Goal: Task Accomplishment & Management: Use online tool/utility

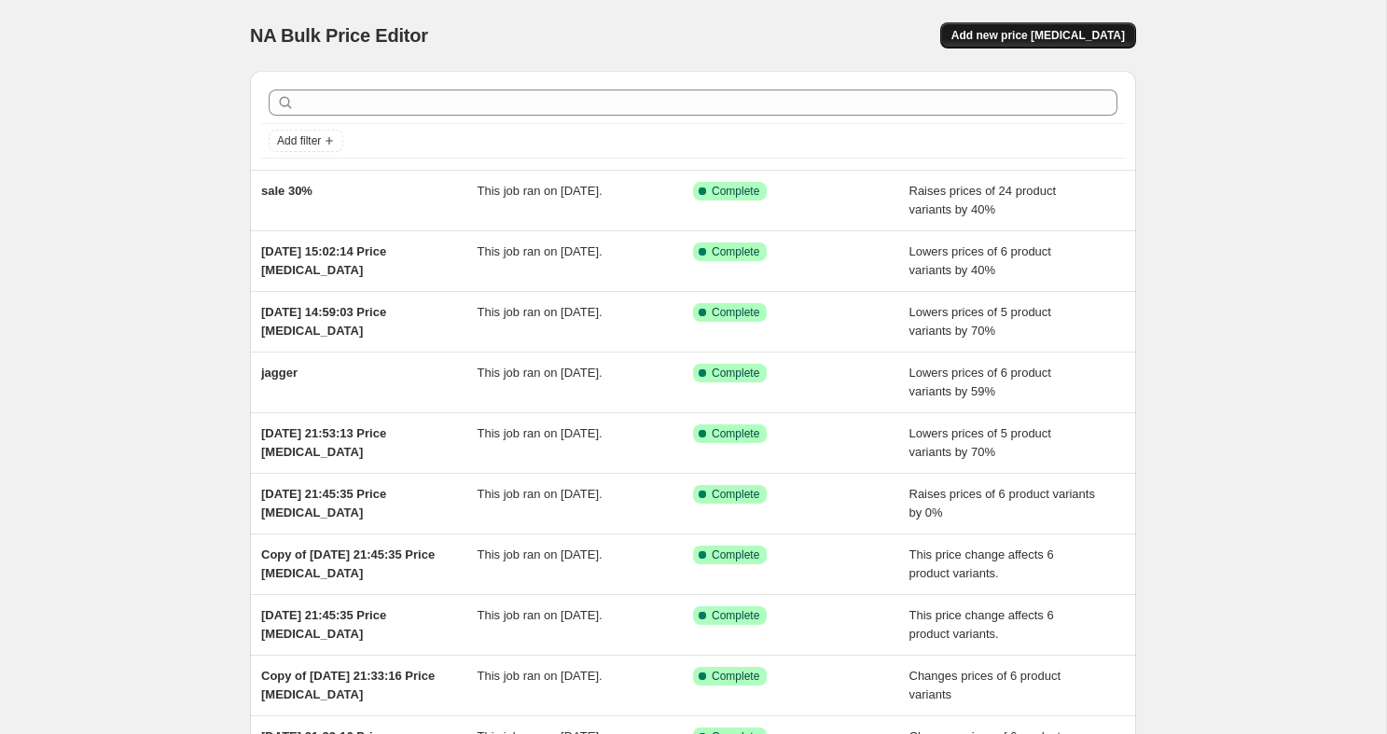
click at [1001, 30] on span "Add new price [MEDICAL_DATA]" at bounding box center [1037, 35] width 173 height 15
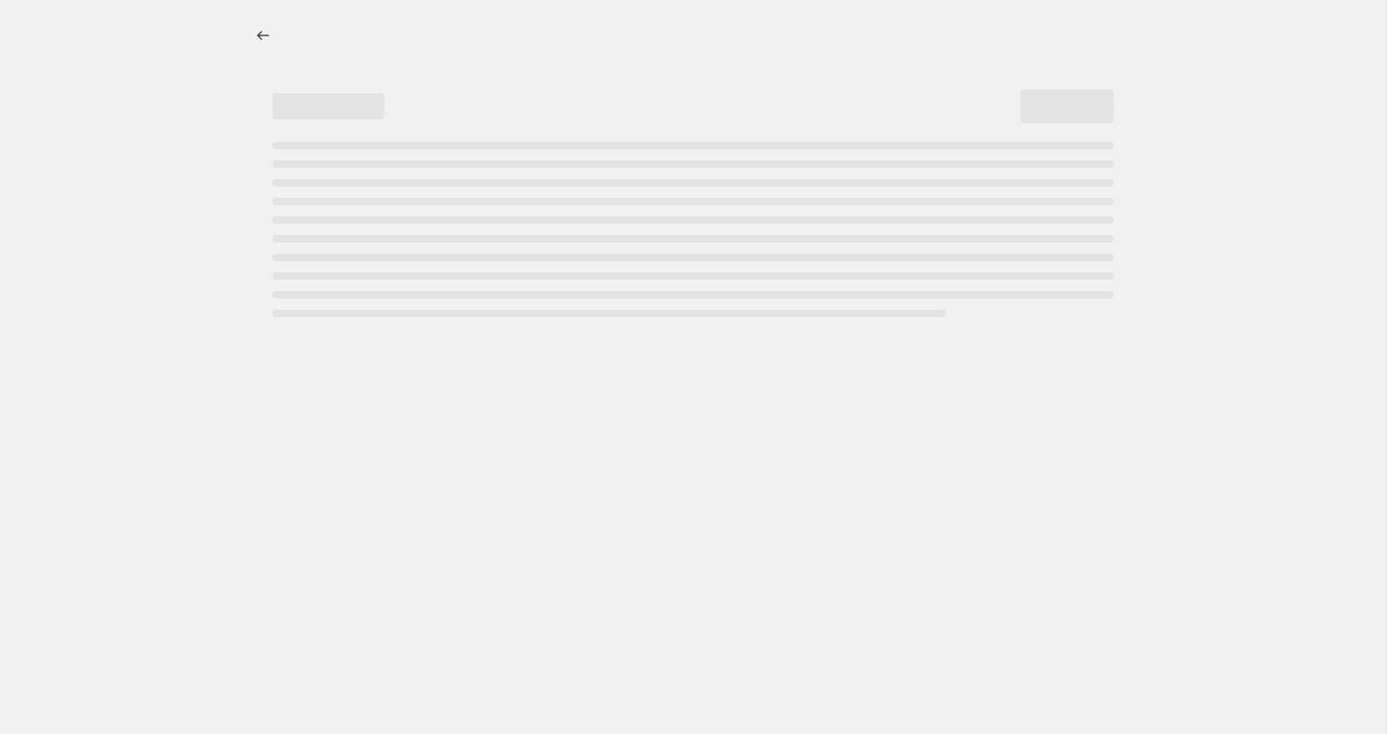
select select "percentage"
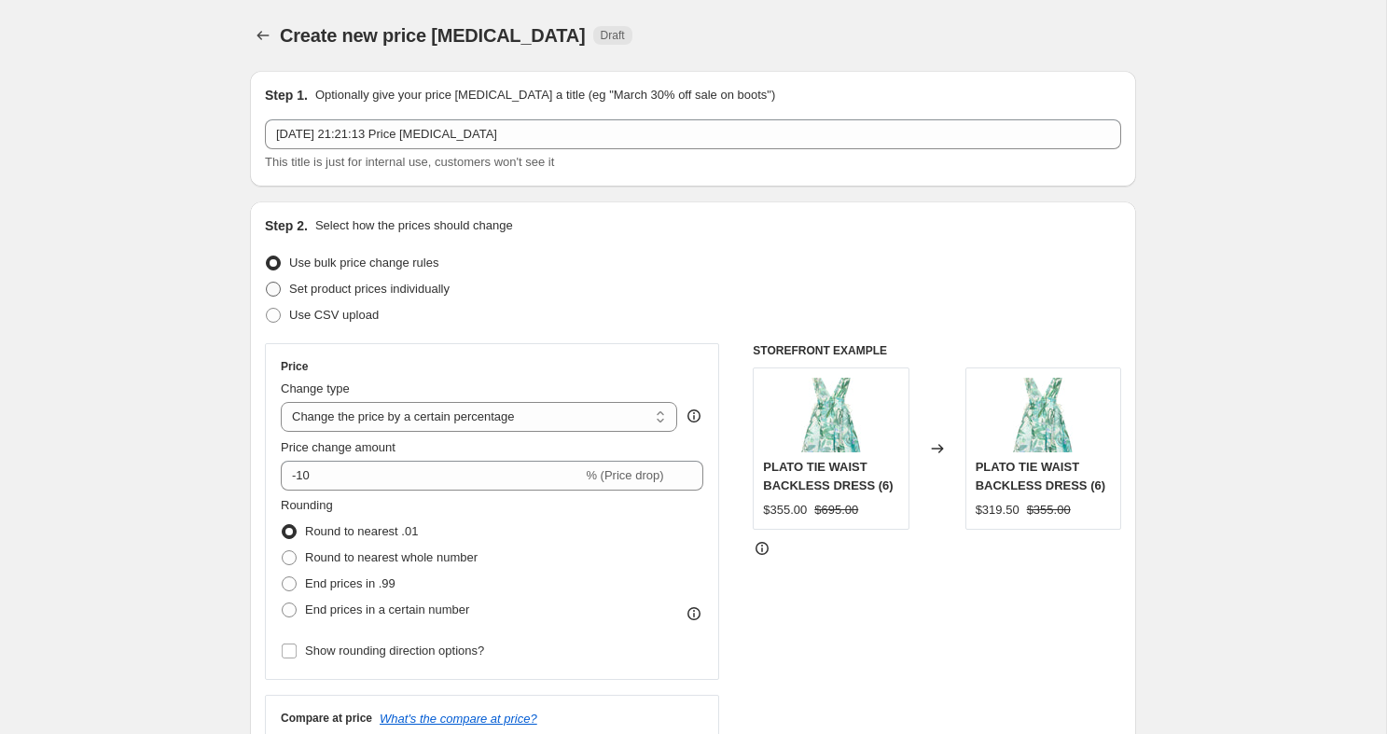
click at [272, 287] on span at bounding box center [273, 289] width 15 height 15
click at [267, 283] on input "Set product prices individually" at bounding box center [266, 282] width 1 height 1
radio input "true"
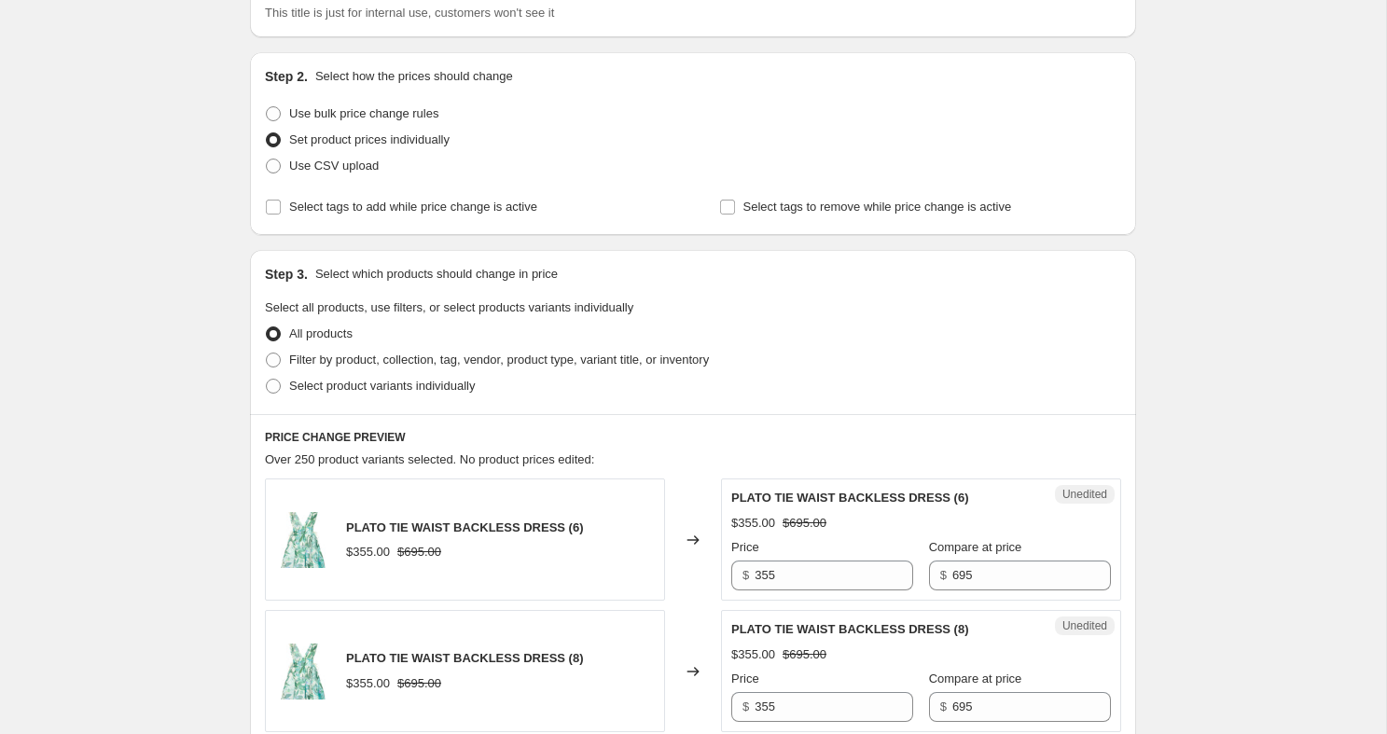
scroll to position [215, 0]
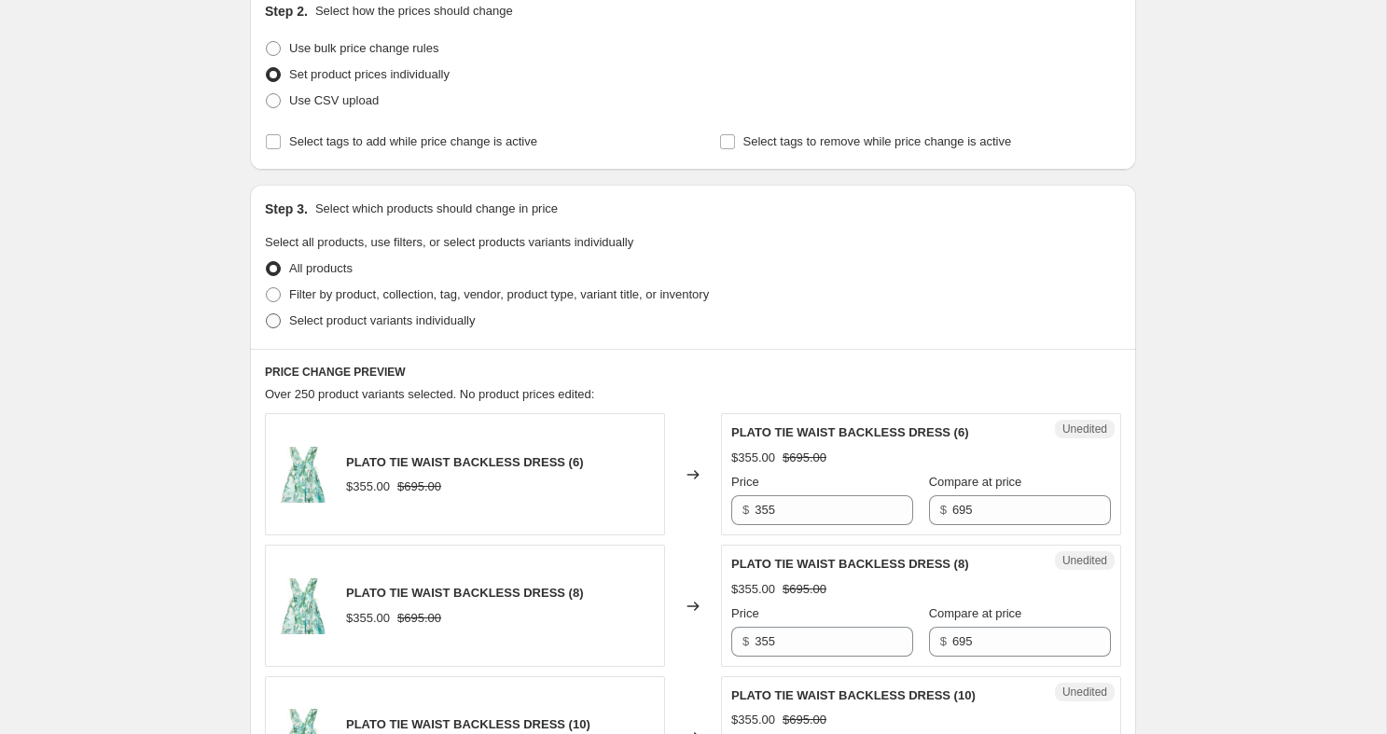
click at [271, 321] on span at bounding box center [273, 320] width 15 height 15
click at [267, 314] on input "Select product variants individually" at bounding box center [266, 313] width 1 height 1
radio input "true"
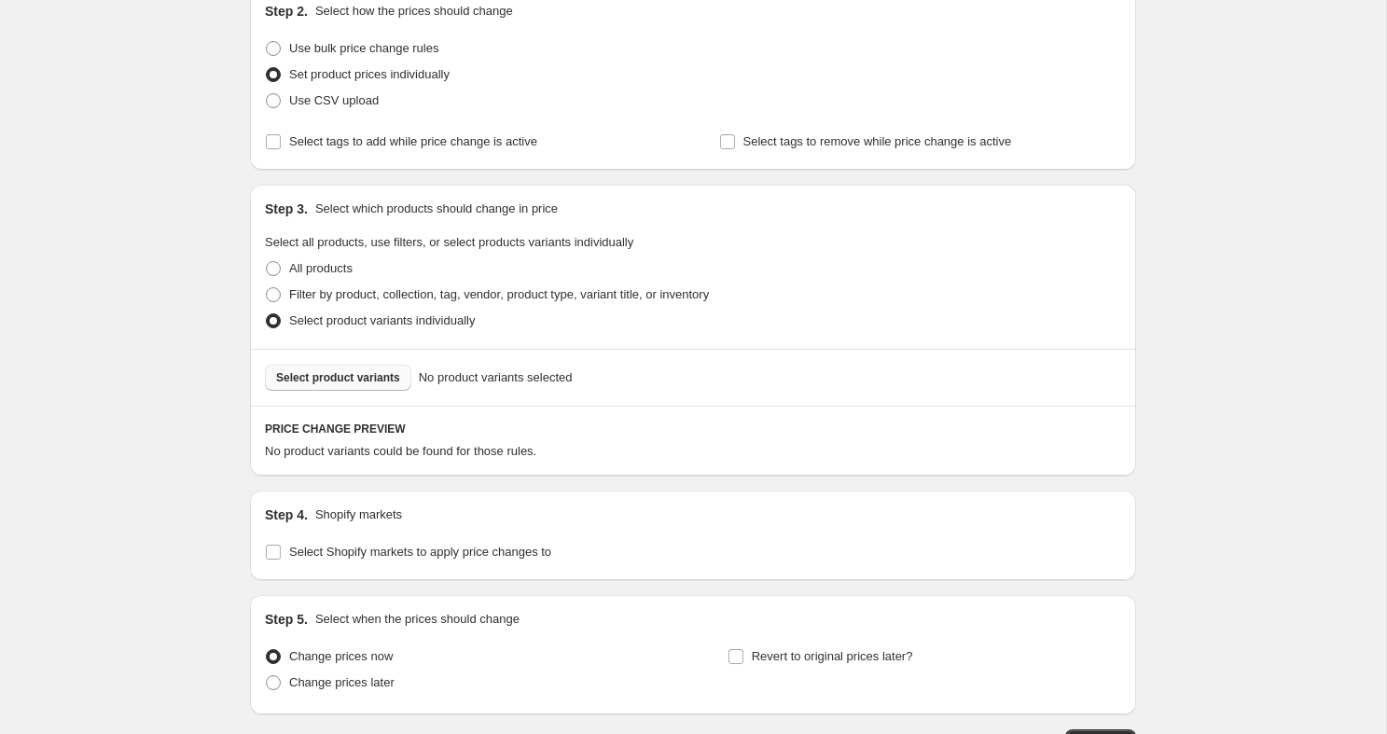
click at [350, 377] on span "Select product variants" at bounding box center [338, 377] width 124 height 15
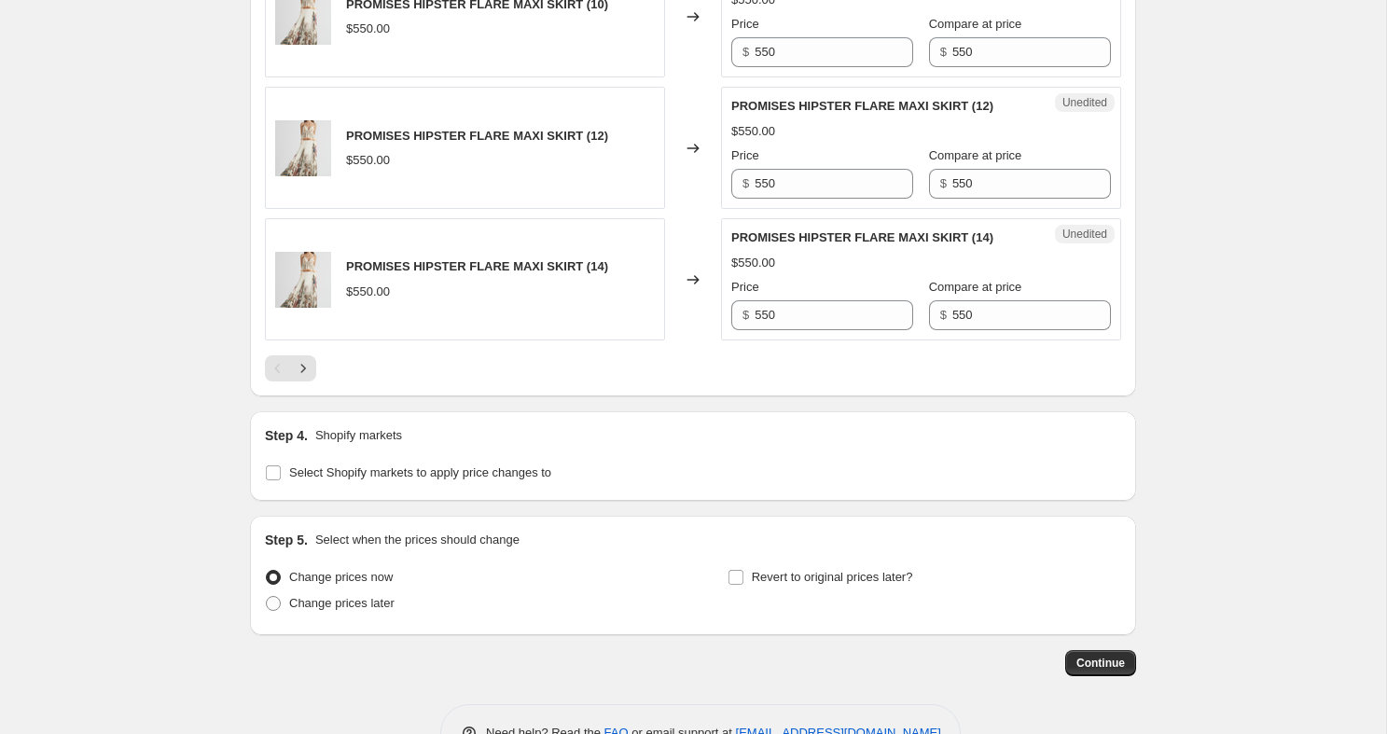
scroll to position [2963, 0]
click at [279, 478] on input "Select Shopify markets to apply price changes to" at bounding box center [273, 471] width 15 height 15
checkbox input "true"
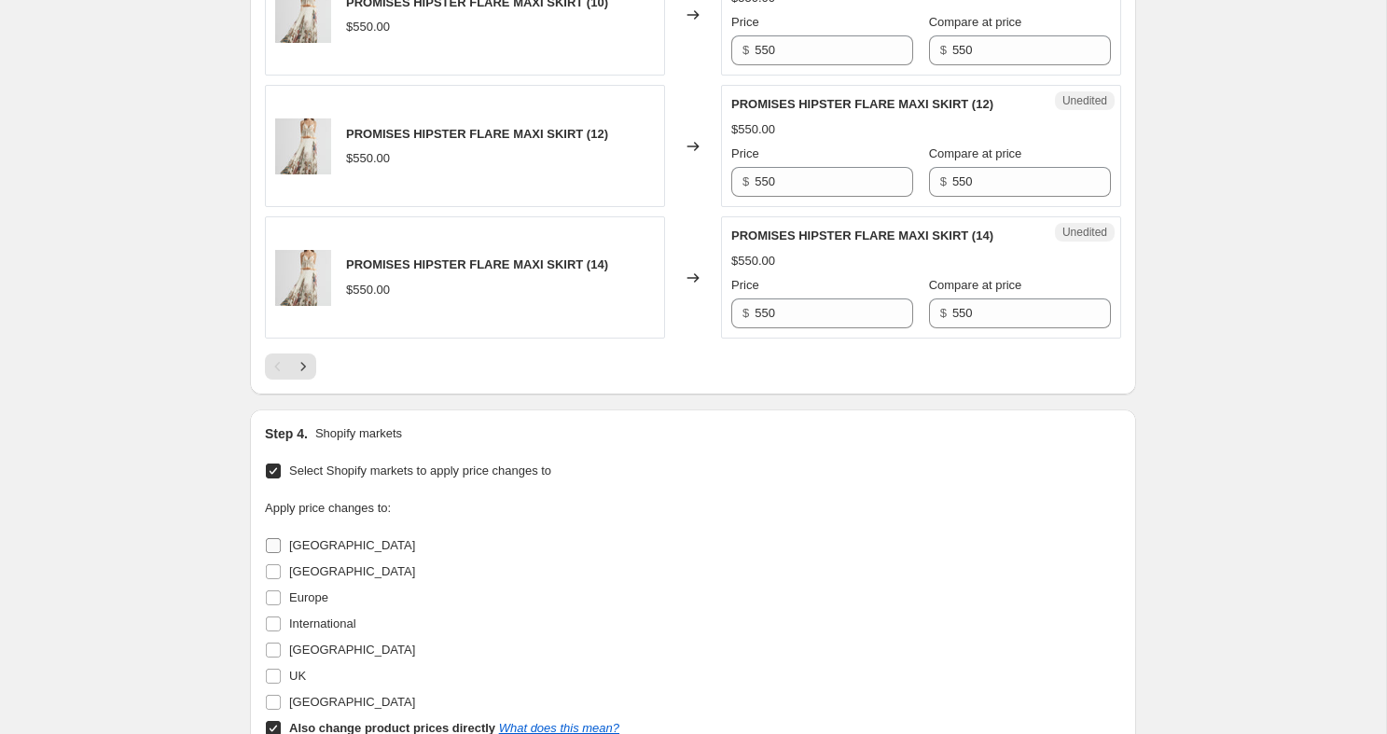
click at [276, 553] on input "[GEOGRAPHIC_DATA]" at bounding box center [273, 545] width 15 height 15
checkbox input "true"
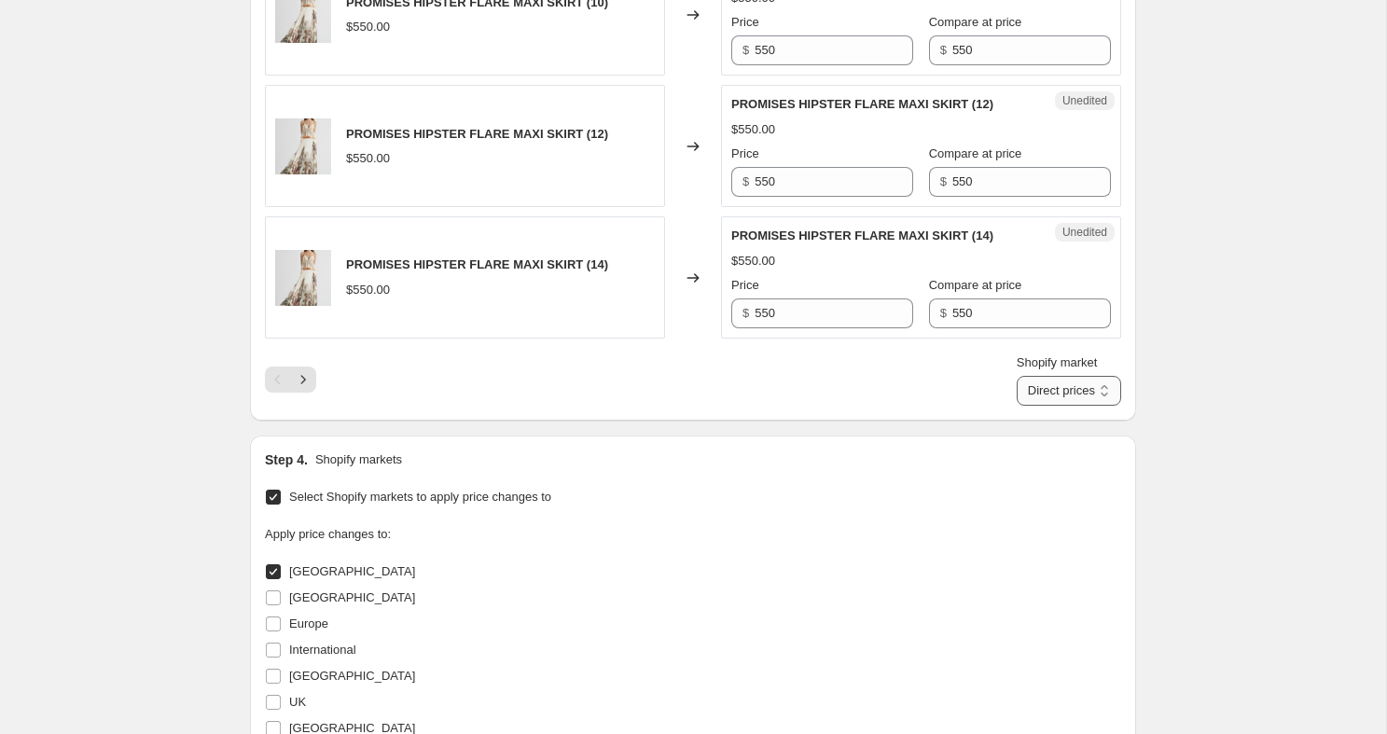
click at [1044, 406] on select "Direct prices [GEOGRAPHIC_DATA]" at bounding box center [1069, 391] width 104 height 30
select select "22146941100"
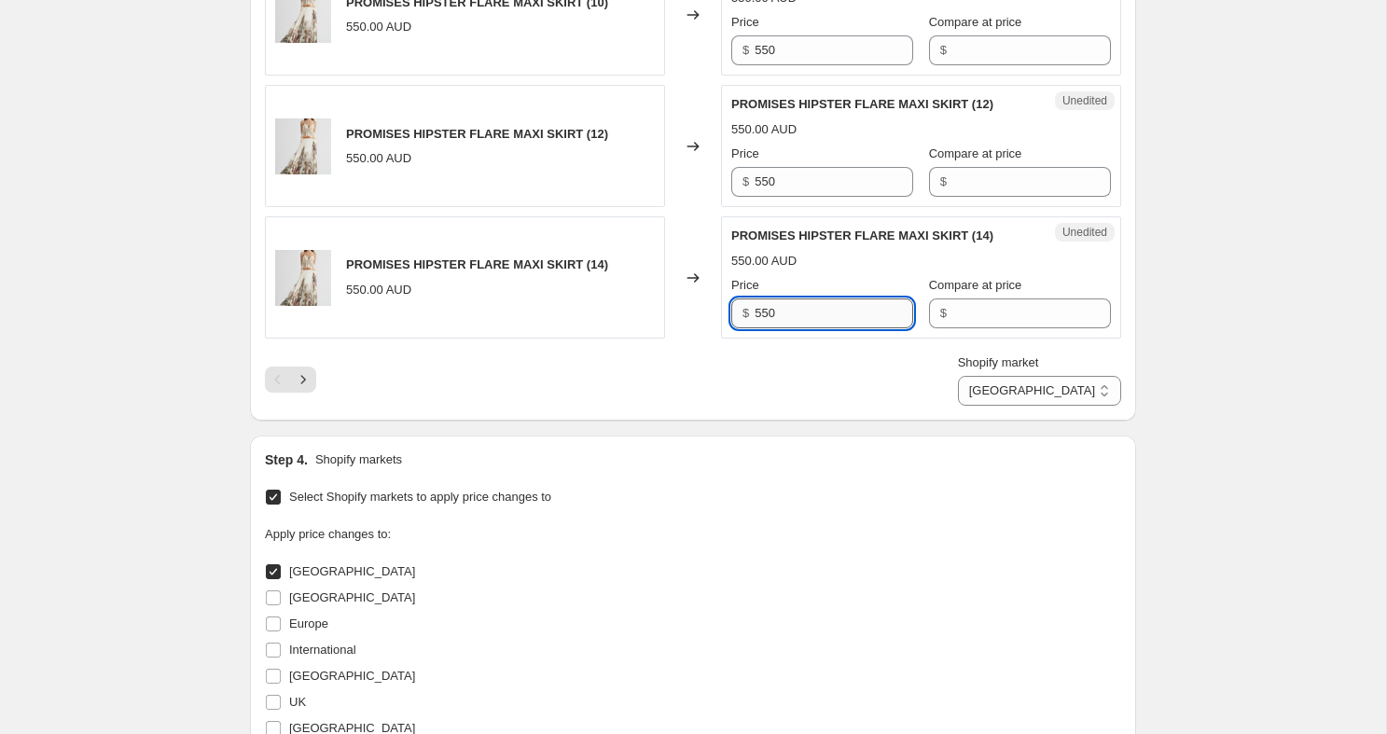
click at [820, 328] on input "550" at bounding box center [833, 313] width 159 height 30
click at [993, 328] on input "Compare at price" at bounding box center [1031, 313] width 159 height 30
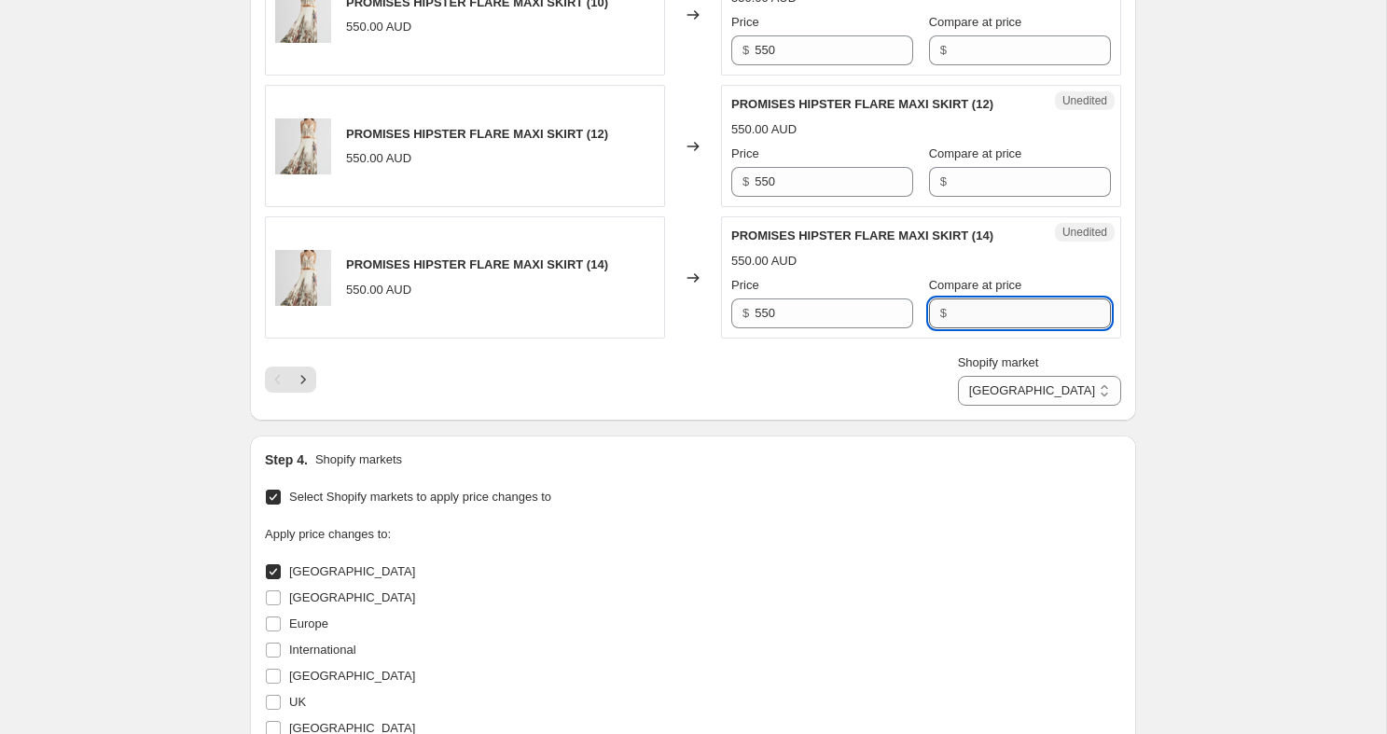
paste input "550"
type input "550"
click at [948, 207] on div "Unedited PROMISES HIPSTER FLARE MAXI SKIRT (12) 550.00 AUD Price $ 550 Compare …" at bounding box center [921, 146] width 400 height 122
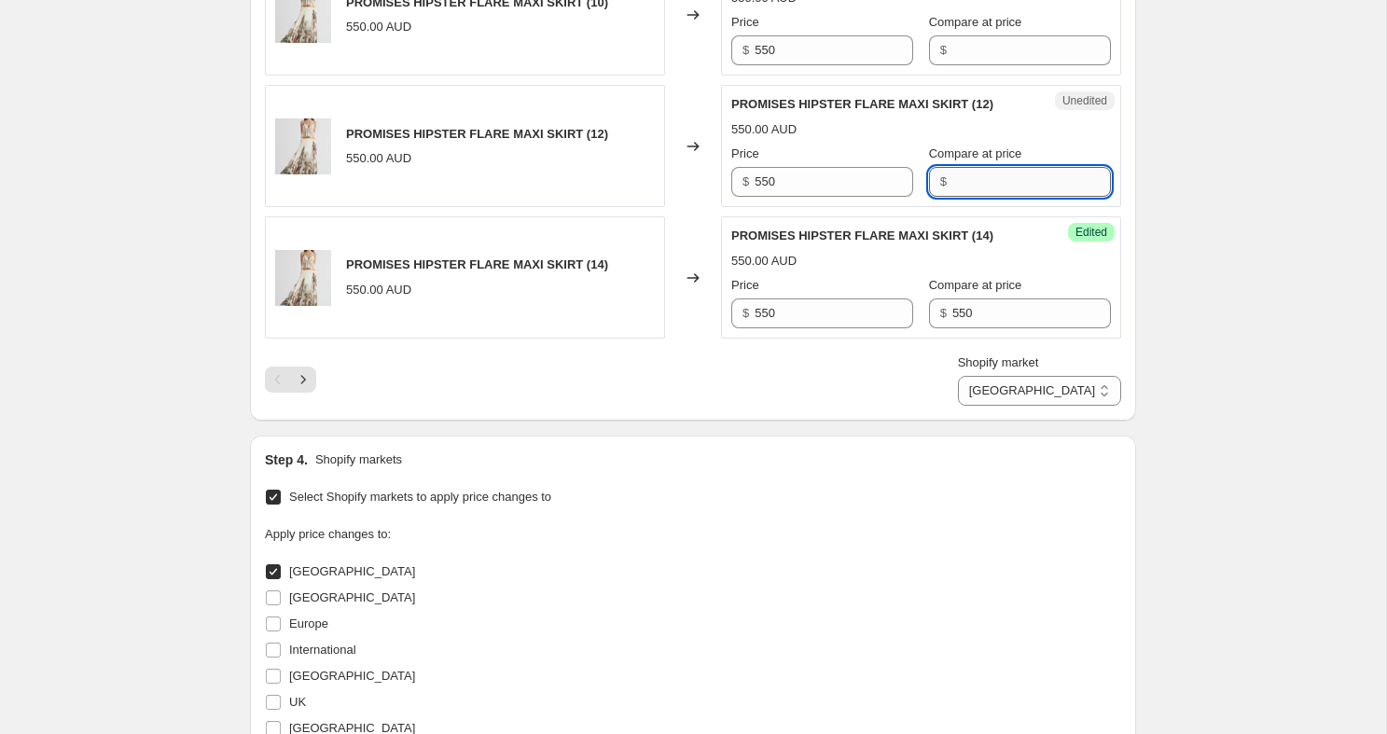
click at [962, 197] on input "Compare at price" at bounding box center [1031, 182] width 159 height 30
paste input "550"
type input "550"
click at [958, 65] on input "Compare at price" at bounding box center [1031, 50] width 159 height 30
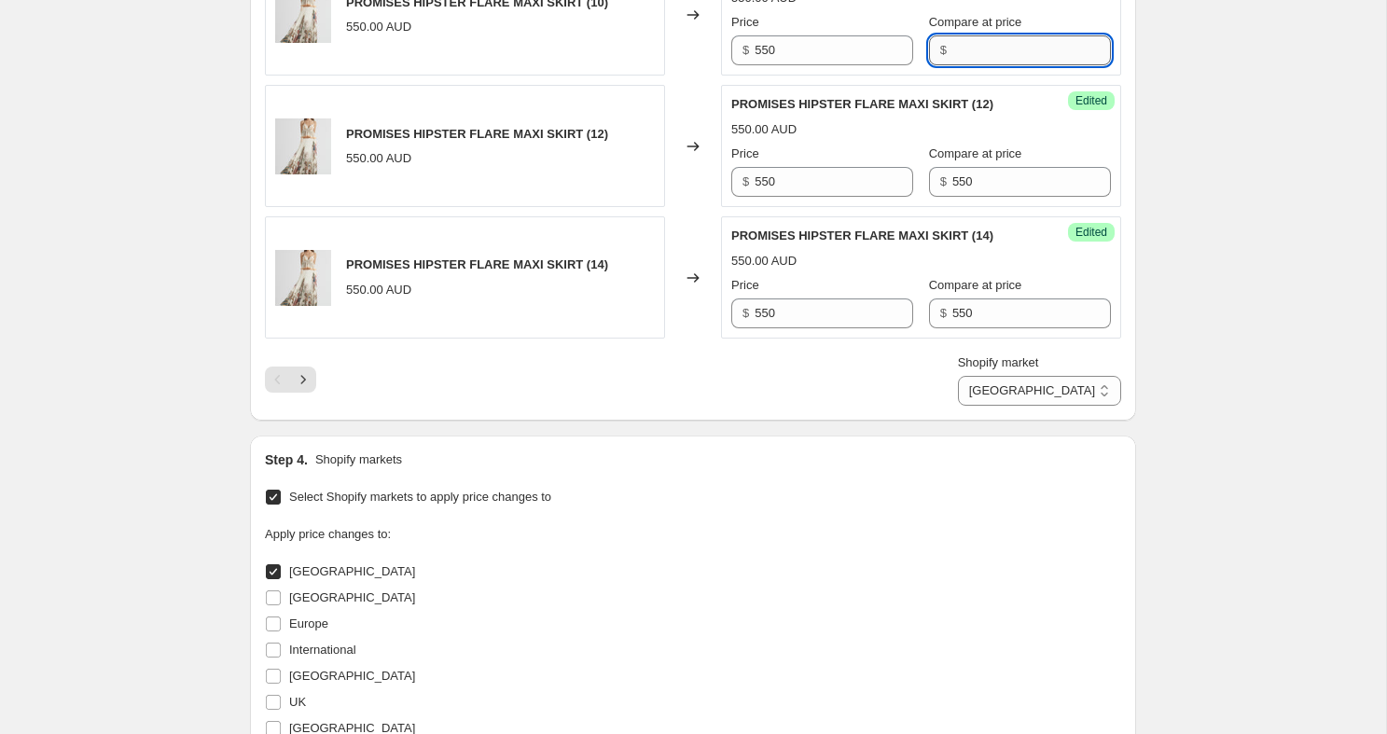
paste input "550"
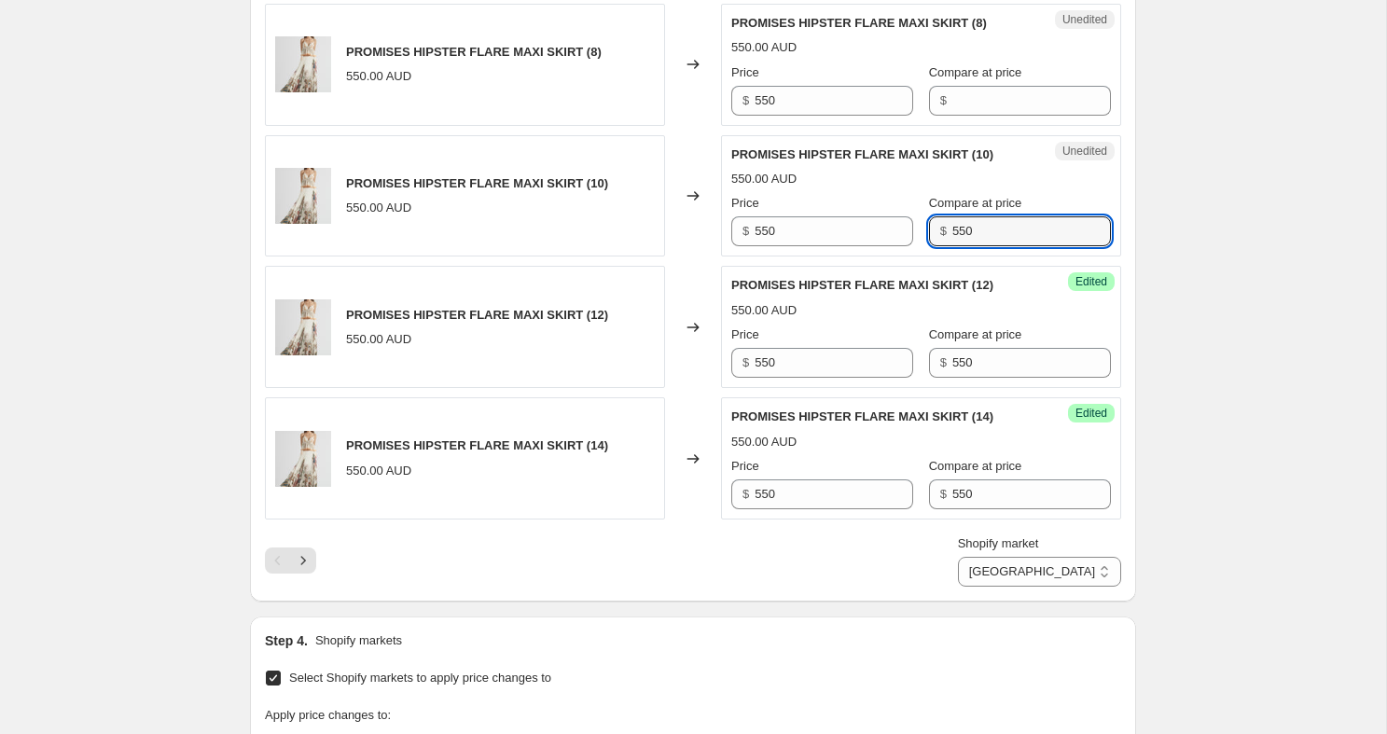
scroll to position [2773, 0]
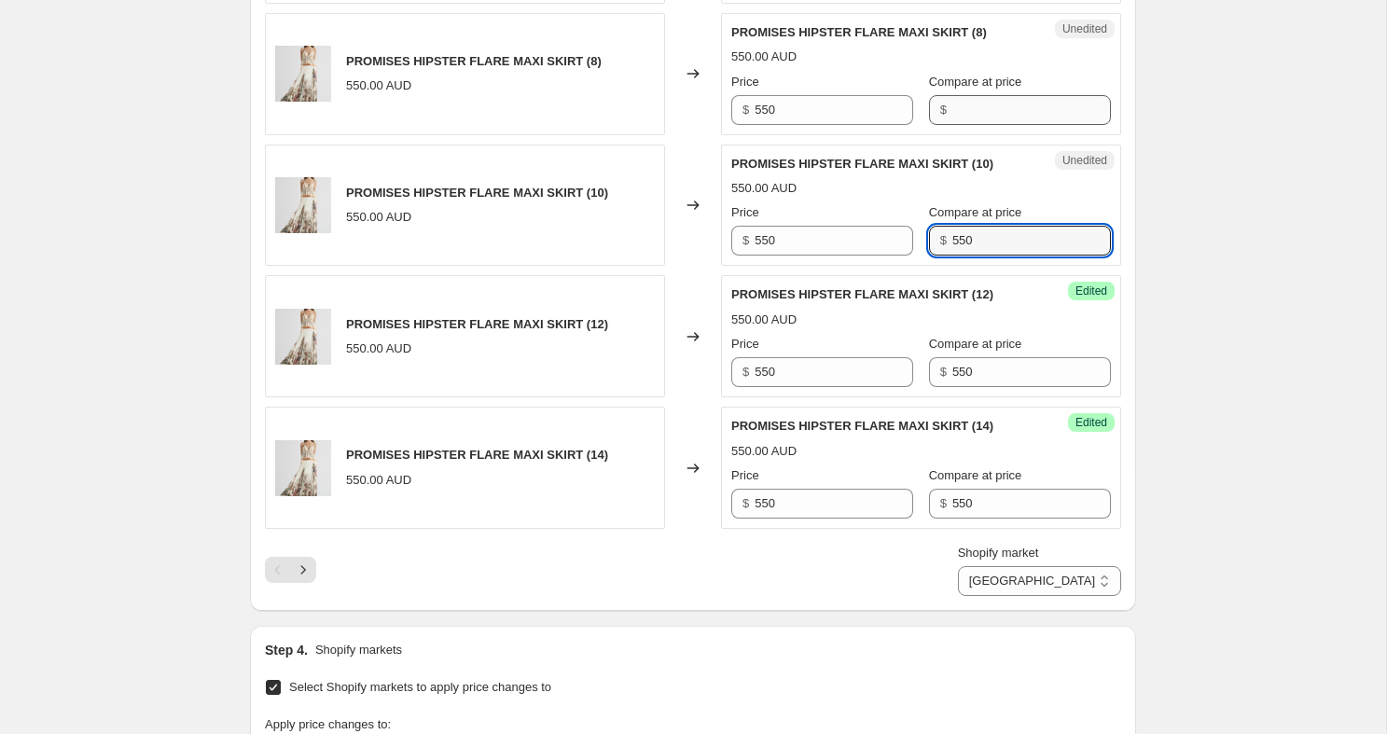
type input "550"
click at [953, 125] on input "Compare at price" at bounding box center [1031, 110] width 159 height 30
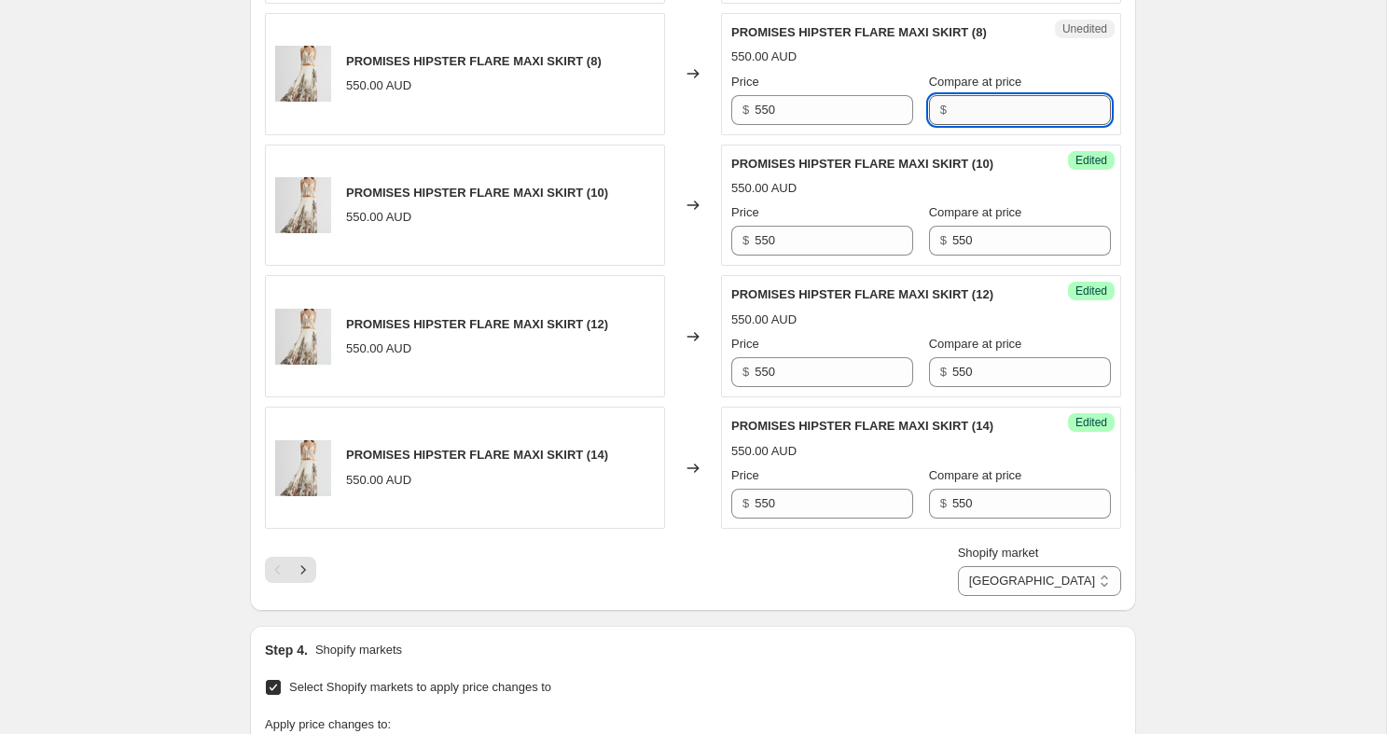
paste input "550"
type input "550"
paste input "550"
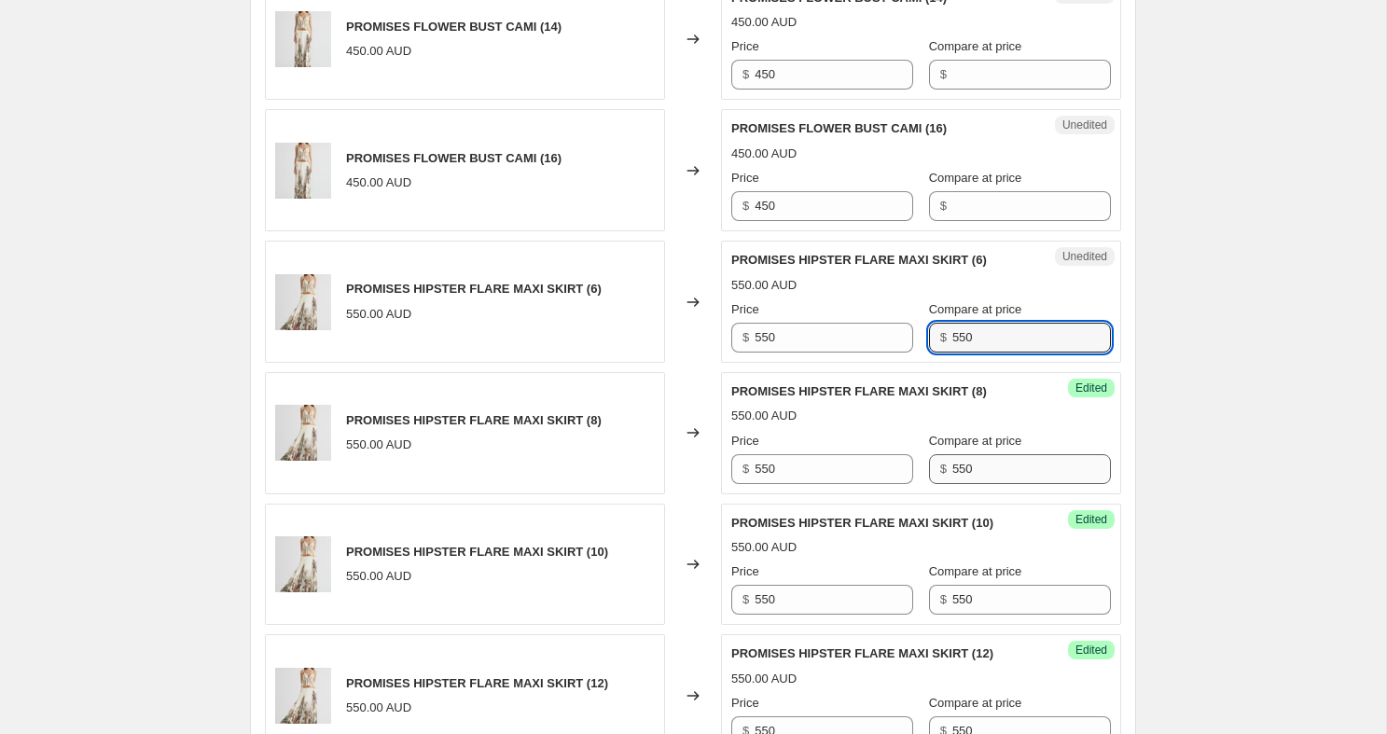
scroll to position [2390, 0]
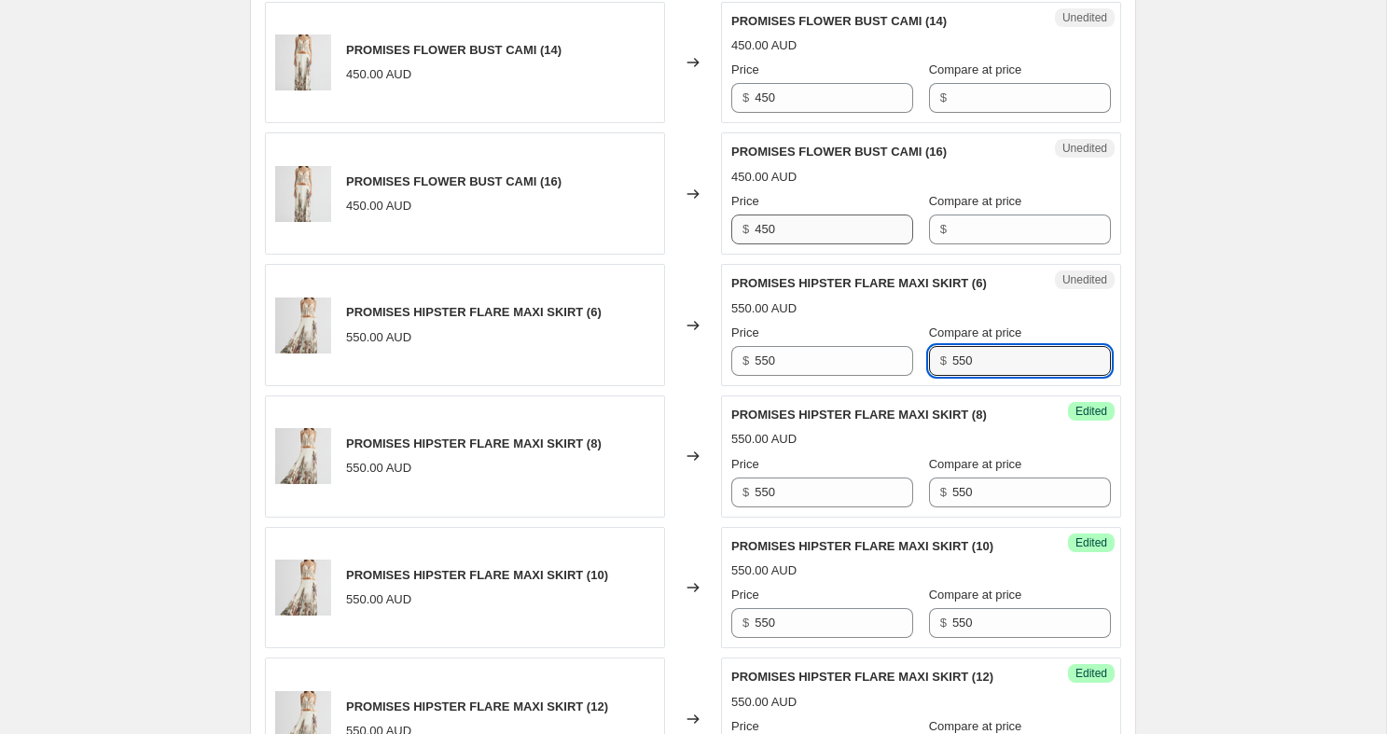
type input "550"
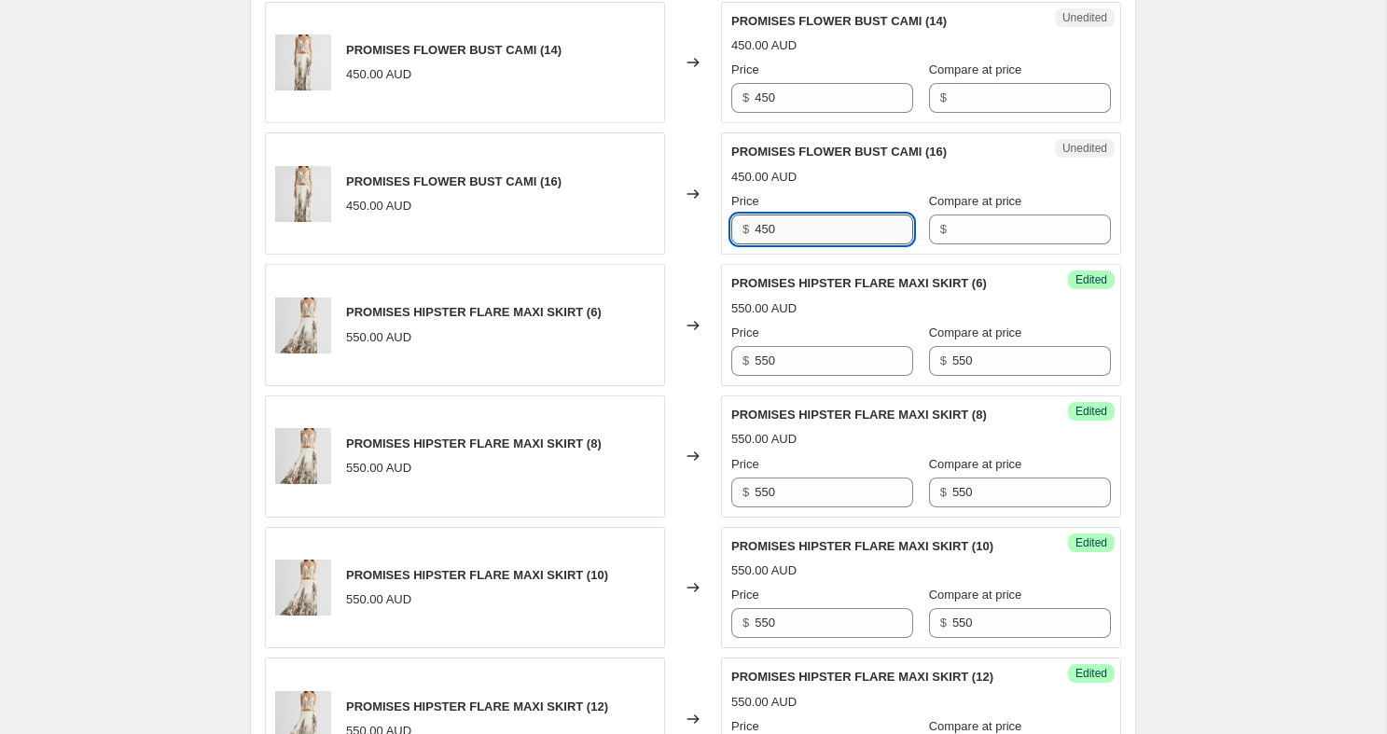
click at [830, 244] on input "450" at bounding box center [833, 230] width 159 height 30
paste input "5"
type input "550"
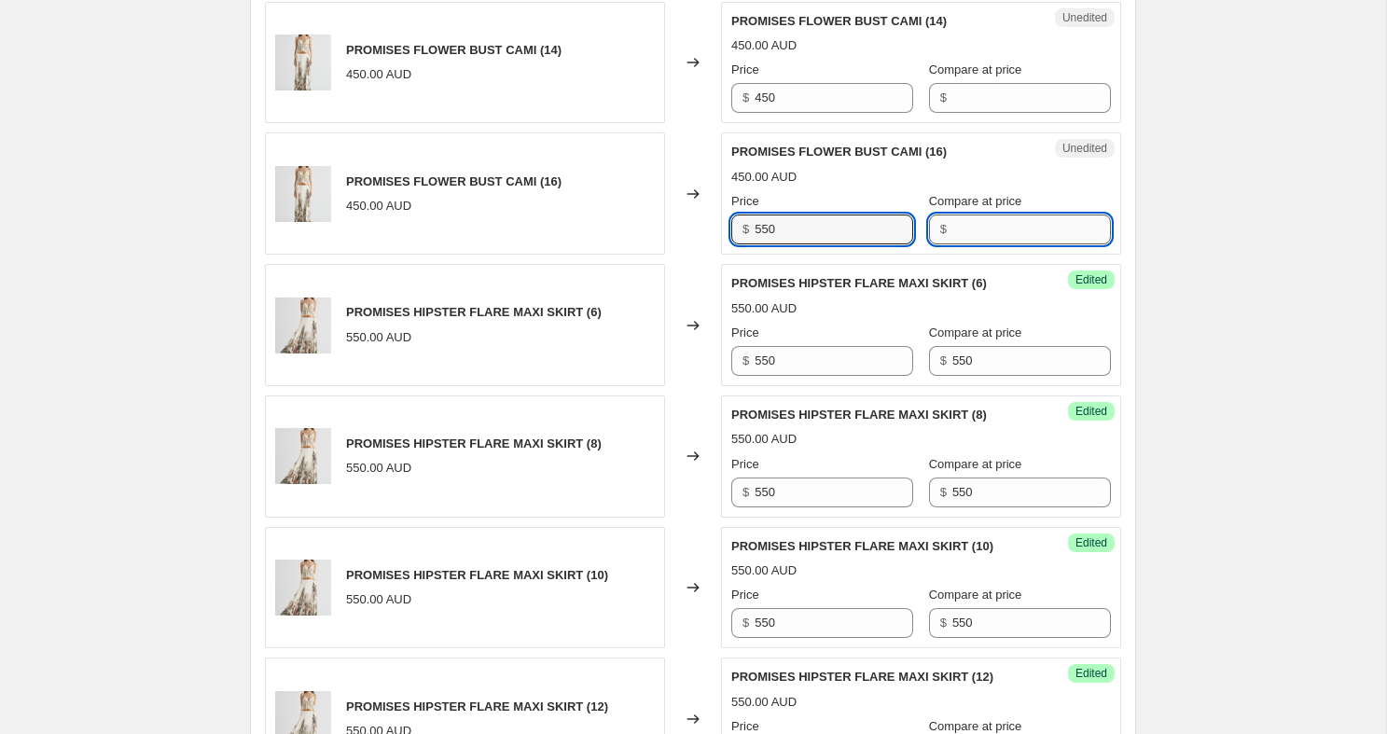
click at [952, 244] on input "Compare at price" at bounding box center [1031, 230] width 159 height 30
paste input "550"
type input "550"
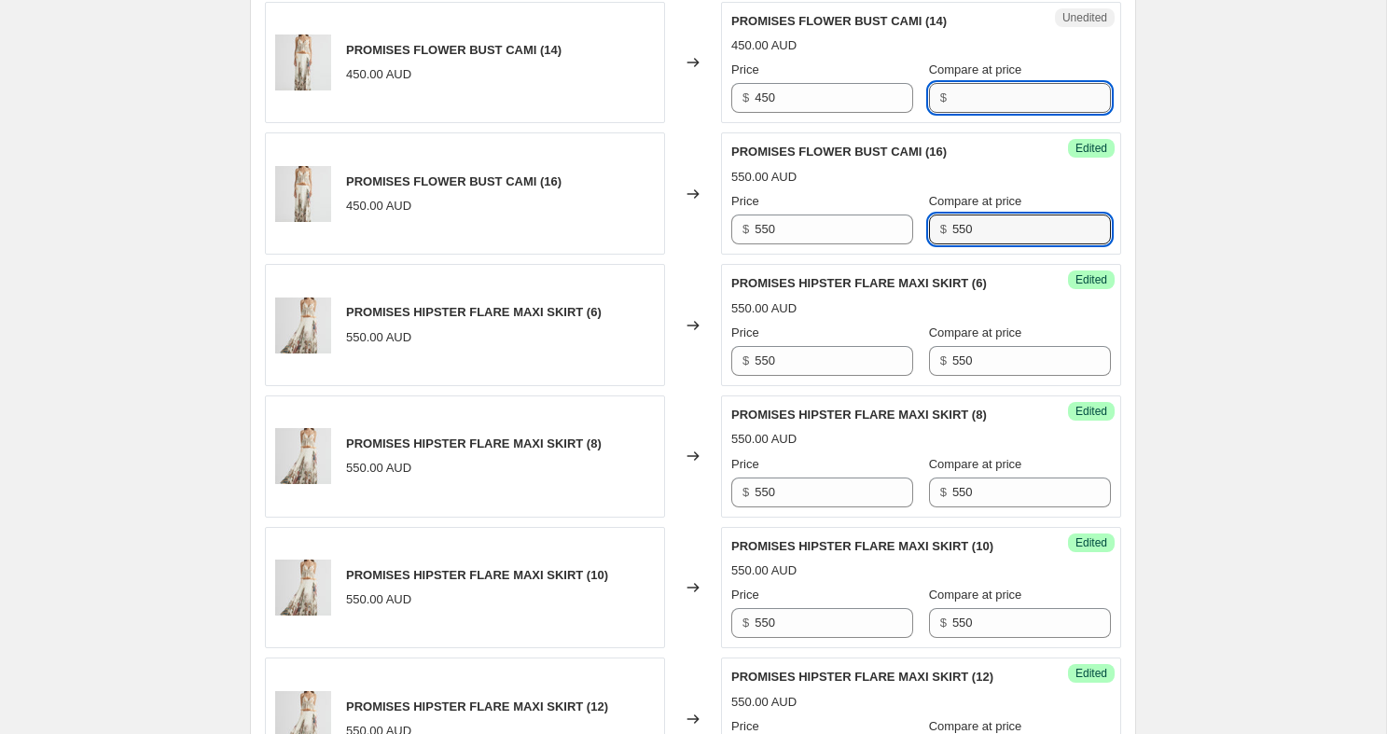
click at [963, 113] on input "Compare at price" at bounding box center [1031, 98] width 159 height 30
paste input "550"
type input "550"
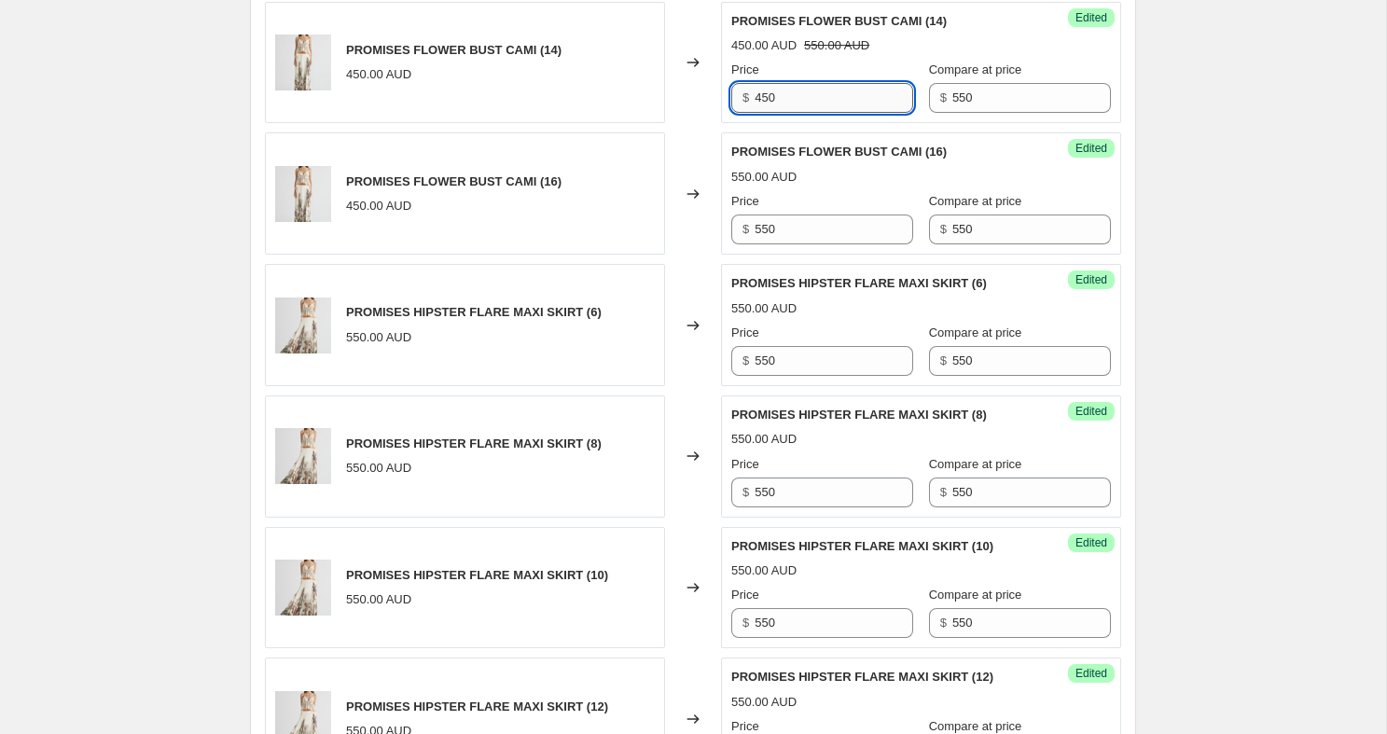
click at [827, 113] on input "450" at bounding box center [833, 98] width 159 height 30
click at [795, 244] on input "550" at bounding box center [833, 230] width 159 height 30
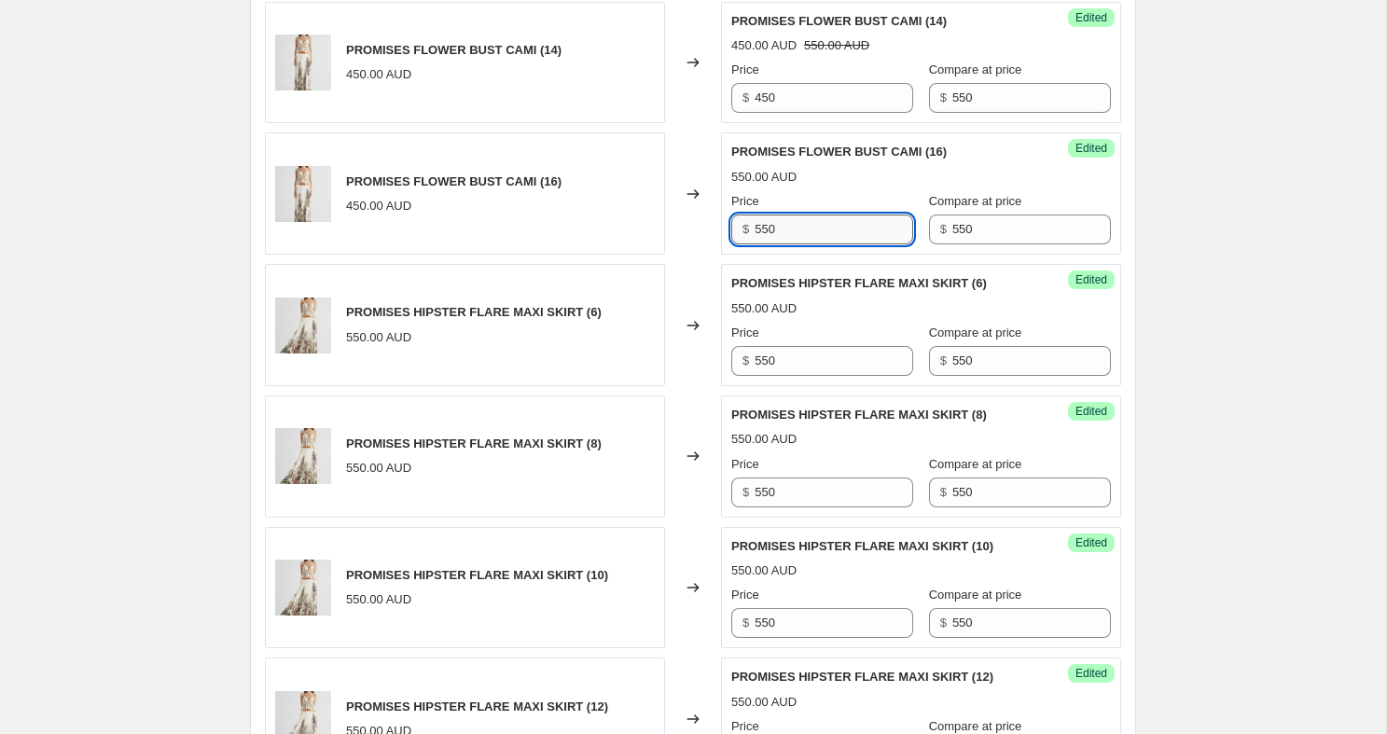
click at [795, 244] on input "550" at bounding box center [833, 230] width 159 height 30
paste input "4"
type input "450"
click at [929, 244] on div "$ 550" at bounding box center [1020, 230] width 182 height 30
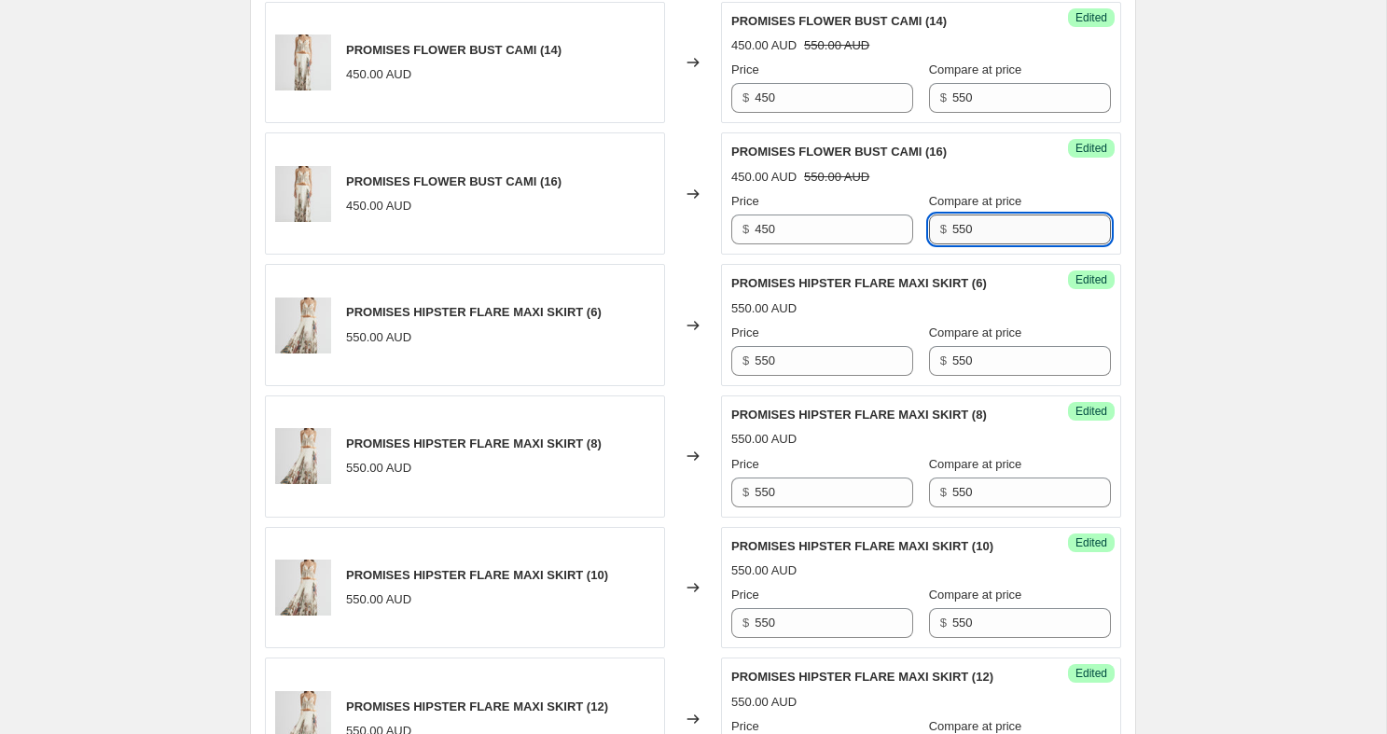
click at [952, 244] on input "550" at bounding box center [1031, 230] width 159 height 30
paste input "4"
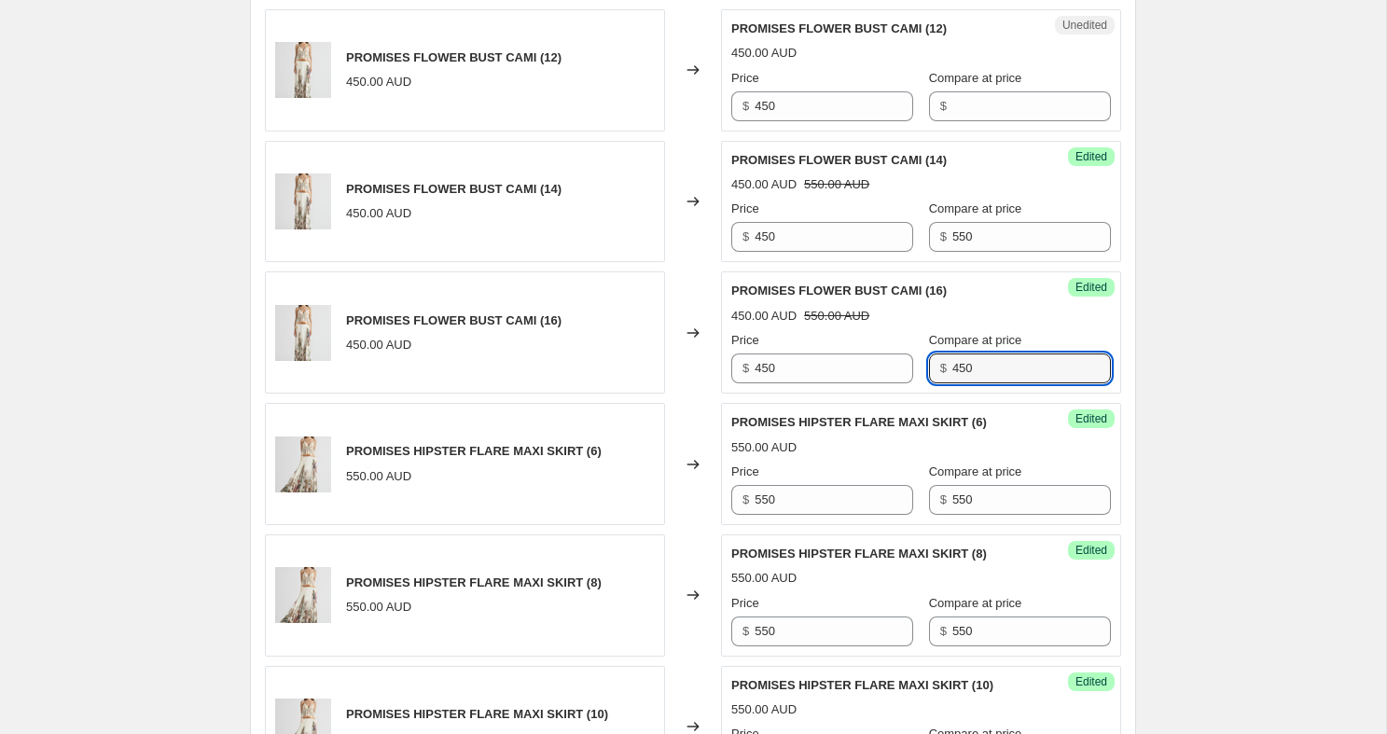
scroll to position [2247, 0]
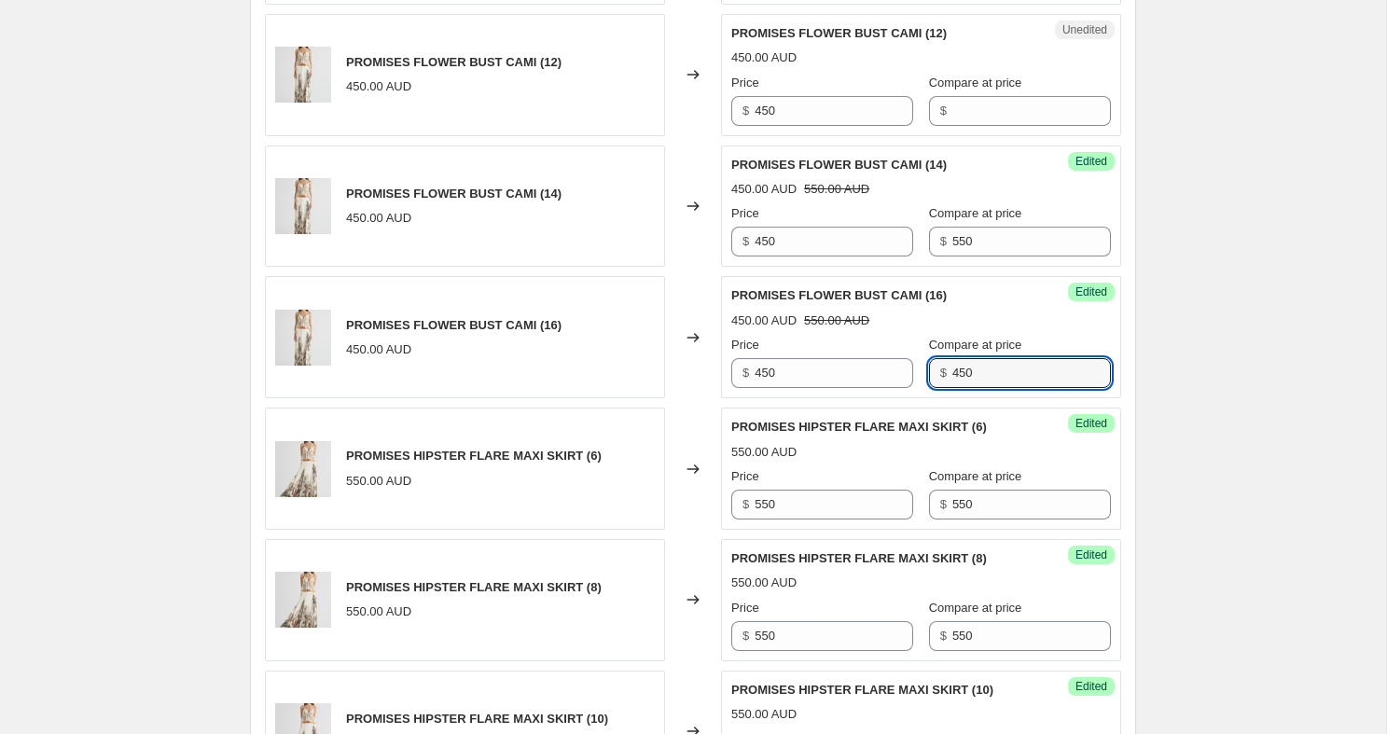
type input "450"
click at [929, 330] on div "450.00 AUD 550.00 AUD" at bounding box center [921, 320] width 380 height 19
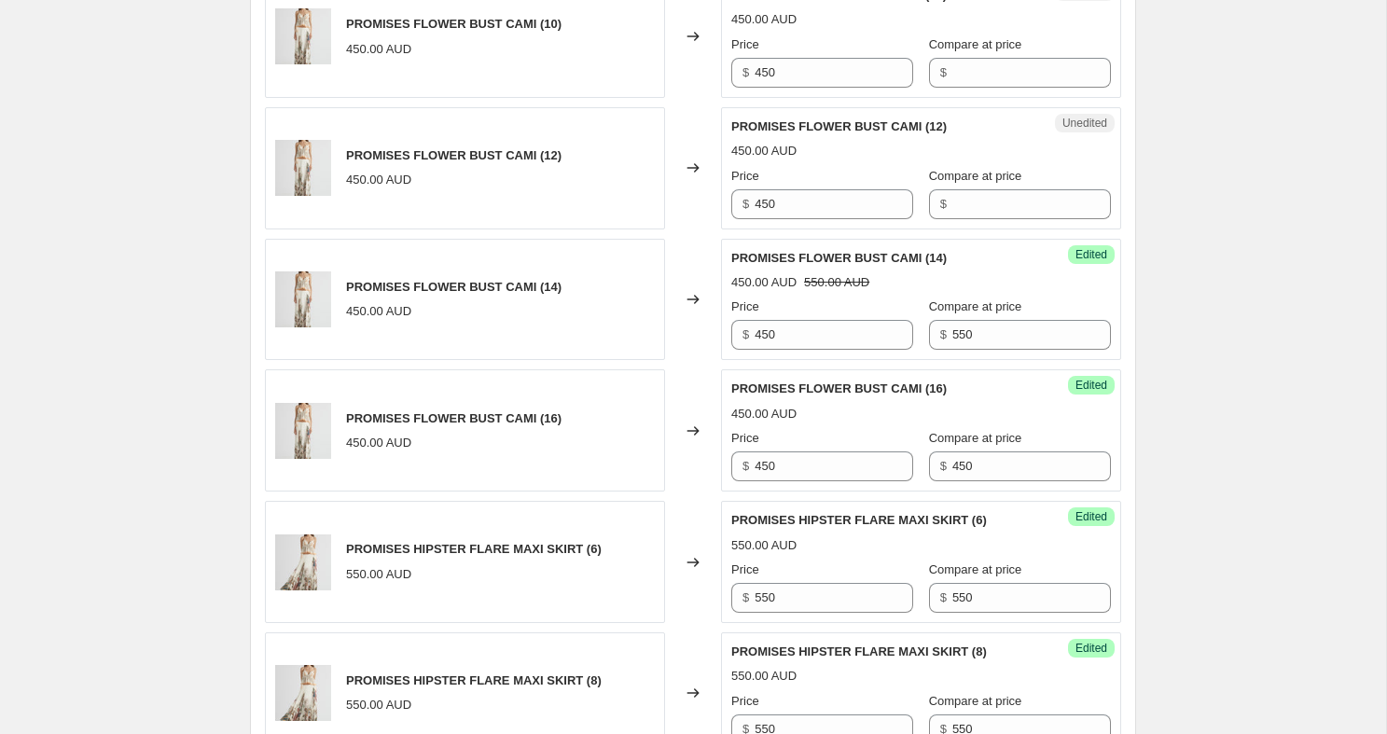
scroll to position [2111, 0]
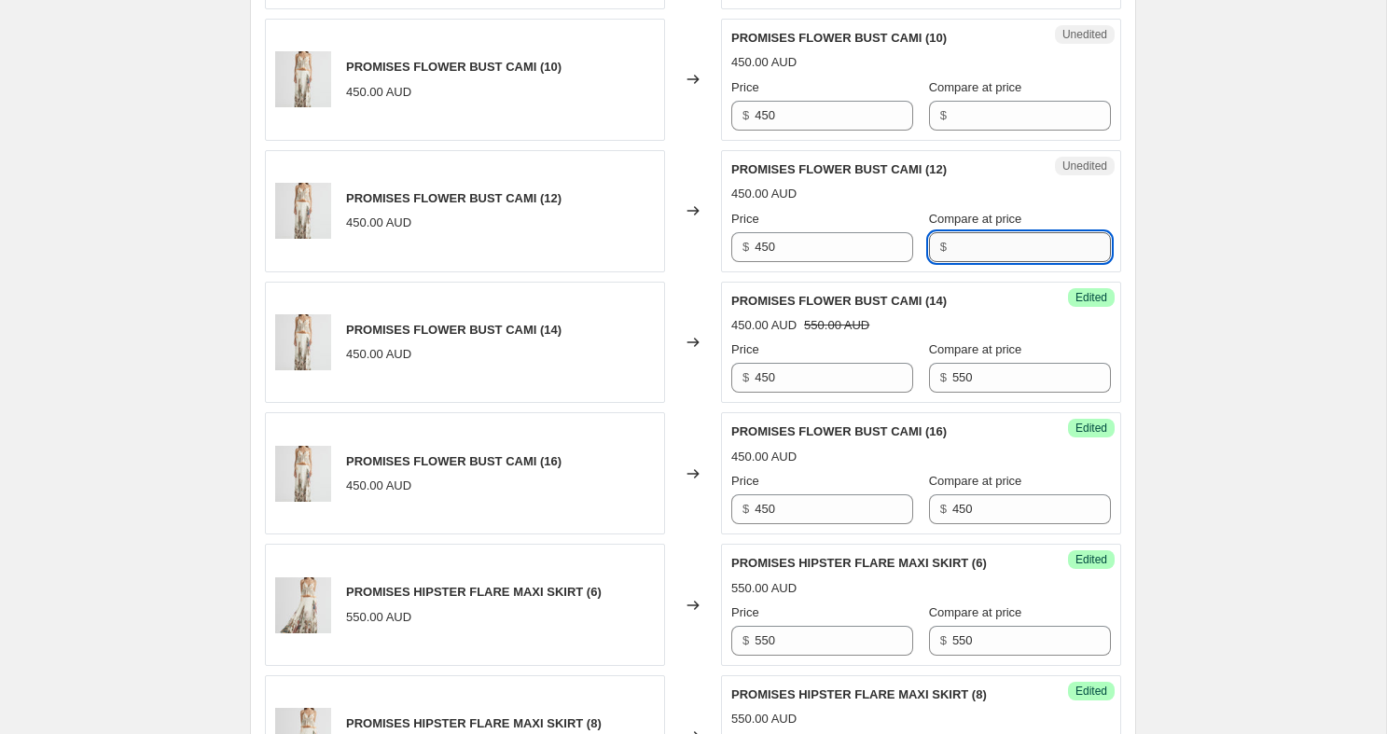
click at [960, 262] on input "Compare at price" at bounding box center [1031, 247] width 159 height 30
paste input "450"
type input "450"
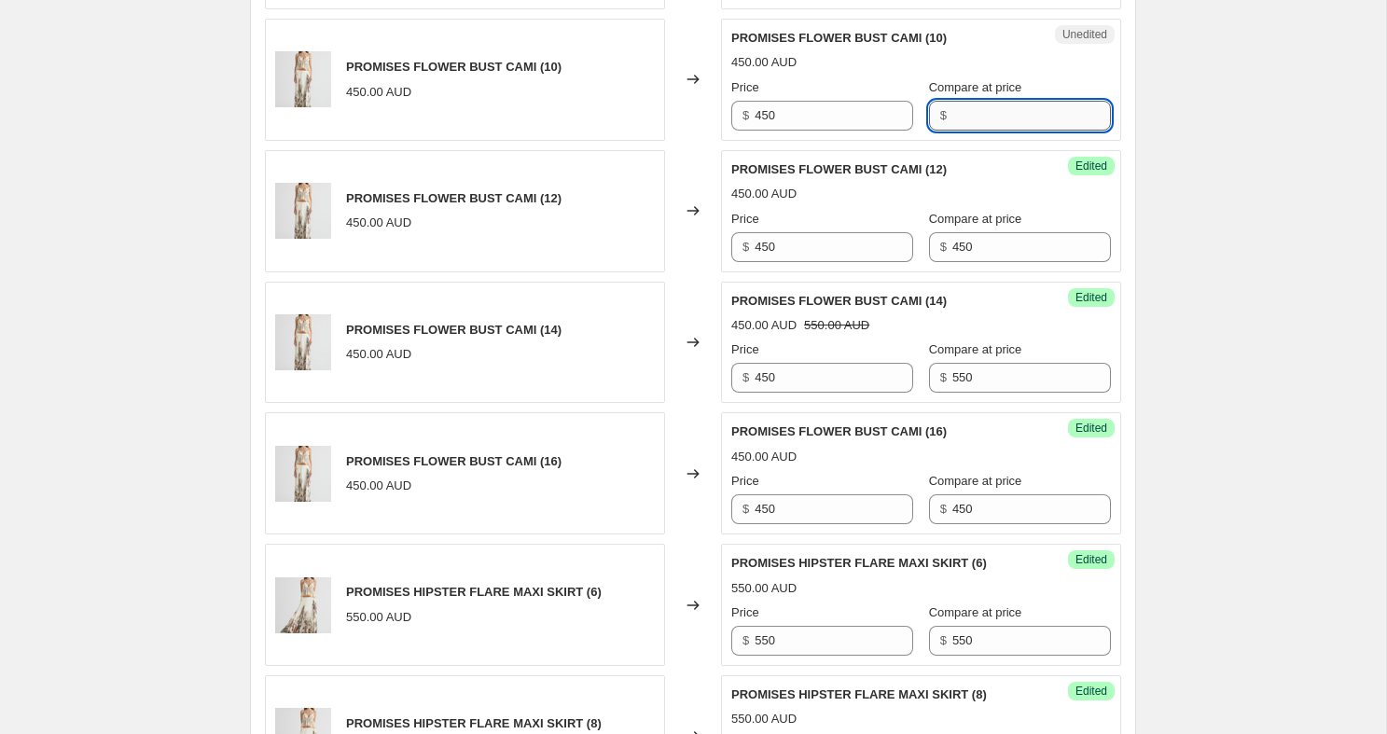
click at [990, 131] on input "Compare at price" at bounding box center [1031, 116] width 159 height 30
paste input "450"
type input "450"
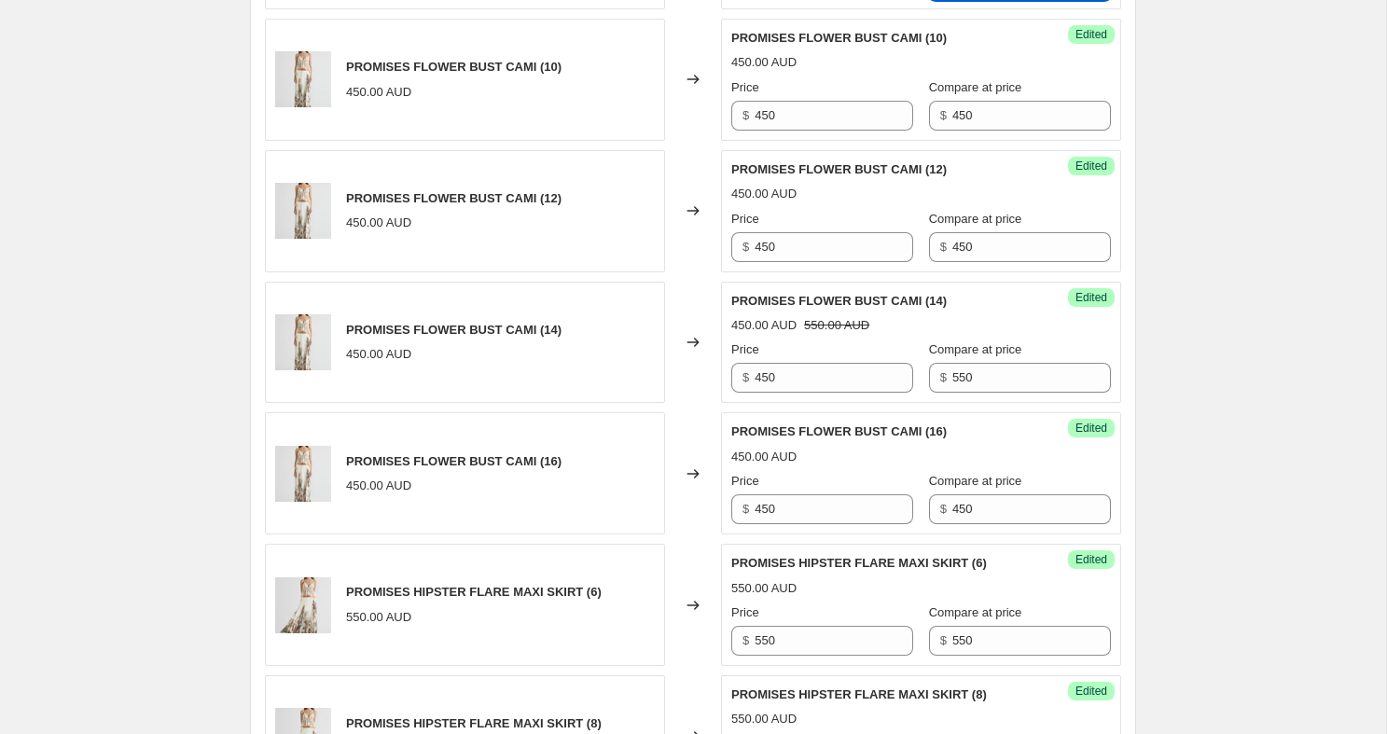
paste input "450"
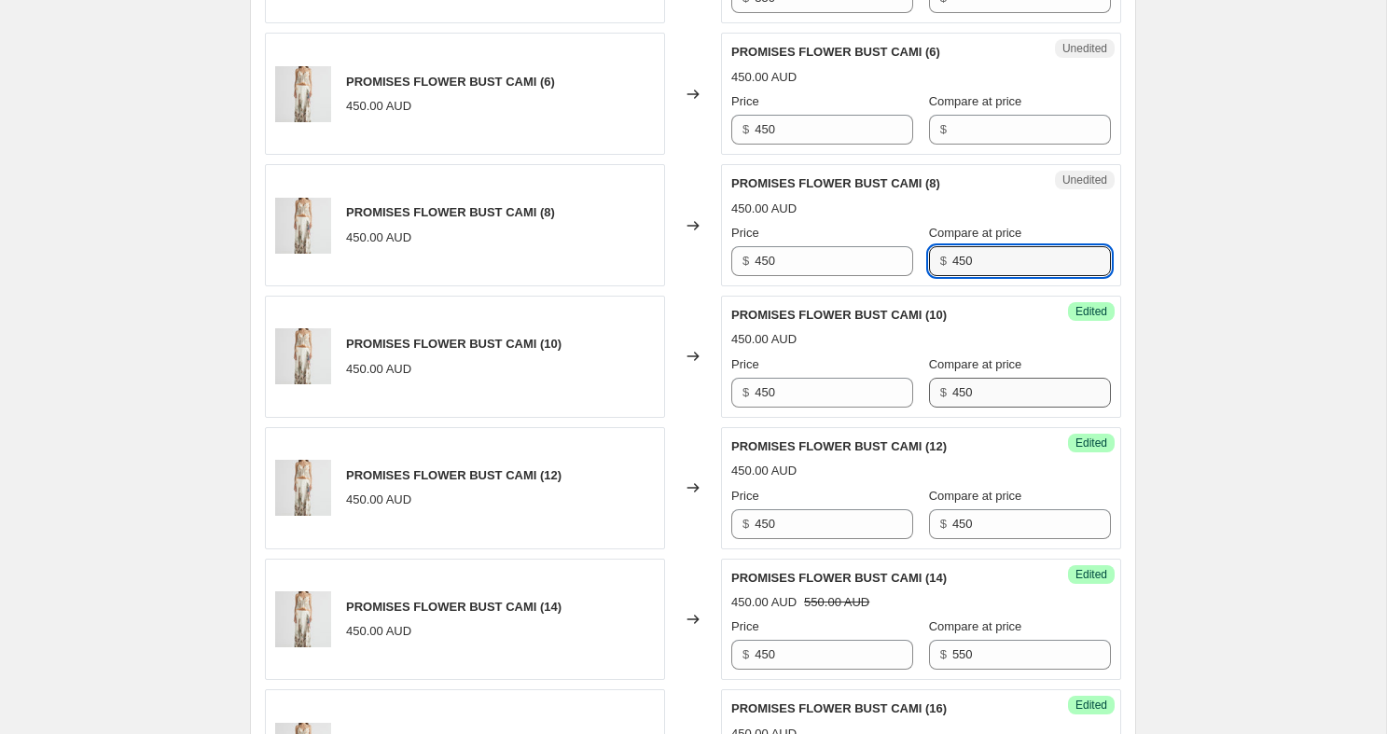
scroll to position [1812, 0]
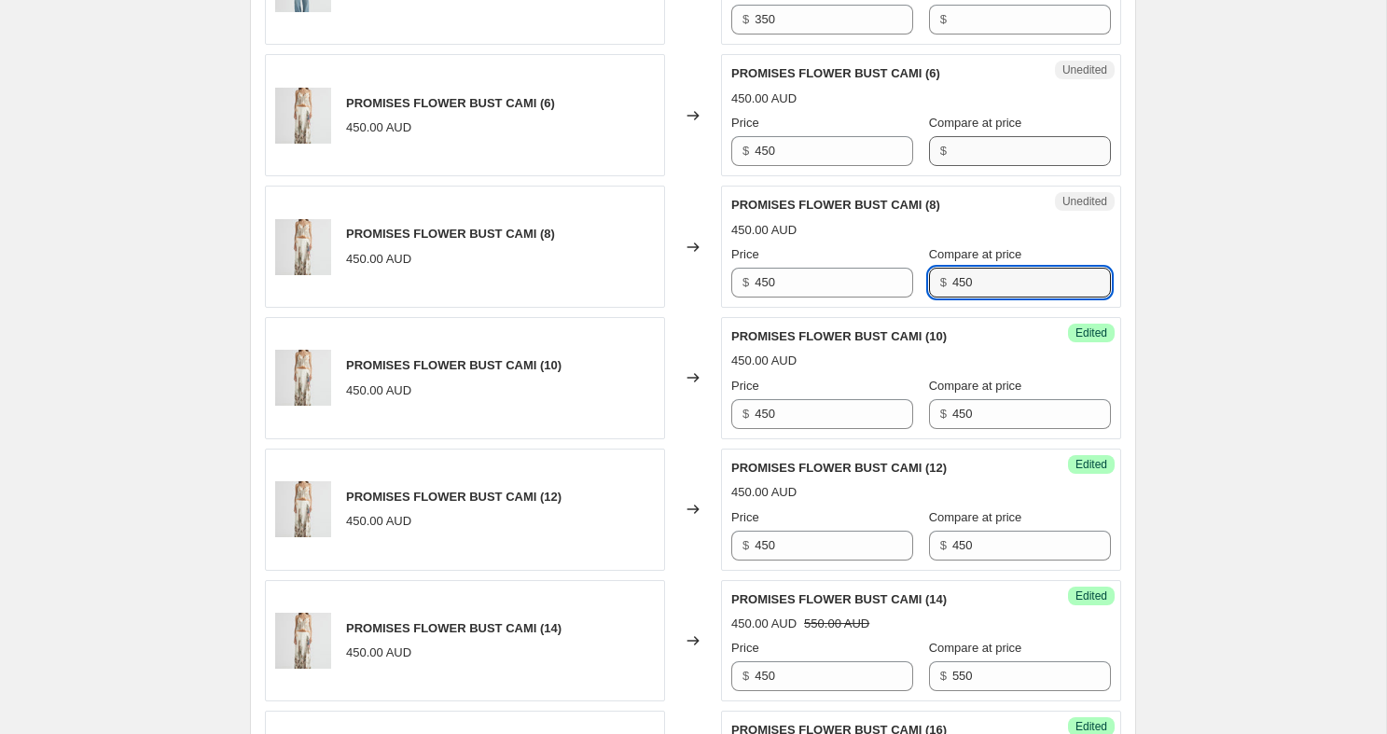
type input "450"
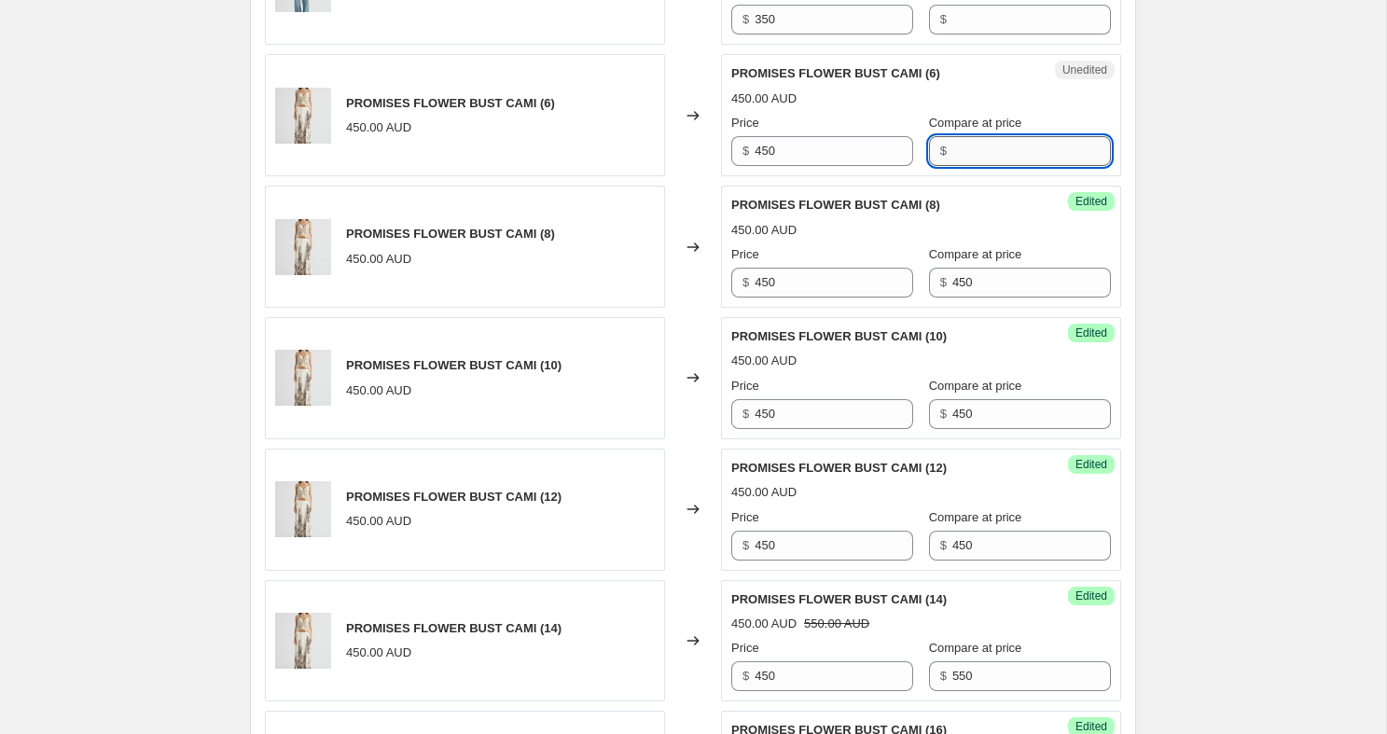
click at [952, 166] on input "Compare at price" at bounding box center [1031, 151] width 159 height 30
paste input "450"
type input "450"
click at [812, 35] on input "350" at bounding box center [833, 20] width 159 height 30
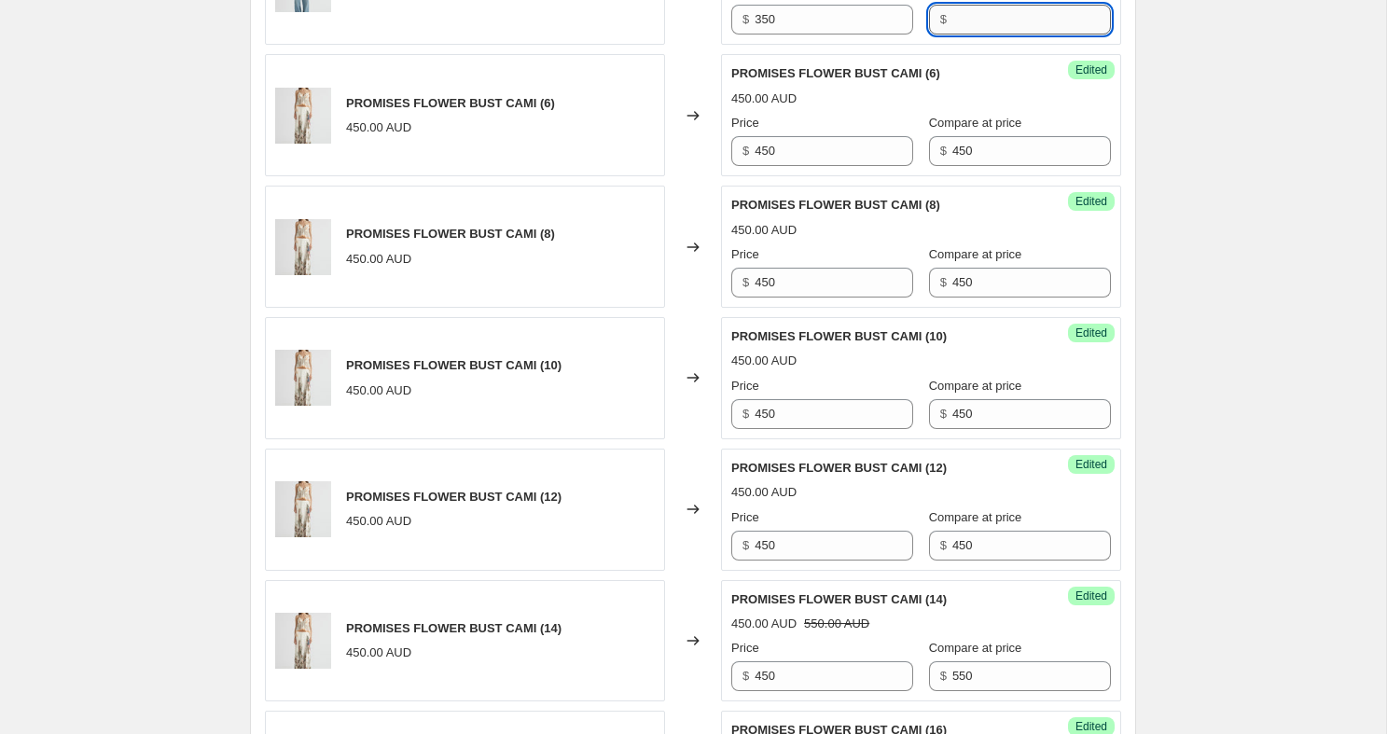
click at [955, 35] on input "Compare at price" at bounding box center [1031, 20] width 159 height 30
paste input "350"
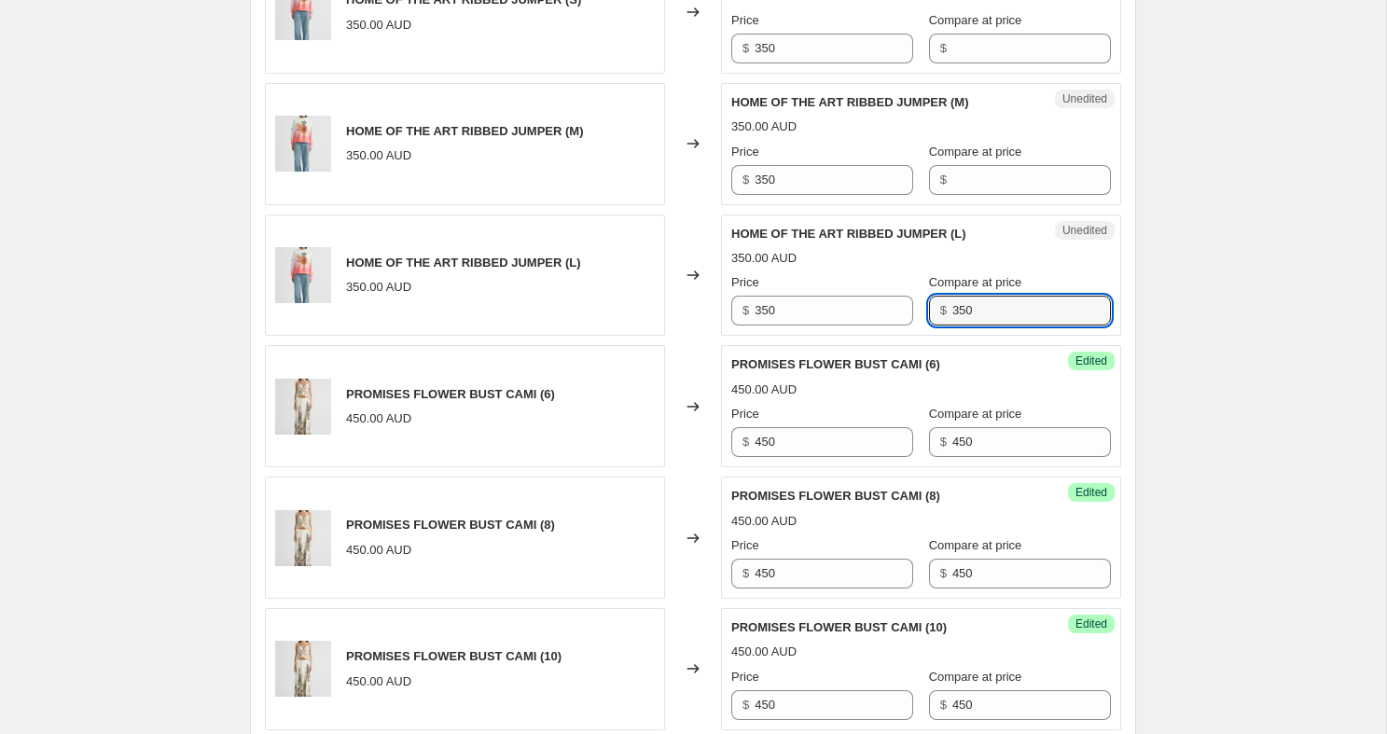
scroll to position [1488, 0]
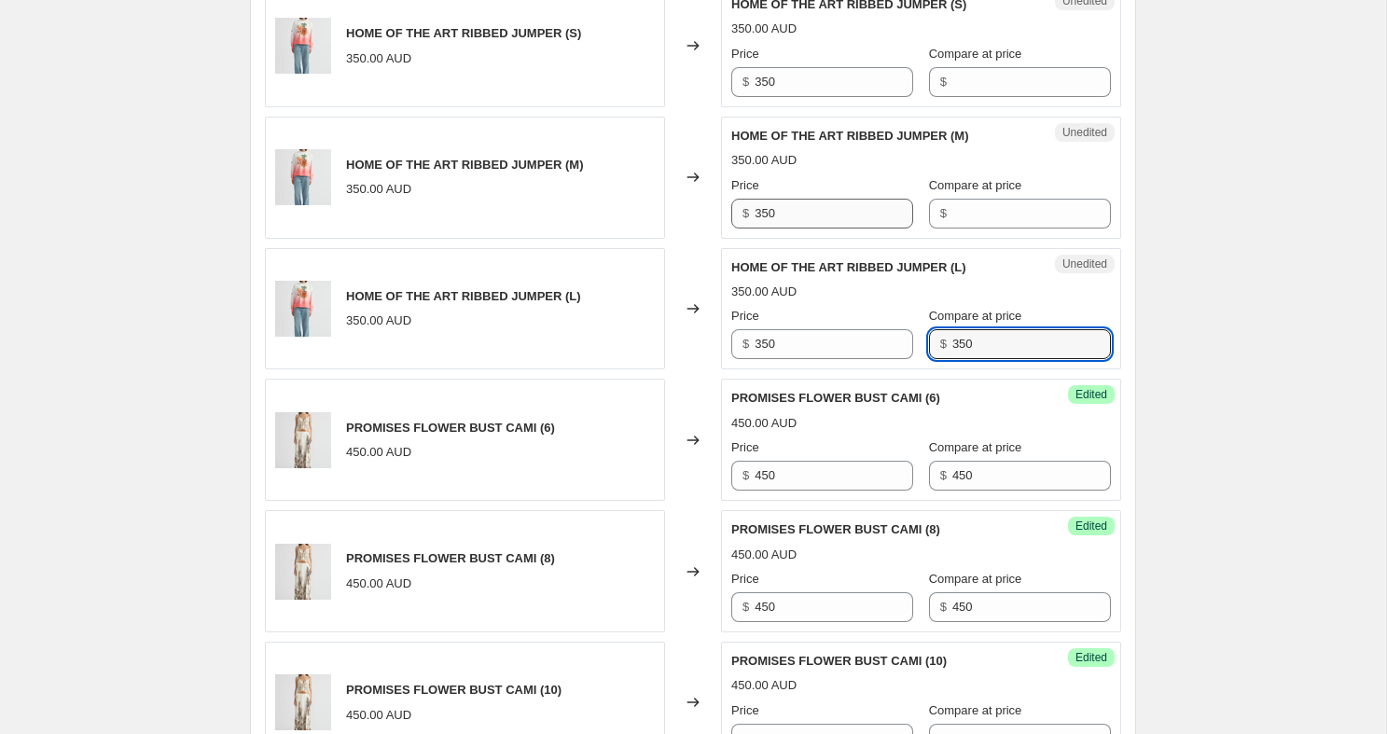
type input "350"
click at [796, 228] on input "350" at bounding box center [833, 214] width 159 height 30
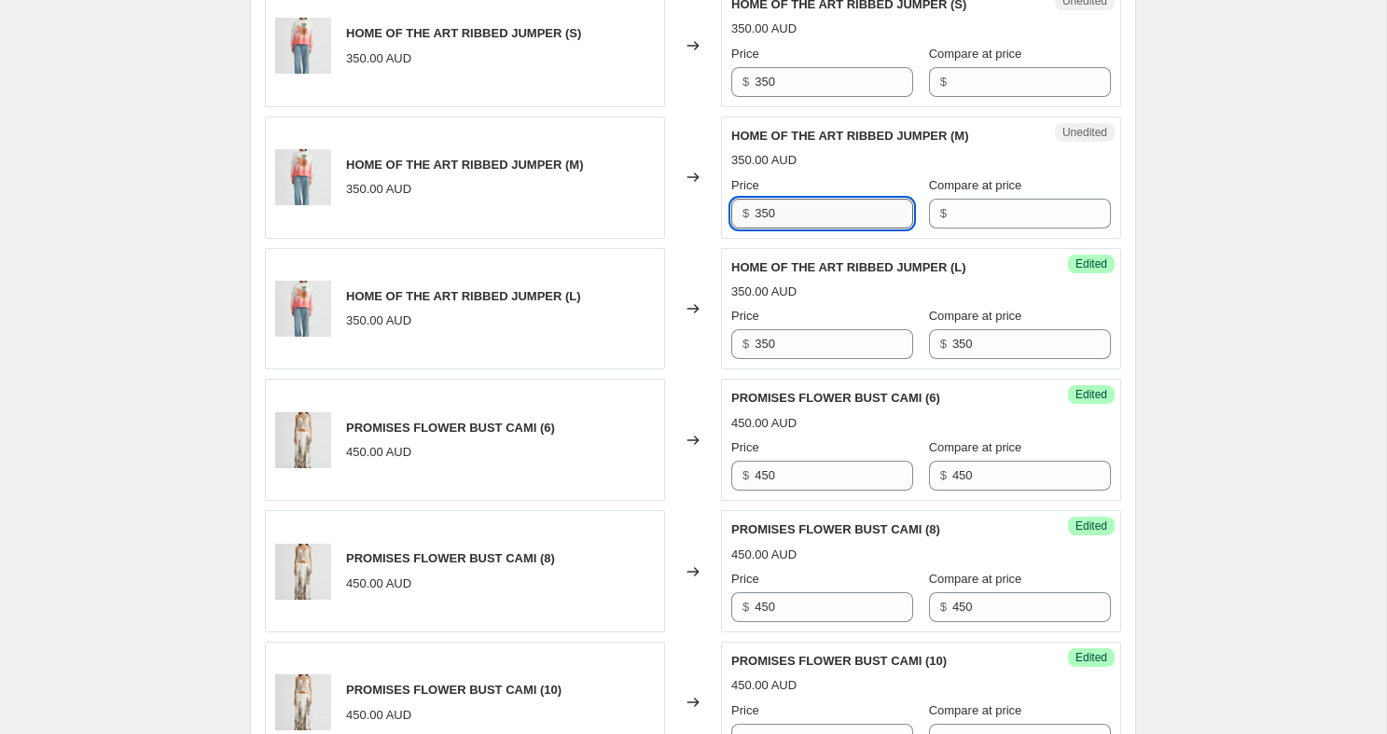
click at [796, 228] on input "350" at bounding box center [833, 214] width 159 height 30
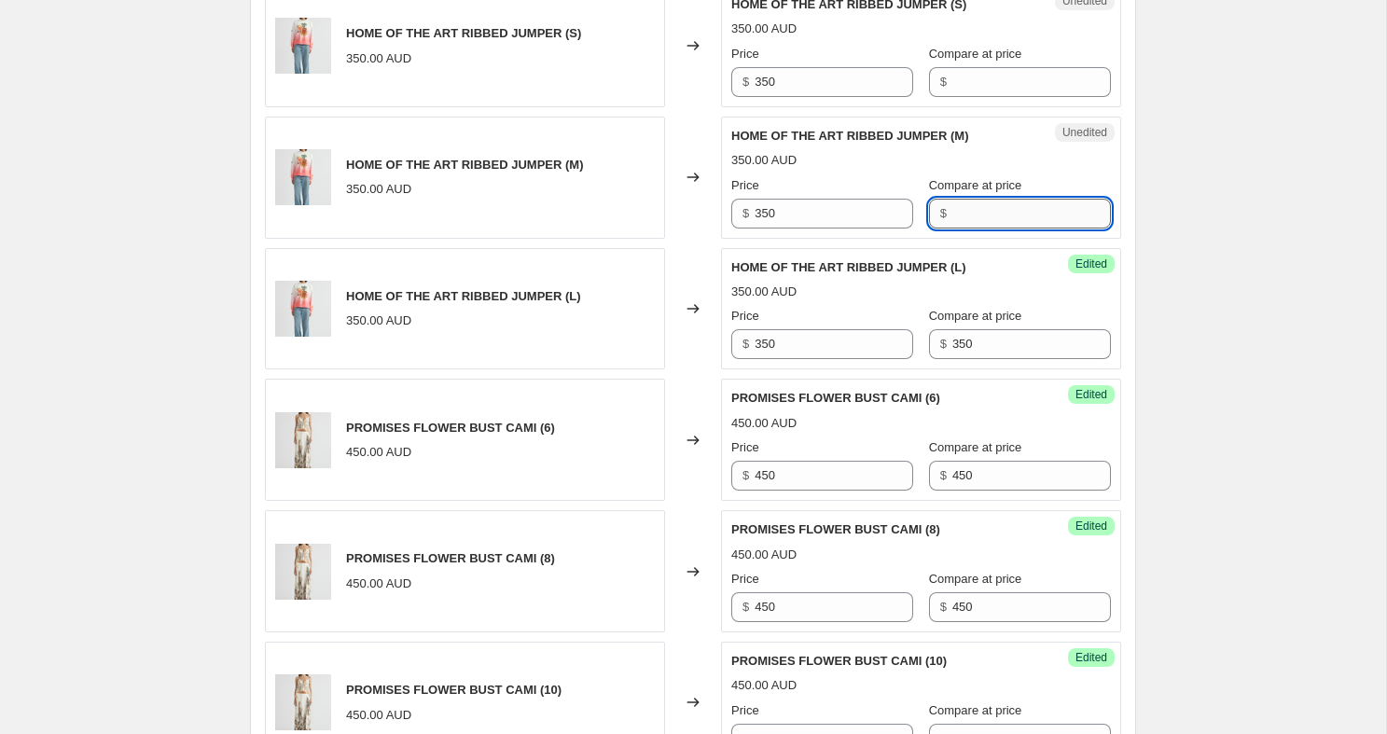
click at [965, 228] on input "Compare at price" at bounding box center [1031, 214] width 159 height 30
paste input "350"
type input "350"
click at [965, 97] on input "Compare at price" at bounding box center [1031, 82] width 159 height 30
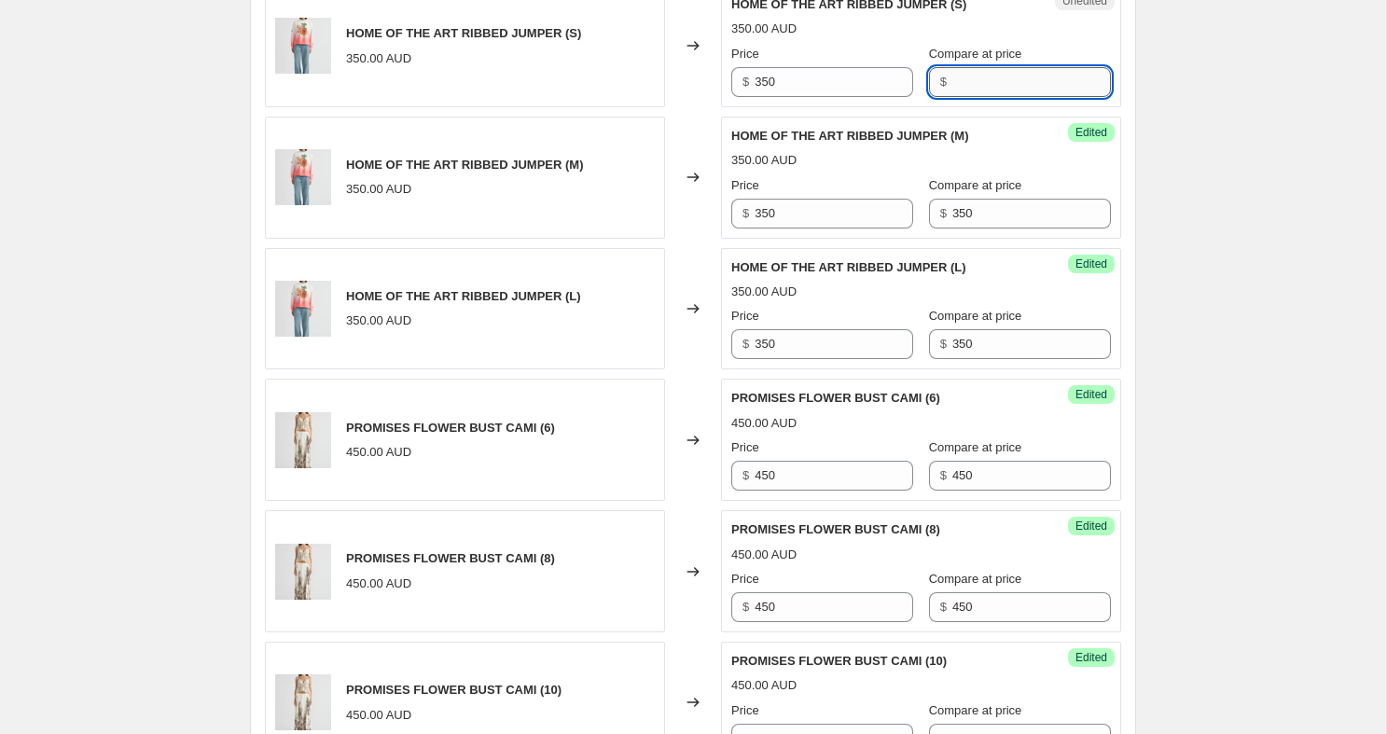
paste input "350"
type input "350"
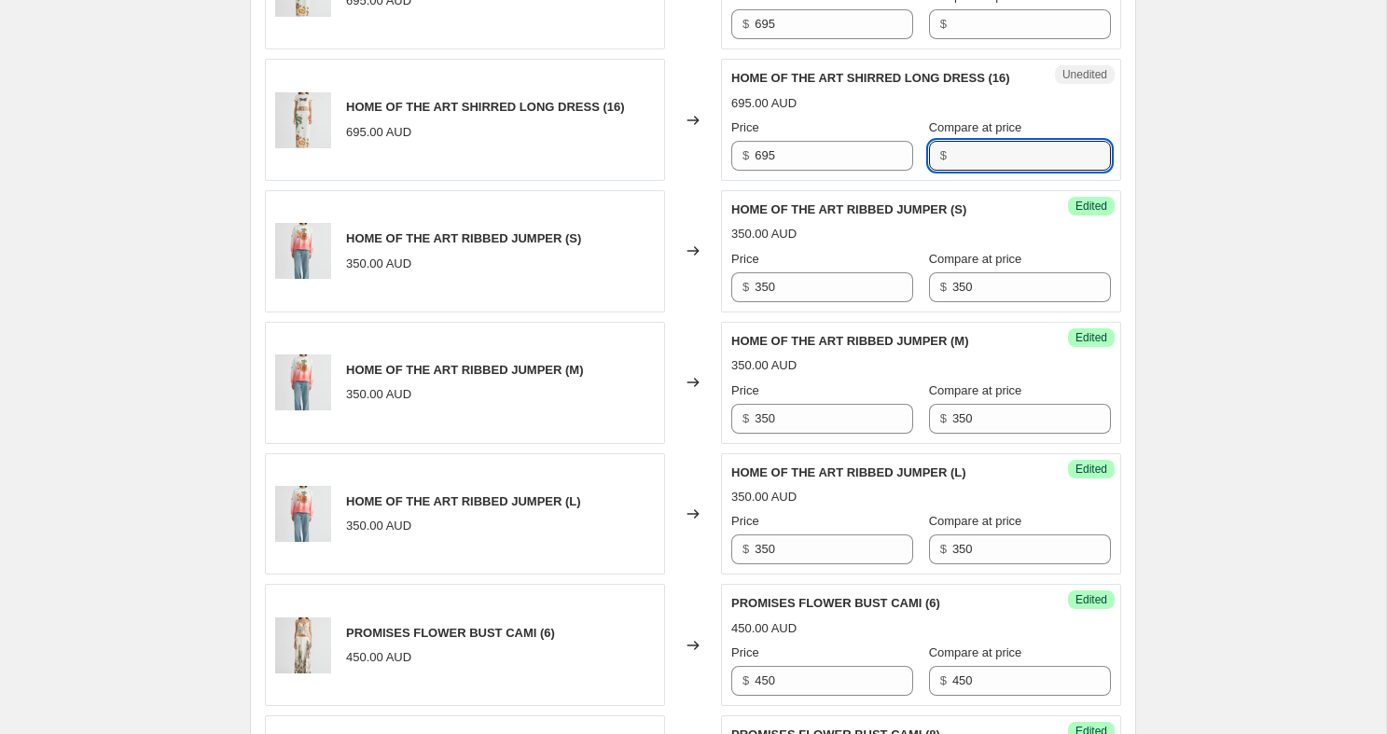
scroll to position [1269, 0]
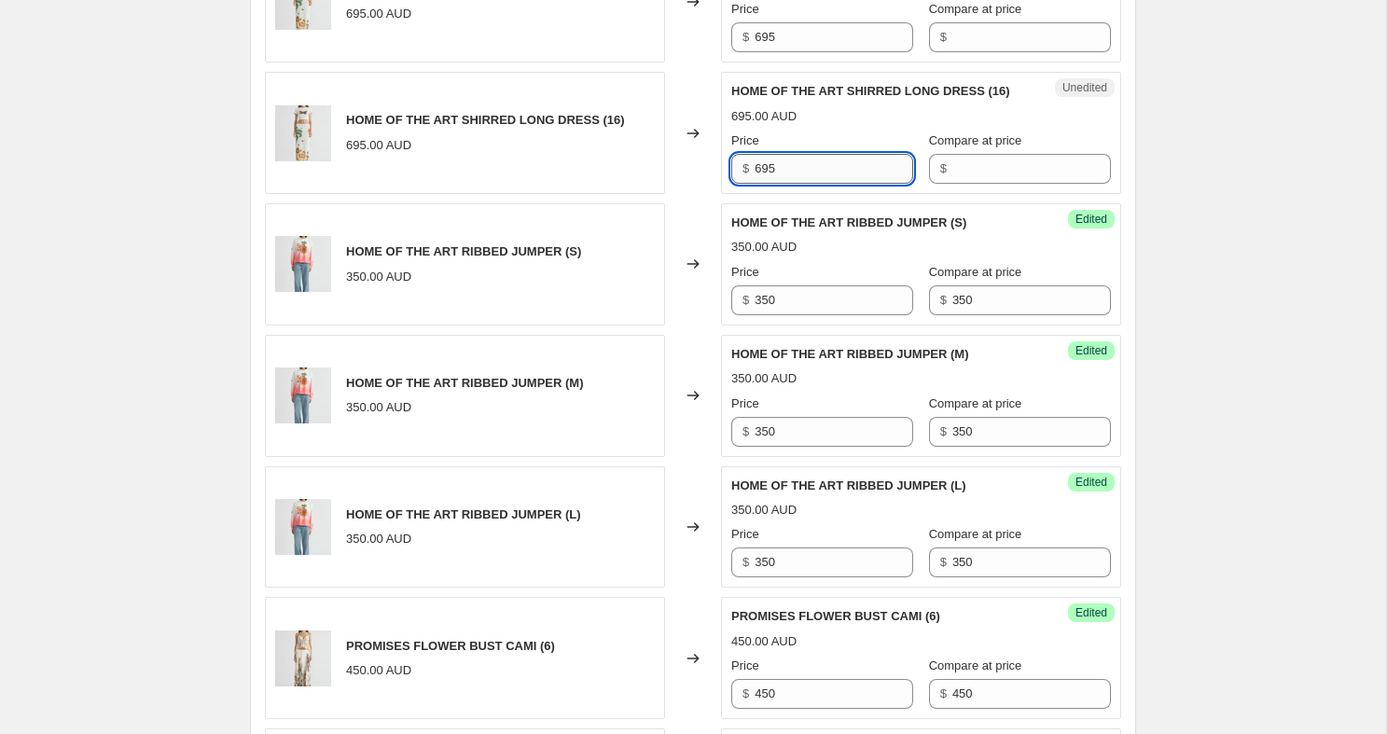
click at [807, 184] on input "695" at bounding box center [833, 169] width 159 height 30
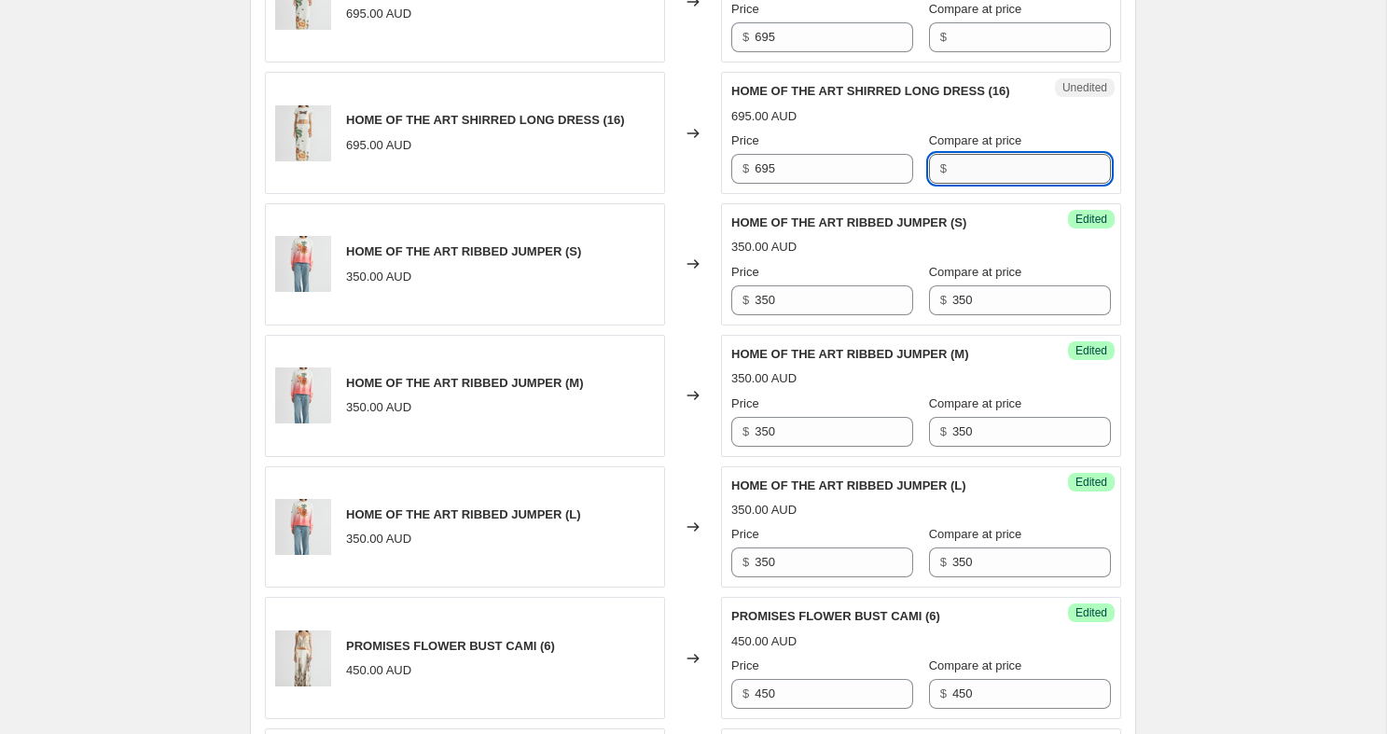
click at [958, 184] on input "Compare at price" at bounding box center [1031, 169] width 159 height 30
paste input "695"
type input "695"
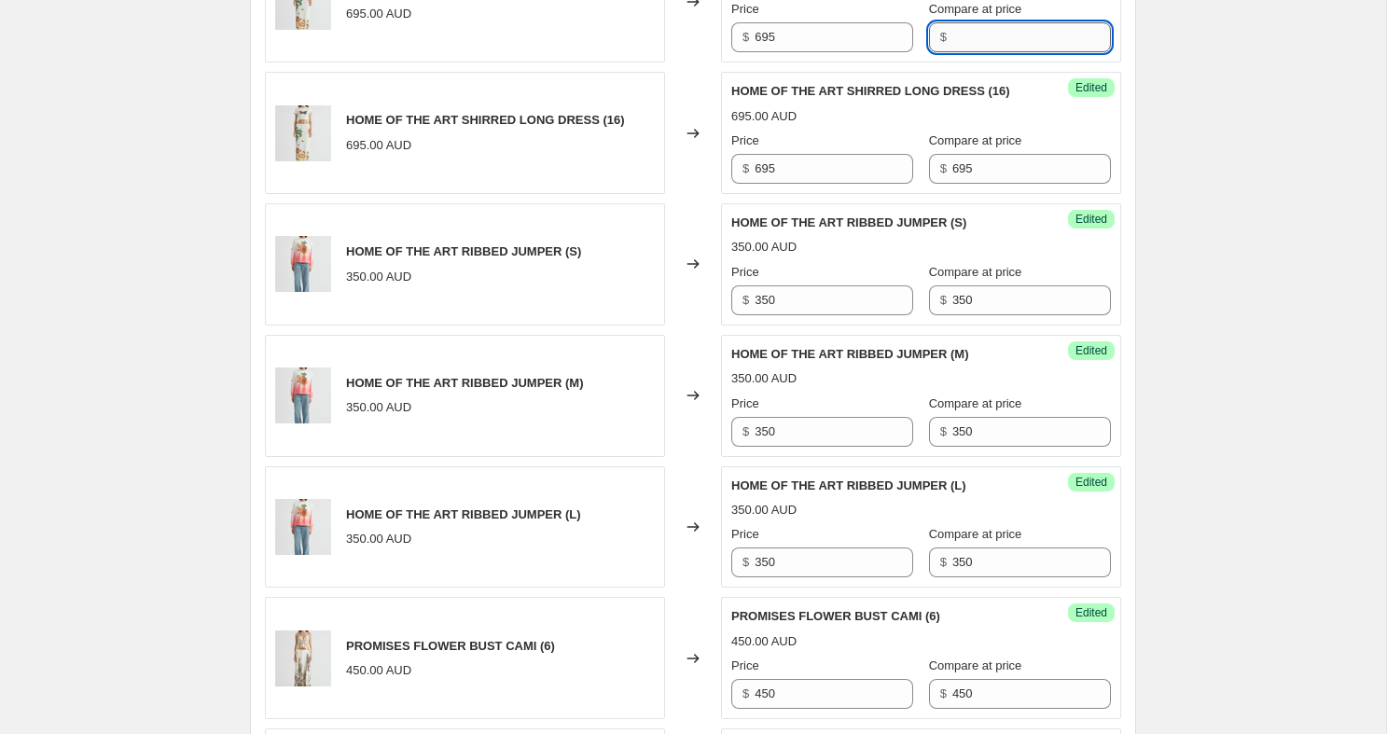
click at [966, 52] on input "Compare at price" at bounding box center [1031, 37] width 159 height 30
paste input "695"
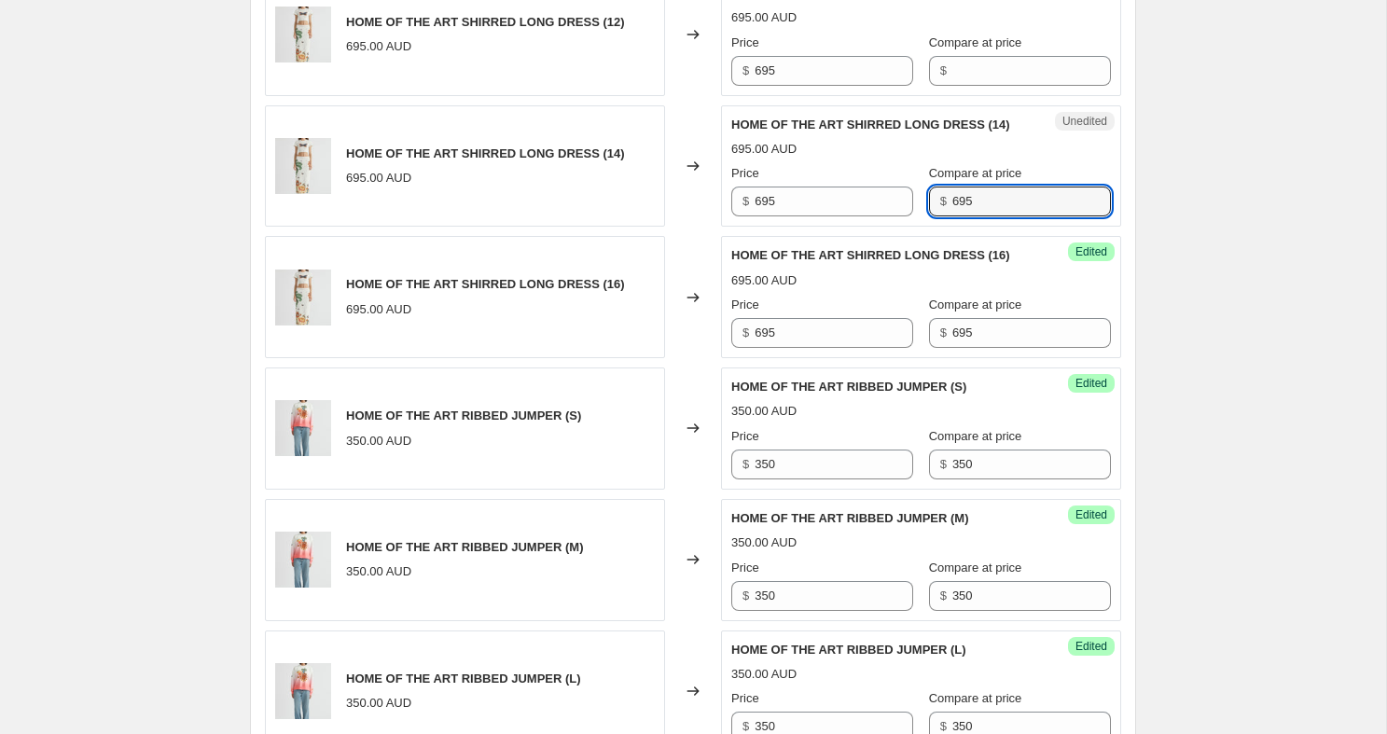
scroll to position [1026, 0]
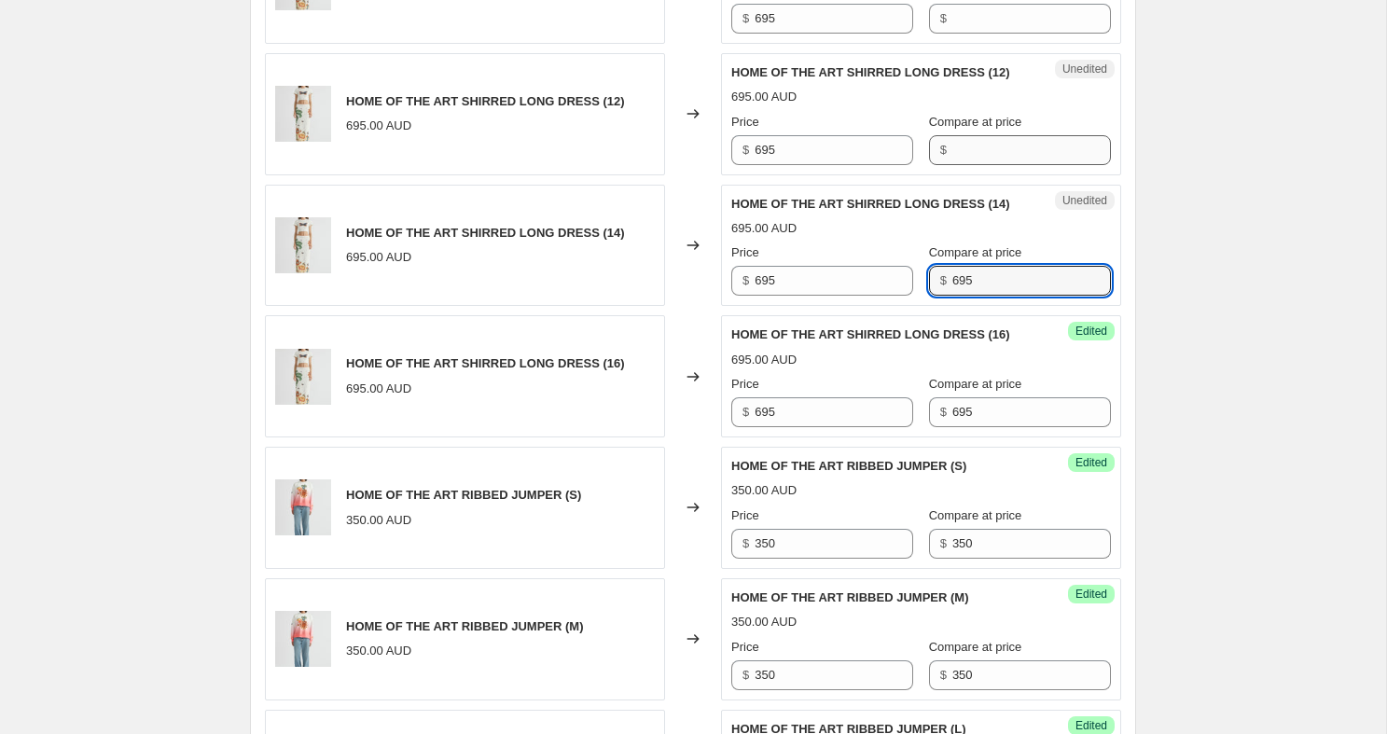
type input "695"
click at [952, 165] on input "Compare at price" at bounding box center [1031, 150] width 159 height 30
paste input "695"
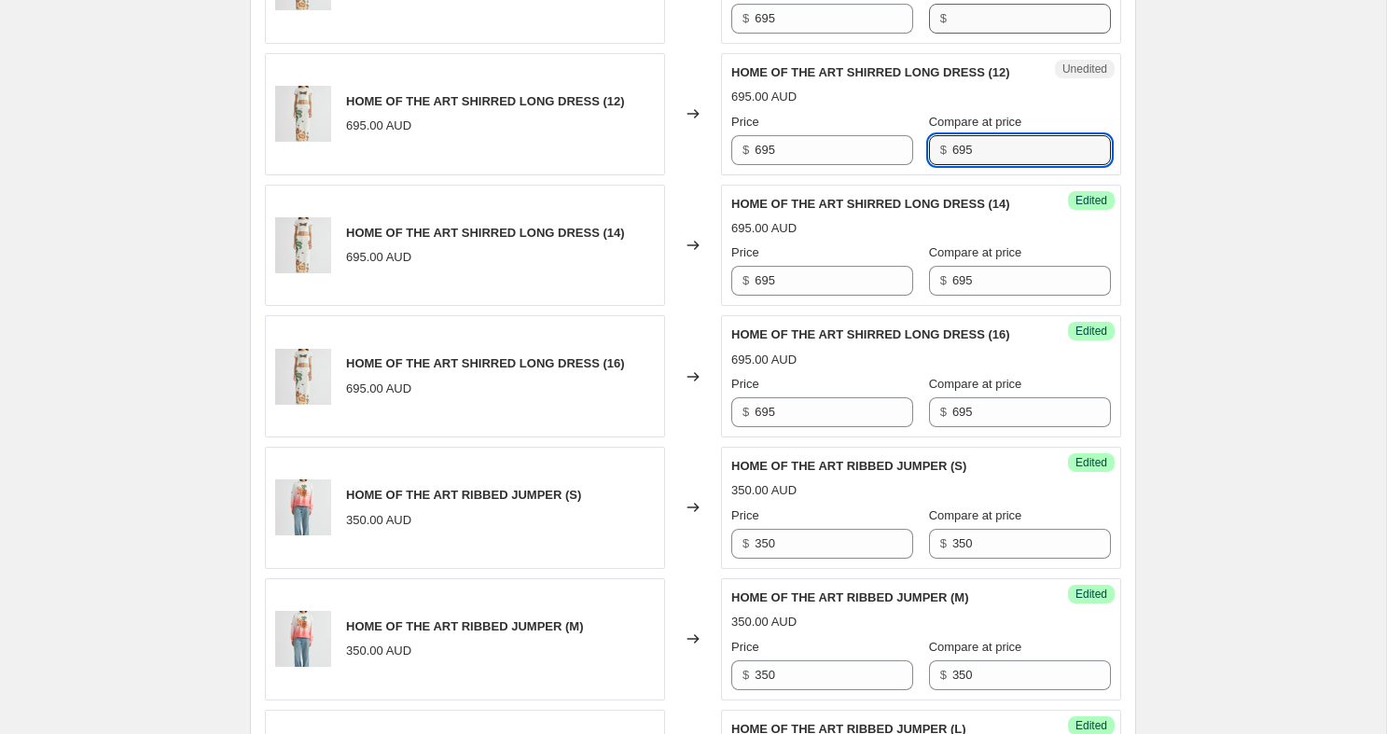
type input "695"
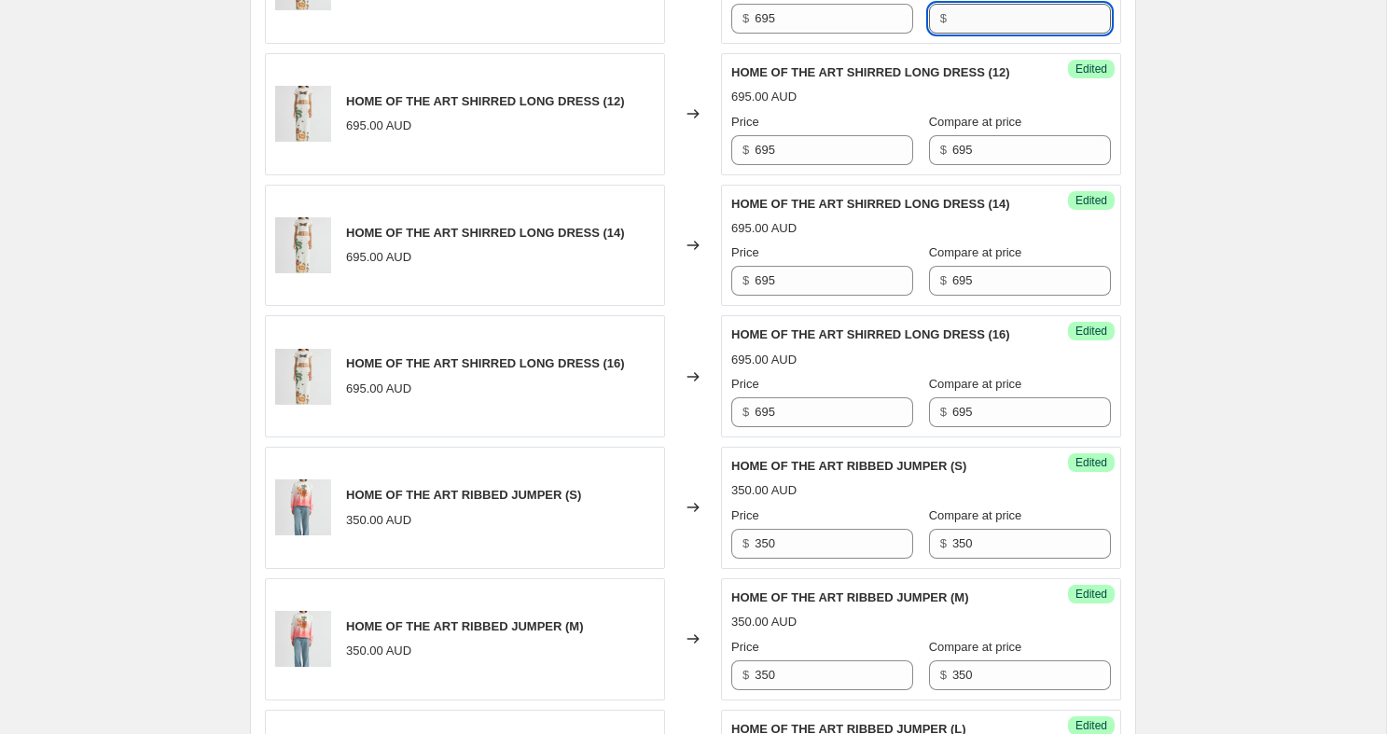
click at [955, 34] on input "Compare at price" at bounding box center [1031, 19] width 159 height 30
paste input "695"
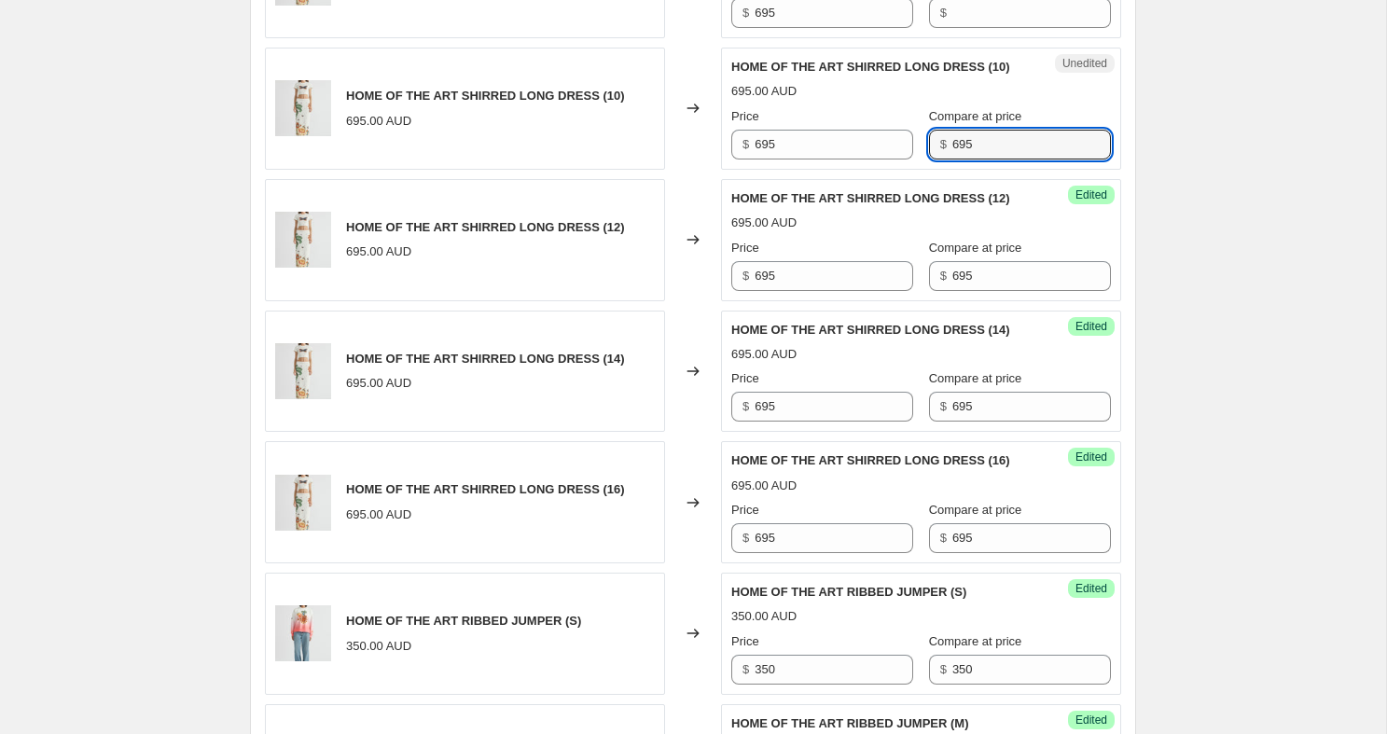
scroll to position [808, 0]
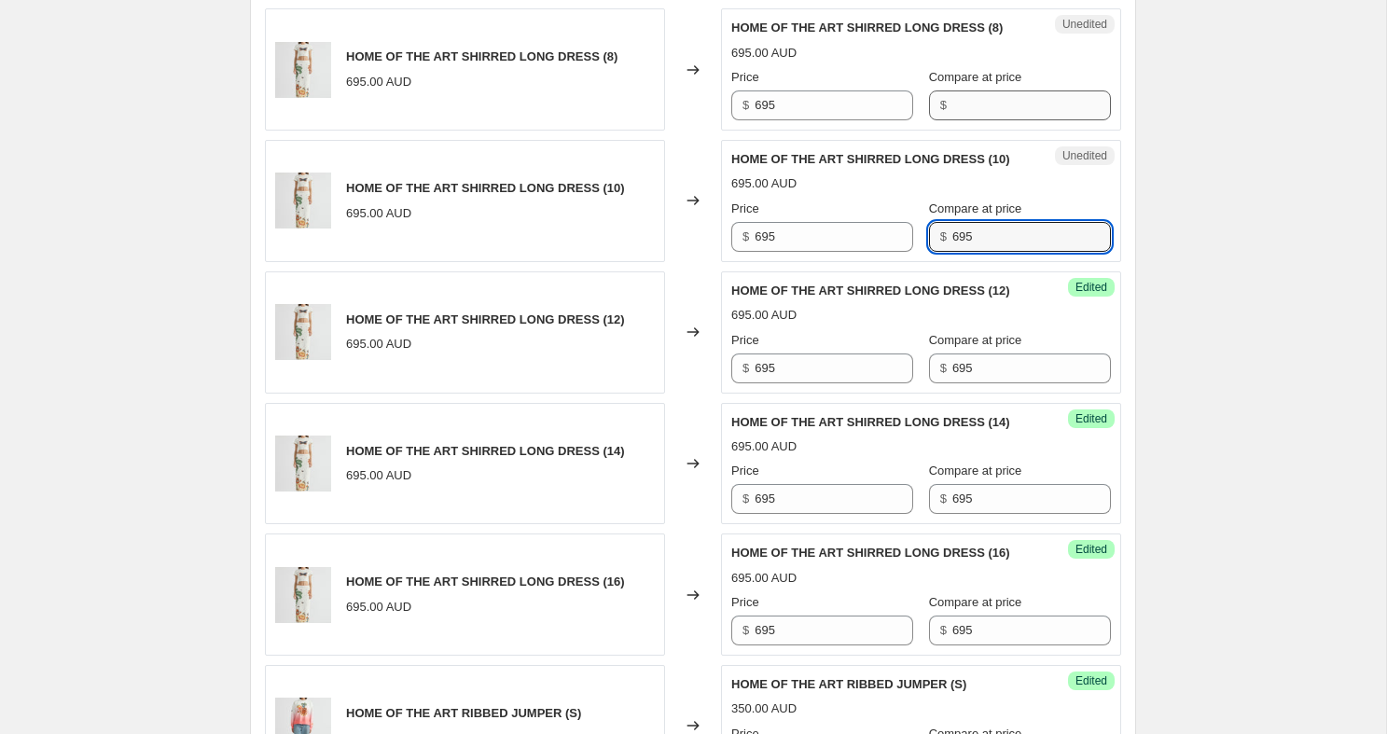
type input "695"
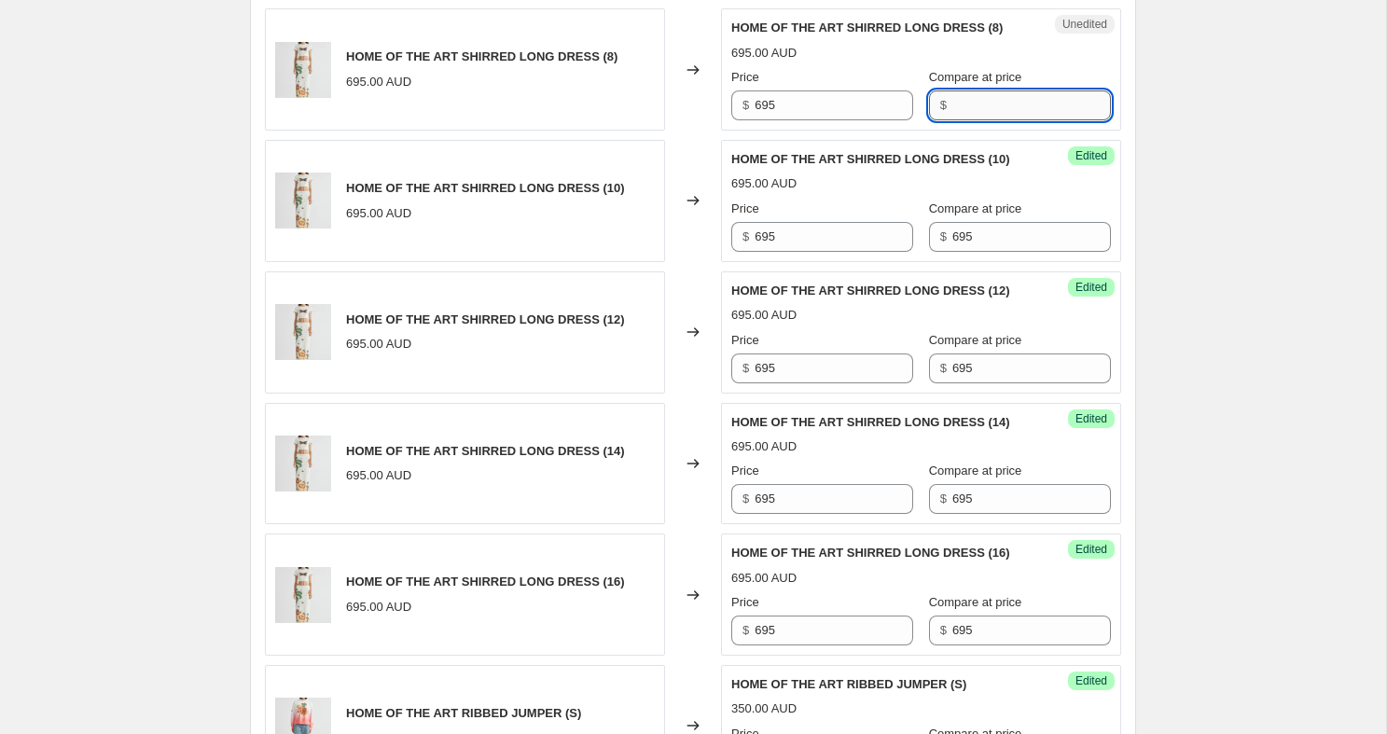
click at [952, 120] on input "Compare at price" at bounding box center [1031, 105] width 159 height 30
paste input "695"
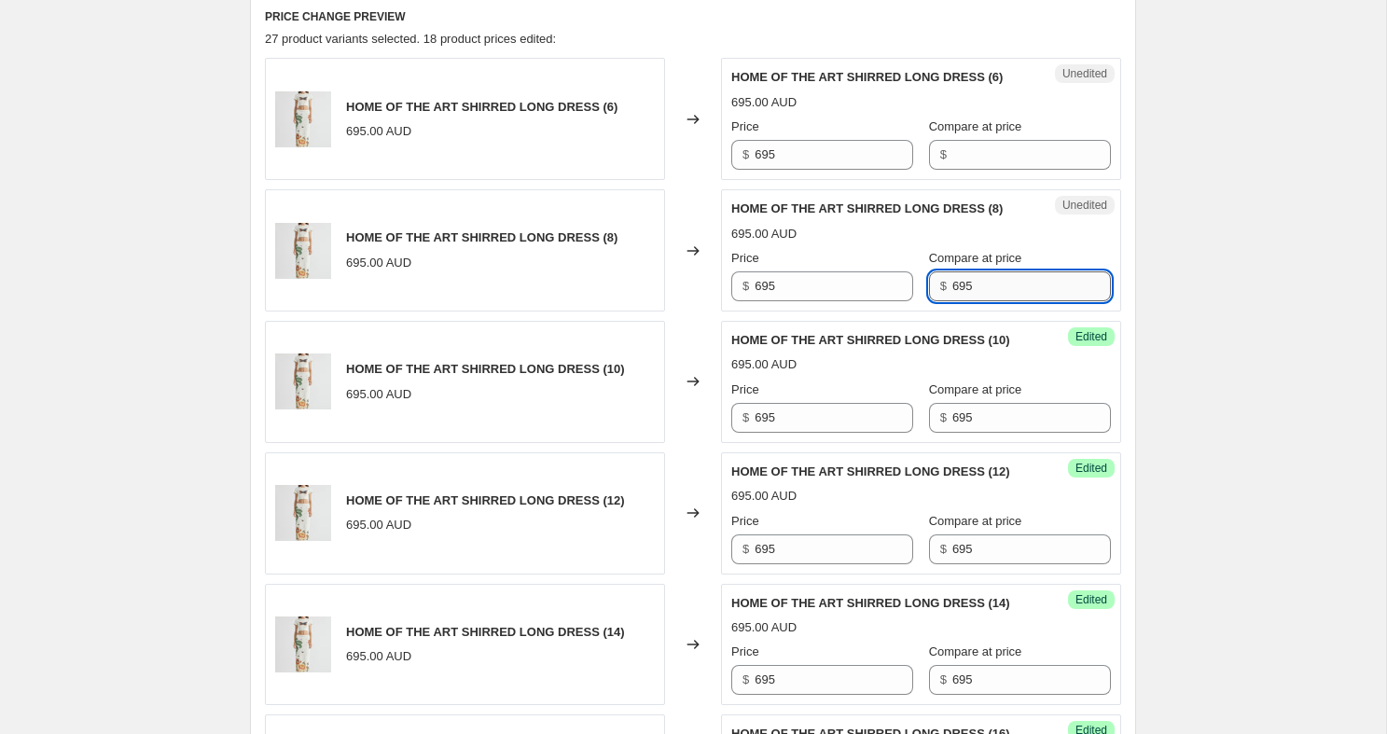
scroll to position [560, 0]
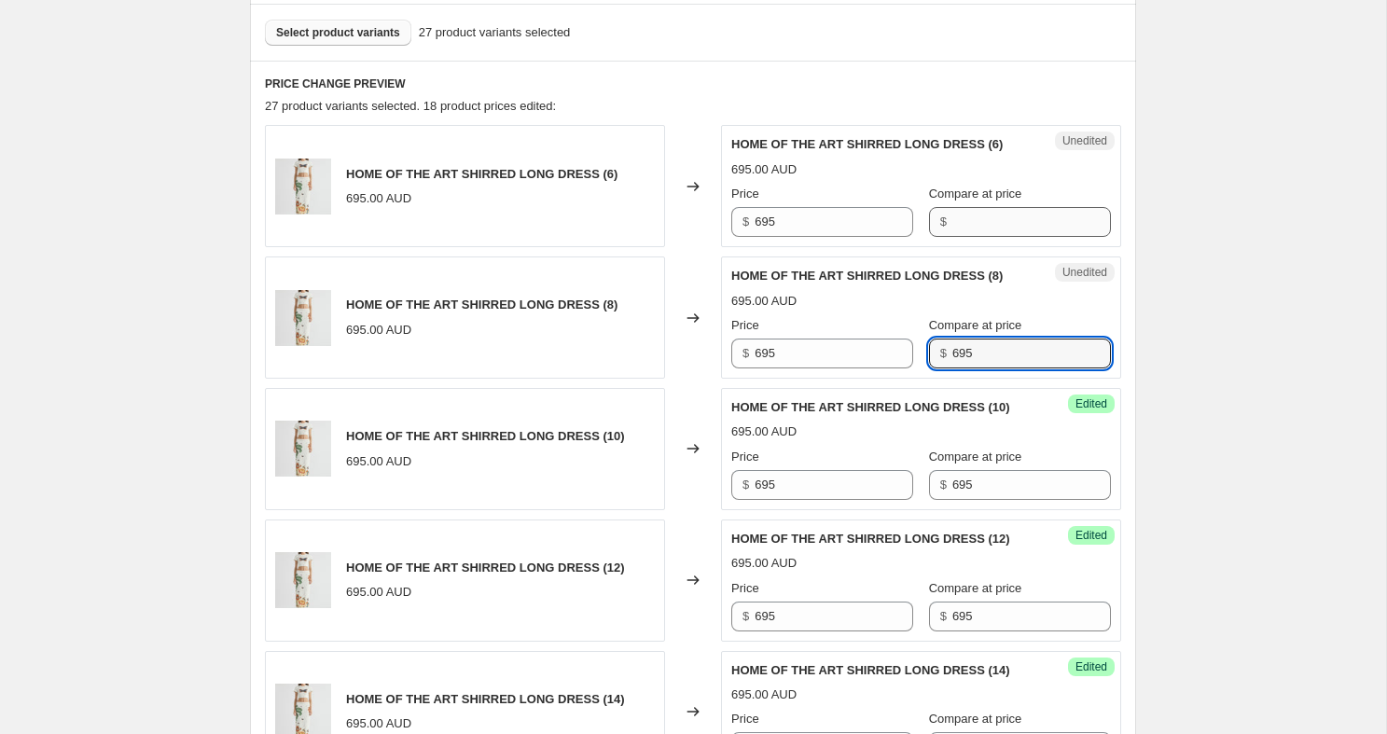
type input "695"
click at [952, 237] on input "Compare at price" at bounding box center [1031, 222] width 159 height 30
paste input "695"
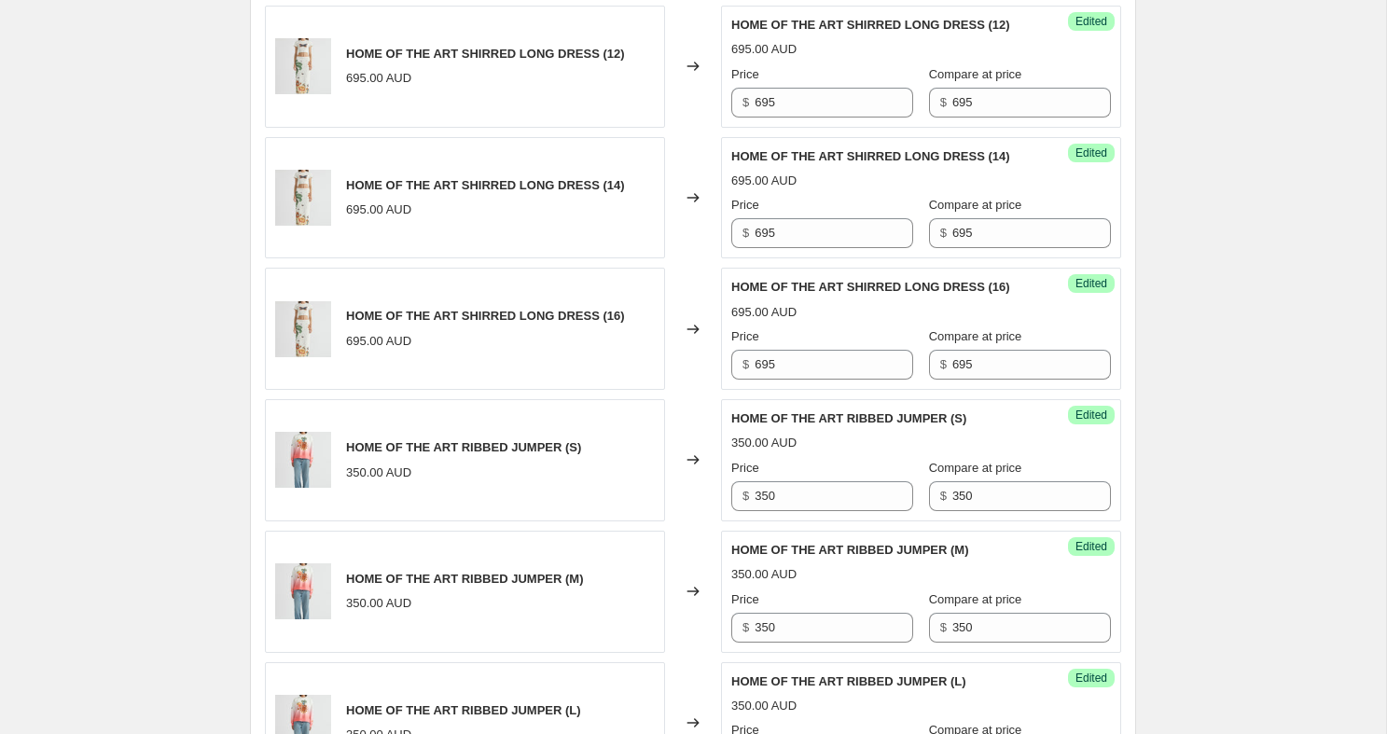
type input "695"
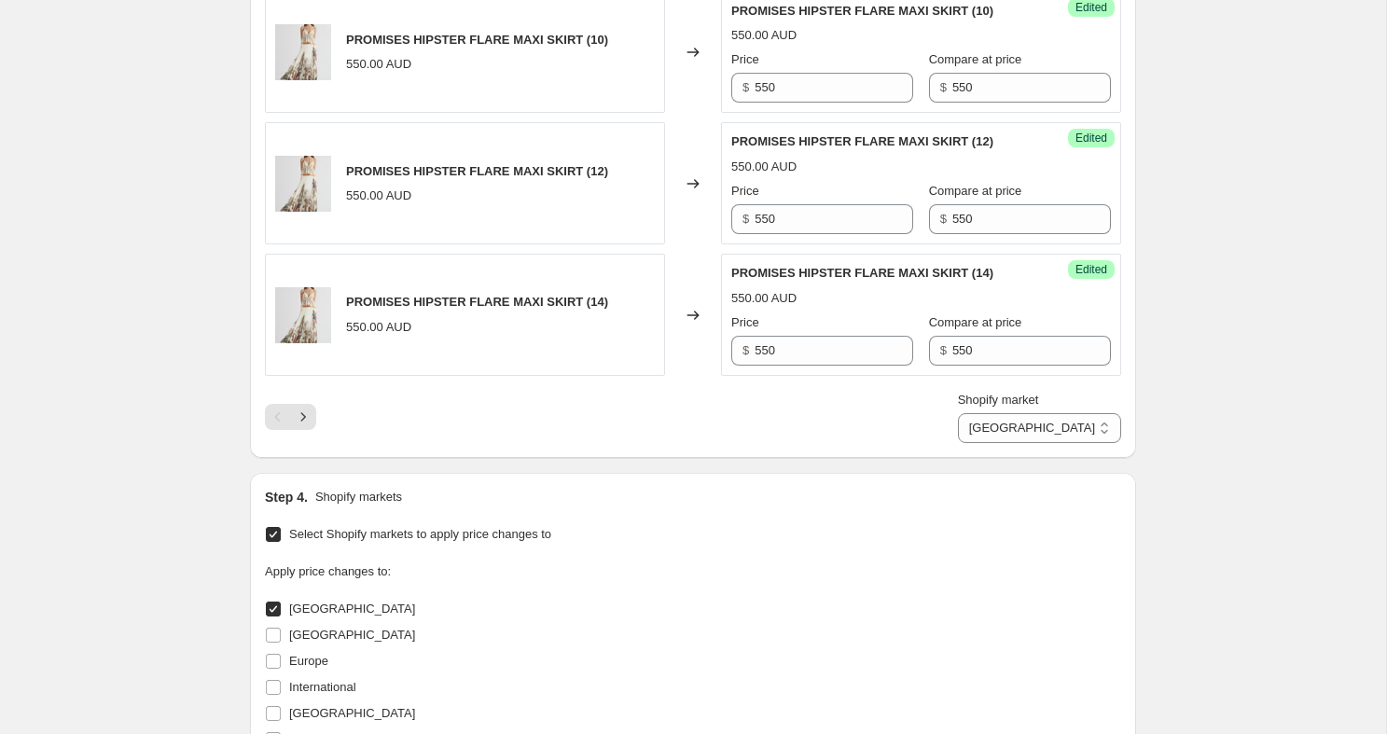
scroll to position [2949, 0]
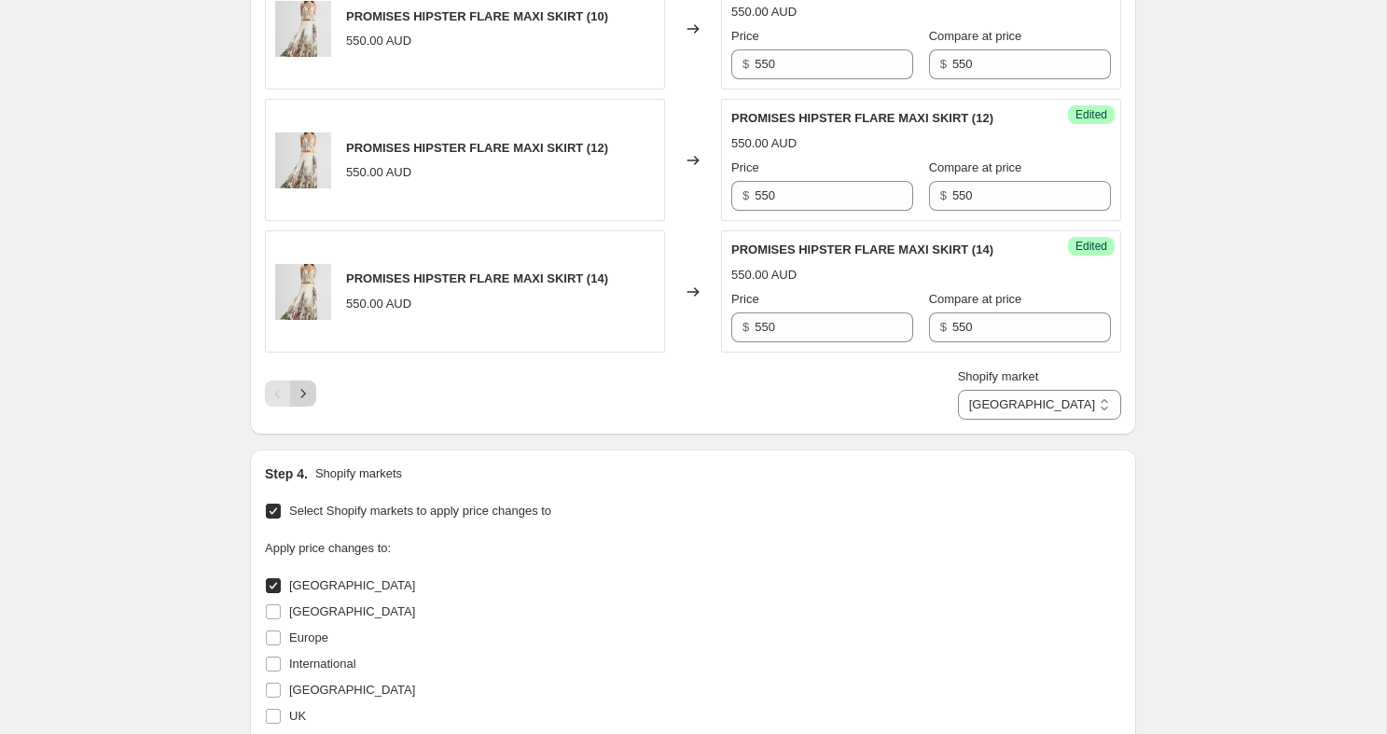
click at [308, 403] on icon "Next" at bounding box center [303, 393] width 19 height 19
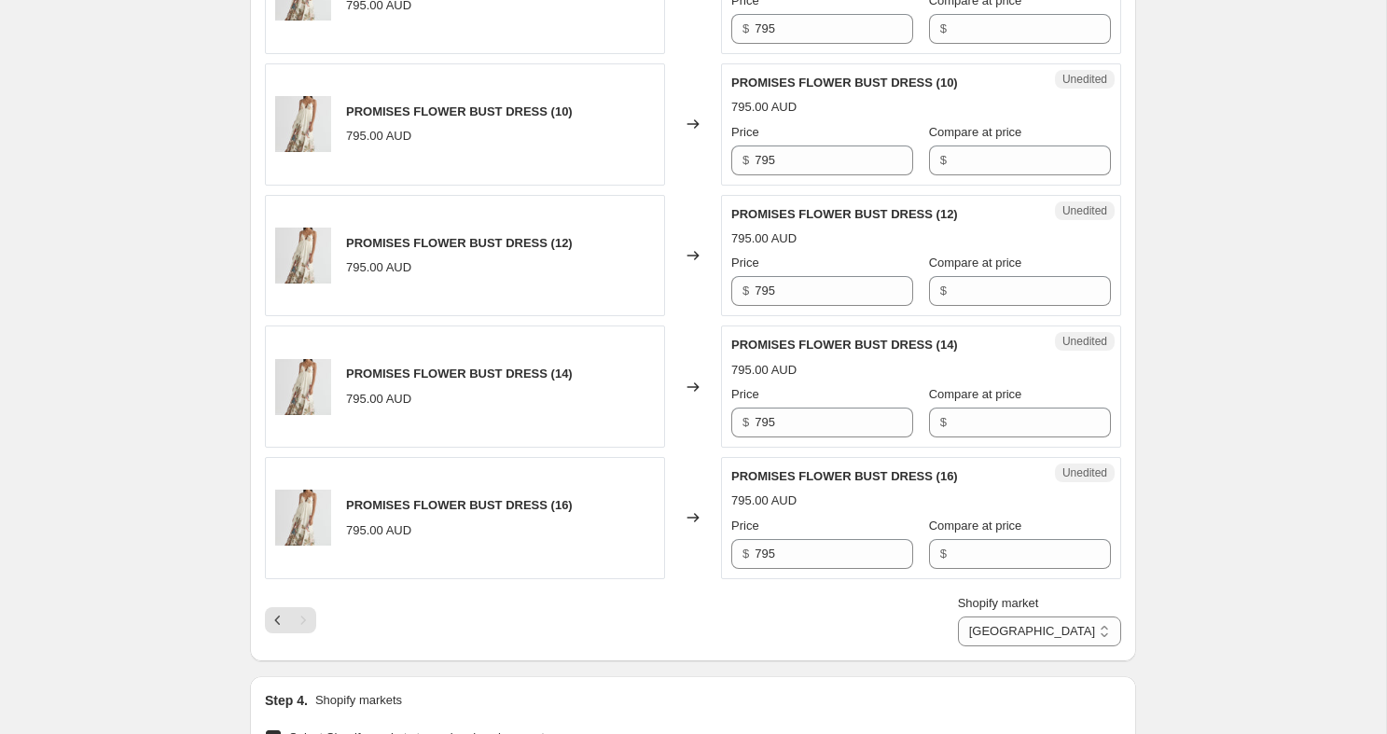
scroll to position [990, 0]
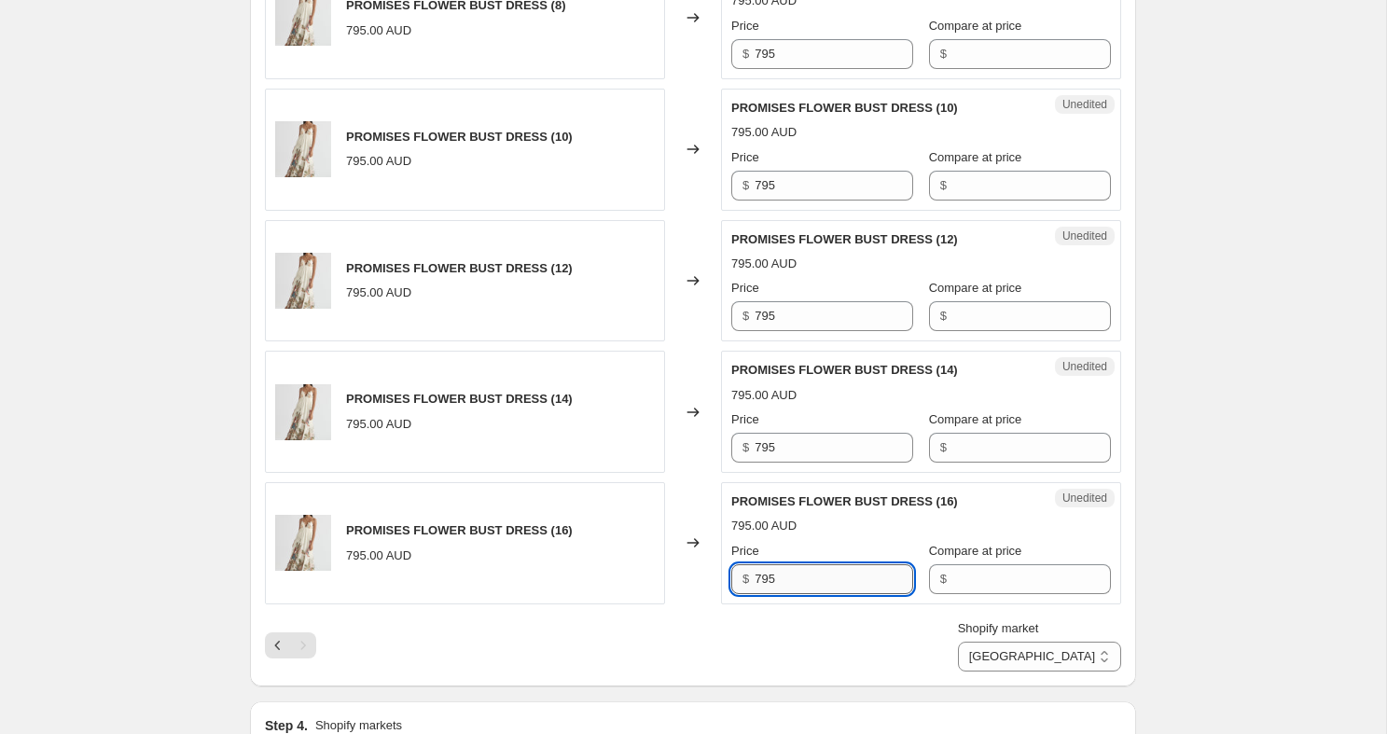
click at [794, 571] on input "795" at bounding box center [833, 579] width 159 height 30
click at [952, 582] on input "Compare at price" at bounding box center [1031, 579] width 159 height 30
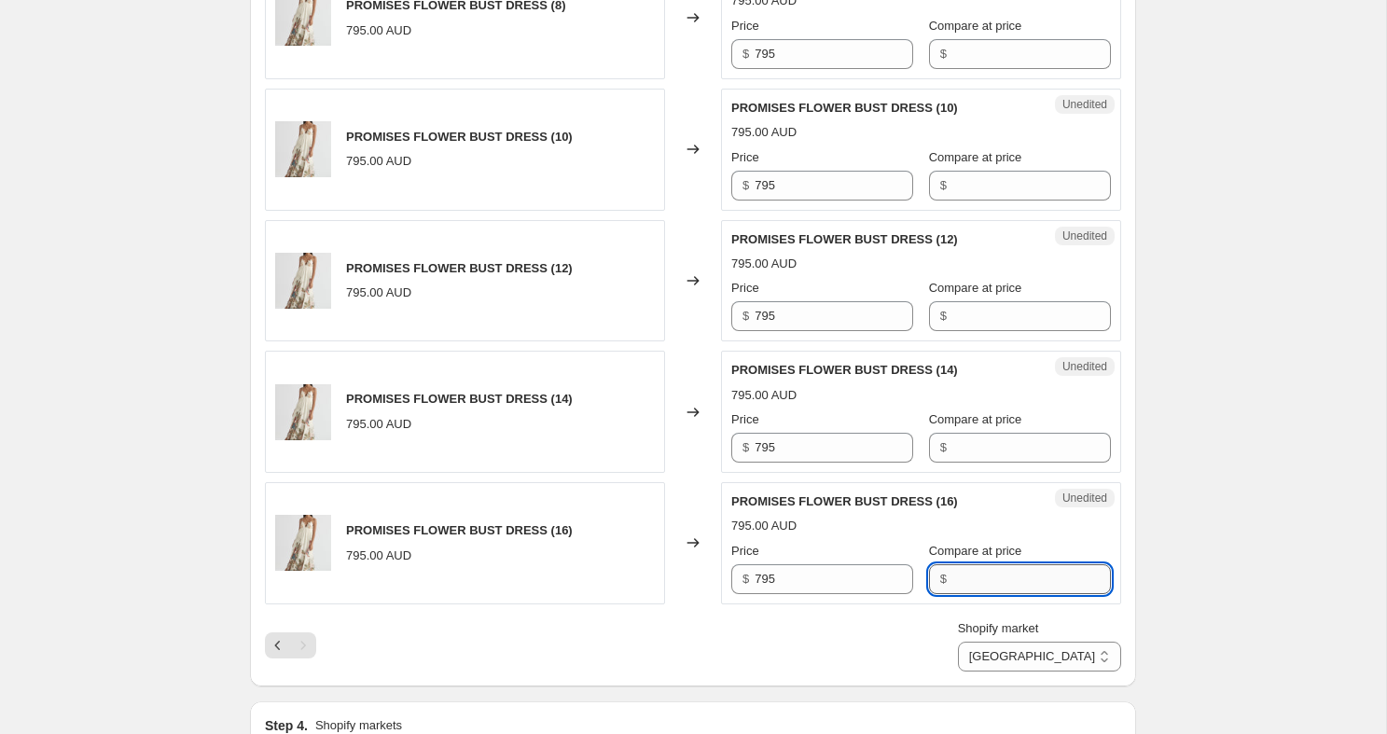
paste input "795"
type input "795"
click at [959, 449] on input "Compare at price" at bounding box center [1031, 448] width 159 height 30
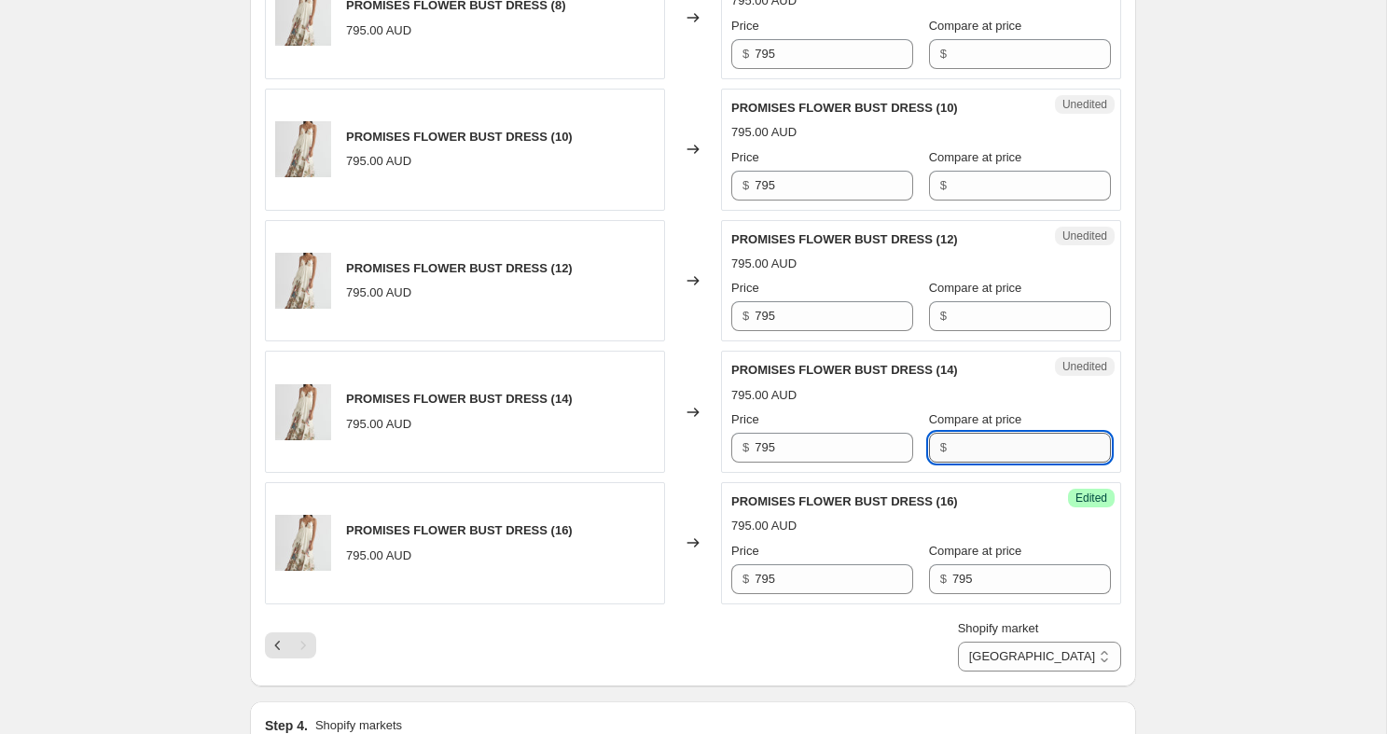
paste input "795"
type input "795"
click at [965, 322] on input "Compare at price" at bounding box center [1031, 316] width 159 height 30
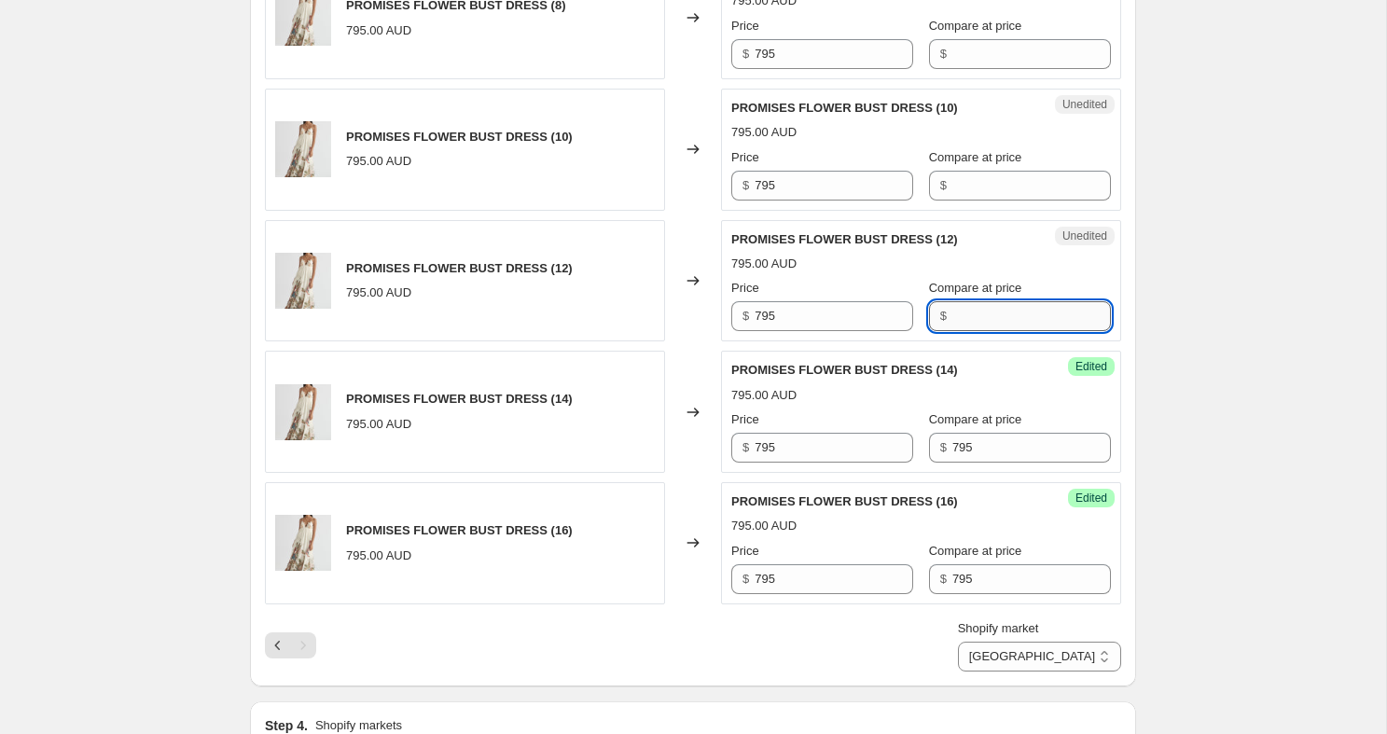
paste input "795"
type input "795"
click at [966, 184] on input "Compare at price" at bounding box center [1031, 186] width 159 height 30
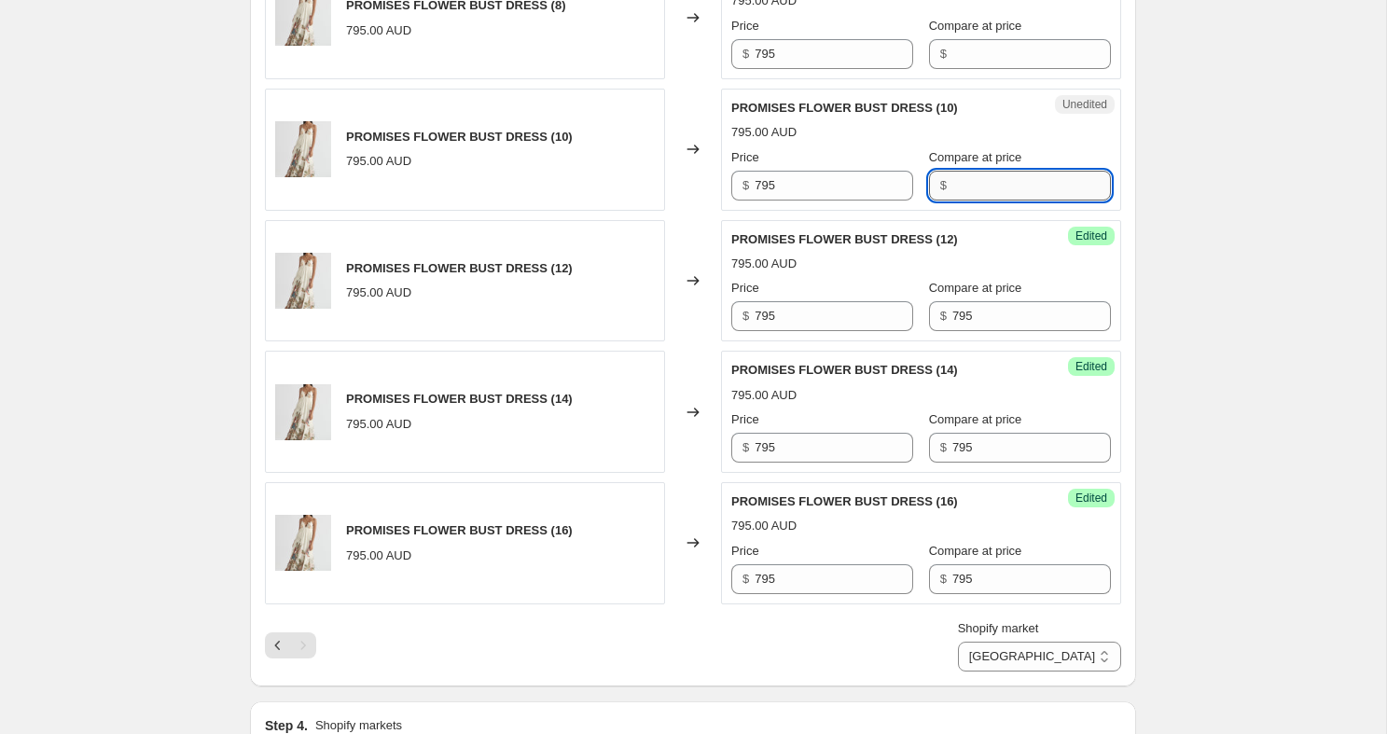
paste input "795"
type input "795"
click at [970, 54] on input "Compare at price" at bounding box center [1031, 54] width 159 height 30
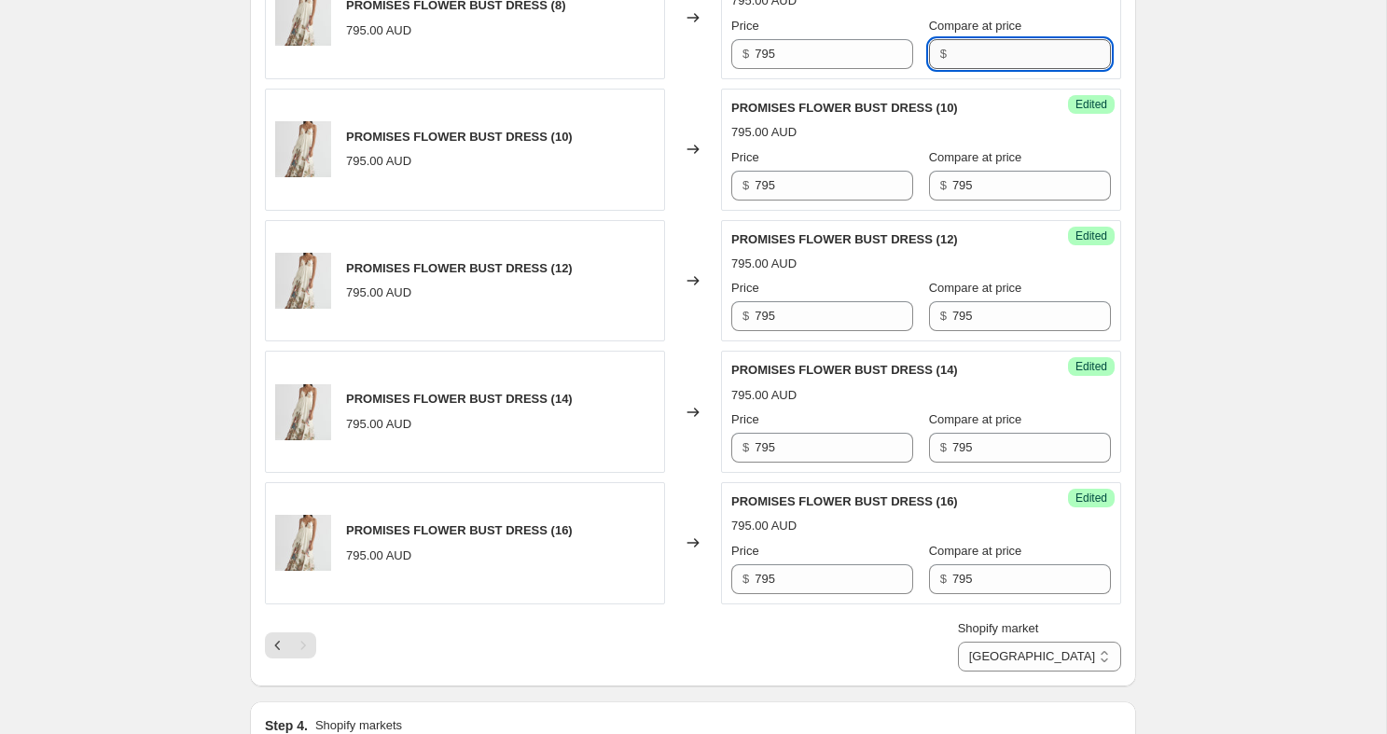
paste input "795"
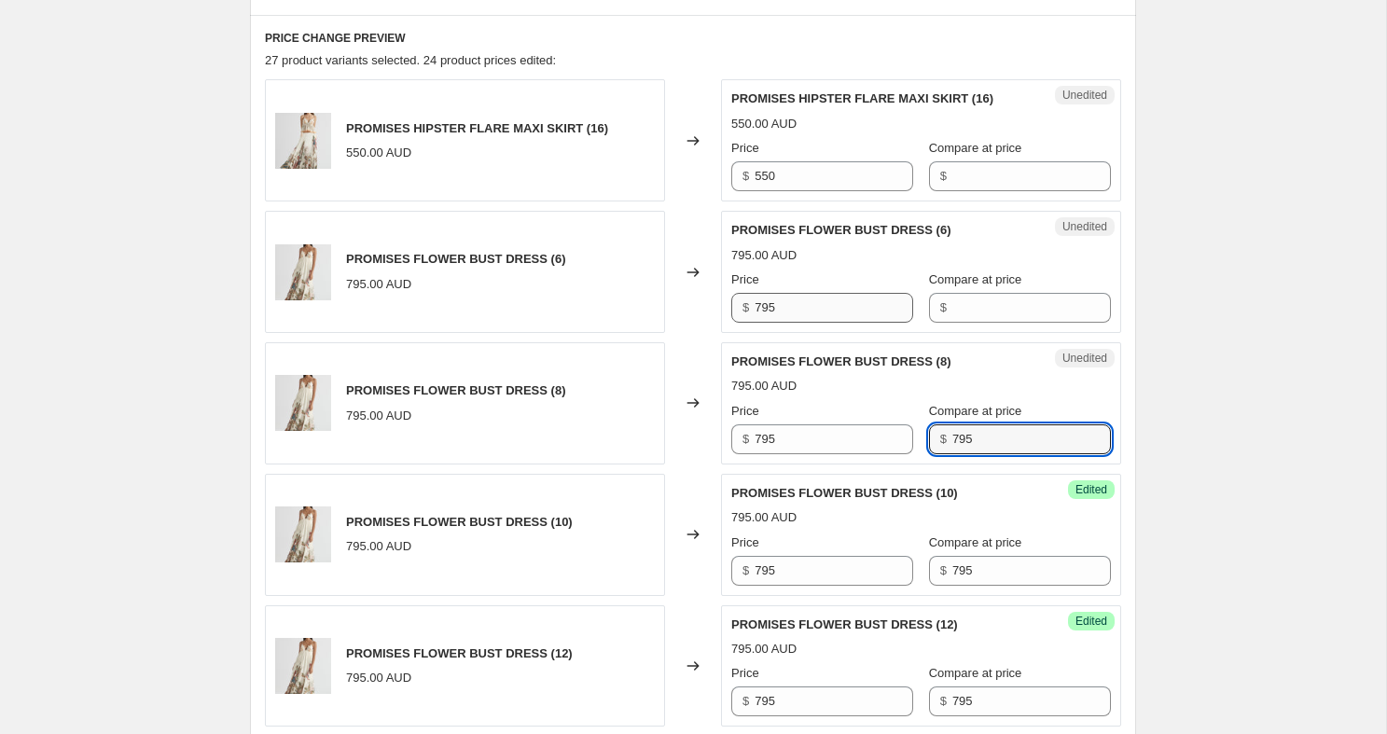
scroll to position [585, 0]
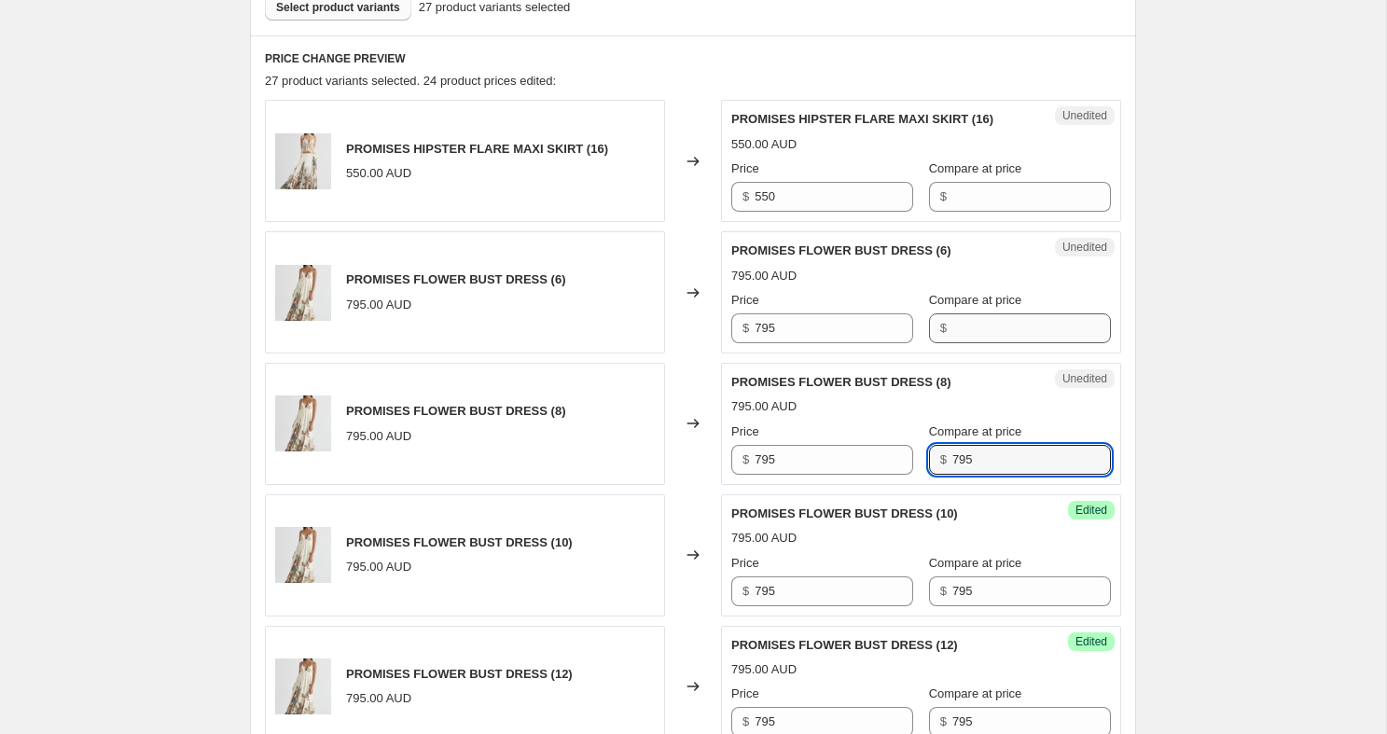
type input "795"
click at [952, 329] on input "Compare at price" at bounding box center [1031, 328] width 159 height 30
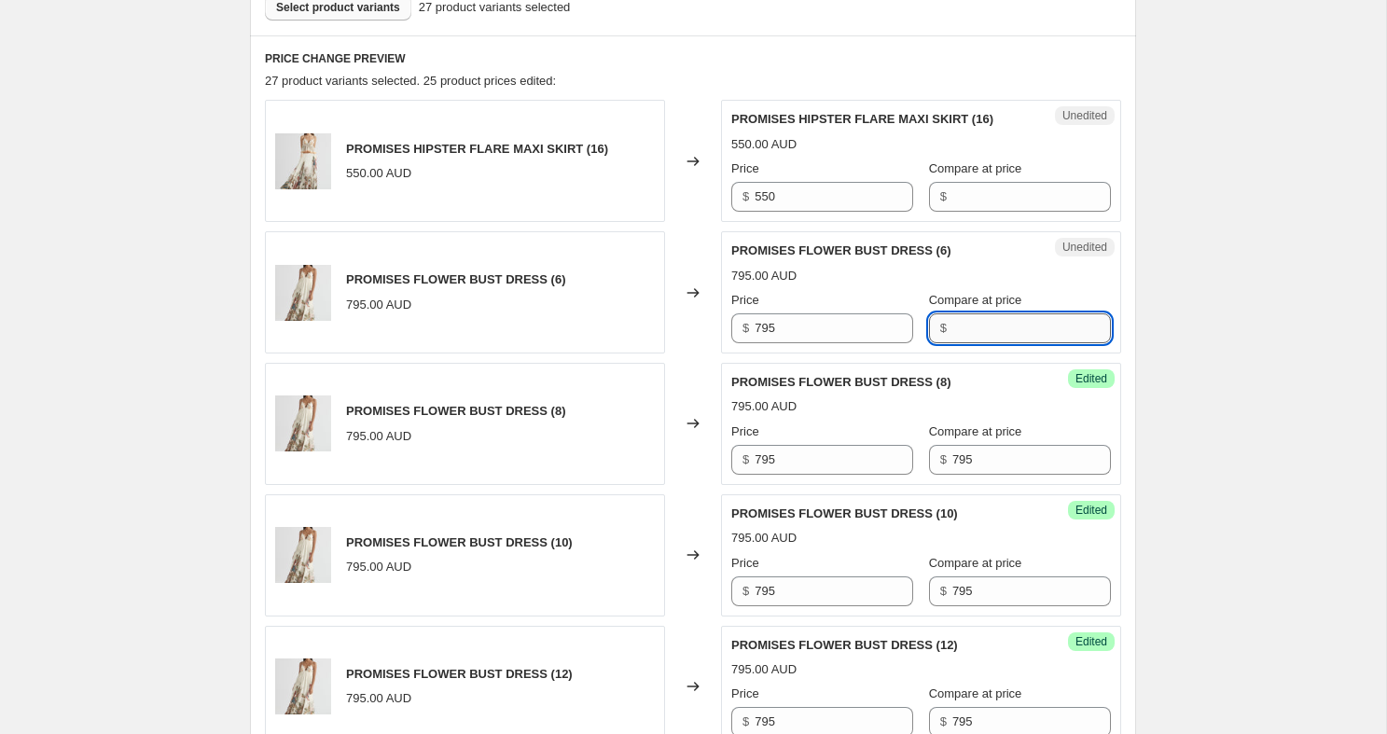
paste input "795"
type input "795"
click at [964, 190] on input "Compare at price" at bounding box center [1031, 197] width 159 height 30
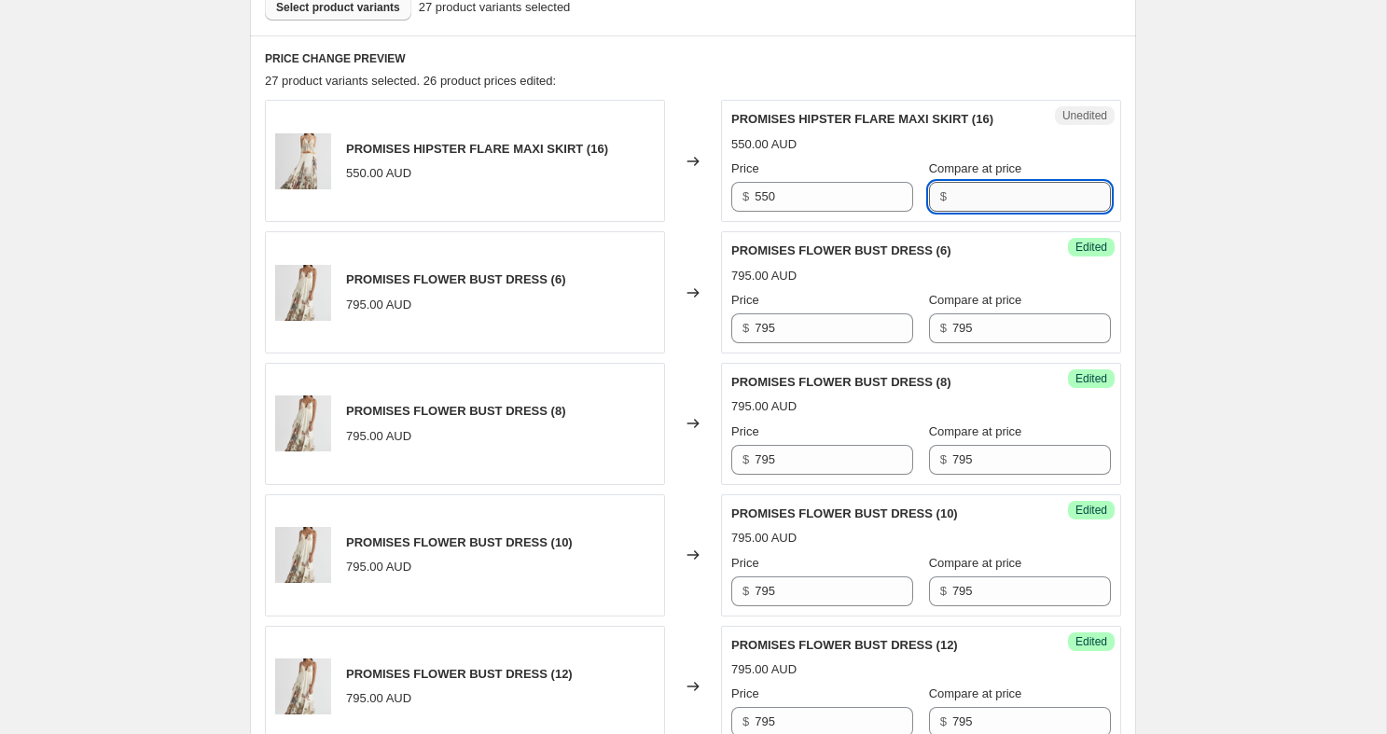
paste input "795"
click at [1239, 238] on div "Create new price [MEDICAL_DATA]. This page is ready Create new price [MEDICAL_D…" at bounding box center [693, 595] width 1386 height 2361
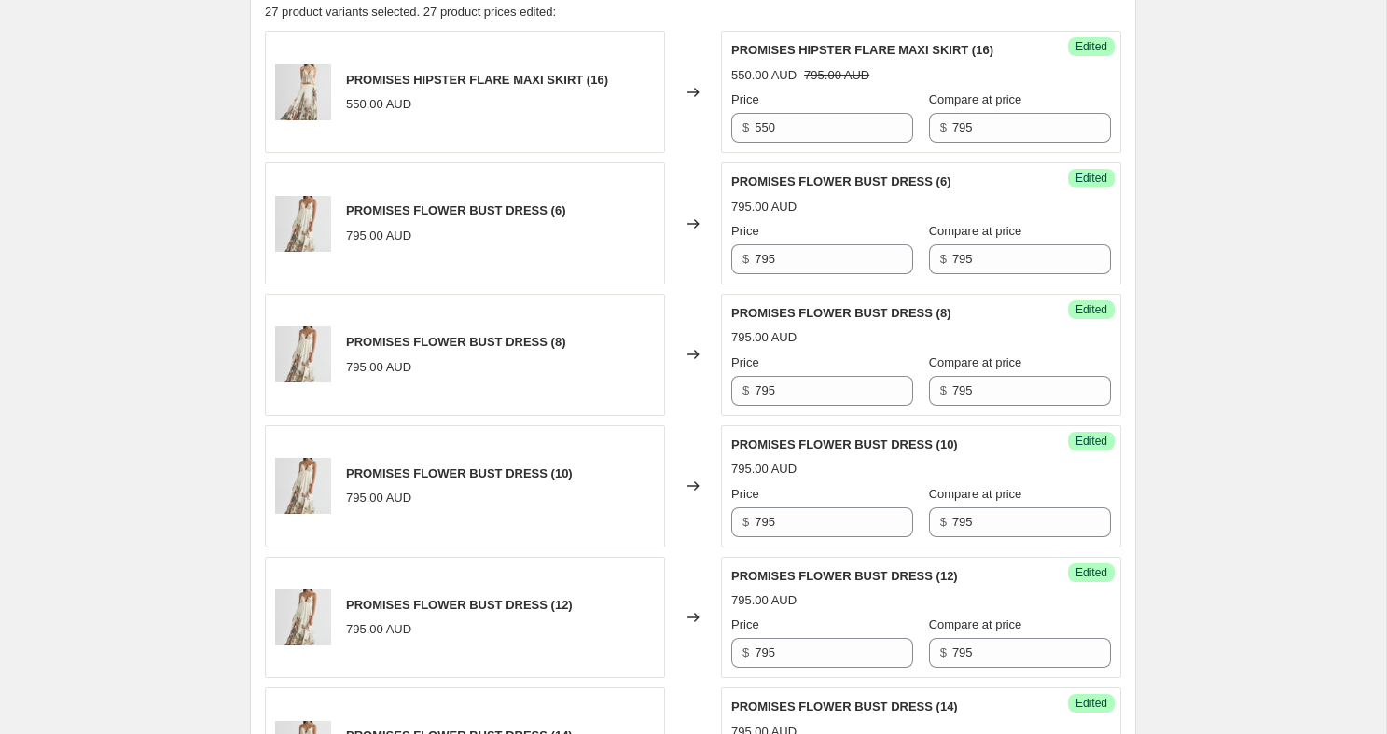
scroll to position [508, 0]
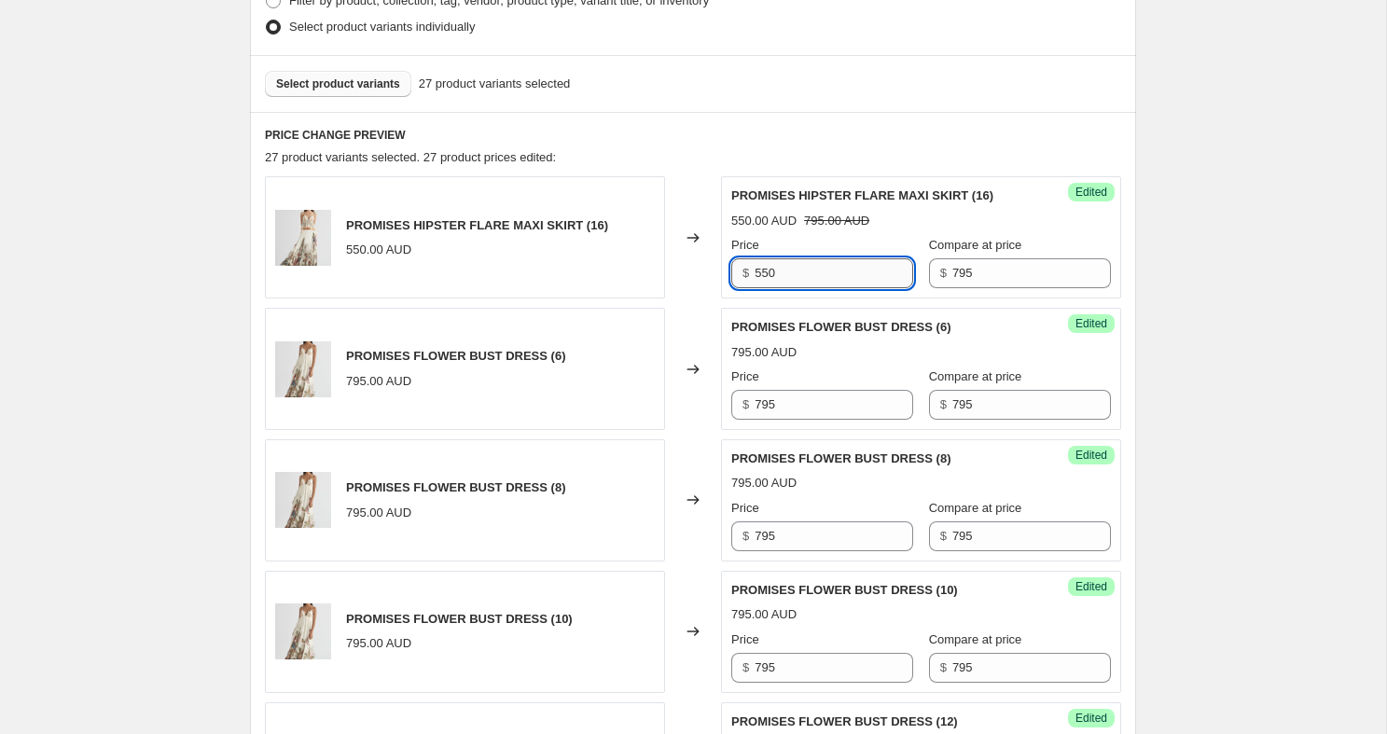
click at [811, 270] on input "550" at bounding box center [833, 273] width 159 height 30
click at [973, 266] on input "795" at bounding box center [1031, 273] width 159 height 30
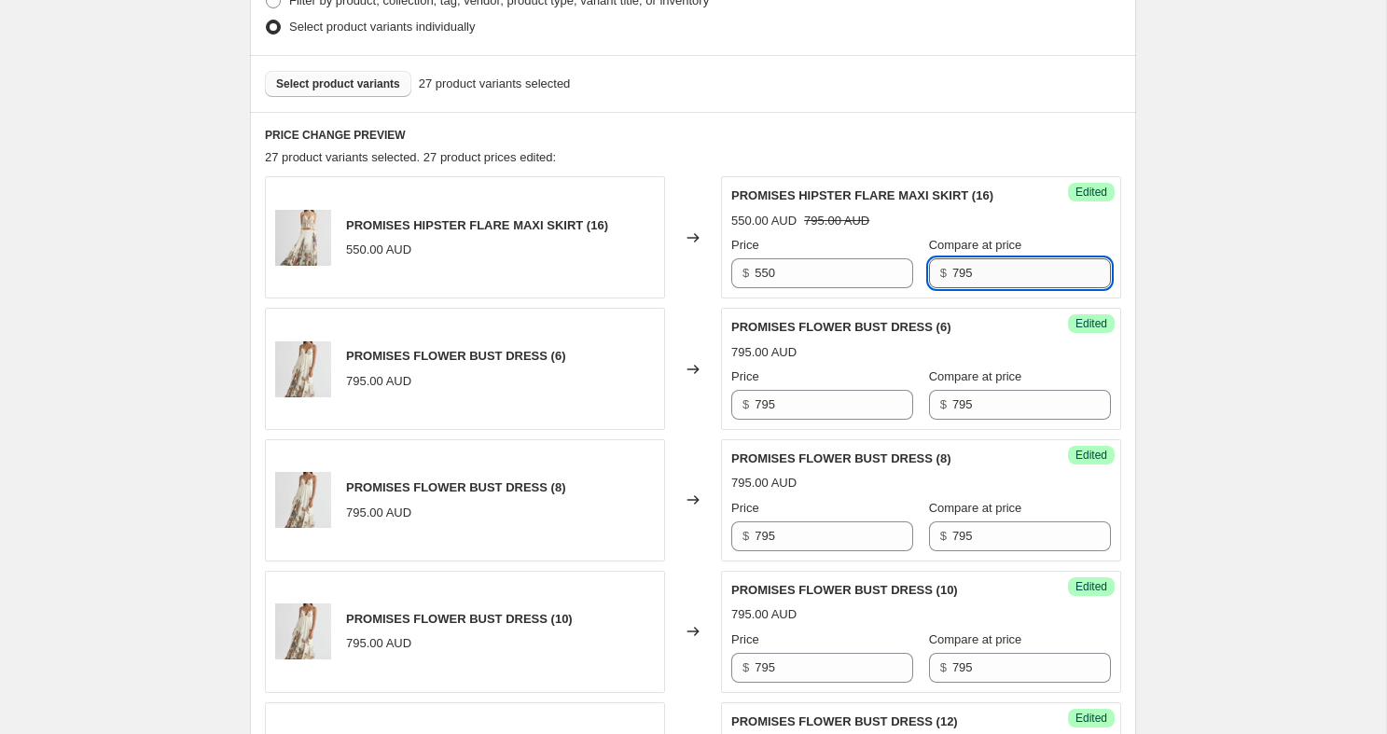
click at [973, 266] on input "795" at bounding box center [1031, 273] width 159 height 30
paste input "550"
type input "550"
click at [1210, 252] on div "Create new price [MEDICAL_DATA]. This page is ready Create new price [MEDICAL_D…" at bounding box center [693, 672] width 1386 height 2361
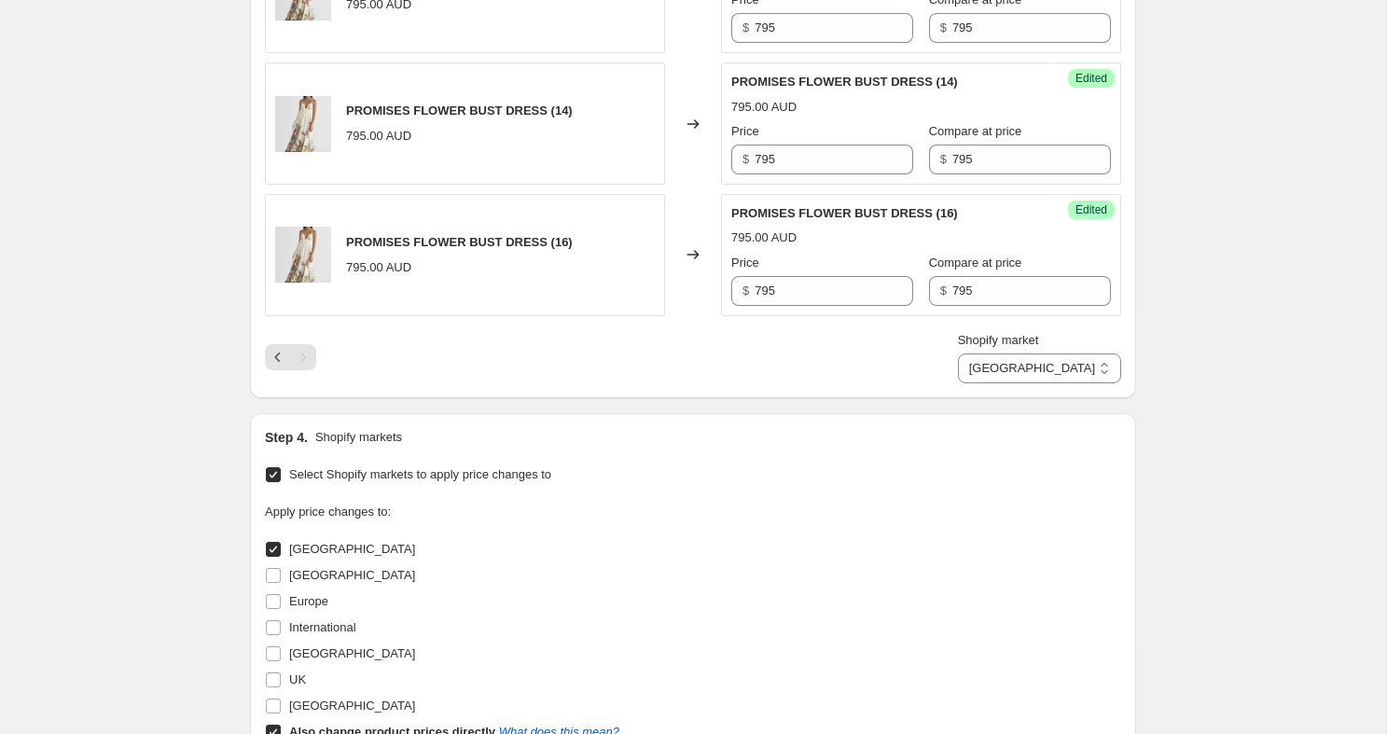
scroll to position [1282, 0]
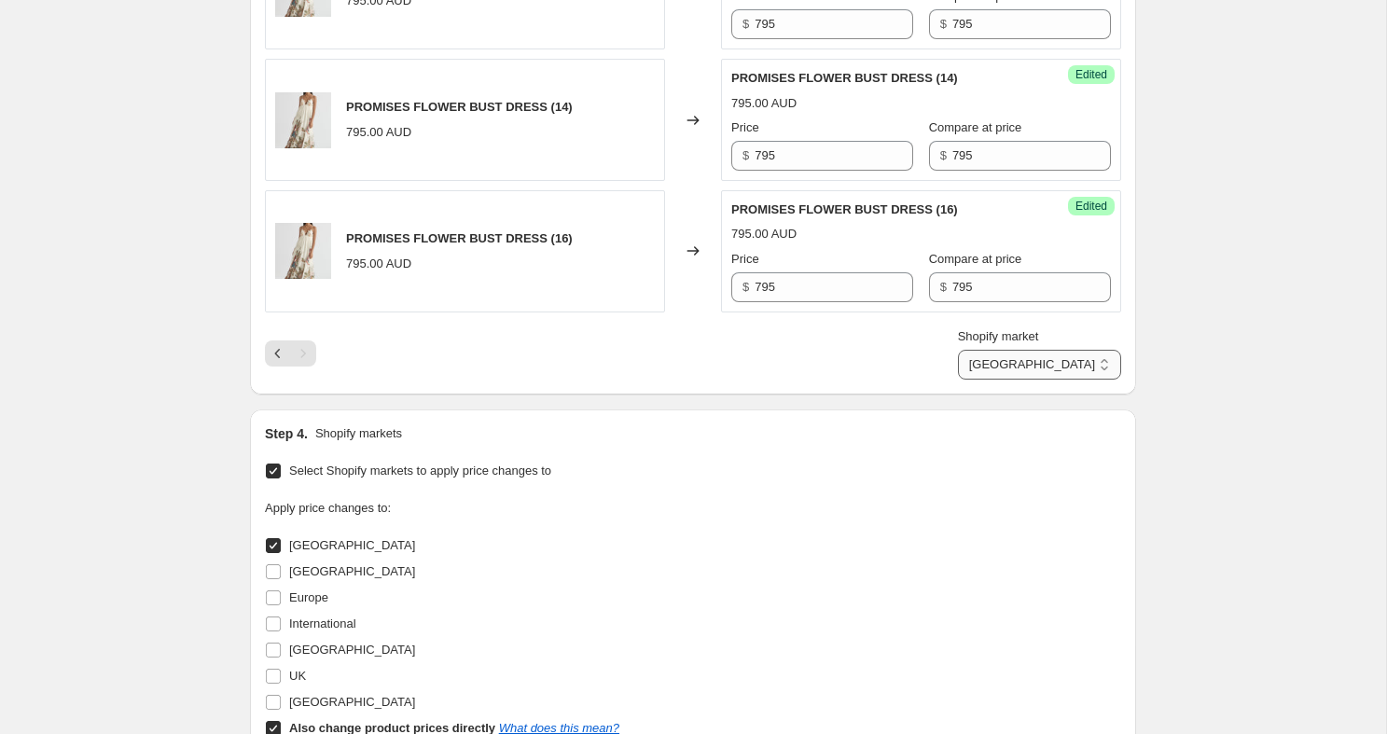
click at [1081, 371] on select "Direct prices [GEOGRAPHIC_DATA]" at bounding box center [1039, 365] width 163 height 30
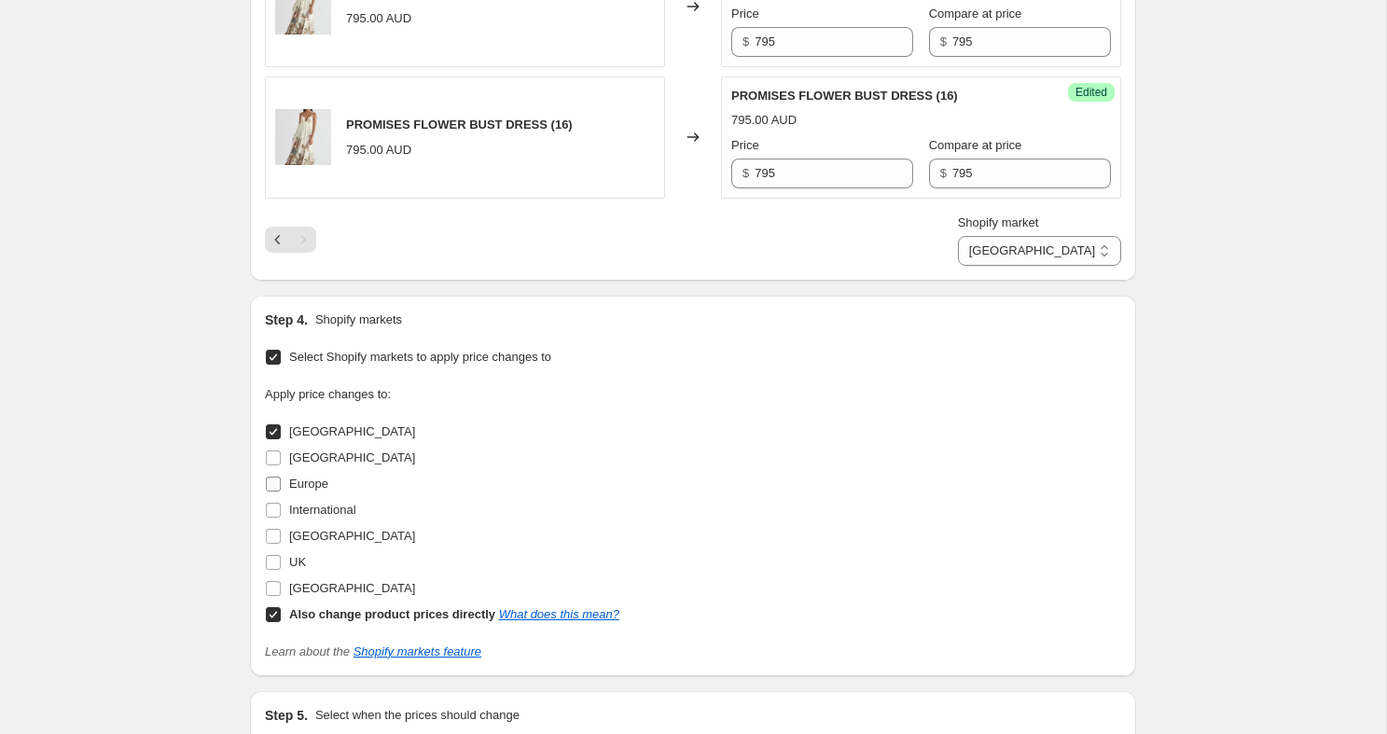
scroll to position [1411, 0]
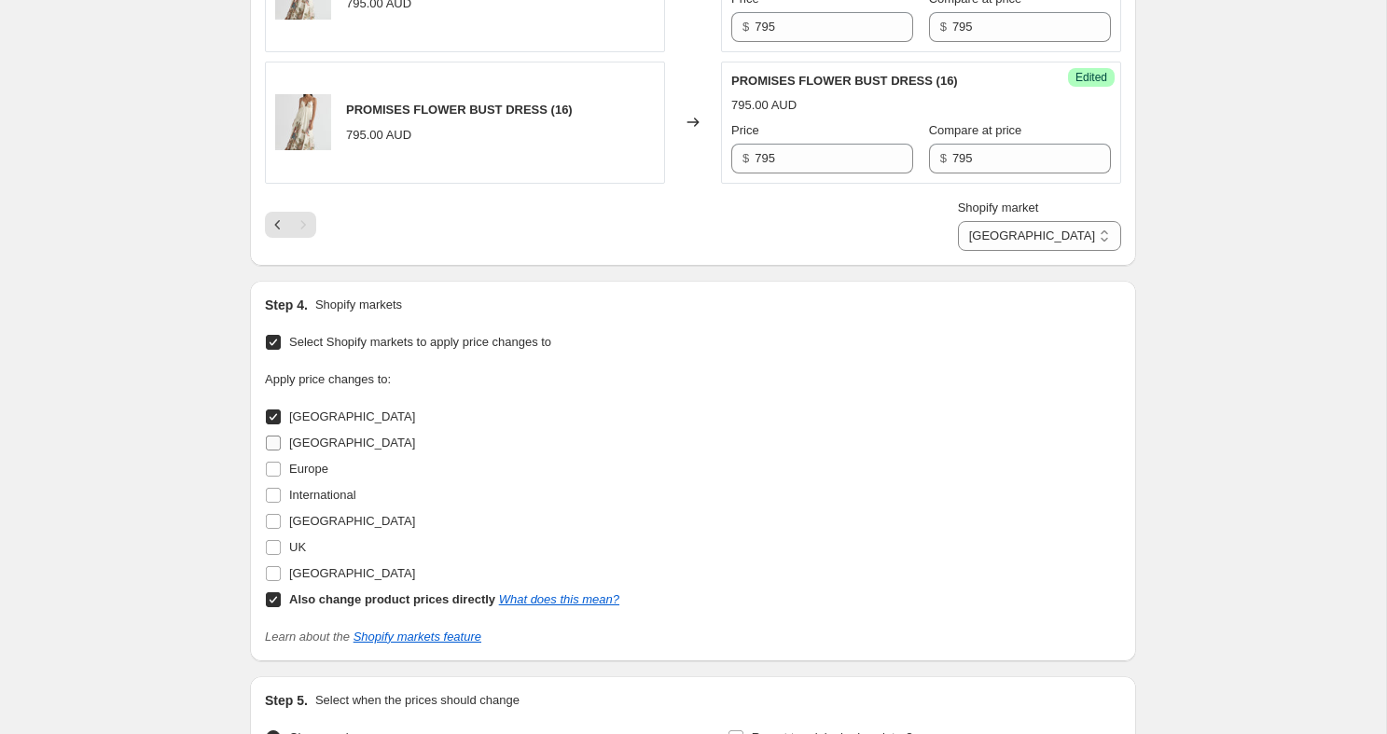
click at [272, 450] on input "[GEOGRAPHIC_DATA]" at bounding box center [273, 443] width 15 height 15
checkbox input "true"
click at [272, 466] on input "Europe" at bounding box center [273, 469] width 15 height 15
checkbox input "true"
click at [272, 506] on label "International" at bounding box center [310, 495] width 91 height 26
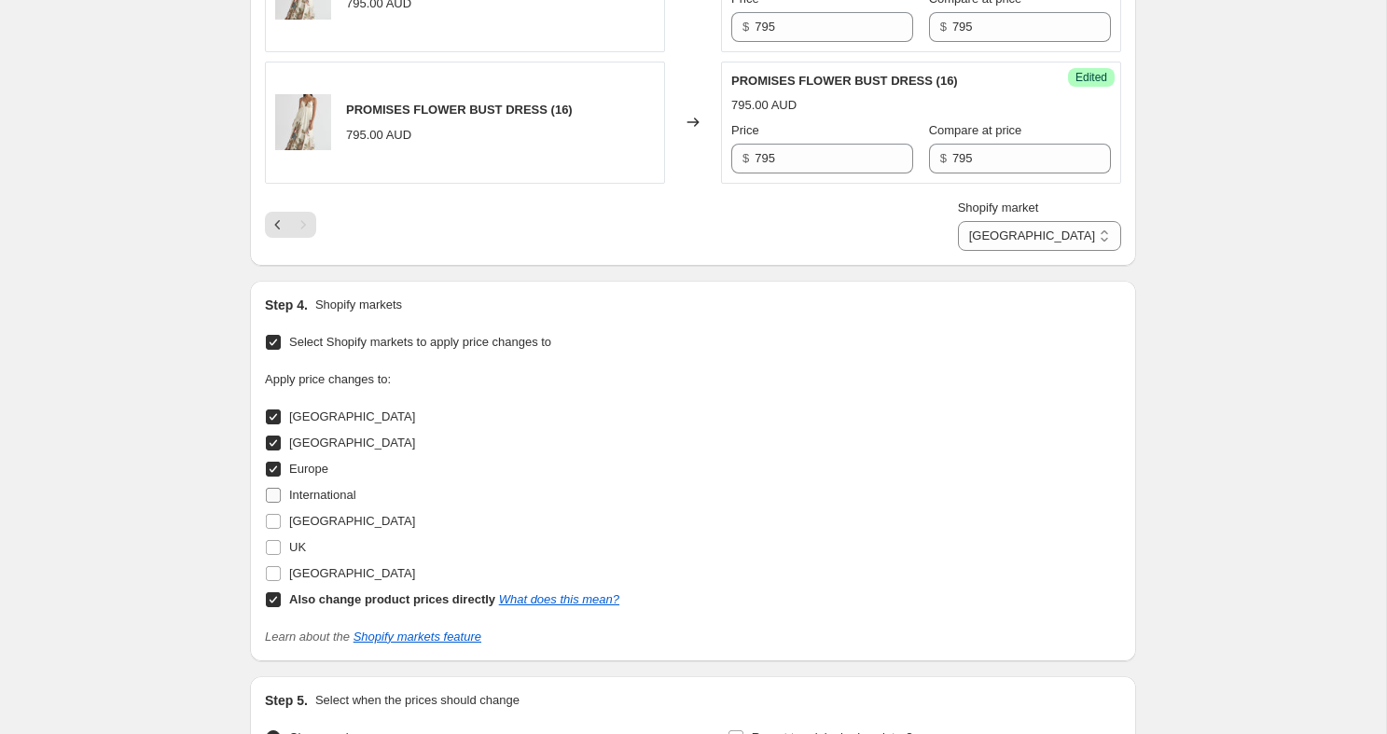
click at [272, 503] on input "International" at bounding box center [273, 495] width 15 height 15
checkbox input "true"
click at [273, 527] on input "[GEOGRAPHIC_DATA]" at bounding box center [273, 521] width 15 height 15
checkbox input "true"
click at [273, 544] on input "UK" at bounding box center [273, 547] width 15 height 15
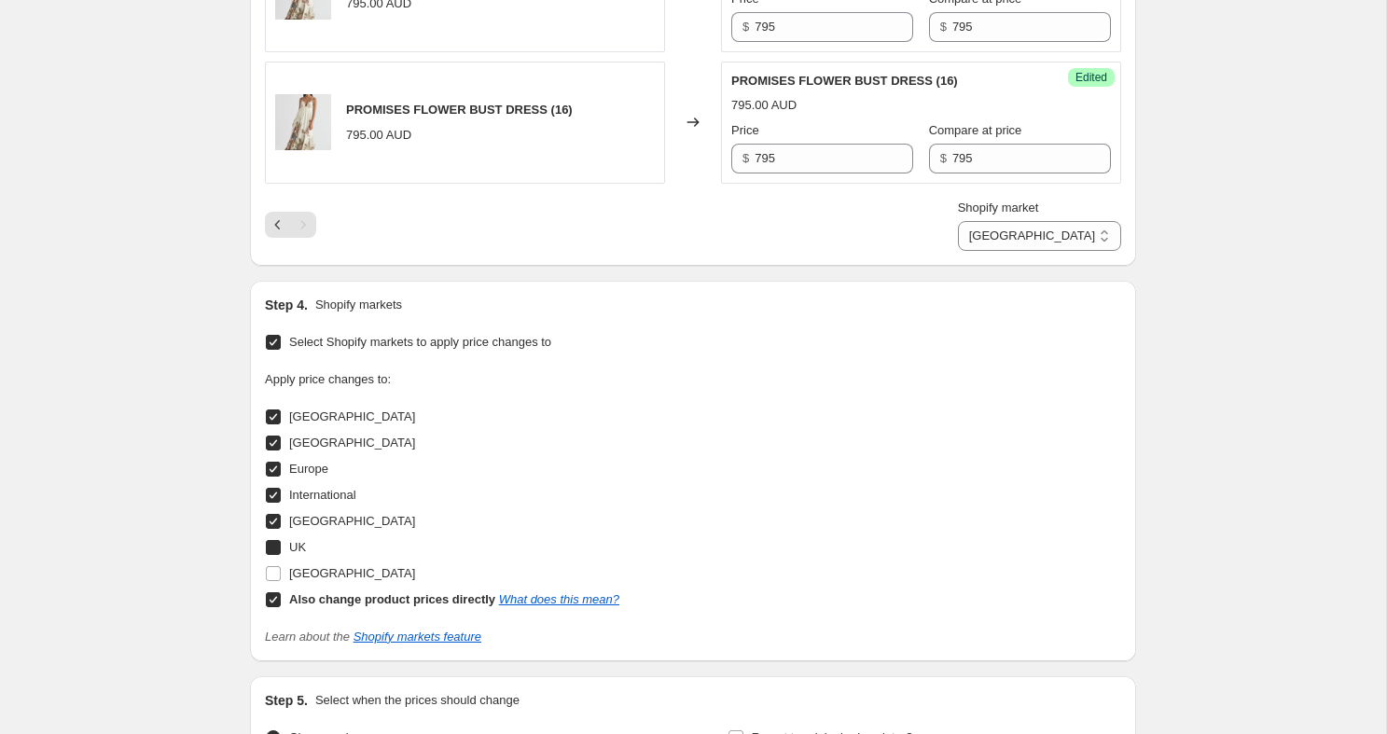
checkbox input "true"
click at [273, 577] on input "[GEOGRAPHIC_DATA]" at bounding box center [273, 573] width 15 height 15
checkbox input "true"
click at [1091, 222] on select "Direct prices [GEOGRAPHIC_DATA] [GEOGRAPHIC_DATA] [GEOGRAPHIC_DATA] Internation…" at bounding box center [1039, 236] width 163 height 30
select select "23068770476"
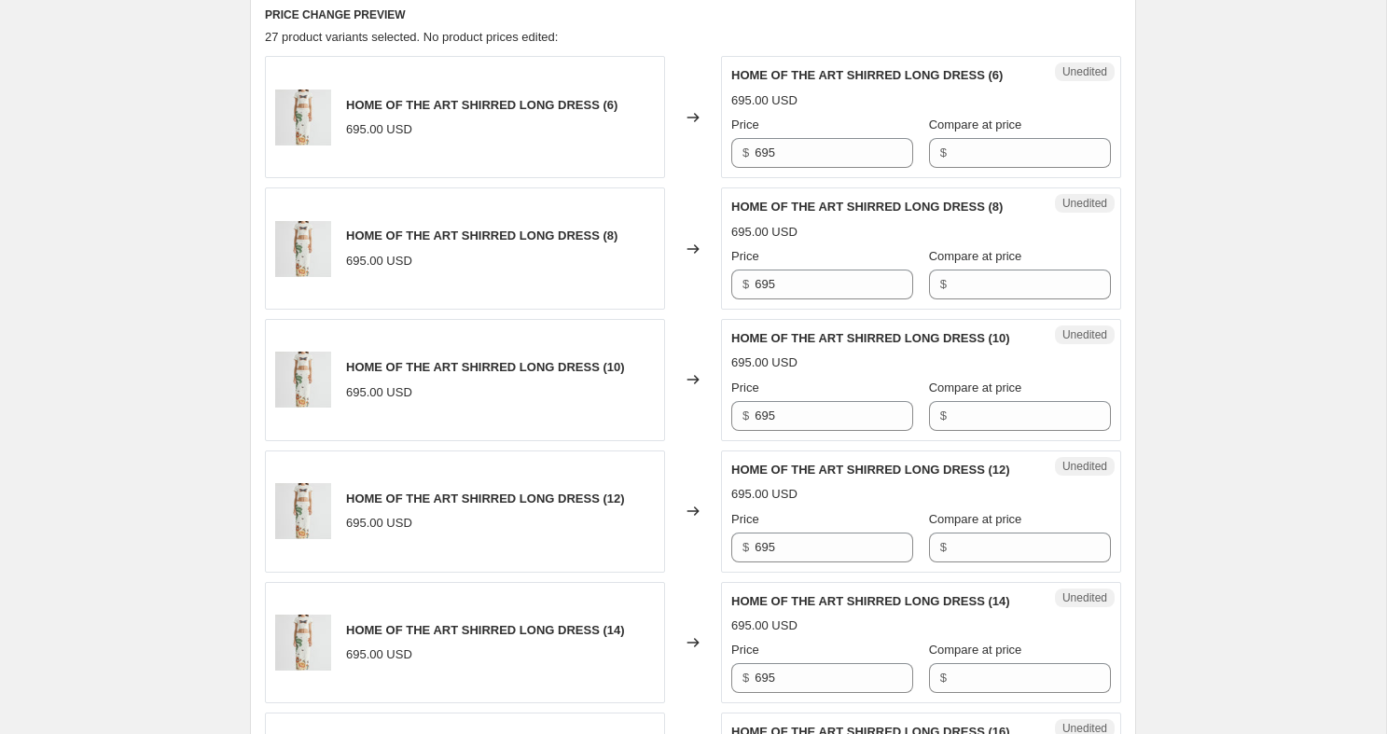
scroll to position [699, 0]
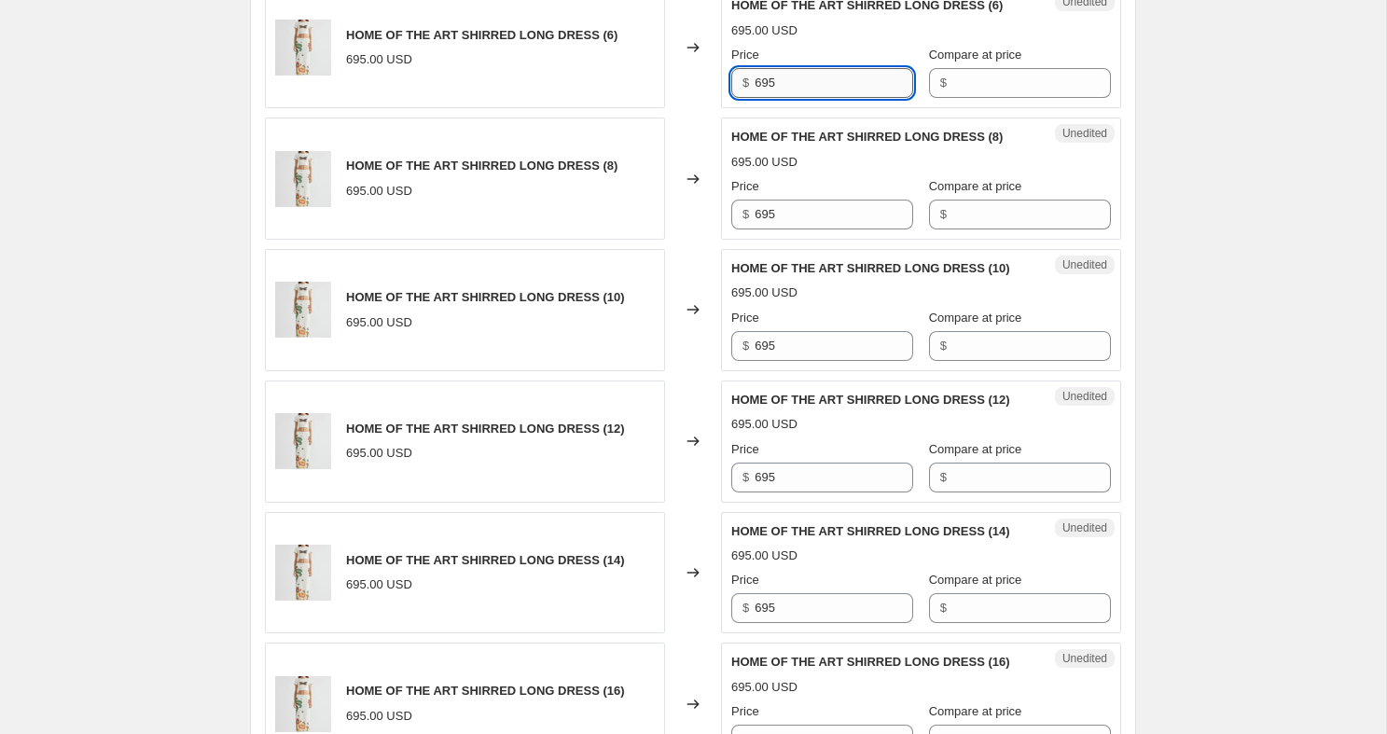
click at [812, 98] on input "695" at bounding box center [833, 83] width 159 height 30
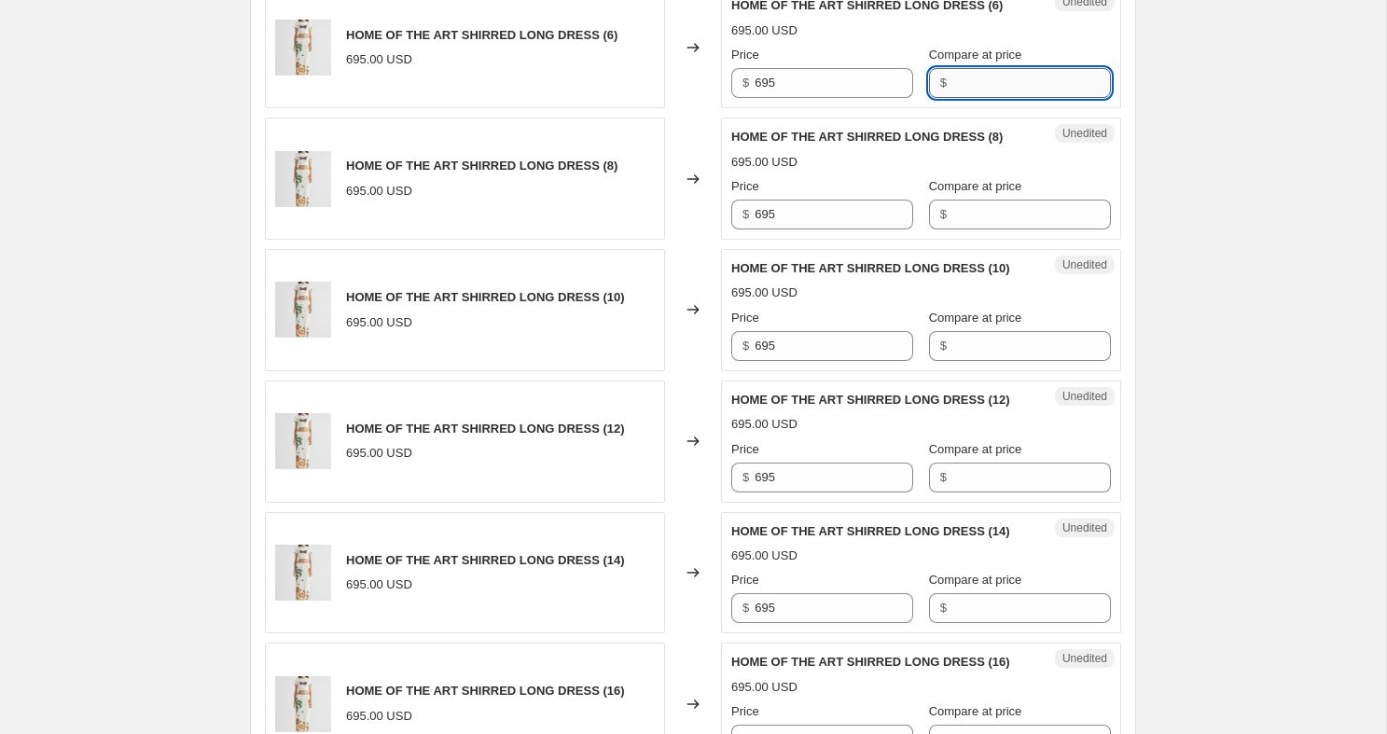
click at [994, 98] on input "Compare at price" at bounding box center [1031, 83] width 159 height 30
paste input "695"
type input "695"
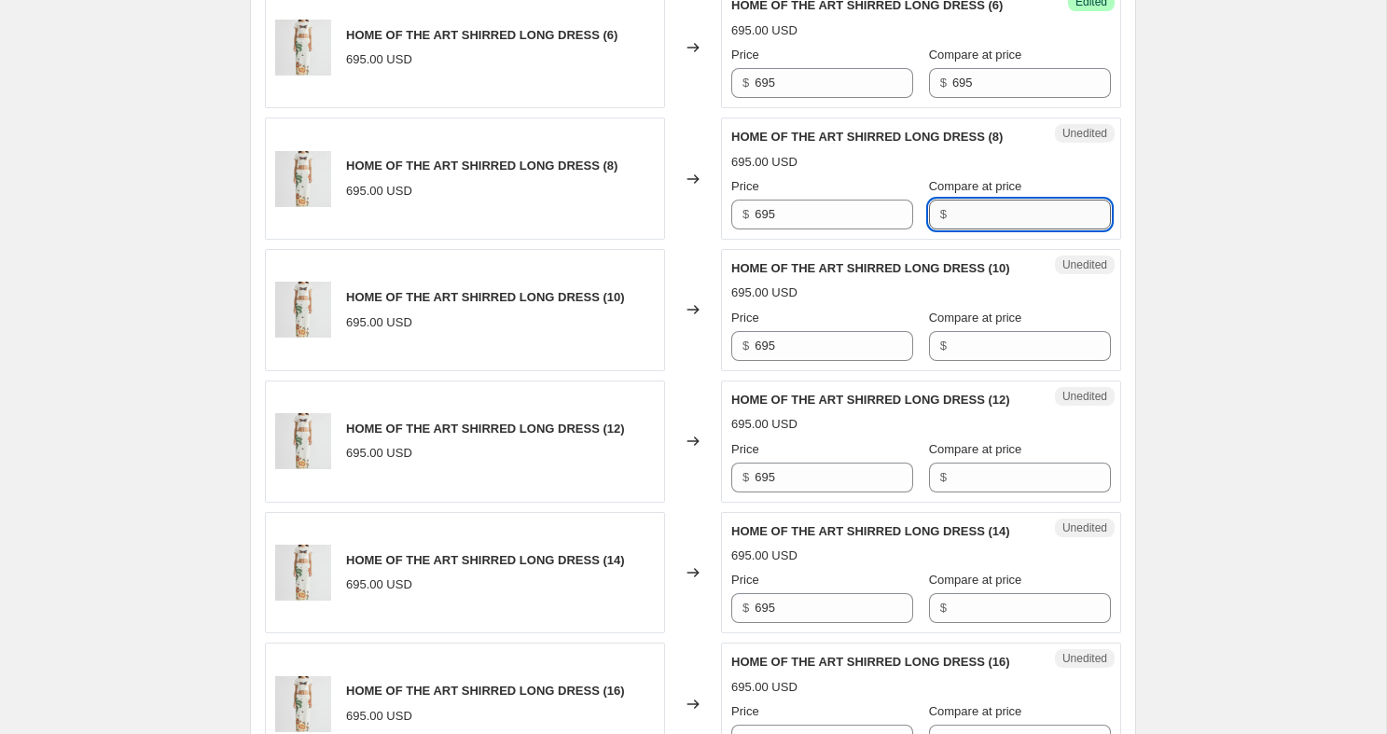
click at [971, 229] on input "Compare at price" at bounding box center [1031, 215] width 159 height 30
paste input "695"
type input "695"
click at [963, 361] on input "Compare at price" at bounding box center [1031, 346] width 159 height 30
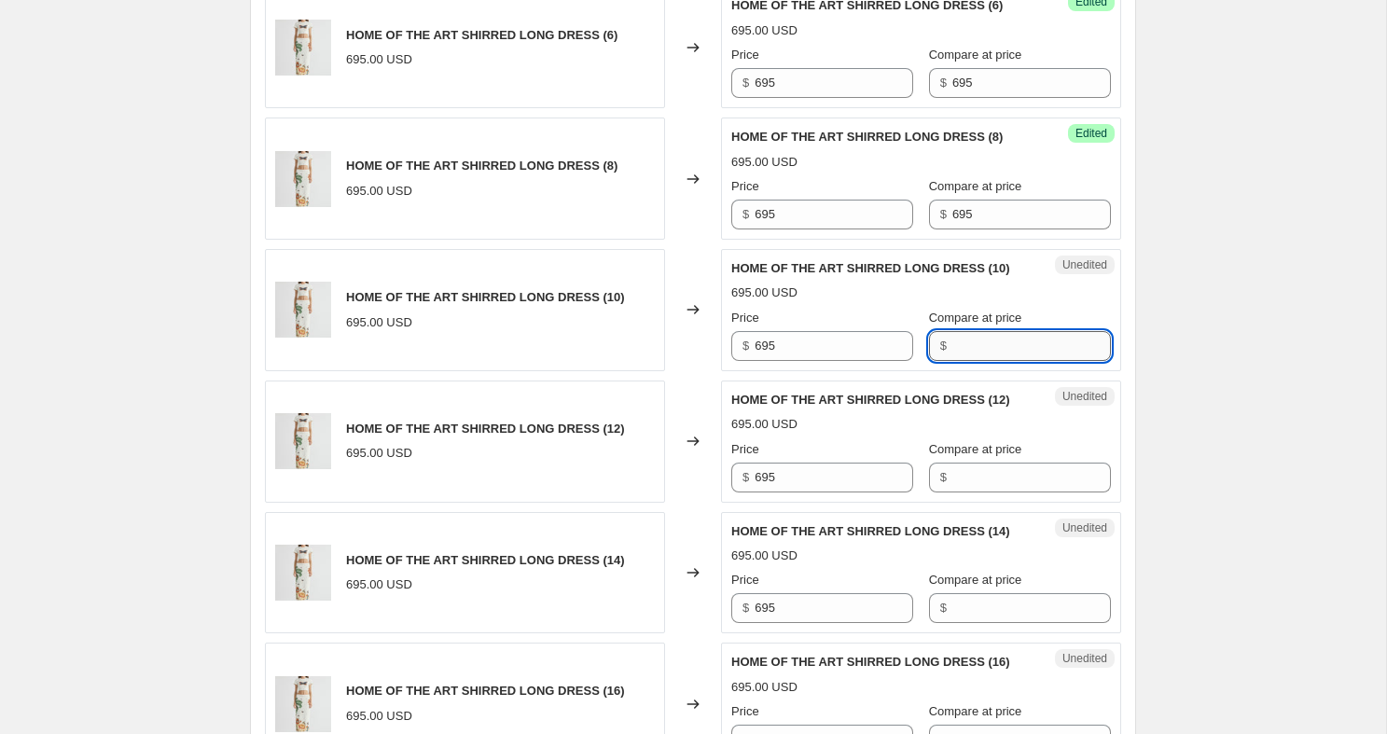
paste input "695"
type input "695"
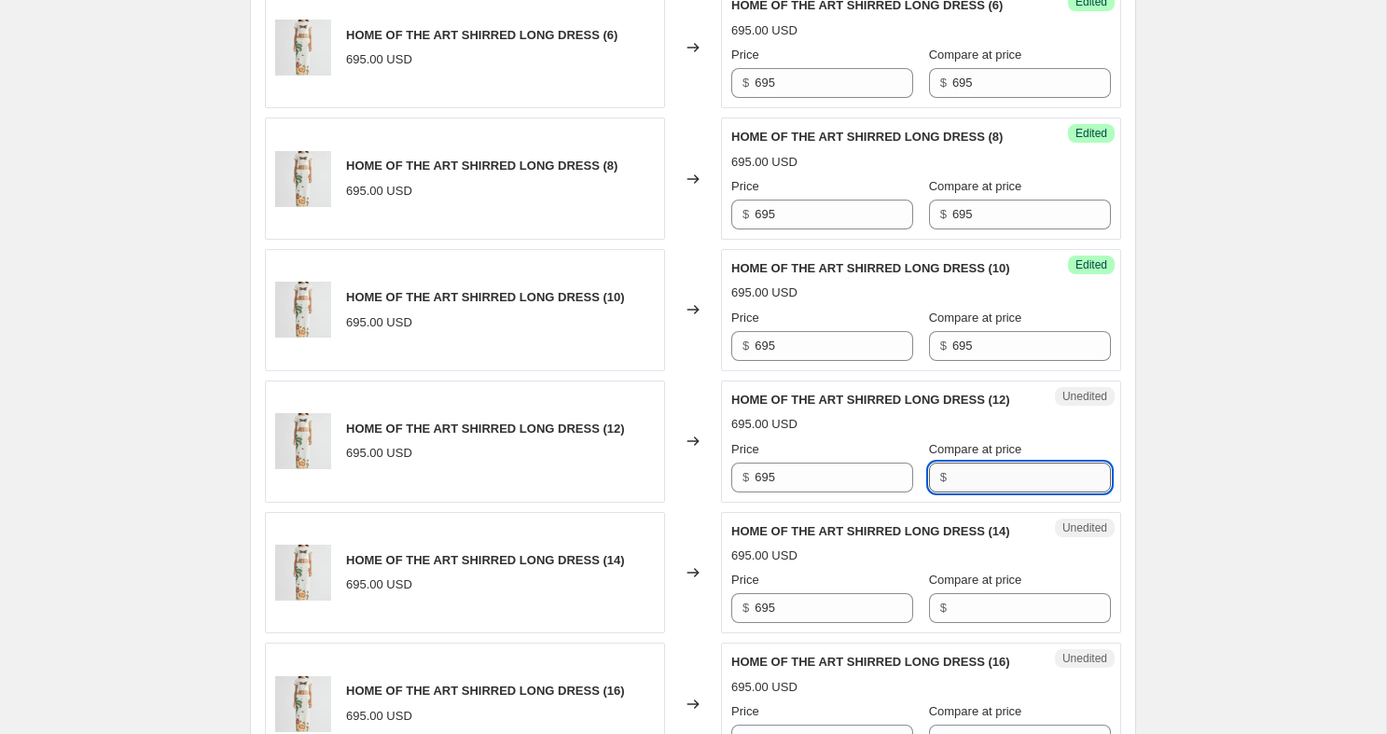
click at [955, 492] on input "Compare at price" at bounding box center [1031, 478] width 159 height 30
paste input "695"
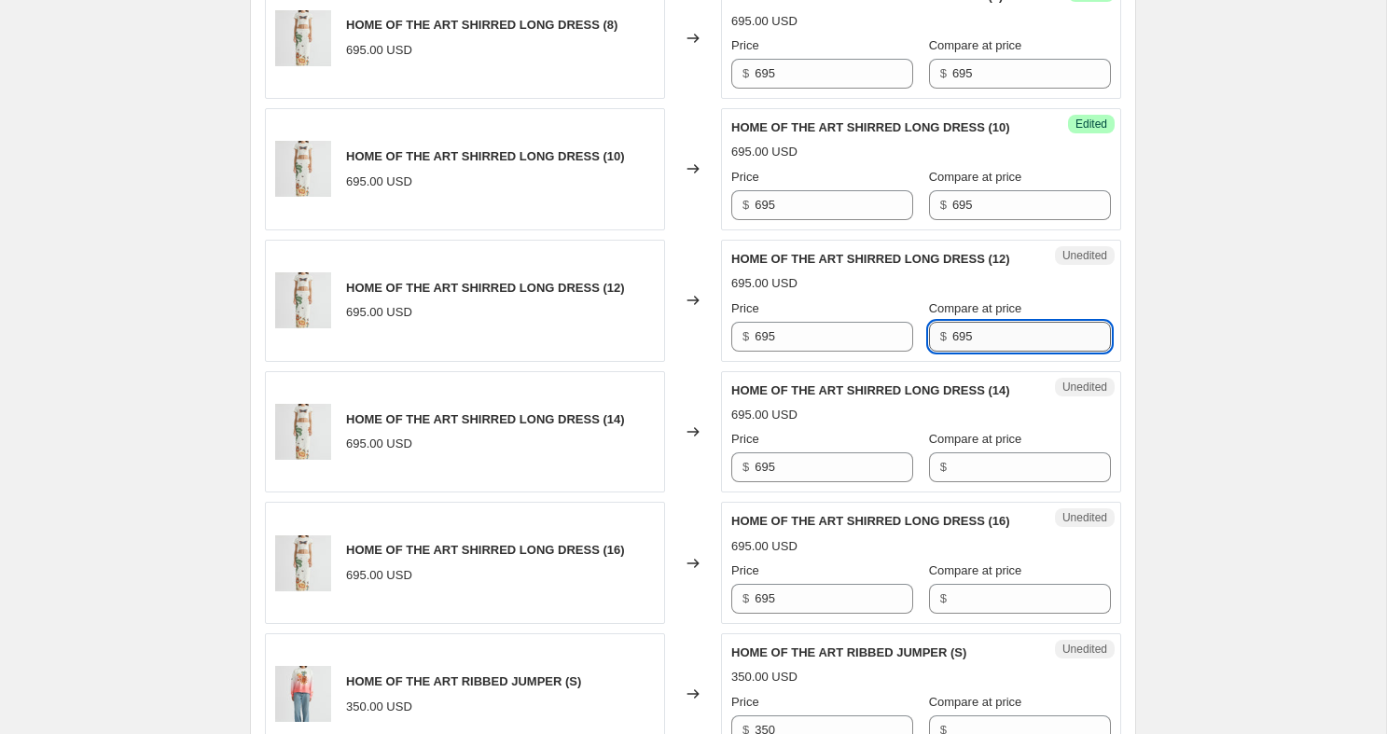
scroll to position [881, 0]
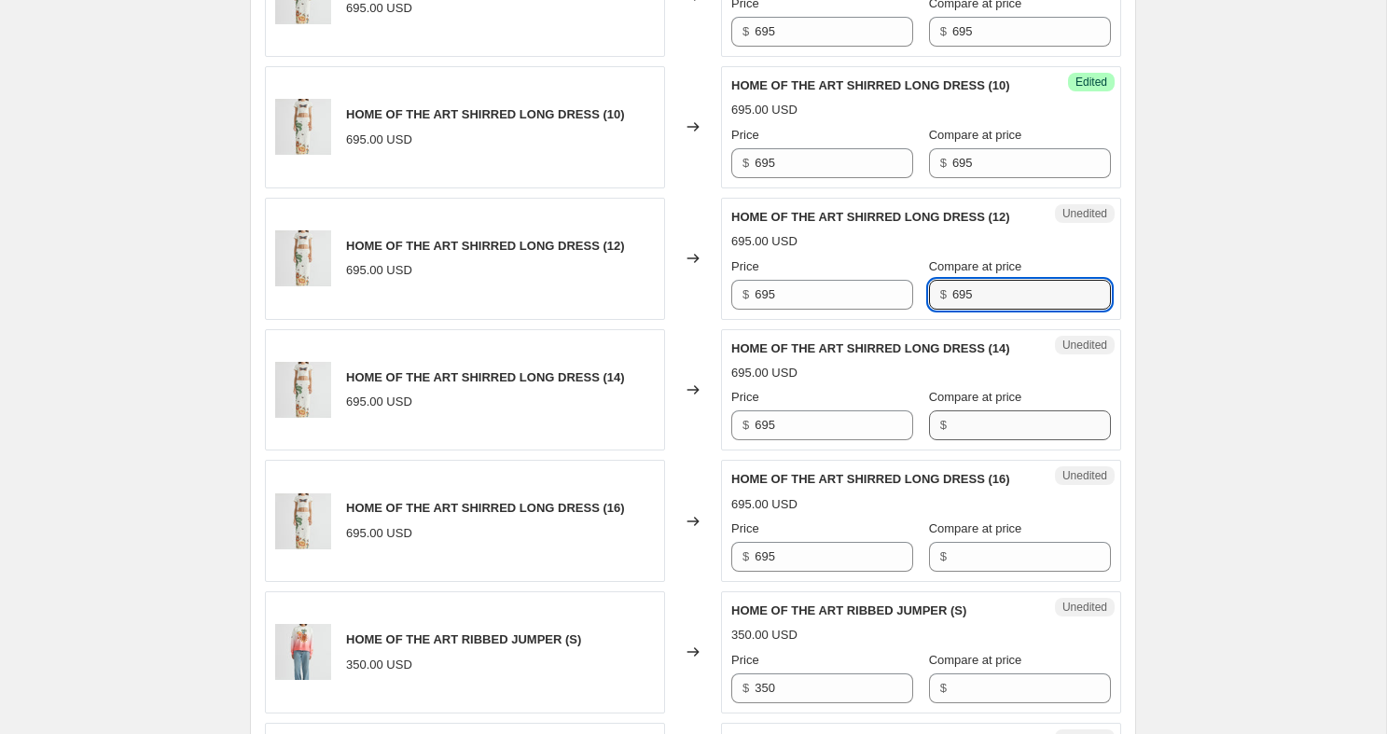
type input "695"
click at [966, 440] on input "Compare at price" at bounding box center [1031, 425] width 159 height 30
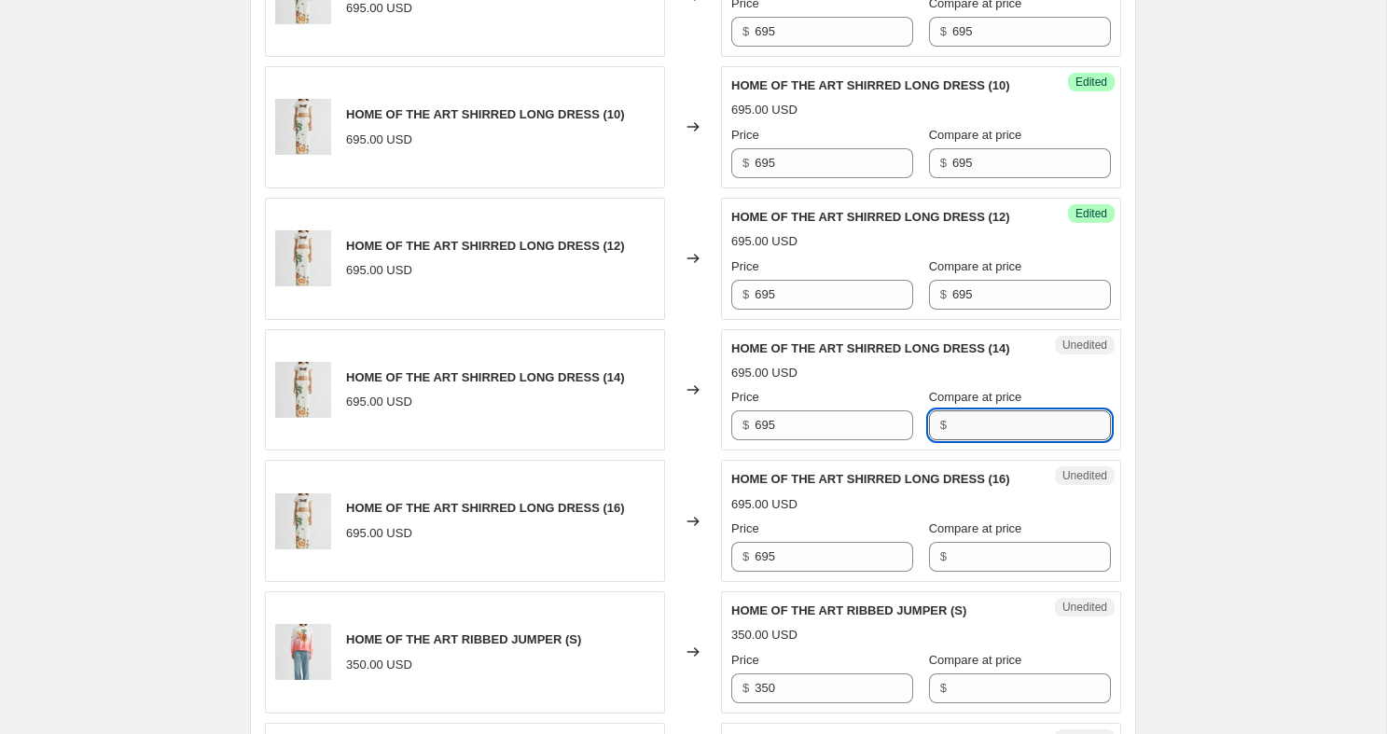
paste input "695"
type input "695"
click at [964, 572] on input "Compare at price" at bounding box center [1031, 557] width 159 height 30
paste input "695"
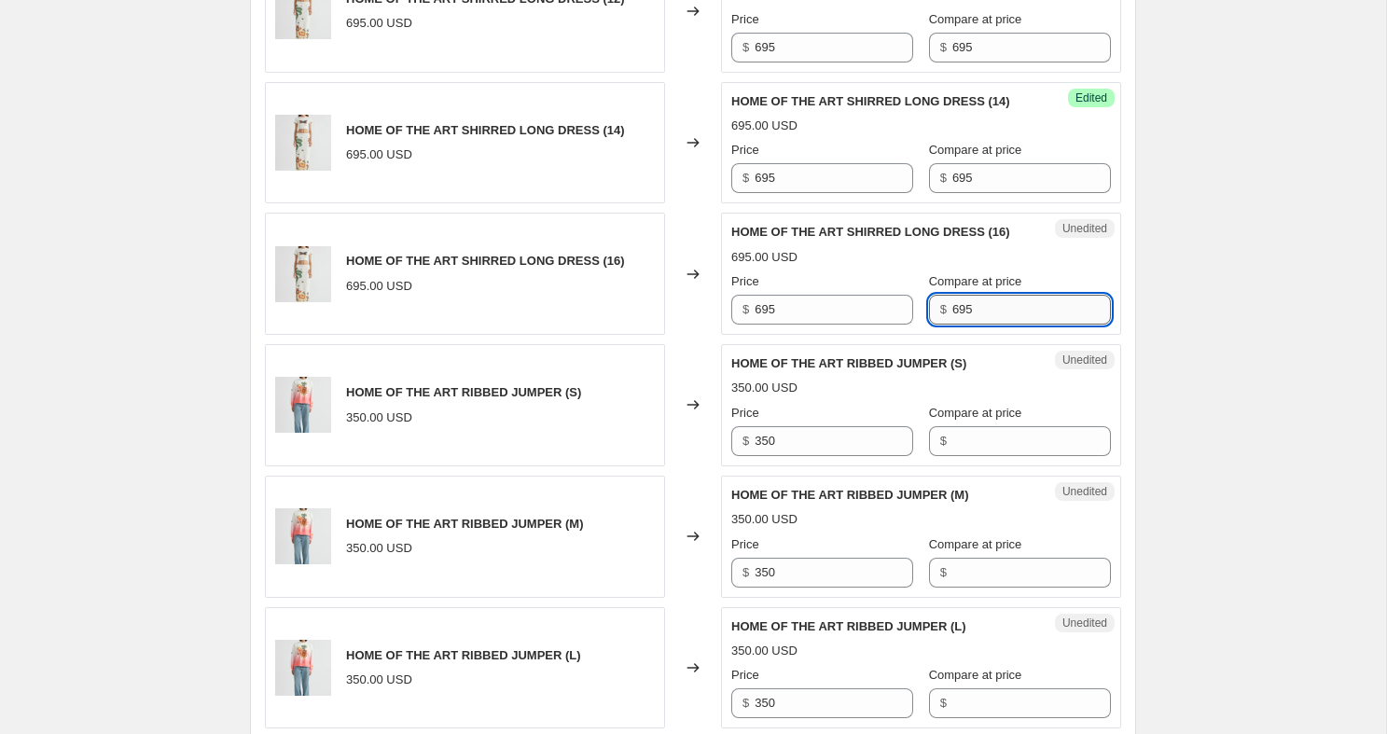
scroll to position [1294, 0]
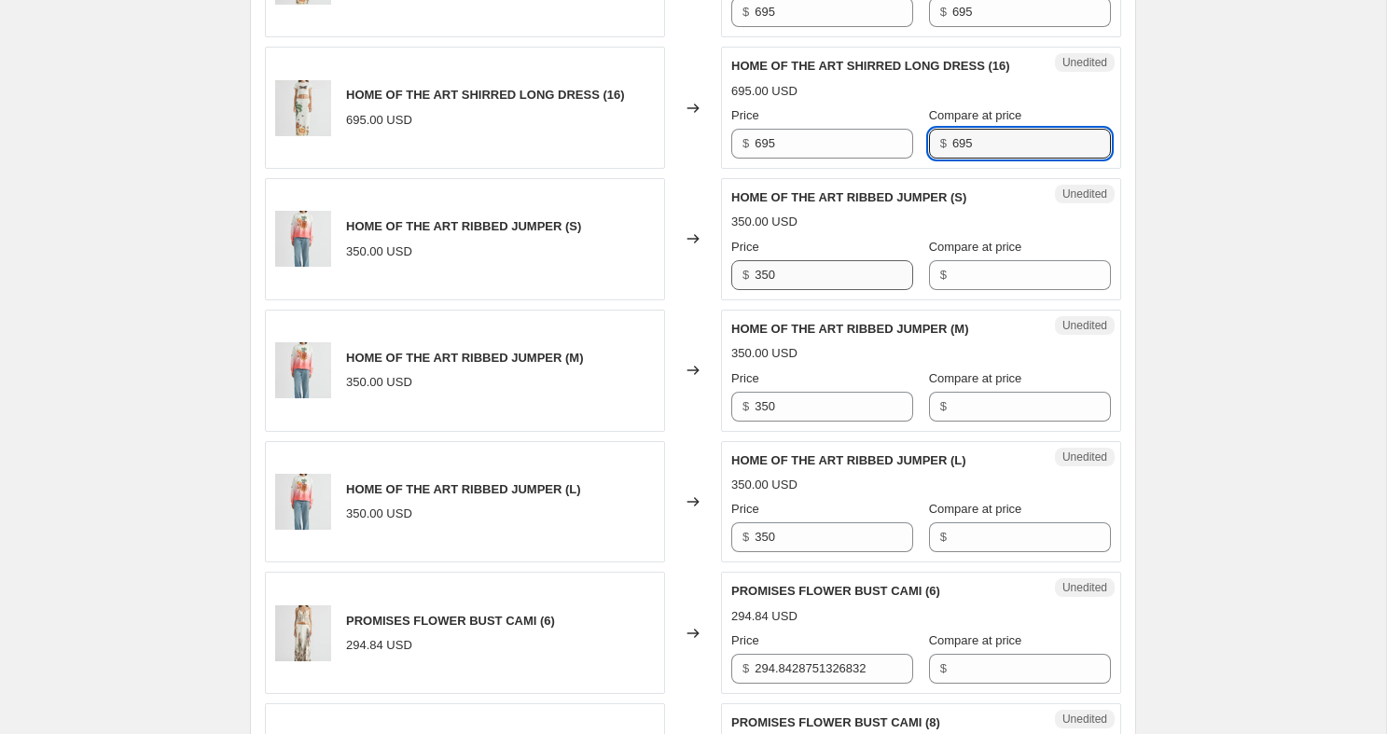
type input "695"
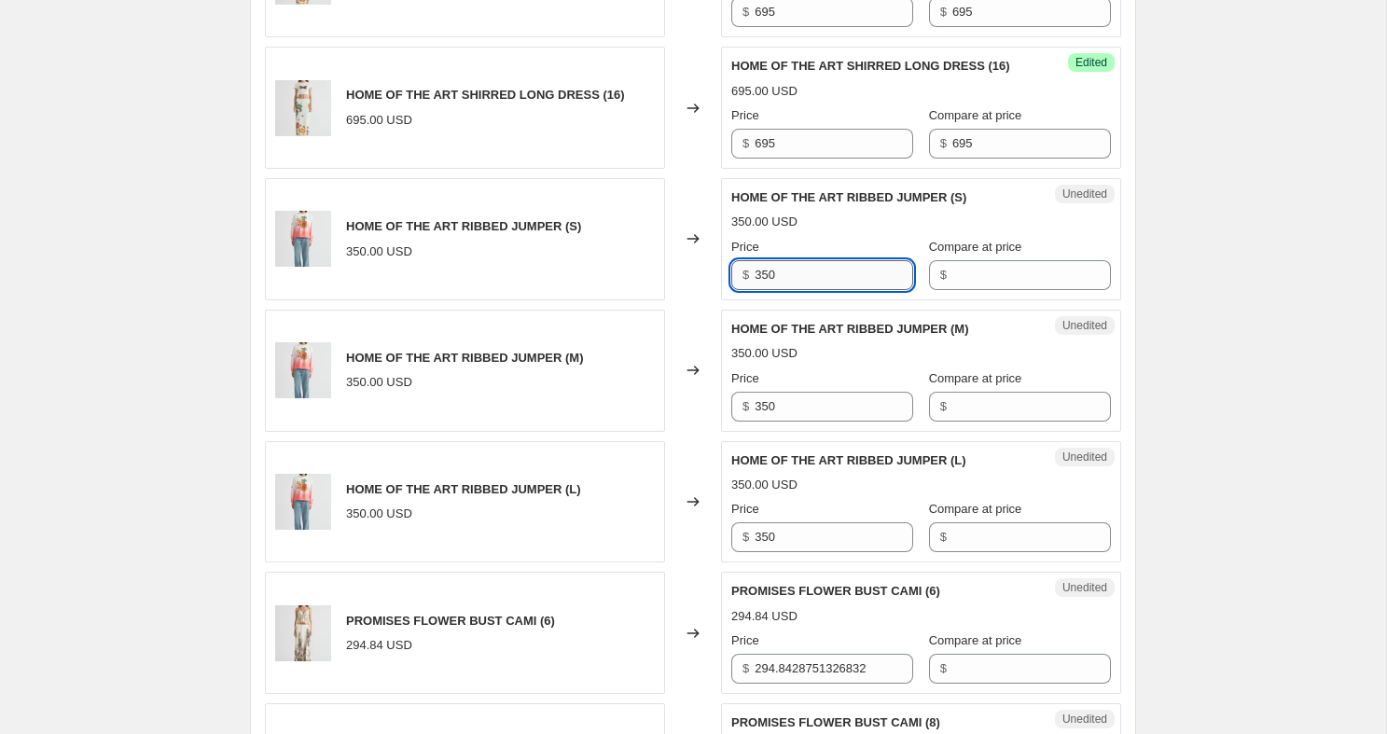
click at [827, 290] on input "350" at bounding box center [833, 275] width 159 height 30
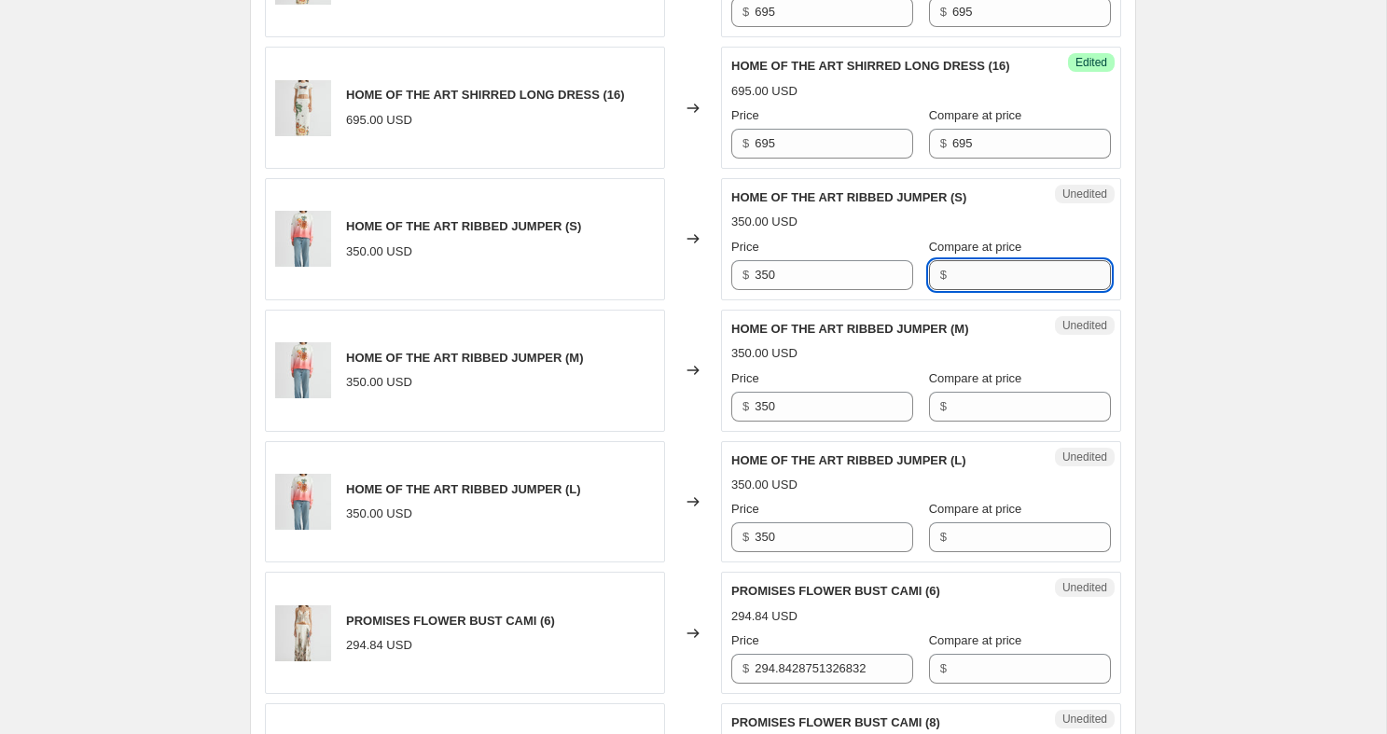
click at [958, 290] on input "Compare at price" at bounding box center [1031, 275] width 159 height 30
paste input "350"
type input "350"
click at [959, 422] on input "Compare at price" at bounding box center [1031, 407] width 159 height 30
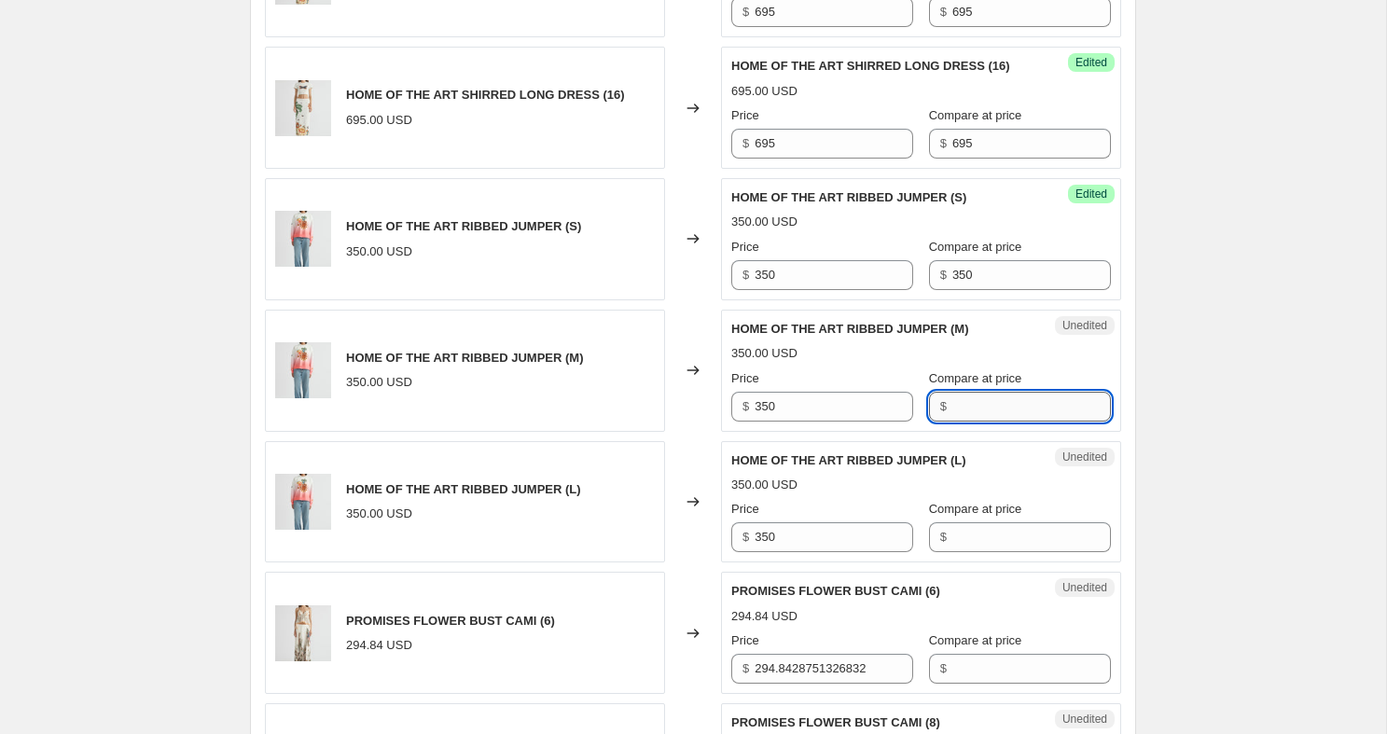
paste input "350"
type input "350"
click at [959, 552] on input "Compare at price" at bounding box center [1031, 537] width 159 height 30
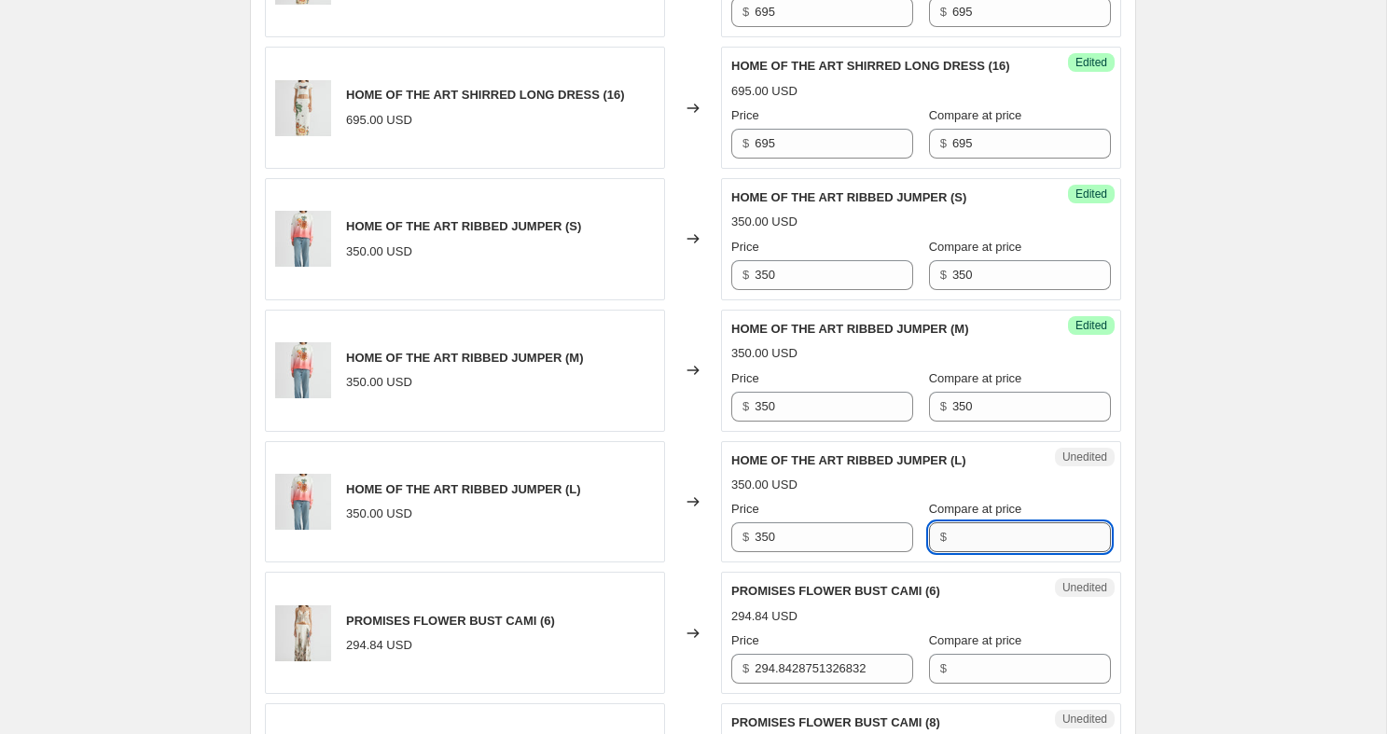
paste input "350"
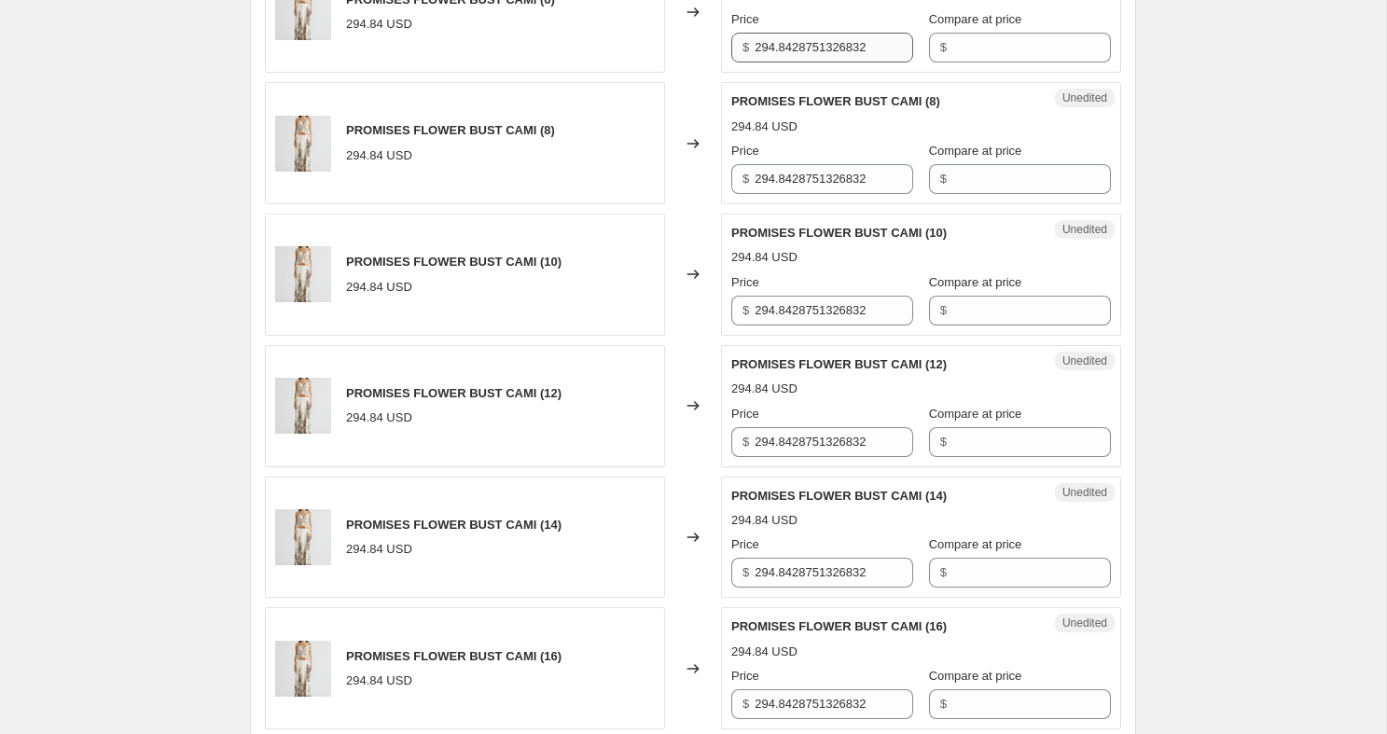
scroll to position [1921, 0]
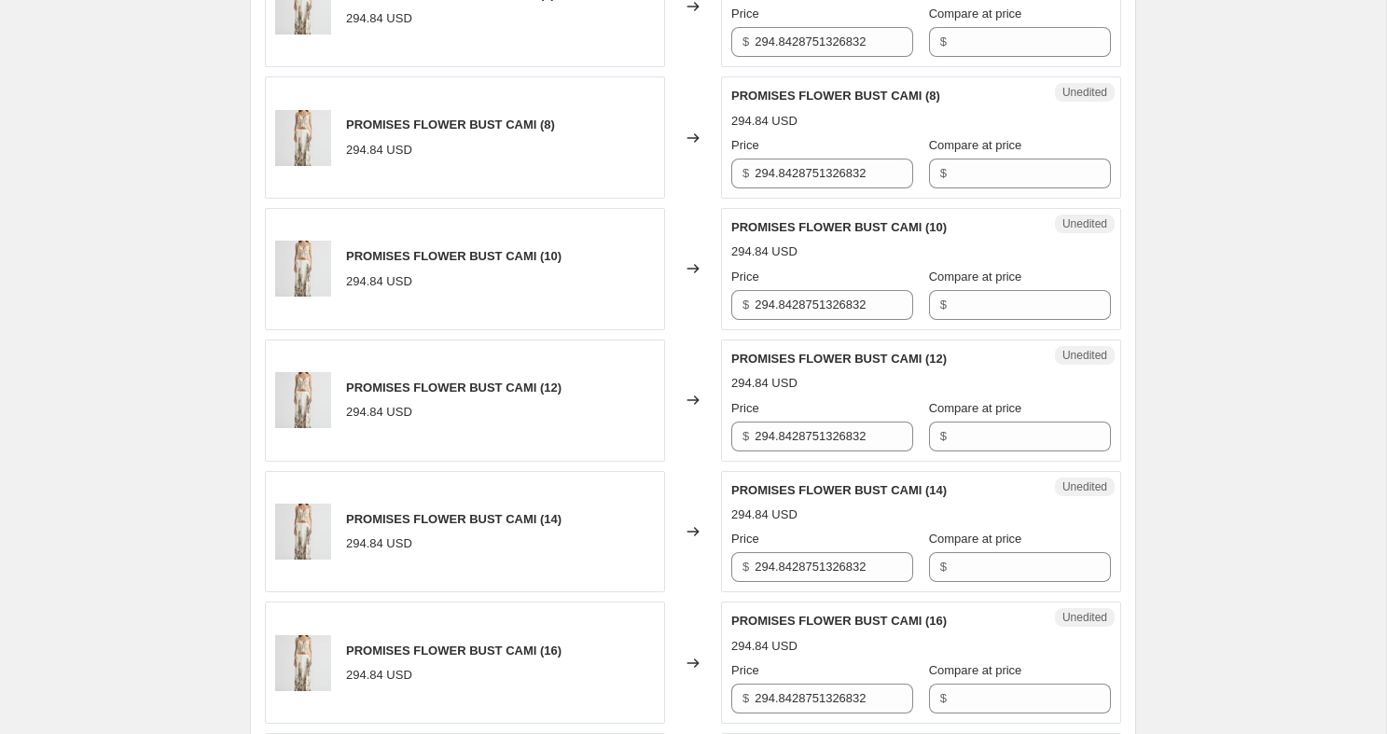
type input "350"
click at [1231, 202] on div "Create new price [MEDICAL_DATA]. This page is ready Create new price [MEDICAL_D…" at bounding box center [693, 113] width 1386 height 4068
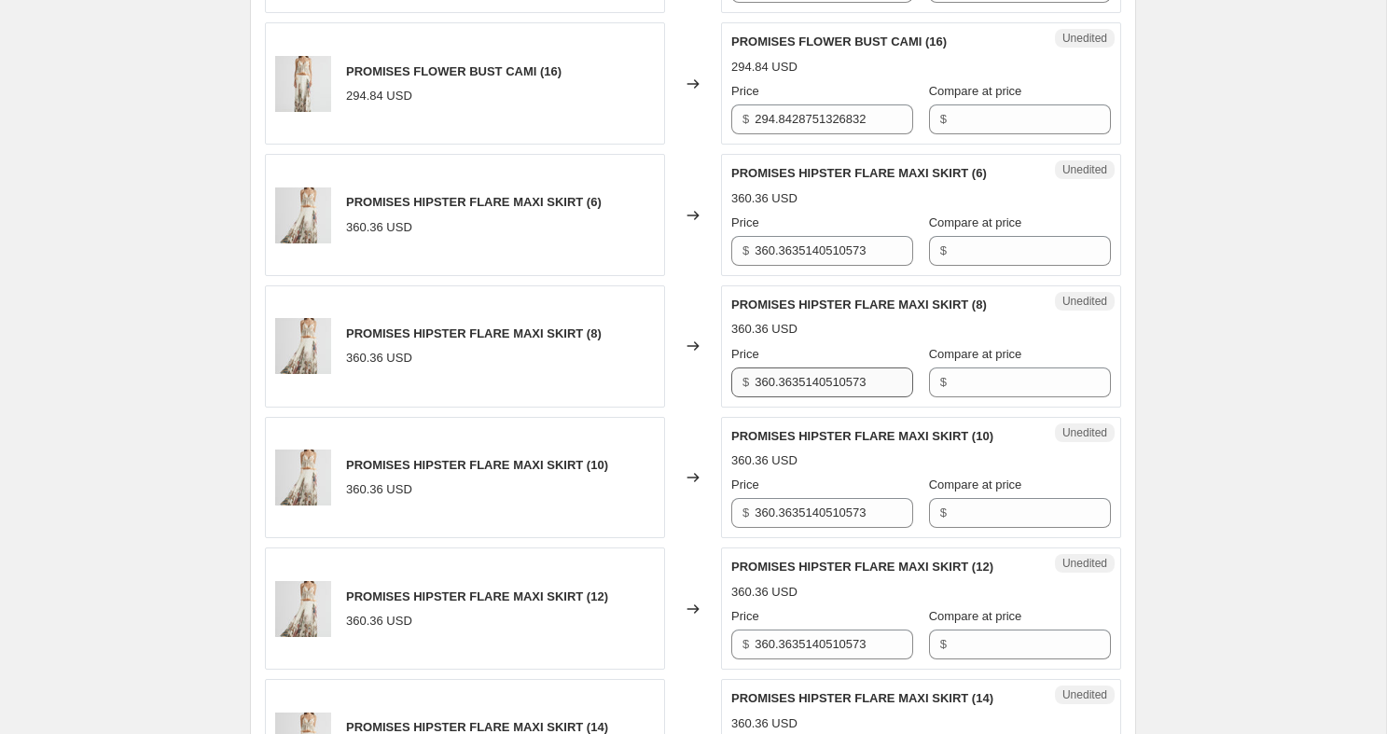
scroll to position [2495, 0]
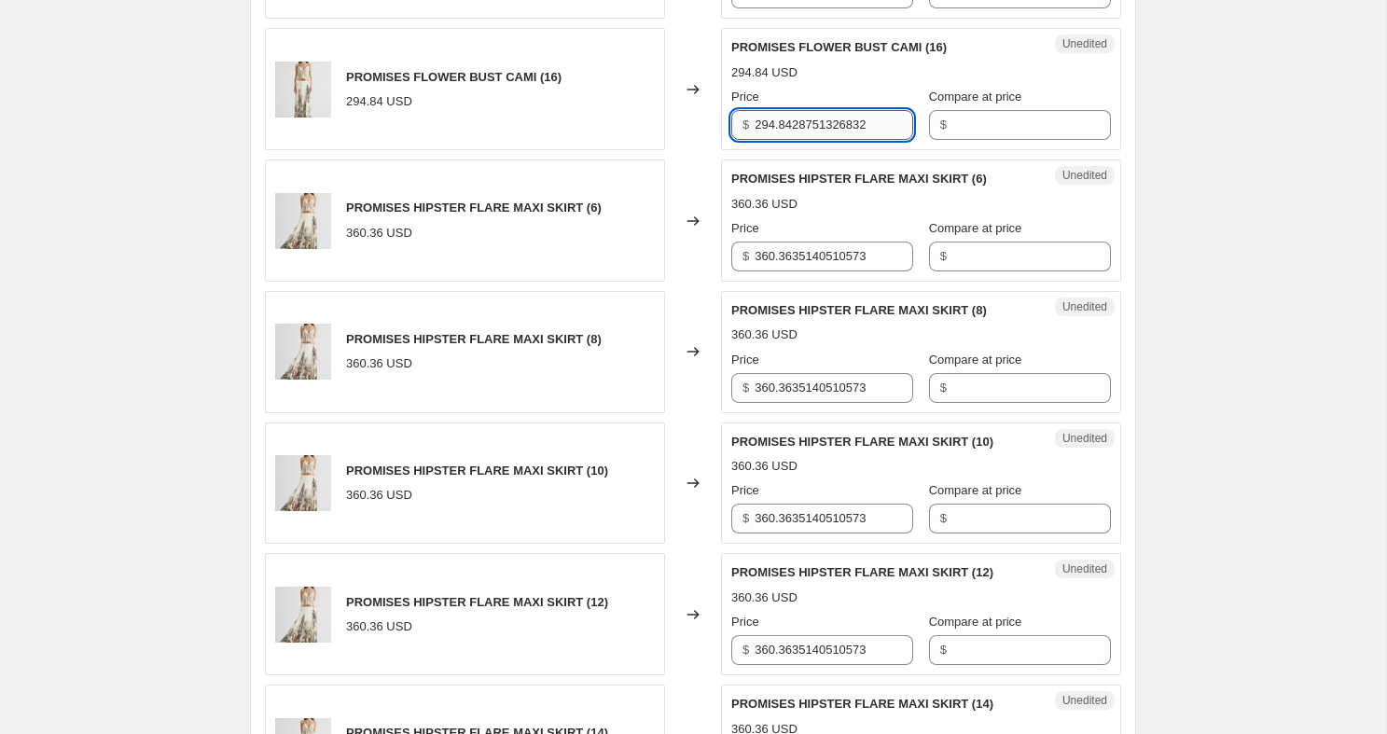
click at [824, 140] on input "294.8428751326832" at bounding box center [833, 125] width 159 height 30
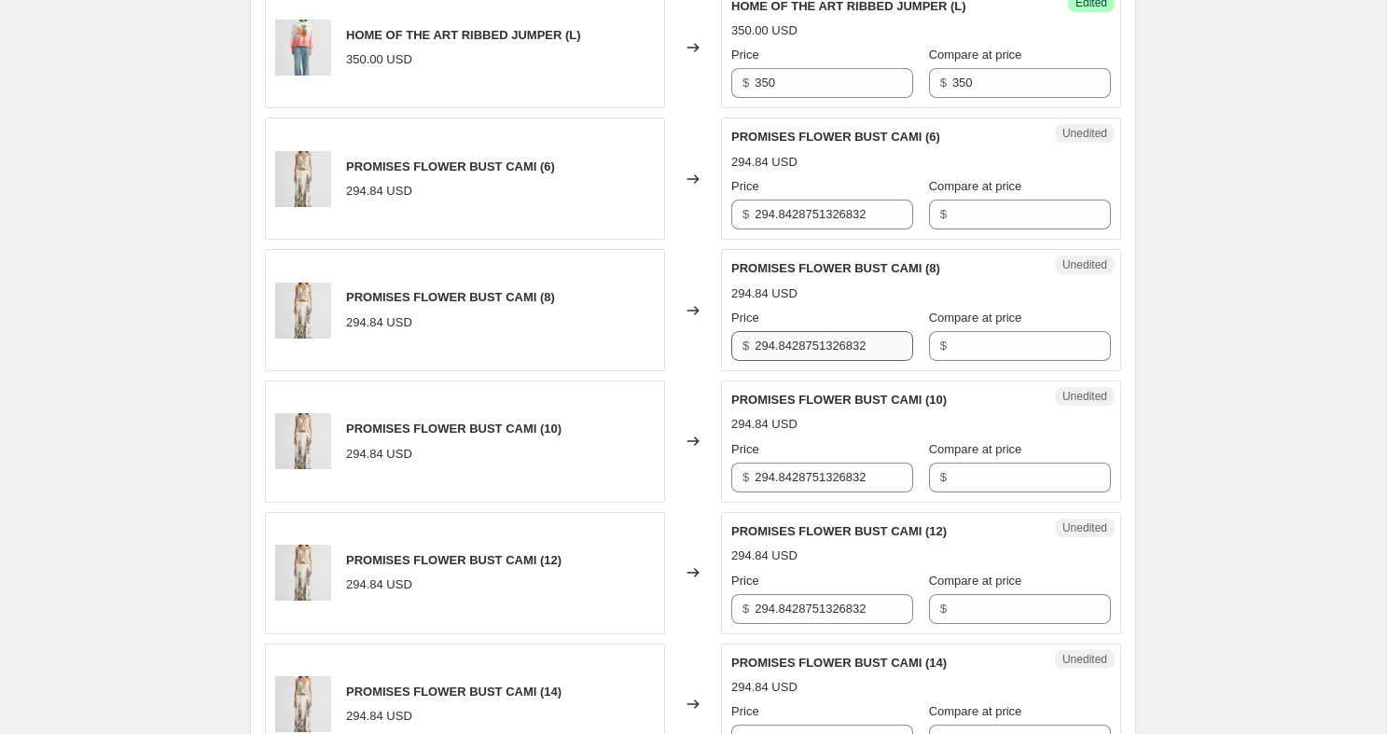
scroll to position [1745, 0]
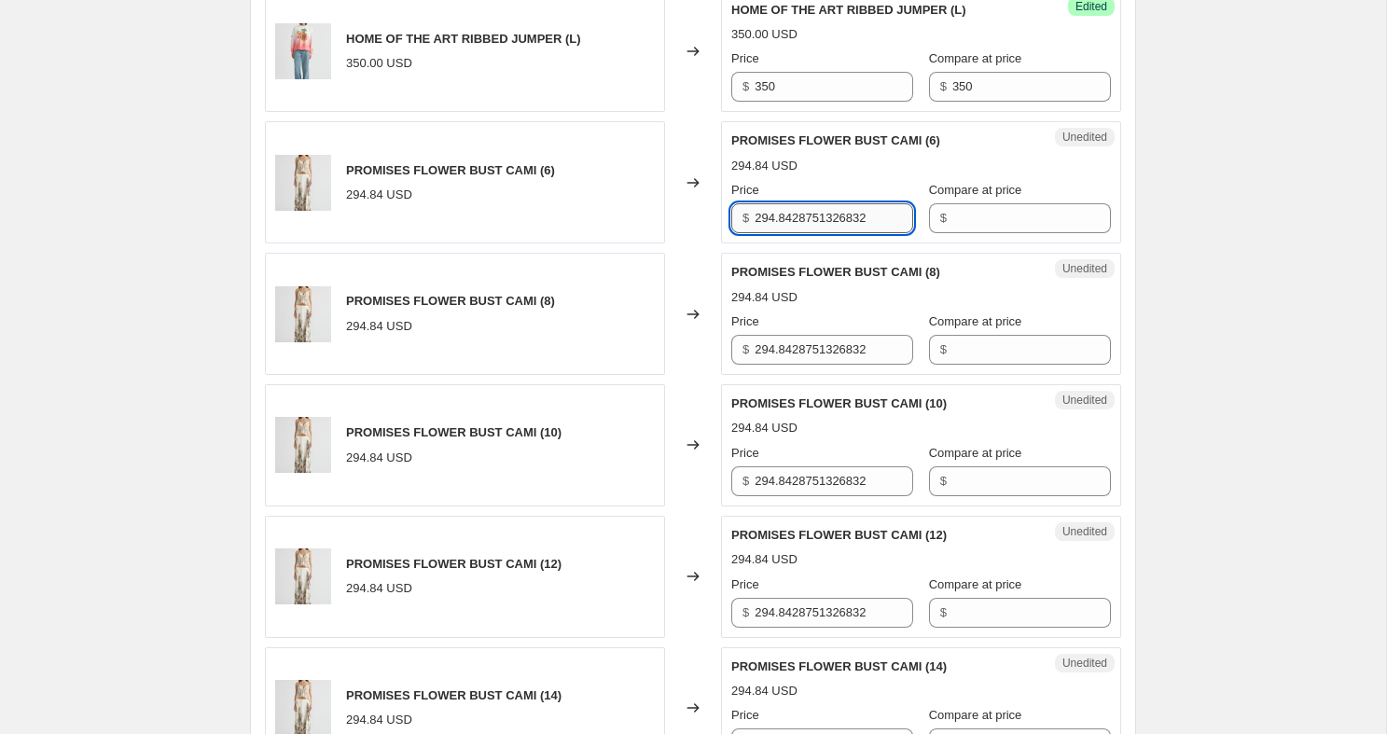
click at [835, 233] on input "294.8428751326832" at bounding box center [833, 218] width 159 height 30
click at [837, 233] on input "350" at bounding box center [833, 218] width 159 height 30
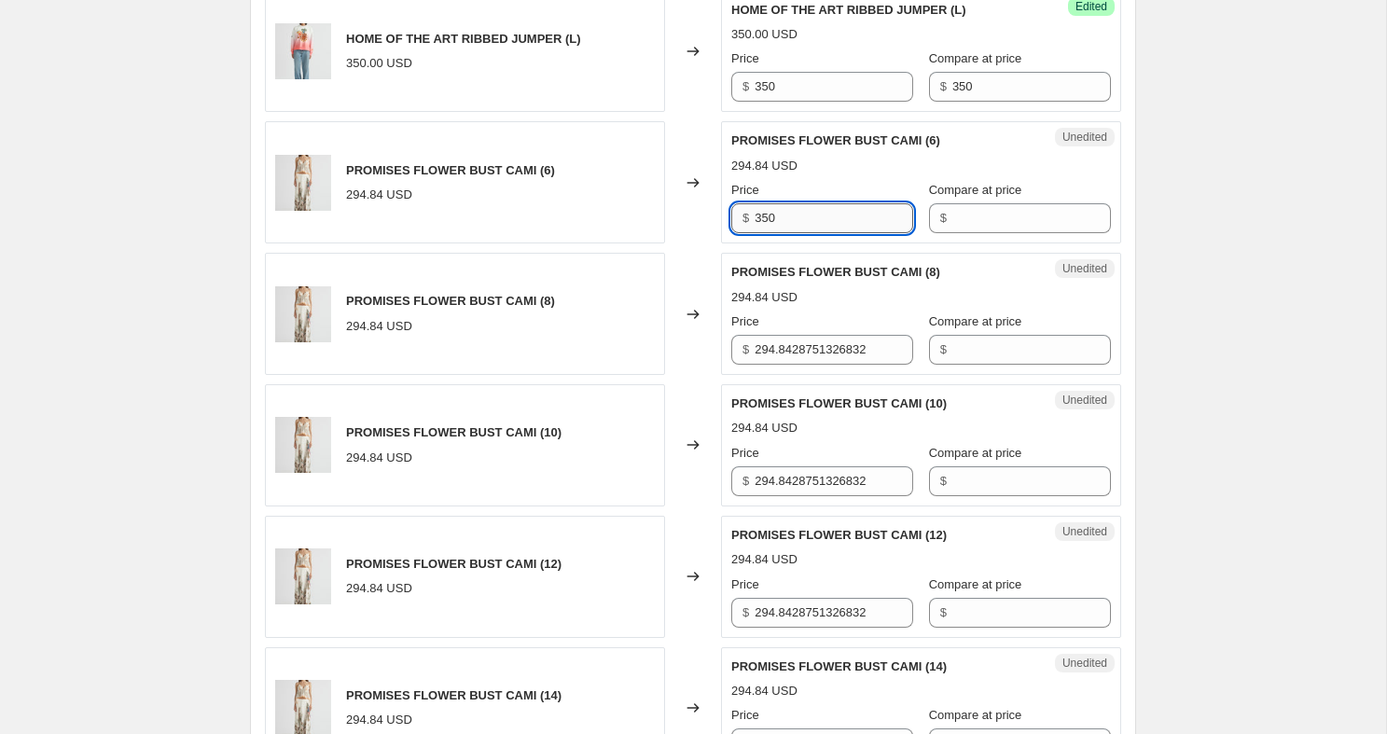
click at [837, 233] on input "350" at bounding box center [833, 218] width 159 height 30
type input "350"
click at [967, 233] on input "Compare at price" at bounding box center [1031, 218] width 159 height 30
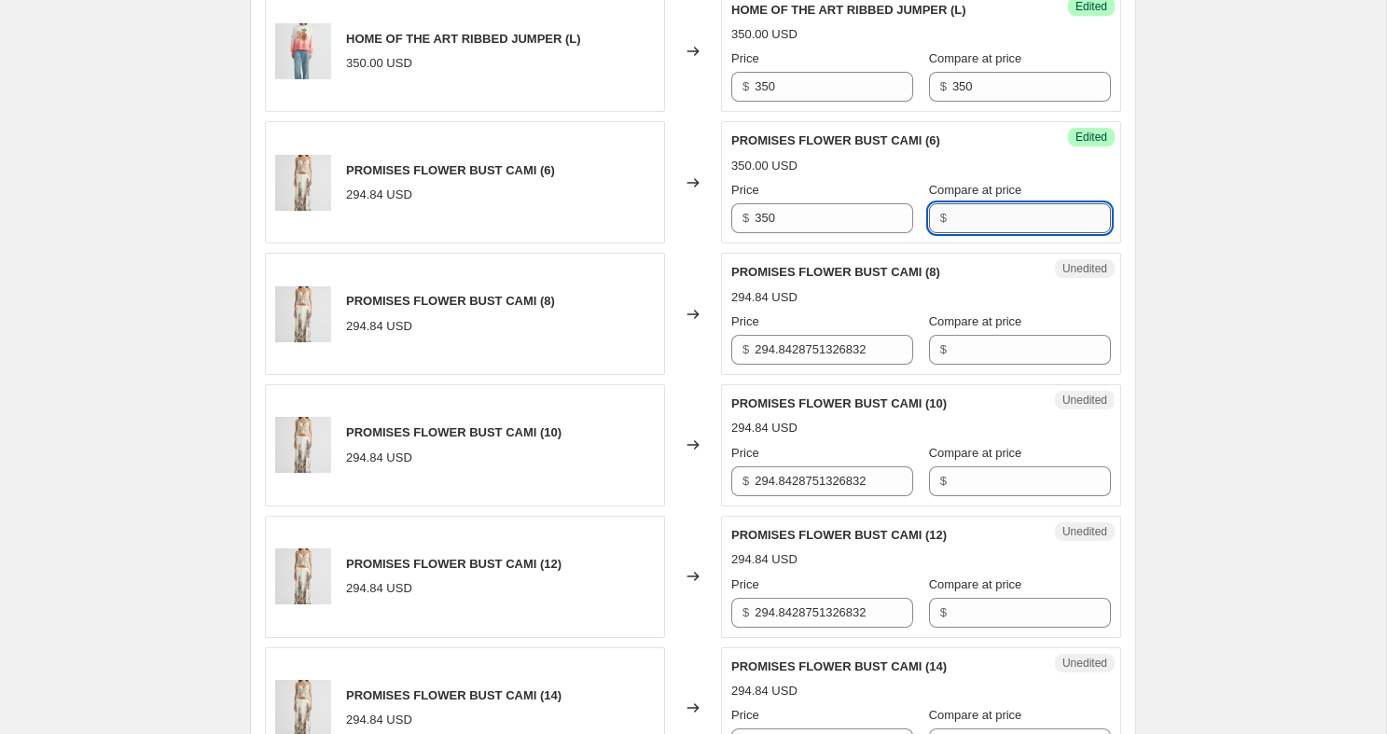
paste input "350"
type input "350"
click at [805, 365] on input "294.8428751326832" at bounding box center [833, 350] width 159 height 30
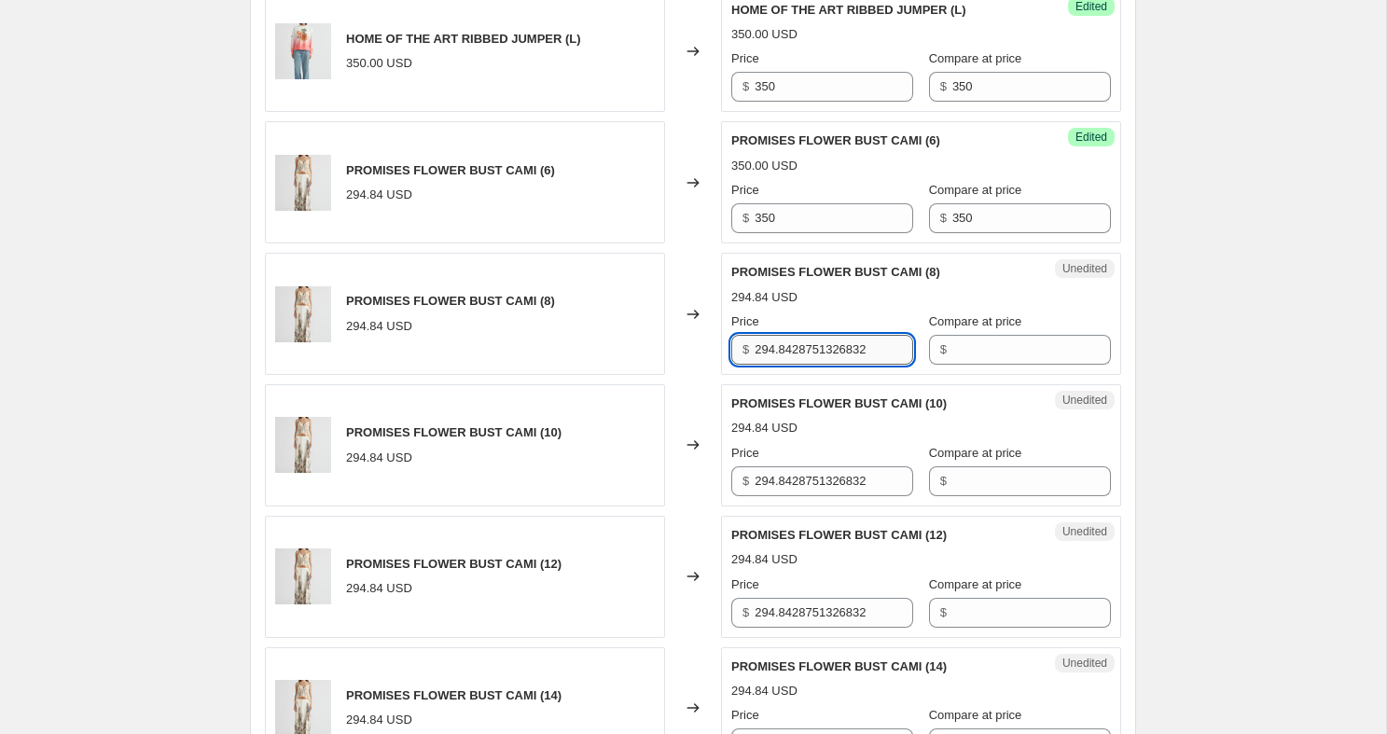
click at [805, 365] on input "294.8428751326832" at bounding box center [833, 350] width 159 height 30
paste input "350"
type input "350"
click at [952, 365] on input "Compare at price" at bounding box center [1031, 350] width 159 height 30
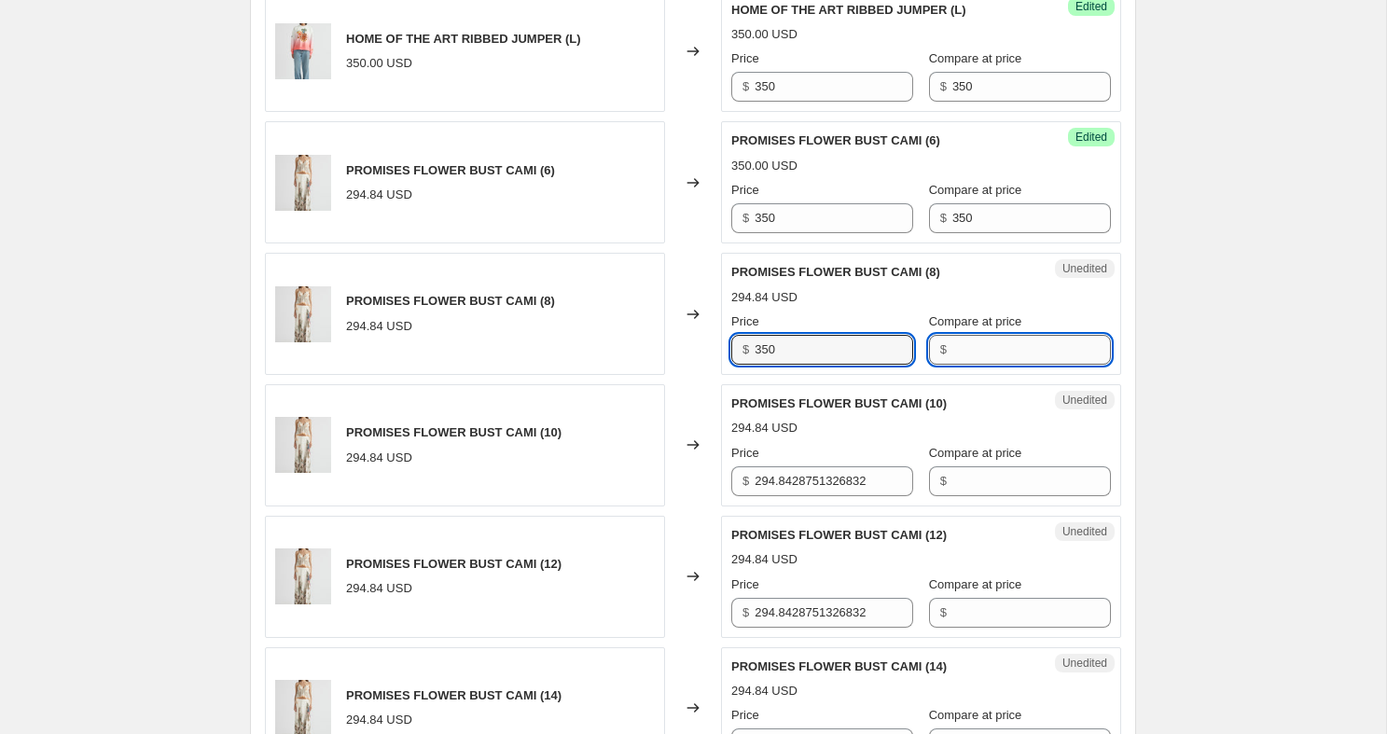
paste input "350"
type input "350"
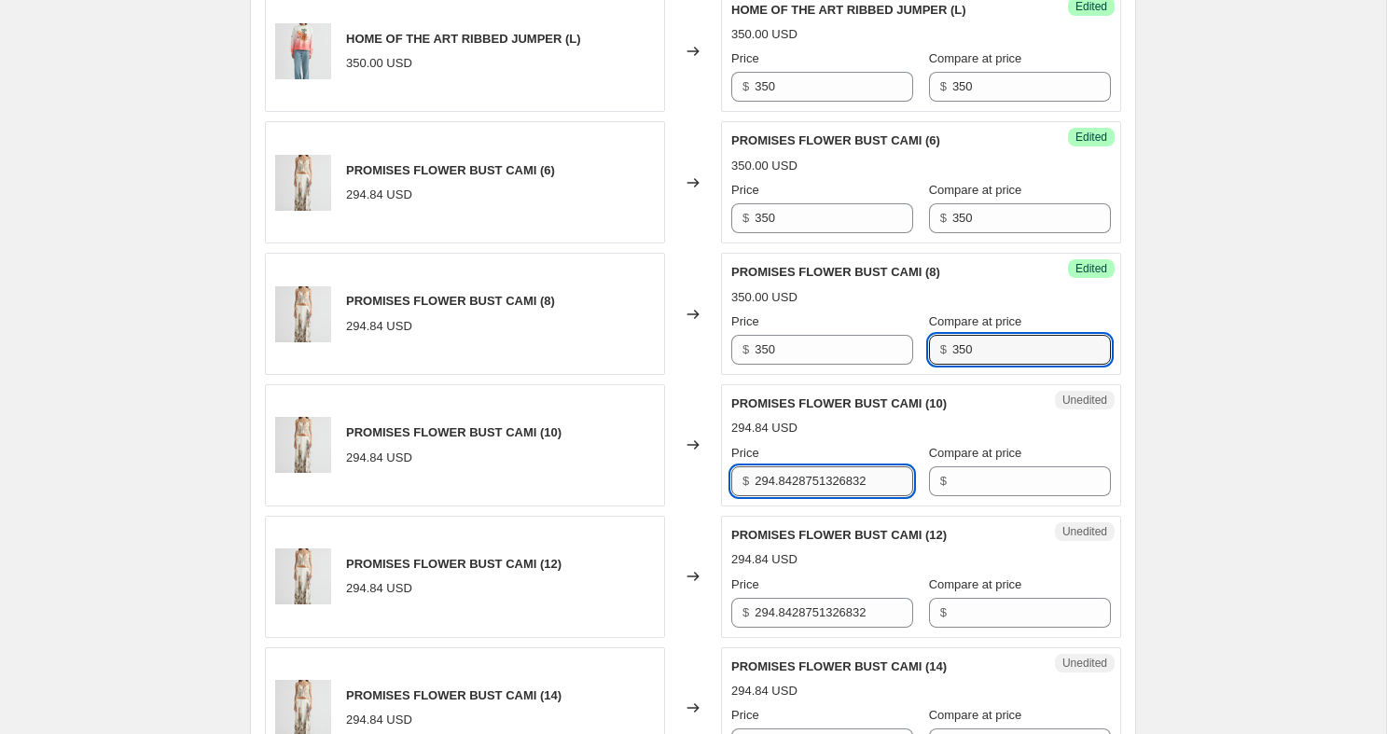
click at [823, 496] on input "294.8428751326832" at bounding box center [833, 481] width 159 height 30
paste input "350"
type input "350"
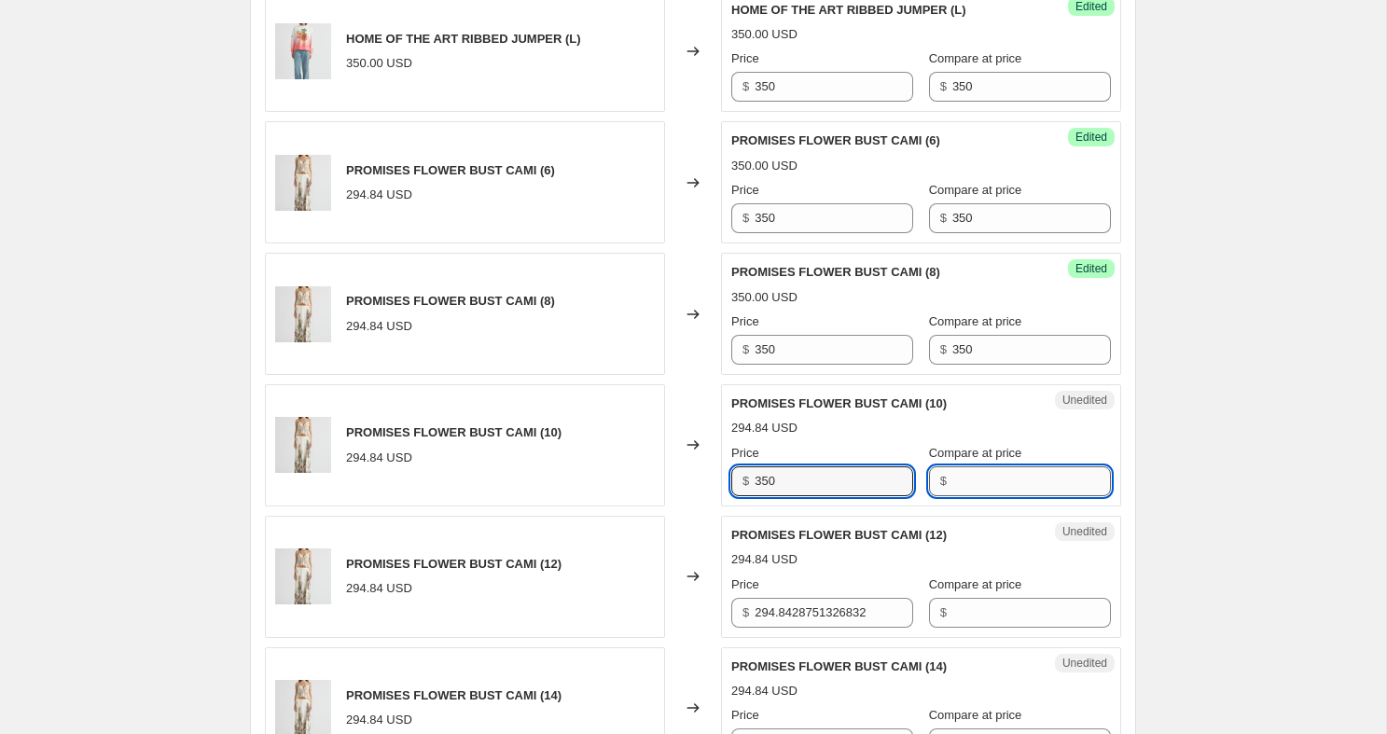
click at [974, 496] on input "Compare at price" at bounding box center [1031, 481] width 159 height 30
paste input "350"
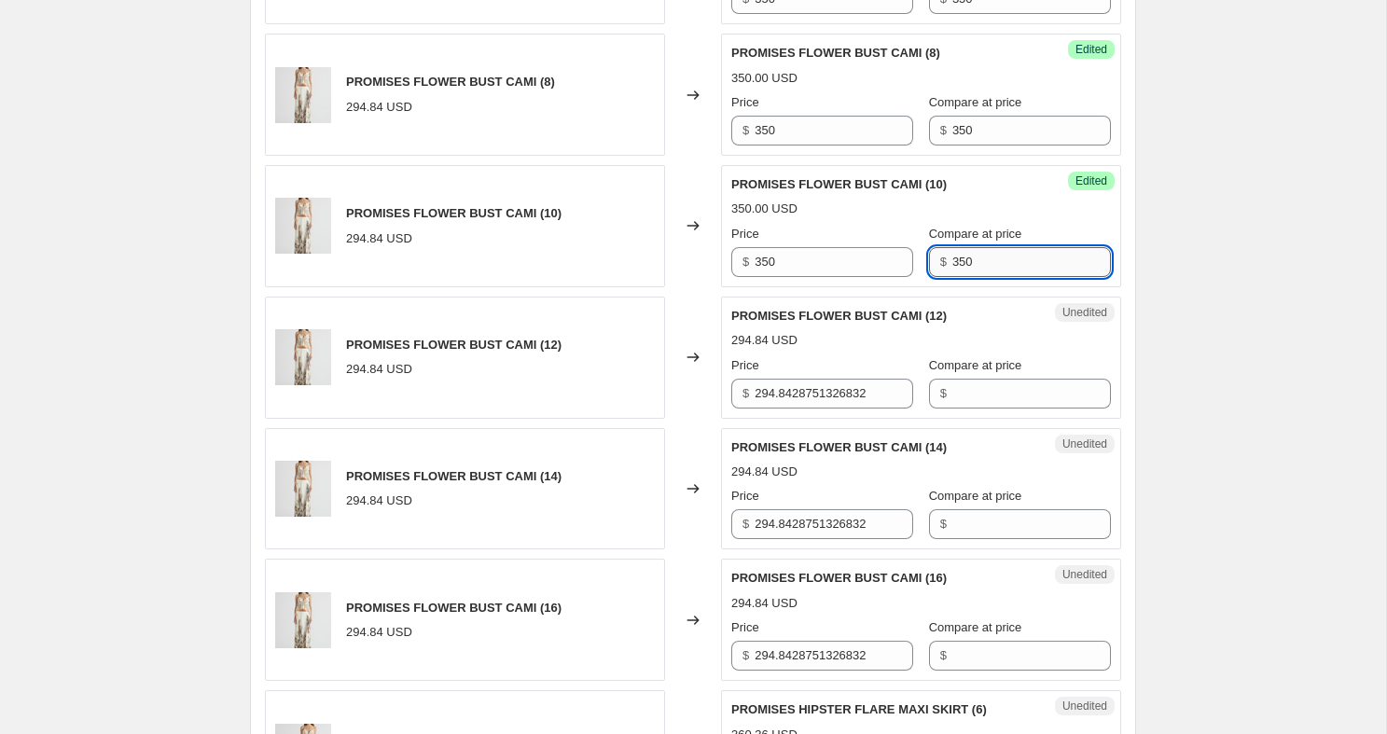
scroll to position [2052, 0]
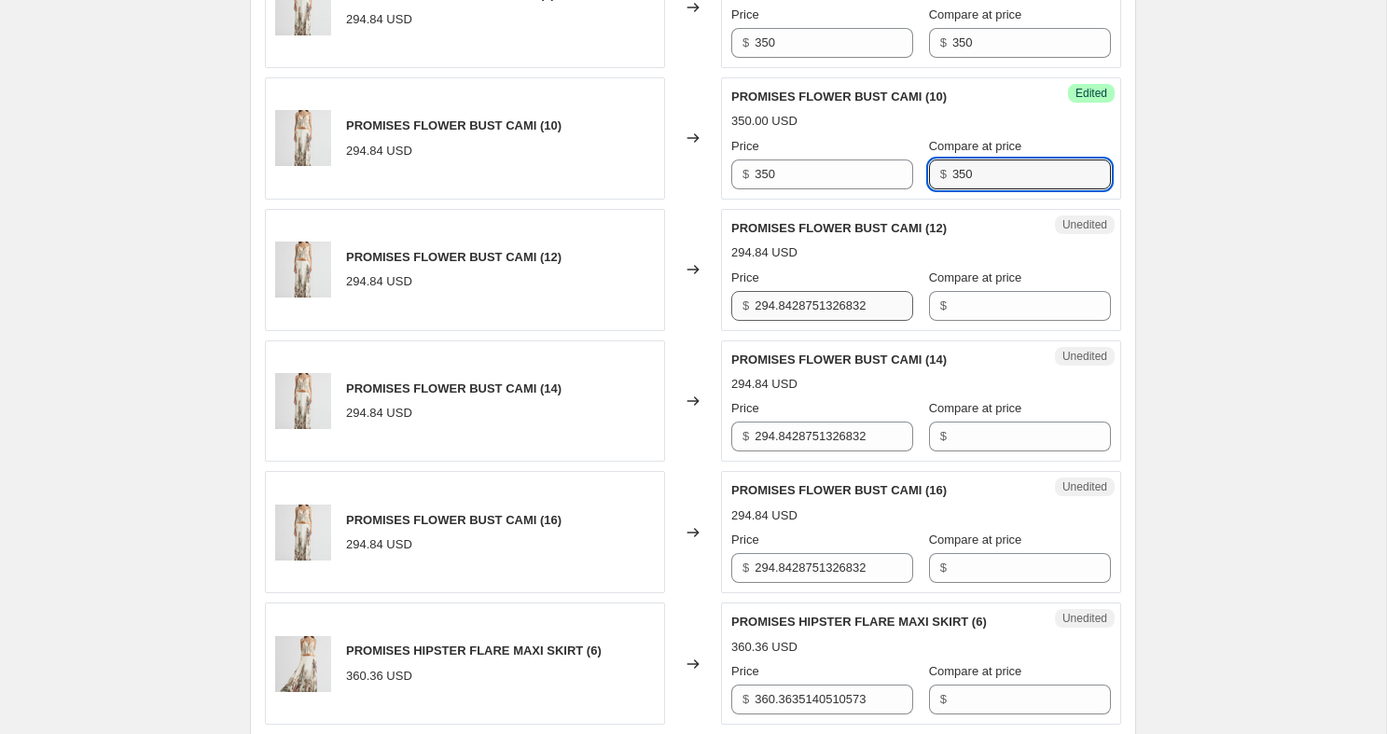
type input "350"
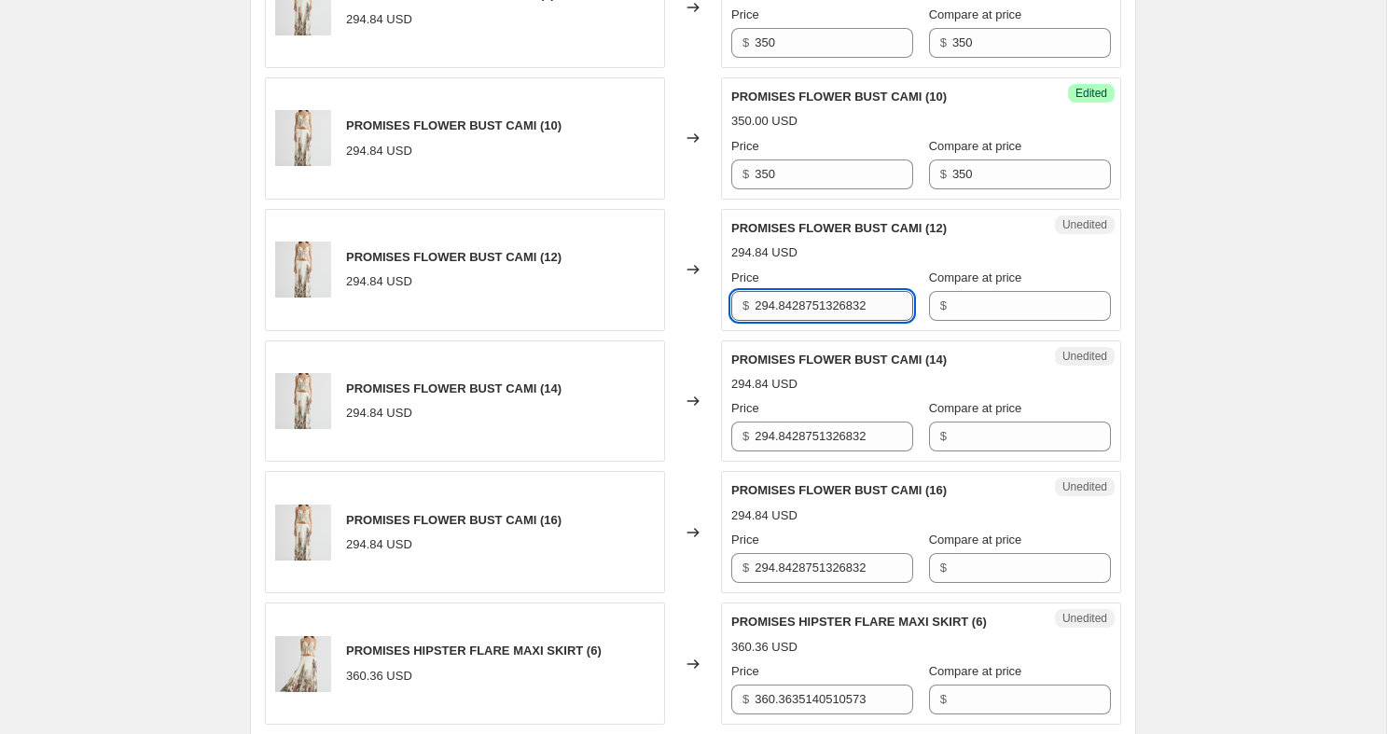
click at [830, 321] on input "294.8428751326832" at bounding box center [833, 306] width 159 height 30
paste input "350"
type input "350"
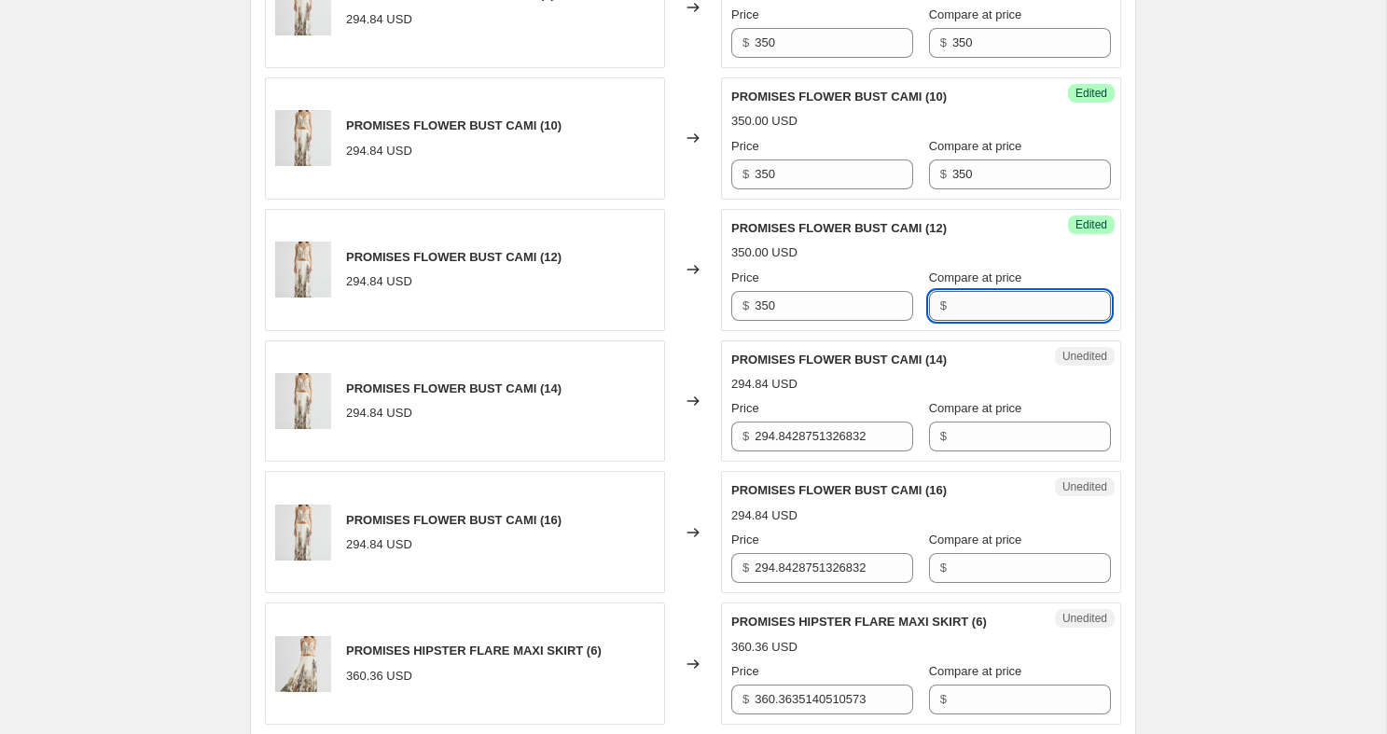
click at [976, 321] on input "Compare at price" at bounding box center [1031, 306] width 159 height 30
paste input "350"
type input "350"
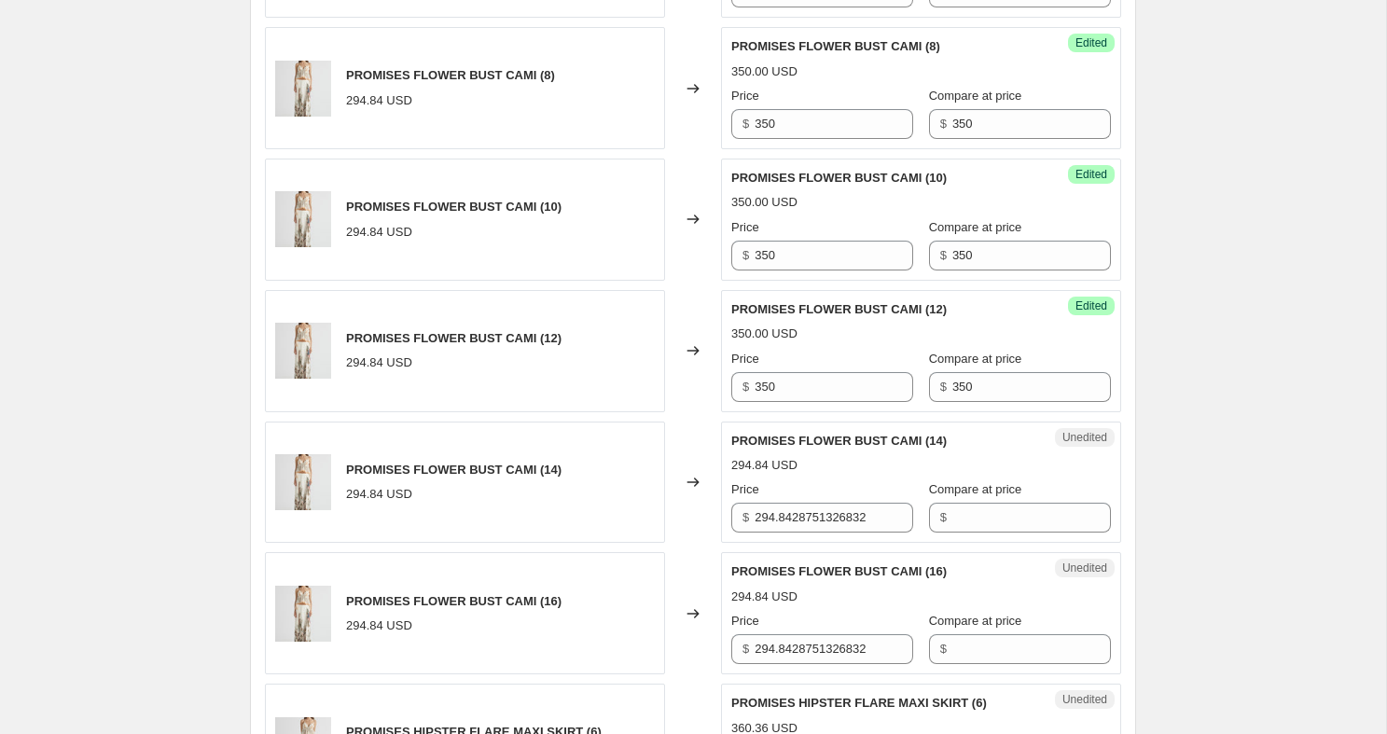
scroll to position [1940, 0]
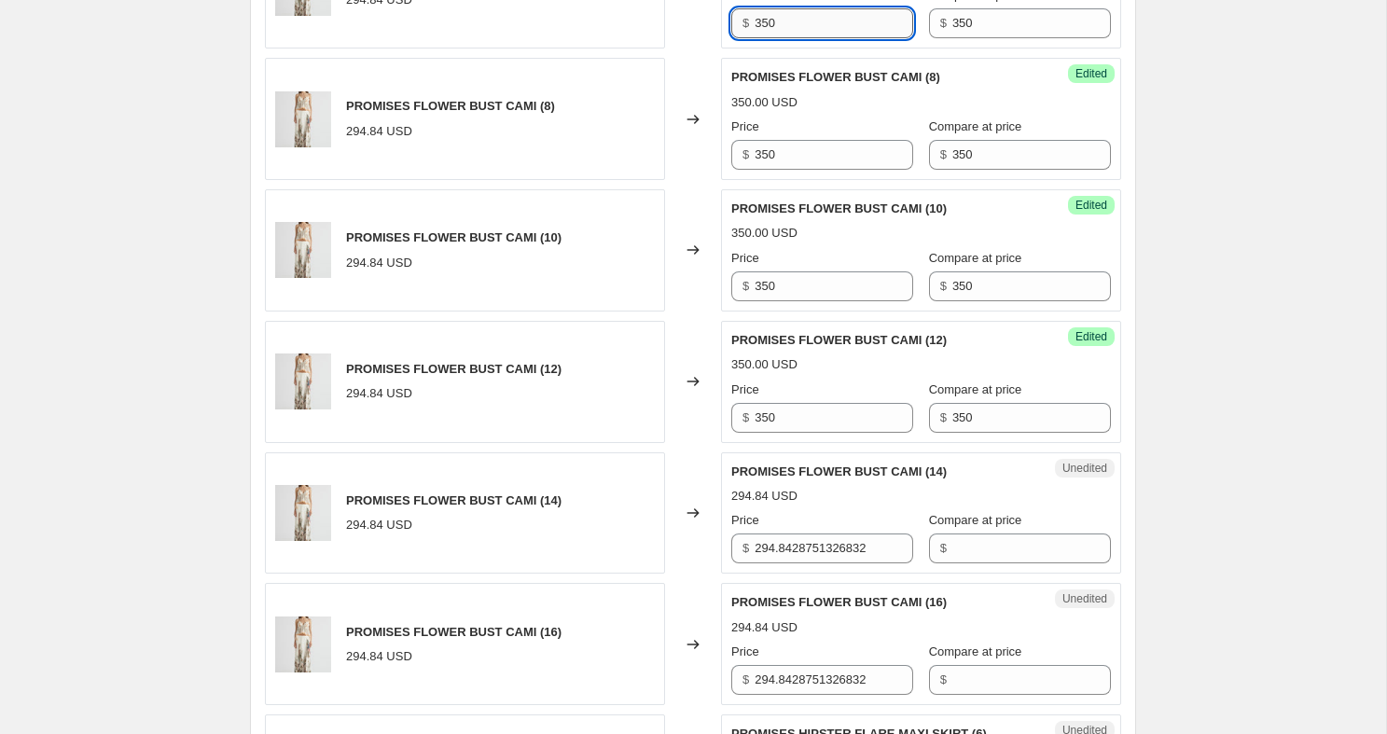
click at [794, 38] on input "350" at bounding box center [833, 23] width 159 height 30
click at [797, 38] on input "450" at bounding box center [833, 23] width 159 height 30
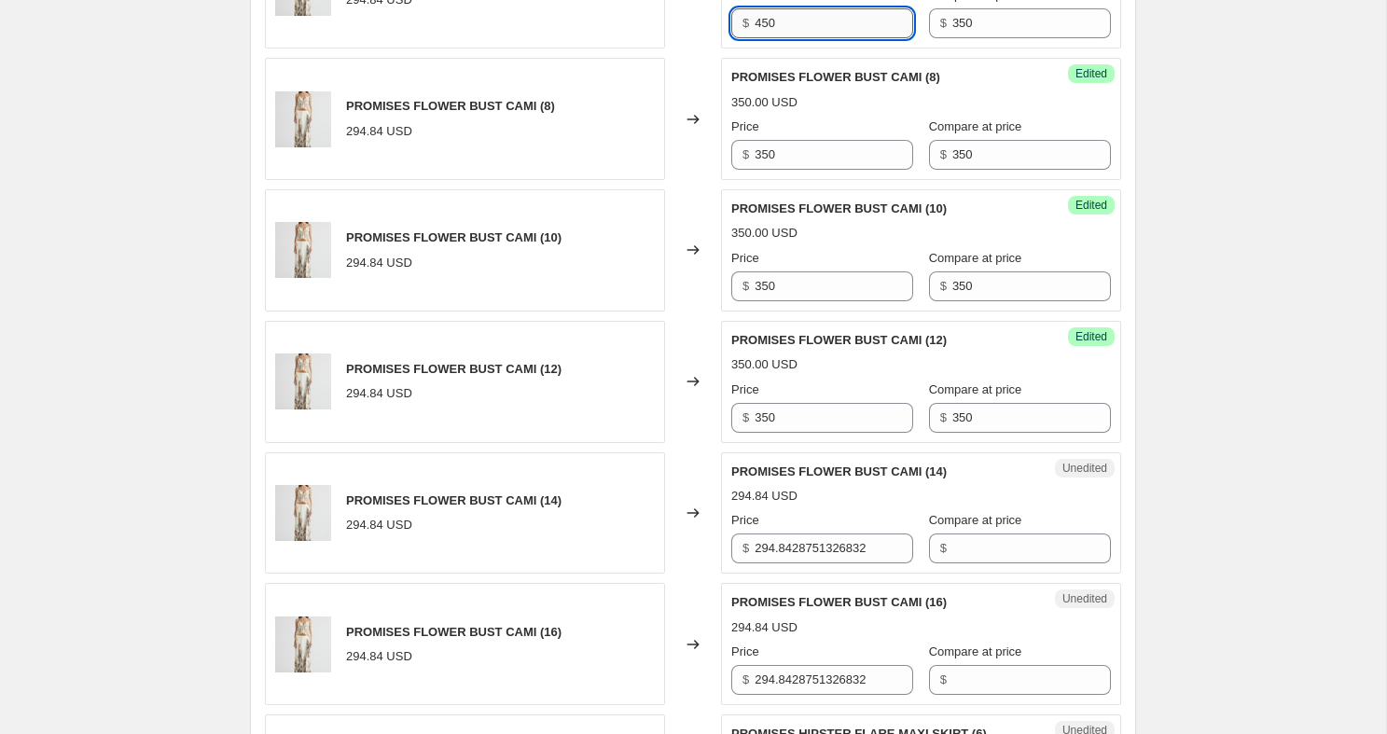
click at [797, 38] on input "450" at bounding box center [833, 23] width 159 height 30
type input "450"
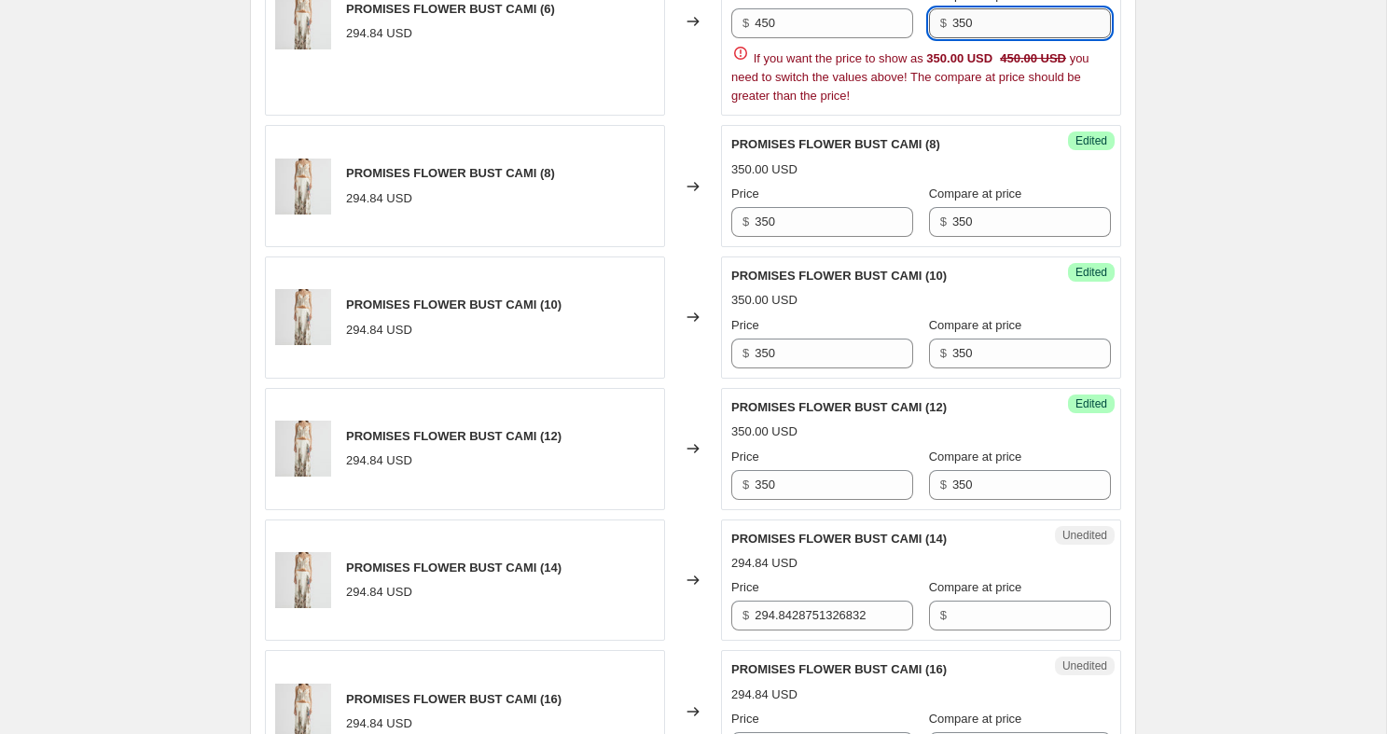
click at [977, 38] on input "350" at bounding box center [1031, 23] width 159 height 30
paste input "4"
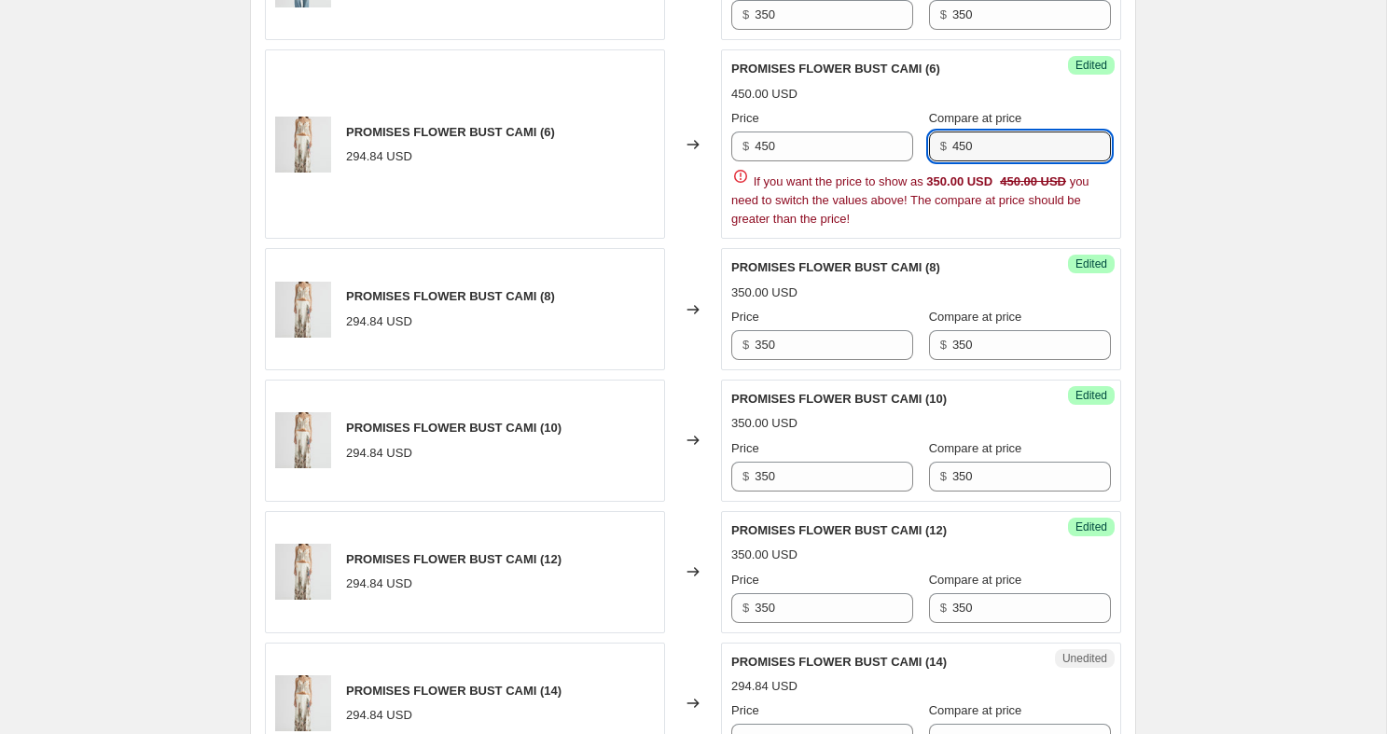
scroll to position [1815, 0]
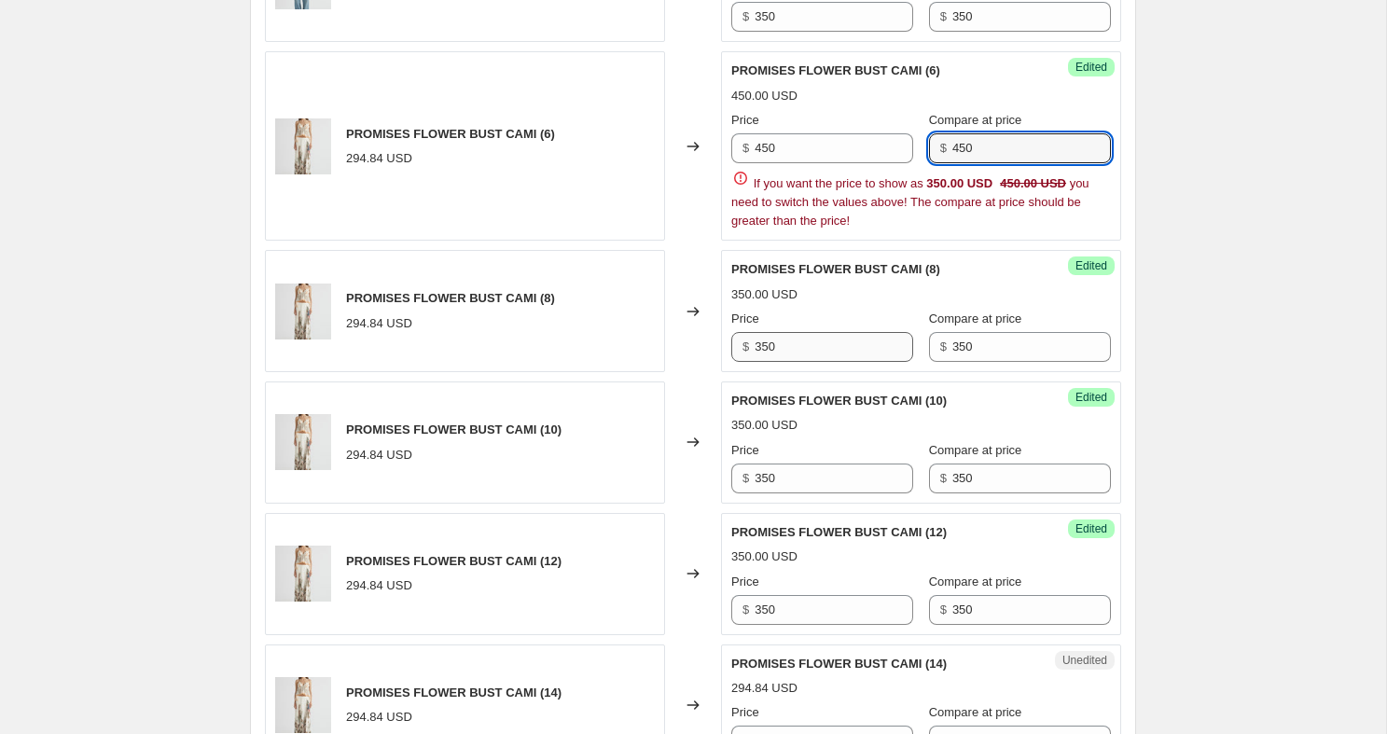
type input "450"
click at [803, 444] on div "HOME OF THE ART SHIRRED LONG DRESS (6) 695.00 USD Changed to Success Edited HOM…" at bounding box center [693, 212] width 856 height 2684
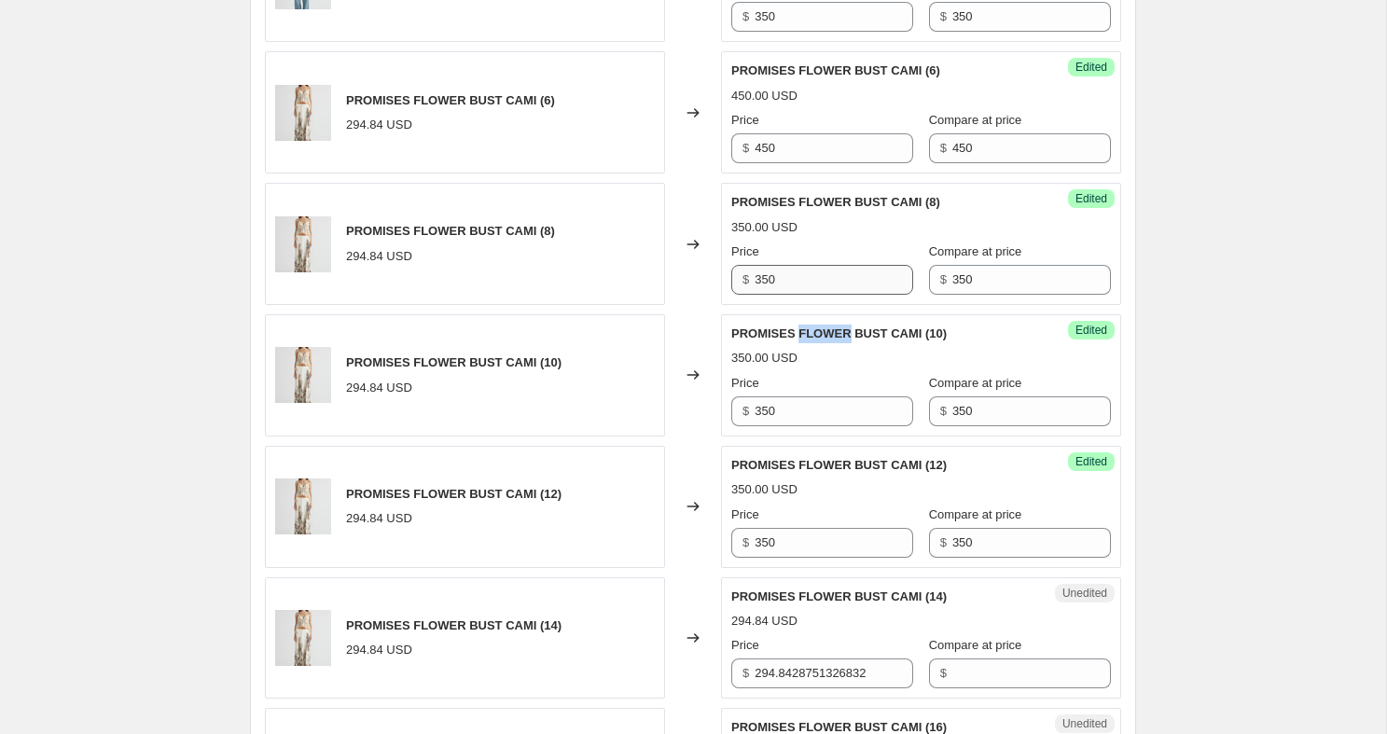
click at [803, 340] on span "PROMISES FLOWER BUST CAMI (10)" at bounding box center [838, 333] width 215 height 14
click at [954, 295] on input "350" at bounding box center [1031, 280] width 159 height 30
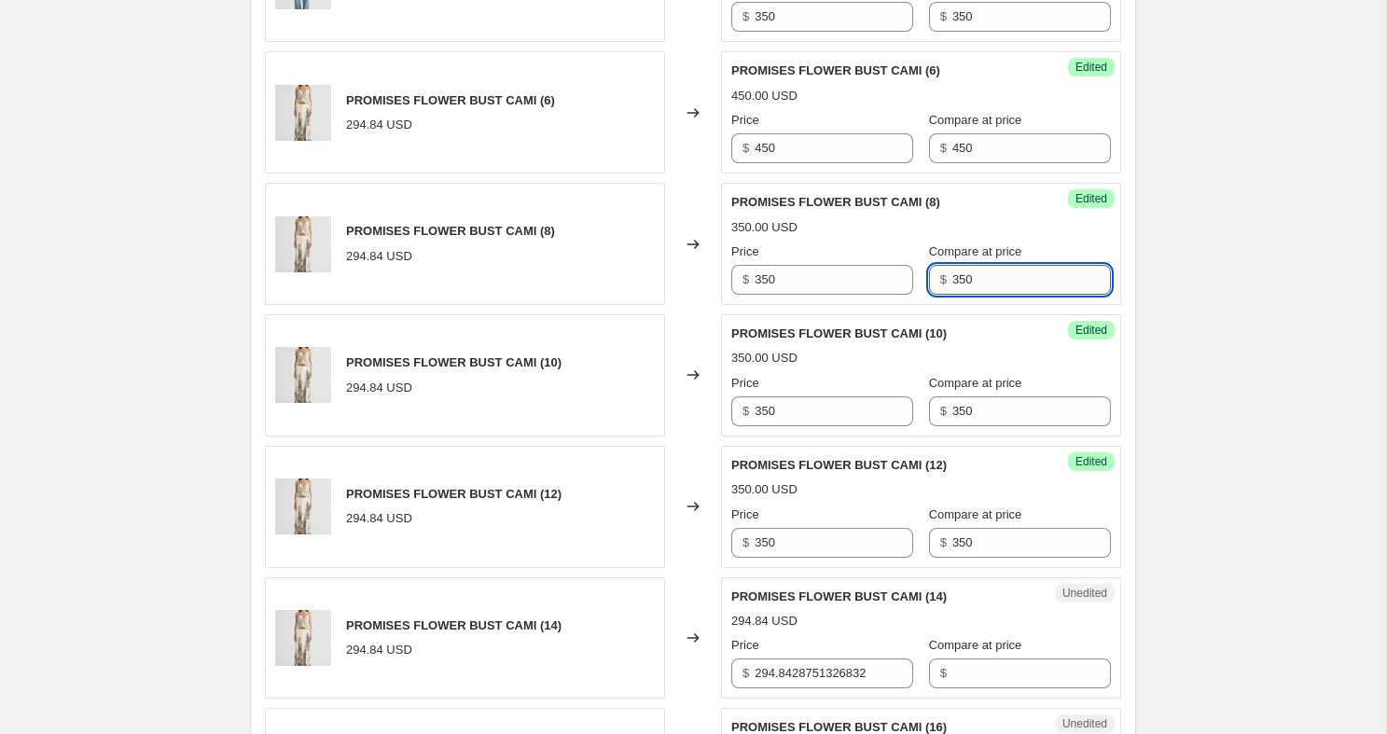
paste input "4"
type input "450"
click at [830, 295] on input "350" at bounding box center [833, 280] width 159 height 30
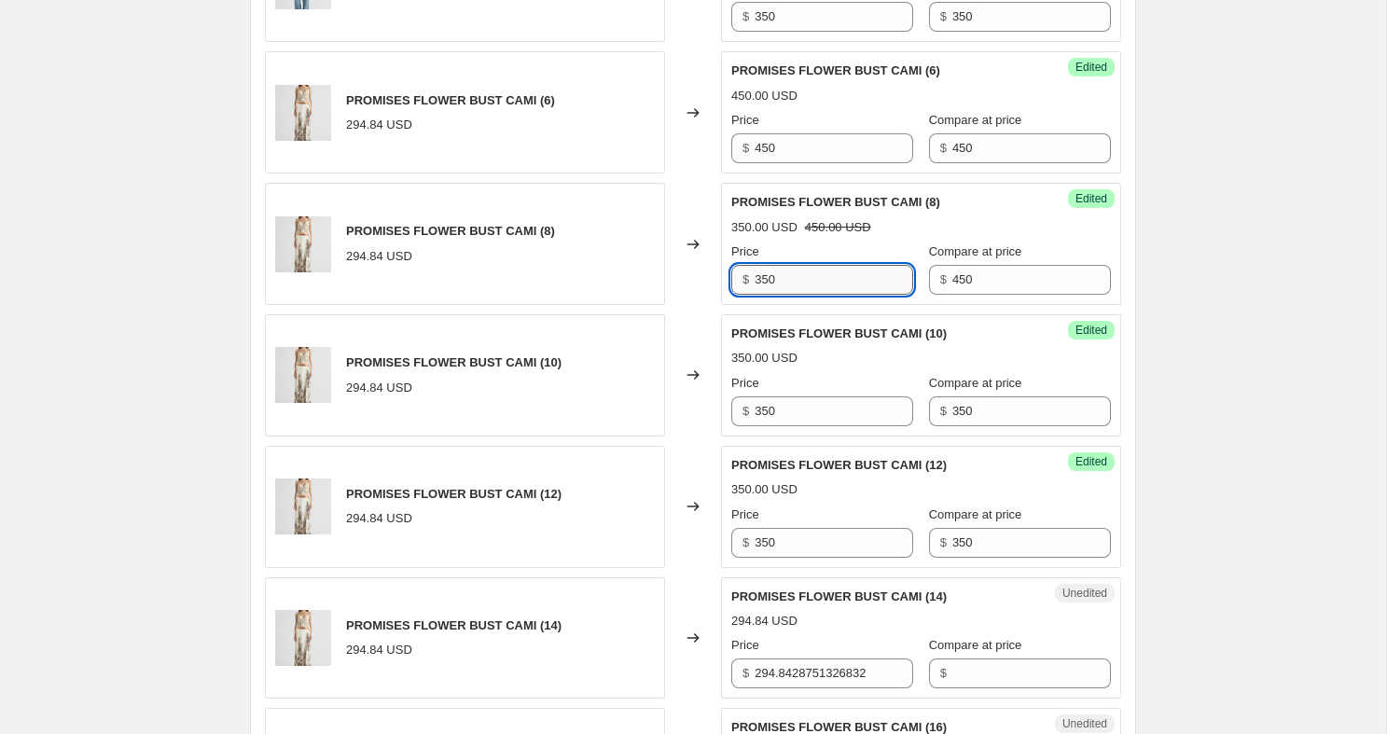
paste input "4"
type input "450"
click at [809, 426] on input "350" at bounding box center [833, 411] width 159 height 30
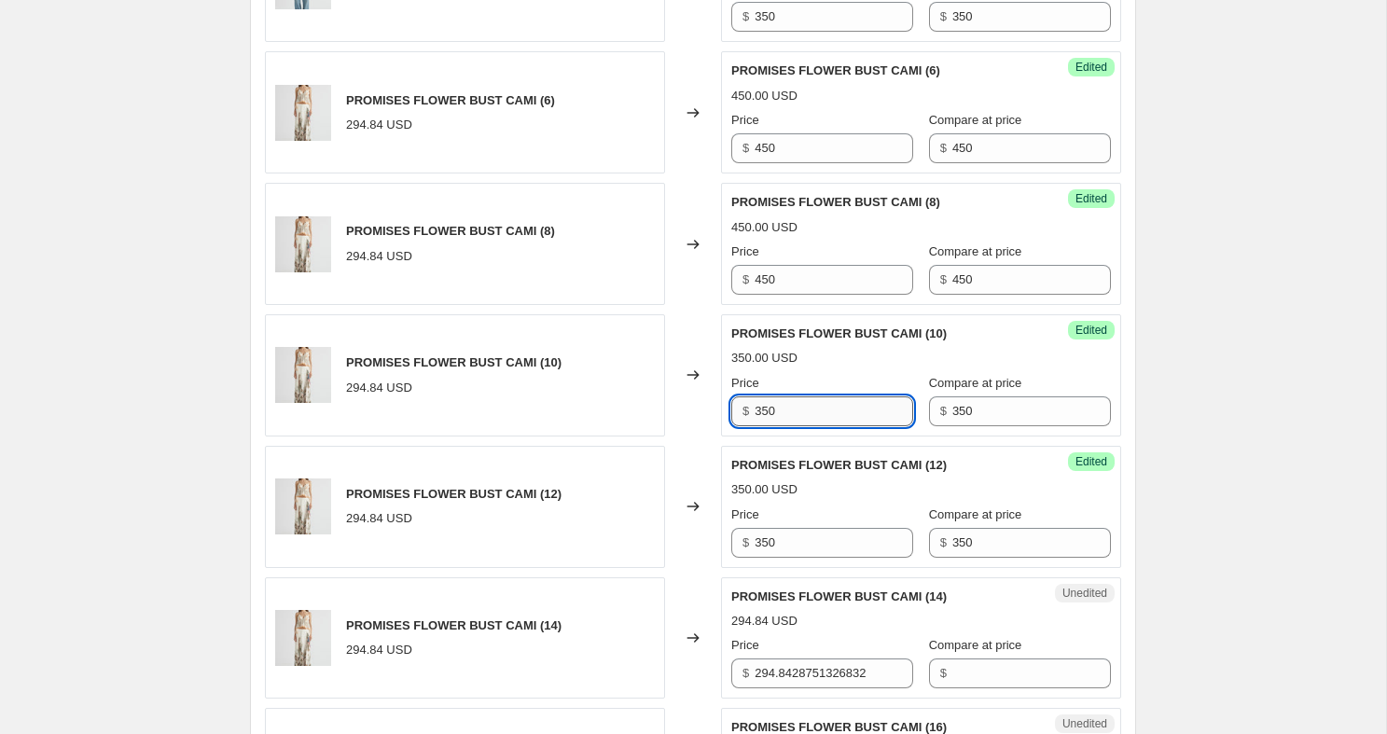
paste input "4"
type input "450"
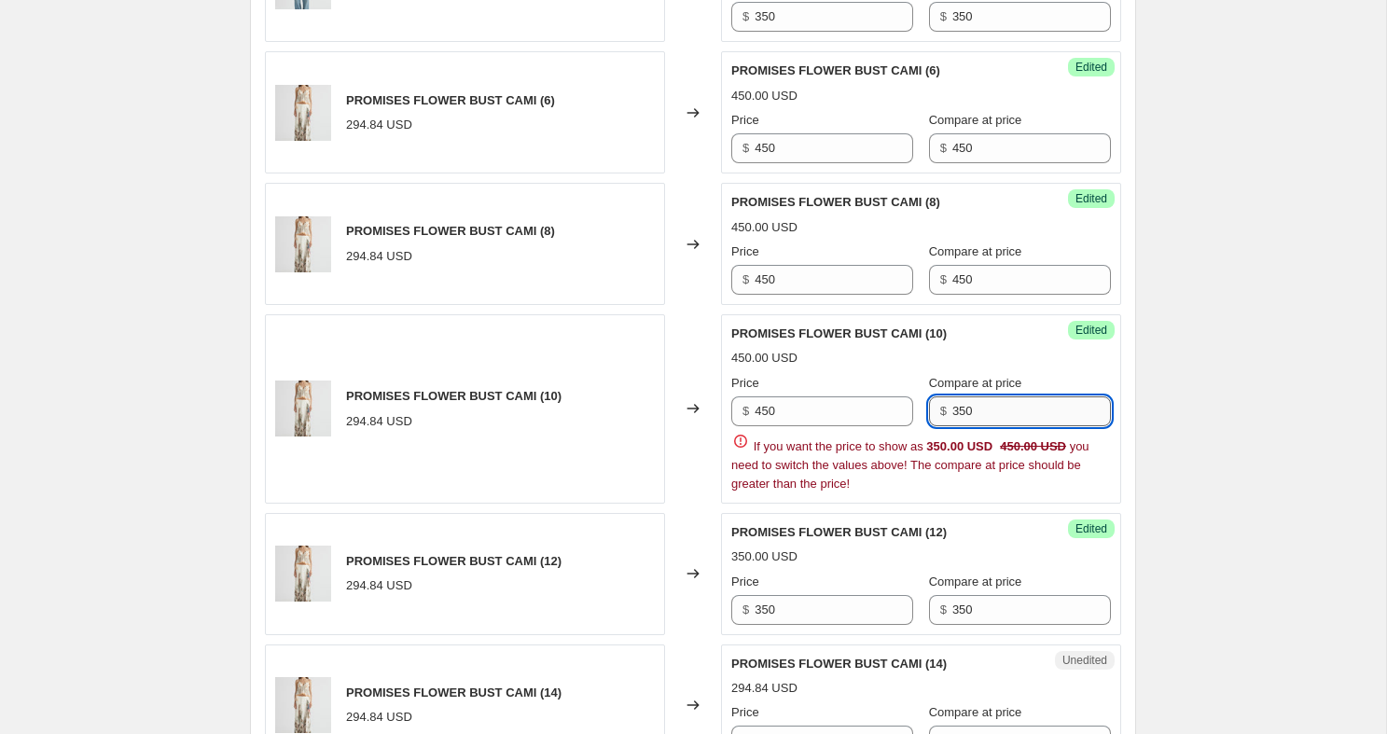
click at [950, 426] on div "$ 350" at bounding box center [1020, 411] width 182 height 30
click at [989, 426] on input "350" at bounding box center [1031, 411] width 159 height 30
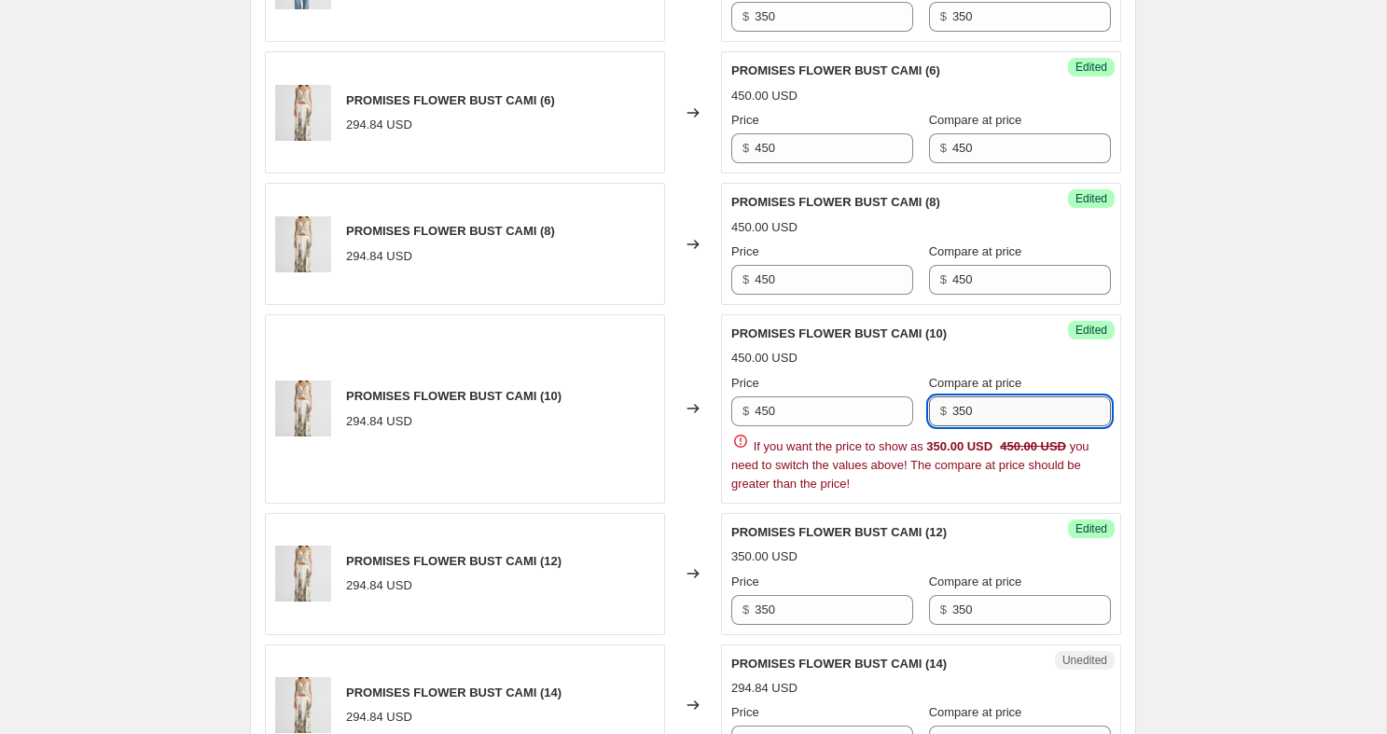
click at [989, 426] on input "350" at bounding box center [1031, 411] width 159 height 30
paste input "4"
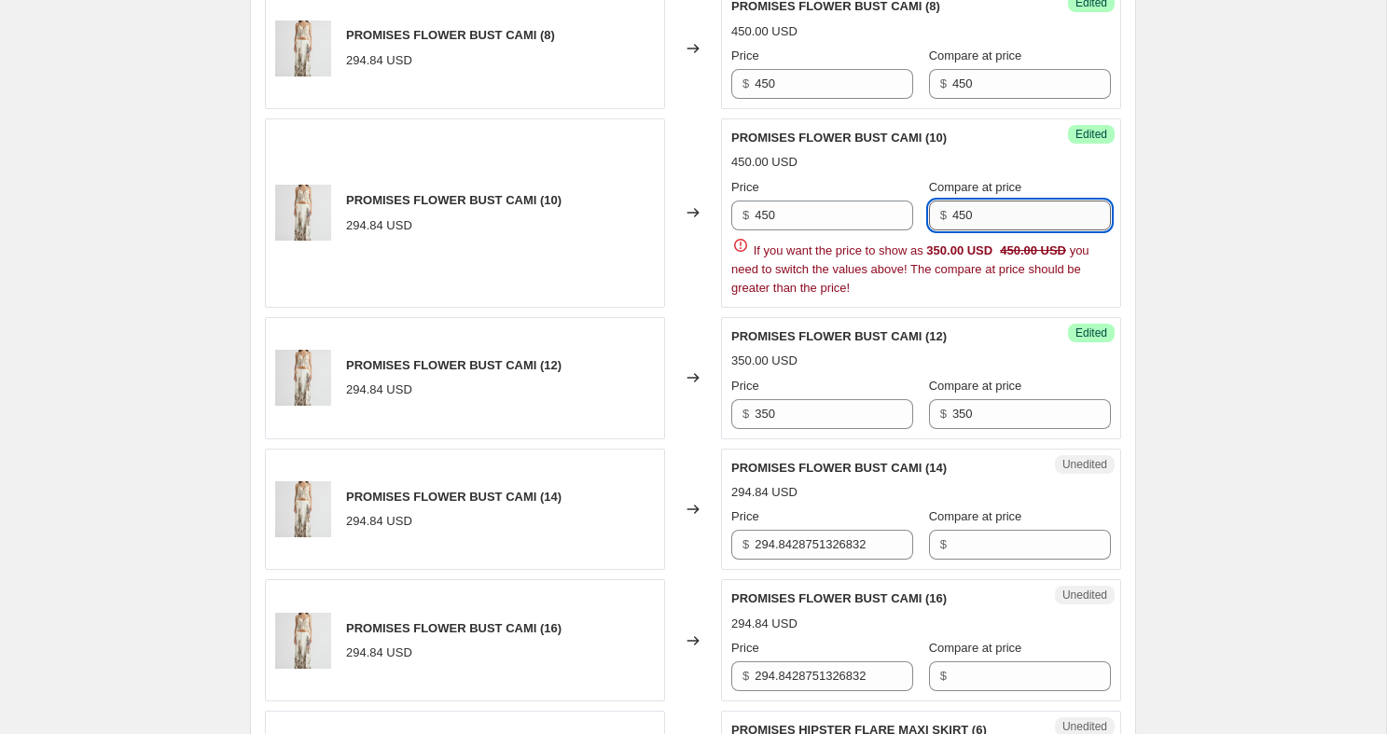
scroll to position [2078, 0]
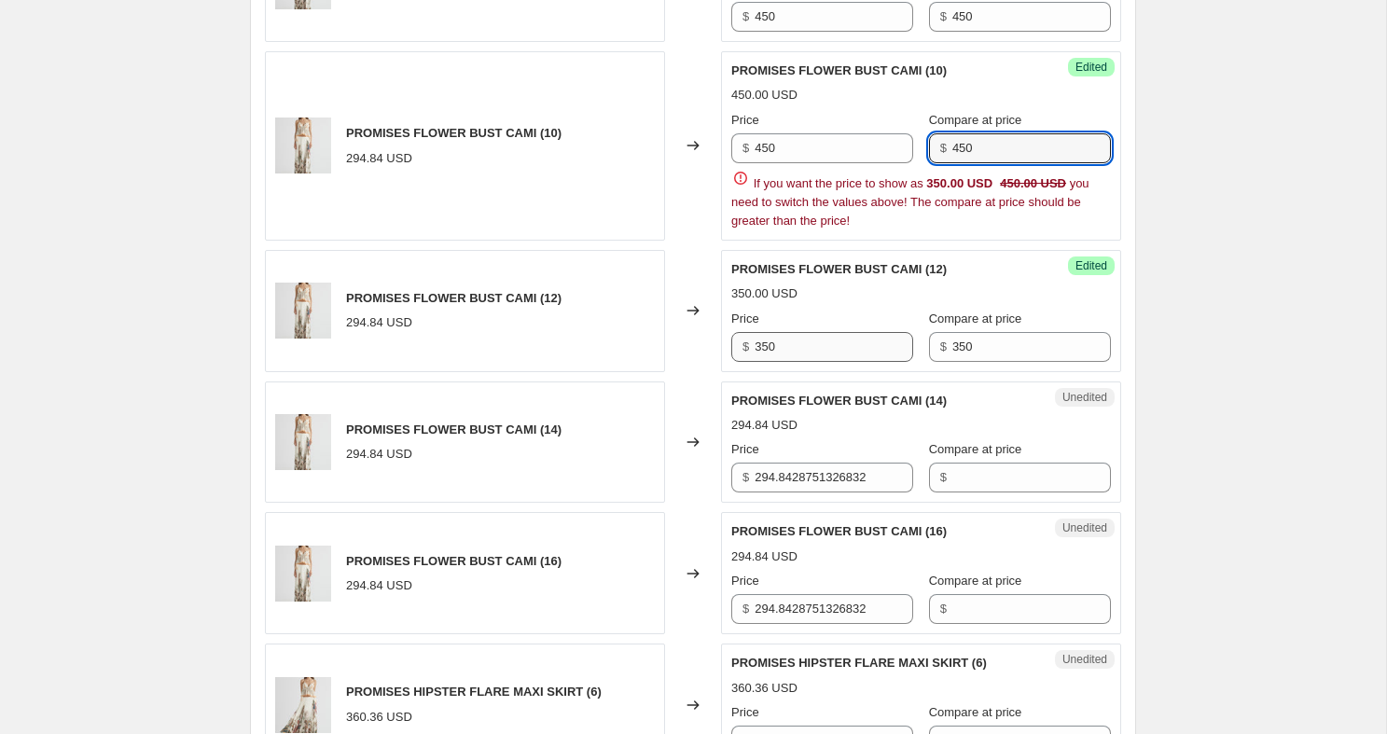
type input "450"
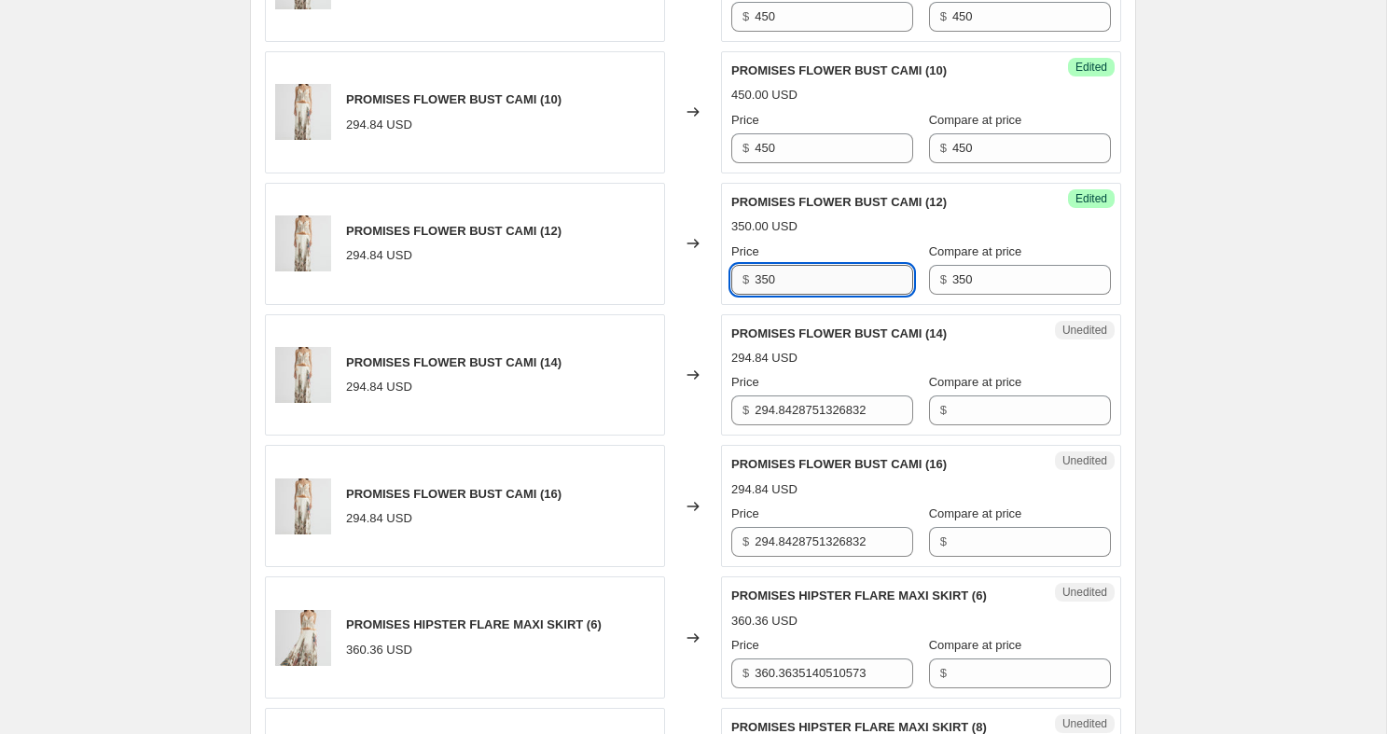
click at [824, 367] on div "294.84 USD" at bounding box center [921, 358] width 380 height 19
click at [978, 295] on input "350" at bounding box center [1031, 280] width 159 height 30
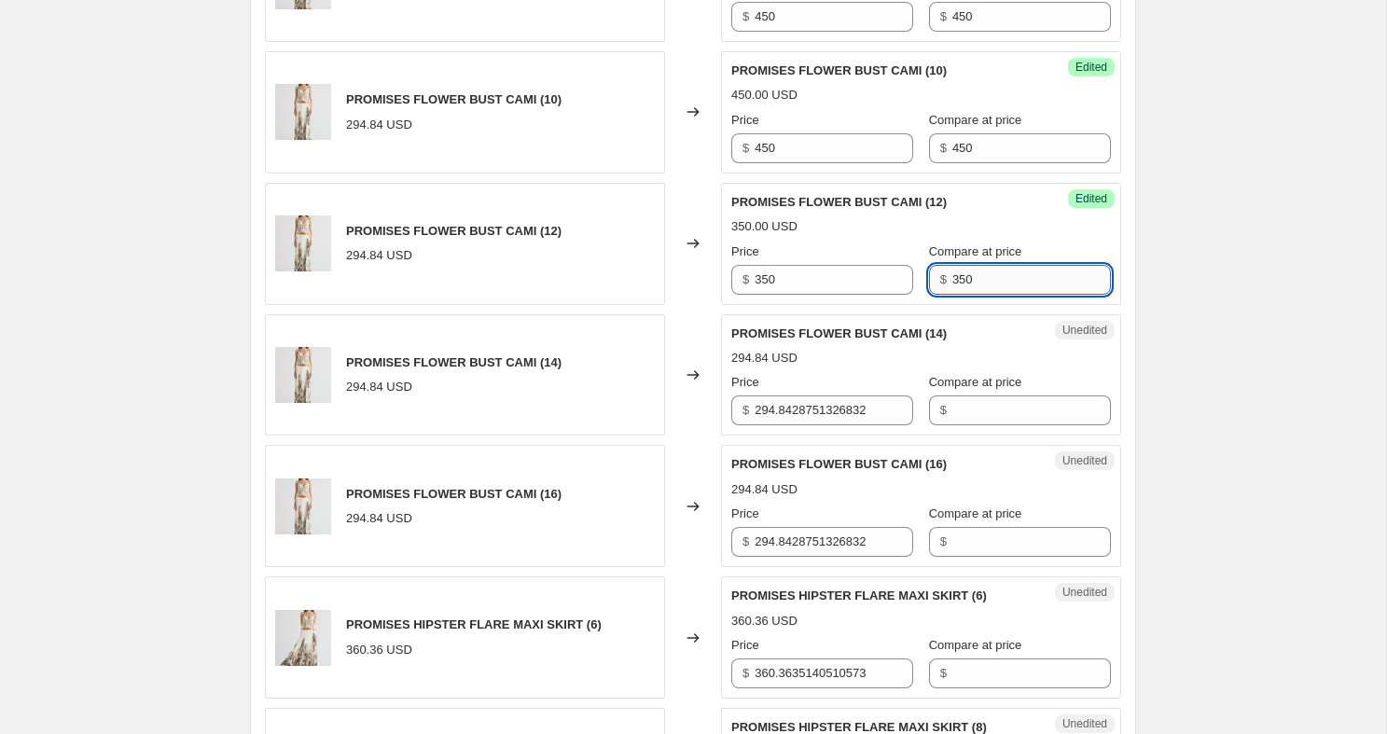
paste input "4"
type input "450"
click at [822, 295] on input "350" at bounding box center [833, 280] width 159 height 30
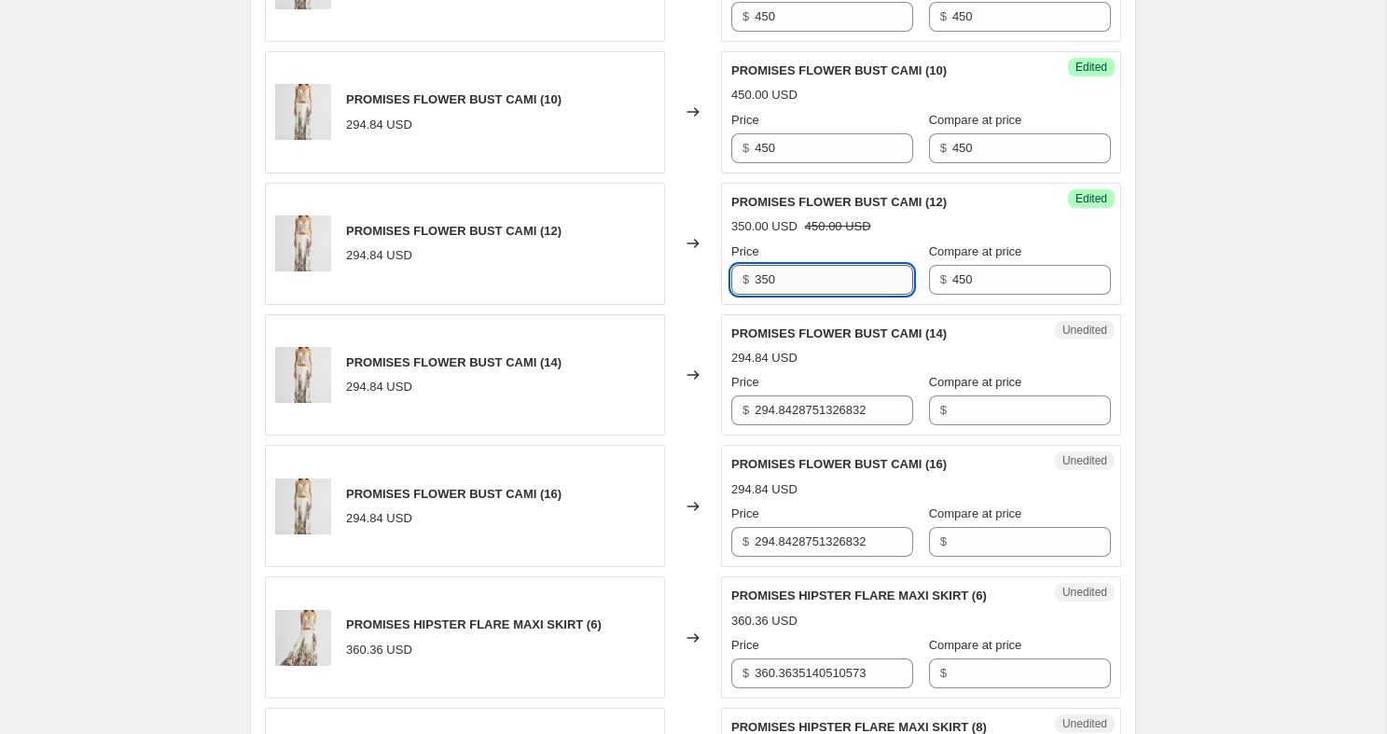
paste input "4"
type input "450"
click at [841, 425] on input "294.8428751326832" at bounding box center [833, 410] width 159 height 30
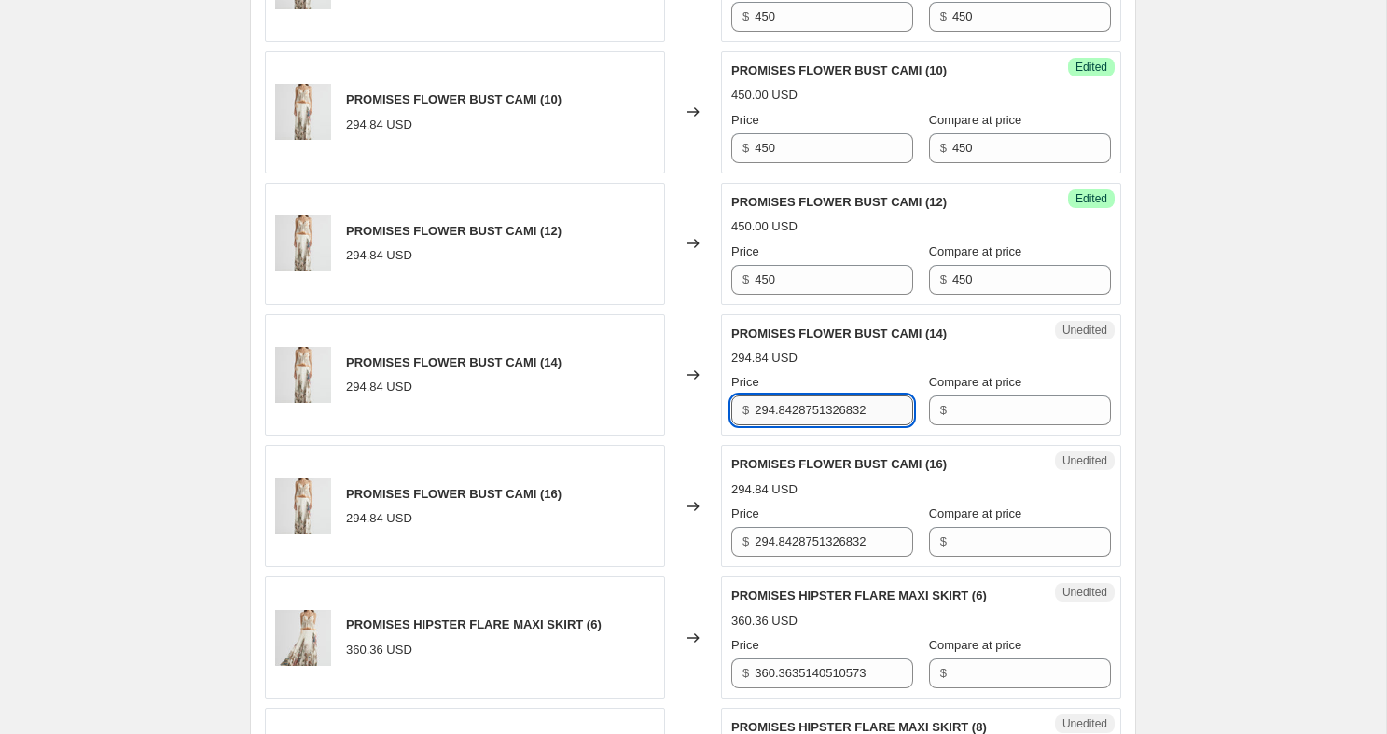
paste input "450"
type input "450"
click at [976, 425] on input "Compare at price" at bounding box center [1031, 410] width 159 height 30
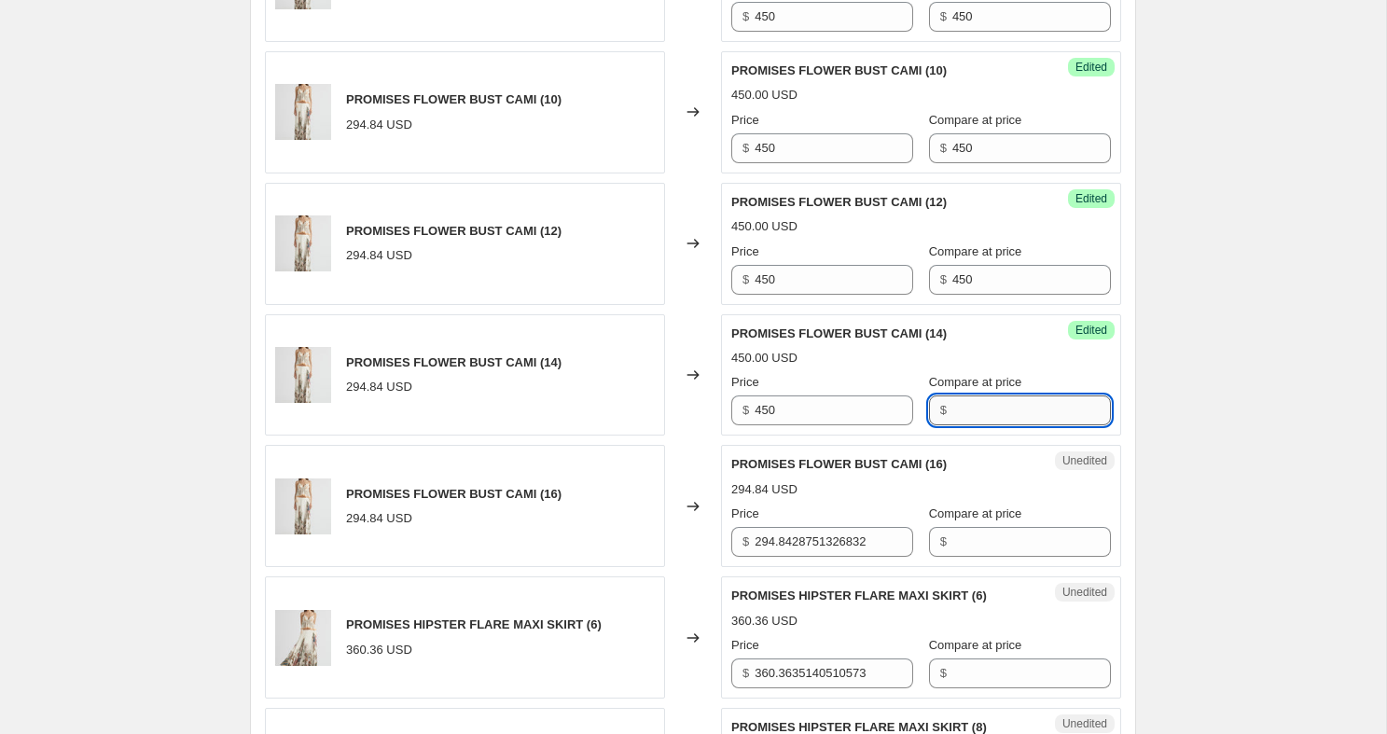
click at [976, 425] on input "Compare at price" at bounding box center [1031, 410] width 159 height 30
paste input "450"
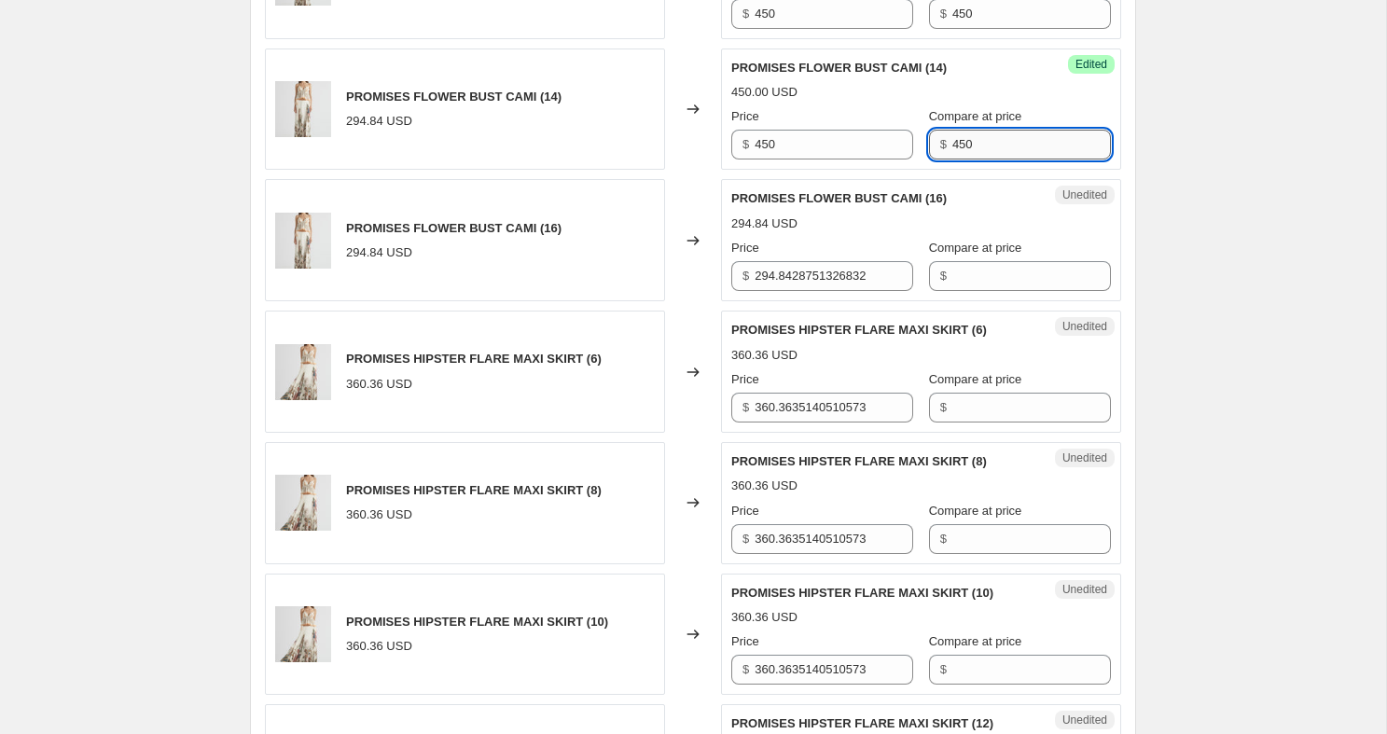
scroll to position [2362, 0]
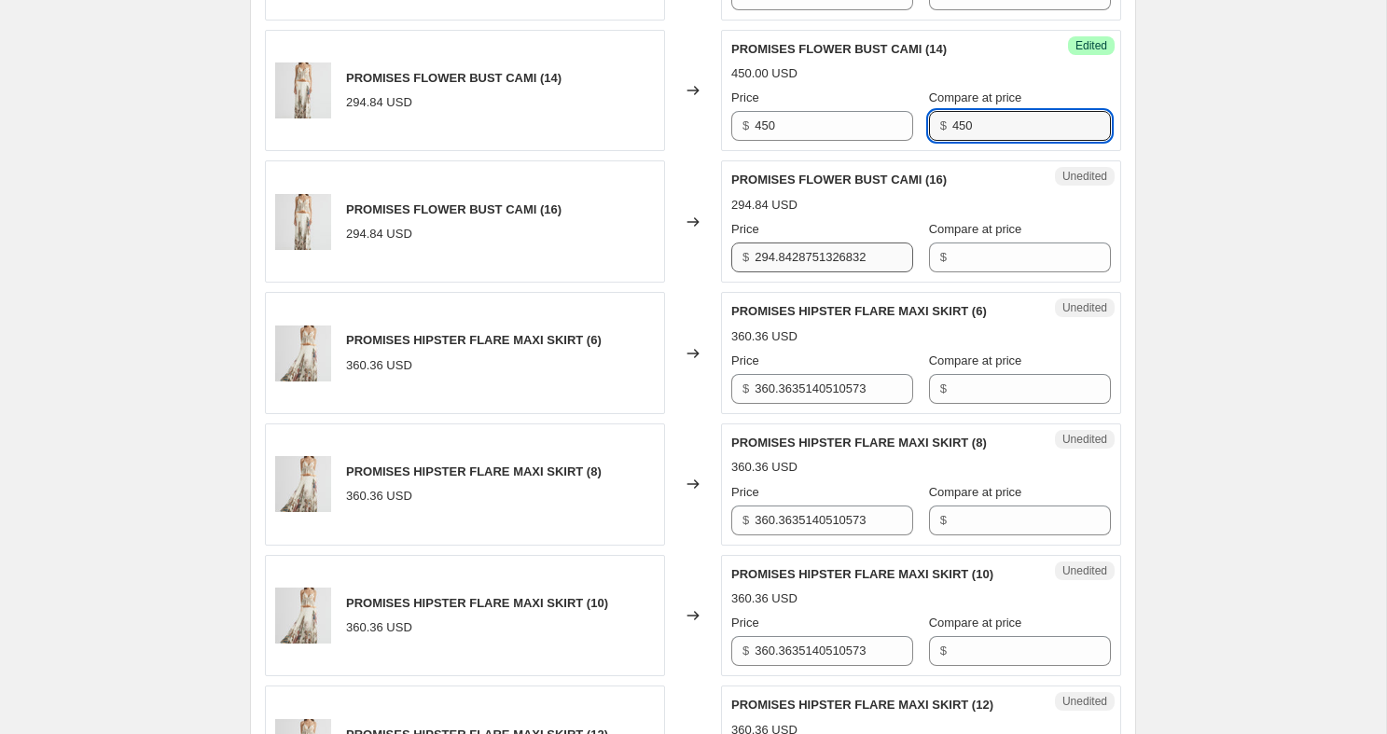
type input "450"
click at [832, 272] on input "294.8428751326832" at bounding box center [833, 257] width 159 height 30
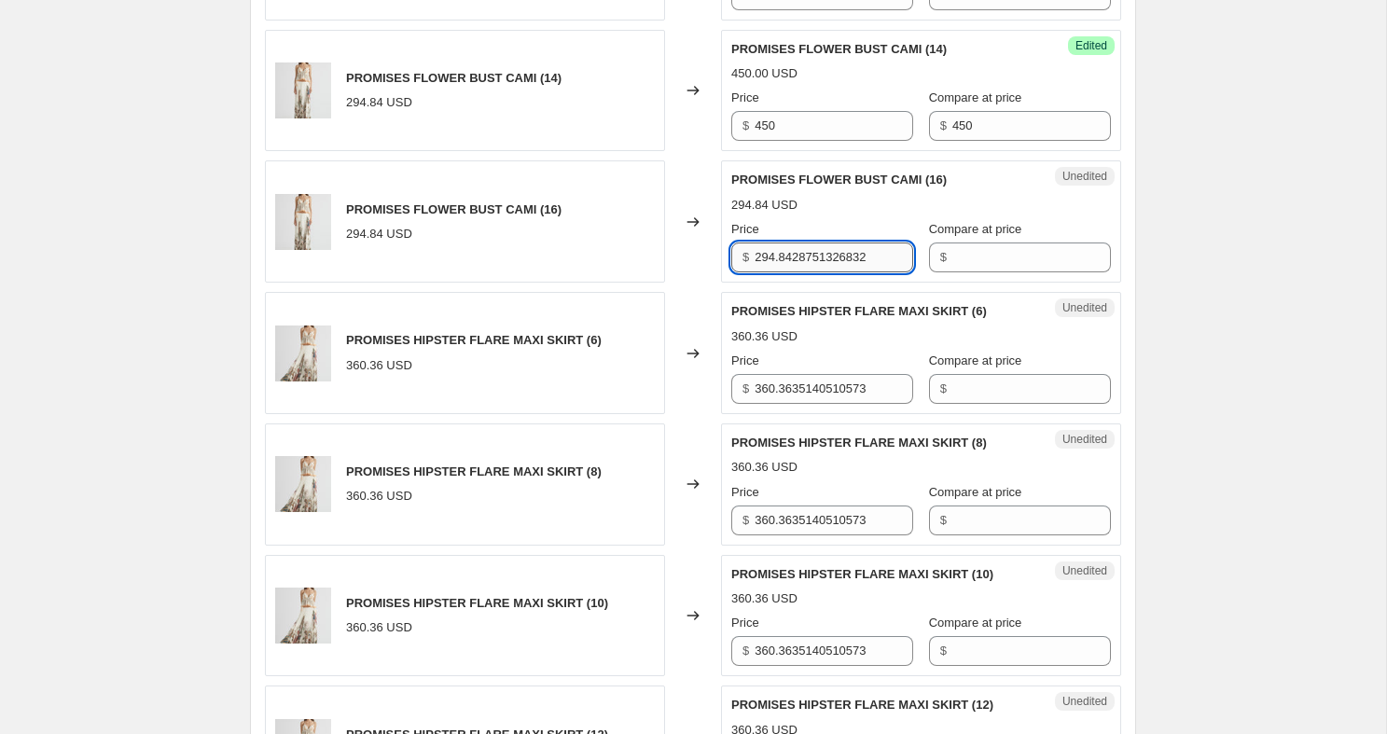
click at [832, 272] on input "294.8428751326832" at bounding box center [833, 257] width 159 height 30
paste input "450"
type input "450"
click at [975, 272] on input "Compare at price" at bounding box center [1031, 257] width 159 height 30
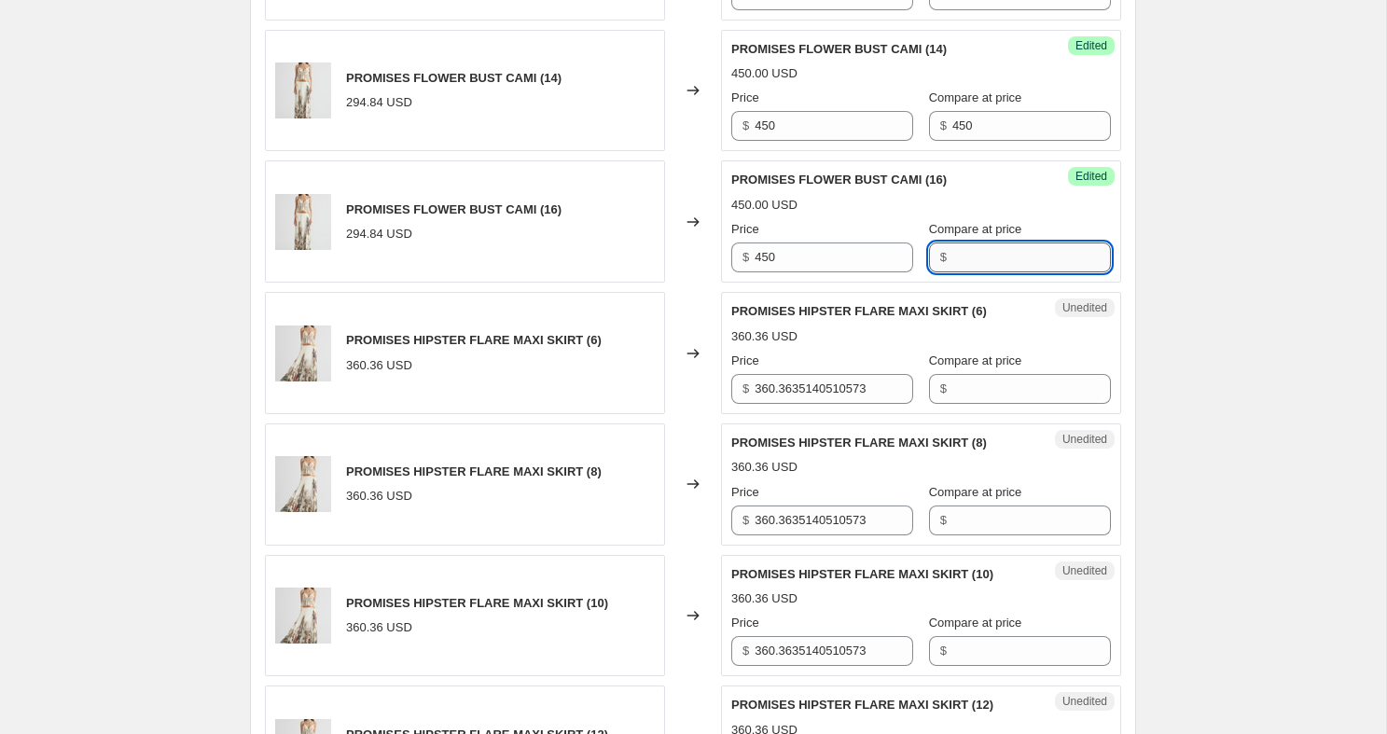
click at [975, 272] on input "Compare at price" at bounding box center [1031, 257] width 159 height 30
paste input "450"
type input "450"
click at [807, 404] on input "360.3635140510573" at bounding box center [833, 389] width 159 height 30
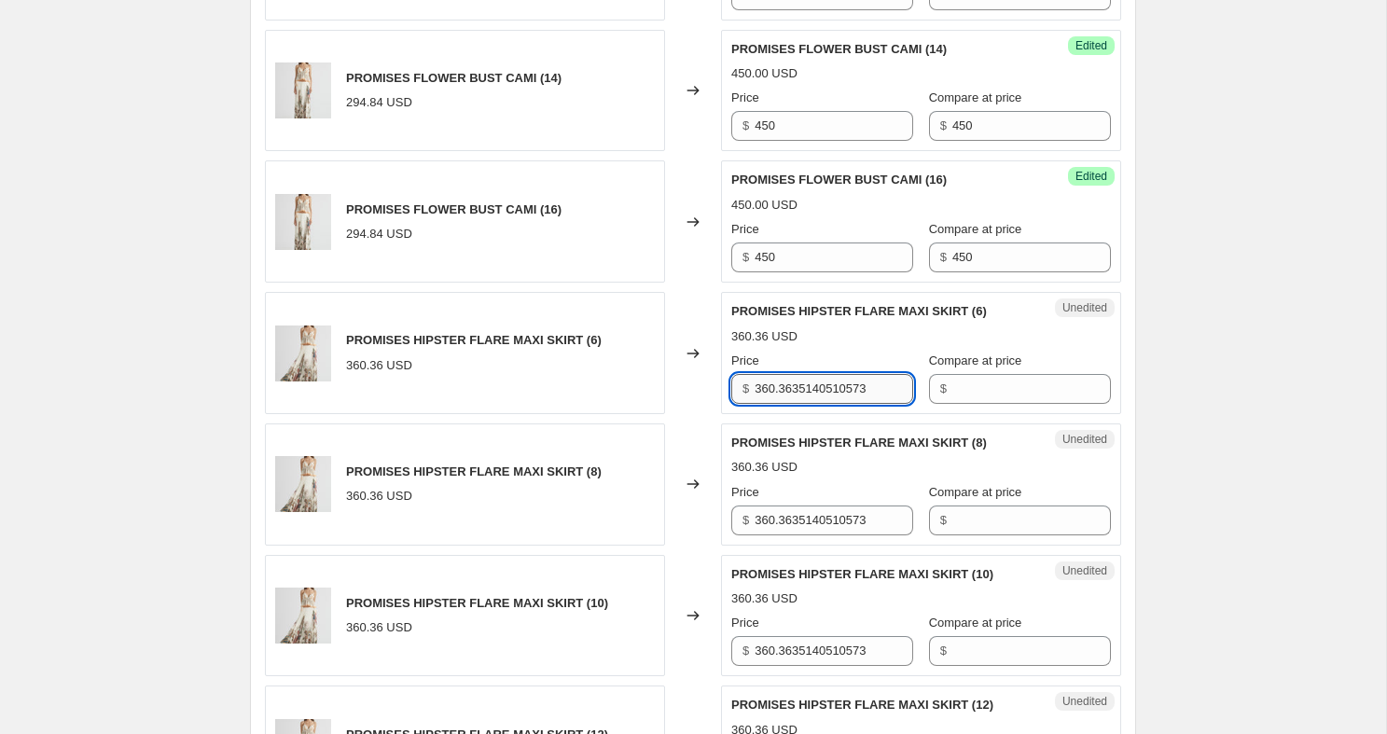
click at [807, 404] on input "360.3635140510573" at bounding box center [833, 389] width 159 height 30
click at [813, 404] on input "550" at bounding box center [833, 389] width 159 height 30
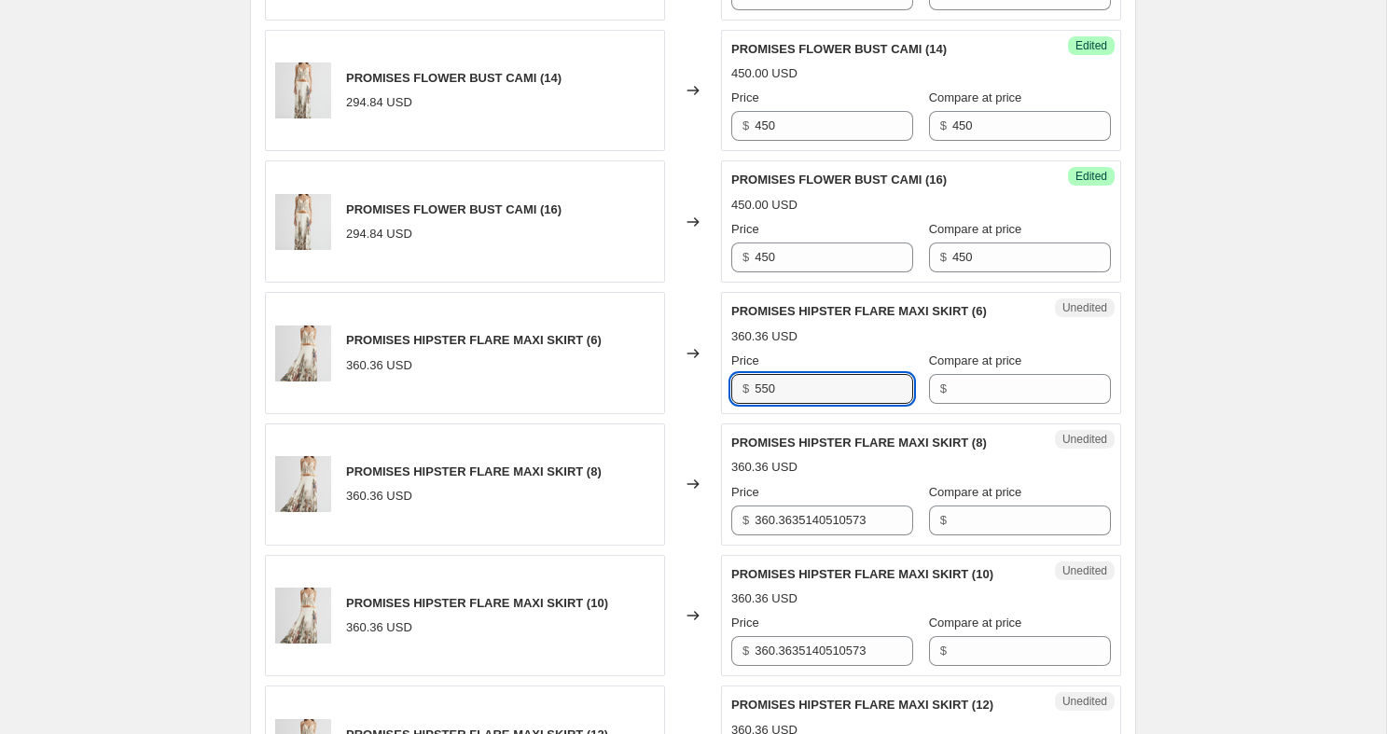
type input "550"
click at [932, 404] on div "$" at bounding box center [1020, 389] width 182 height 30
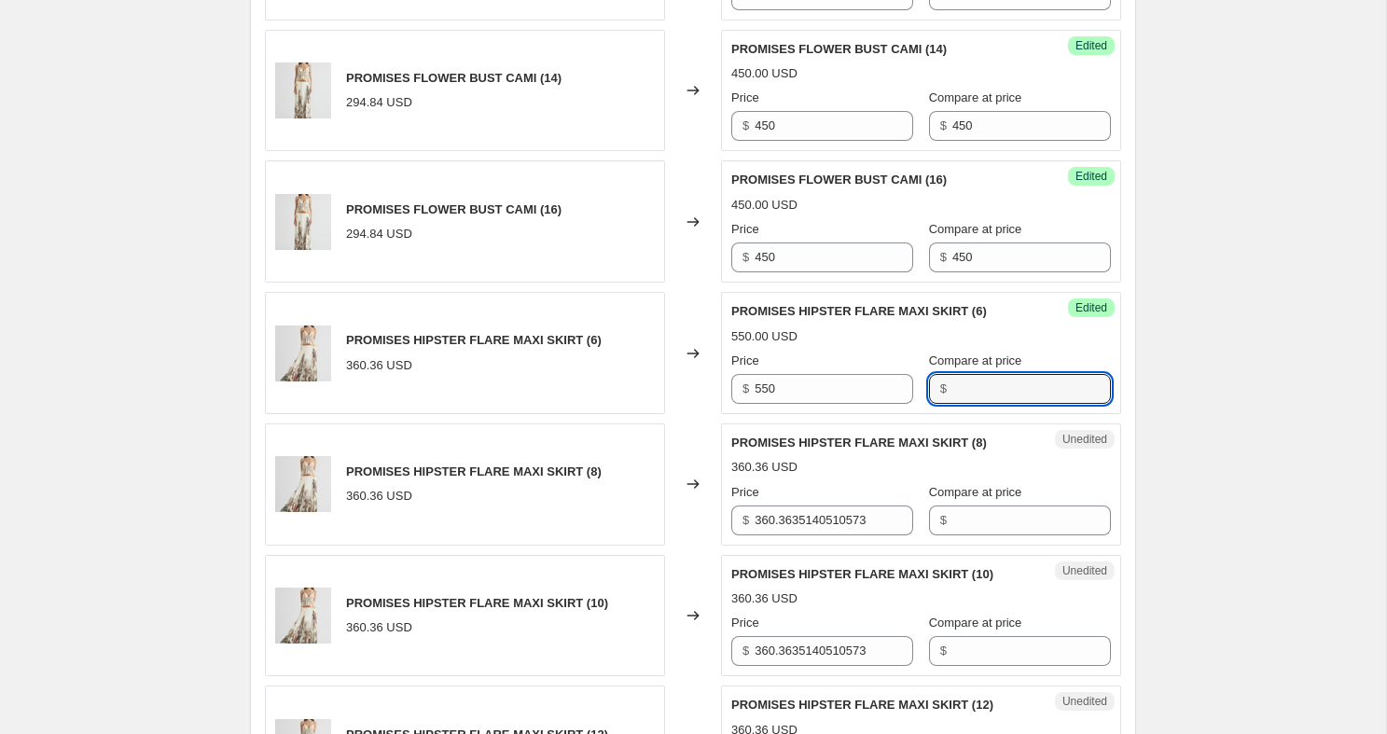
paste input "550"
type input "550"
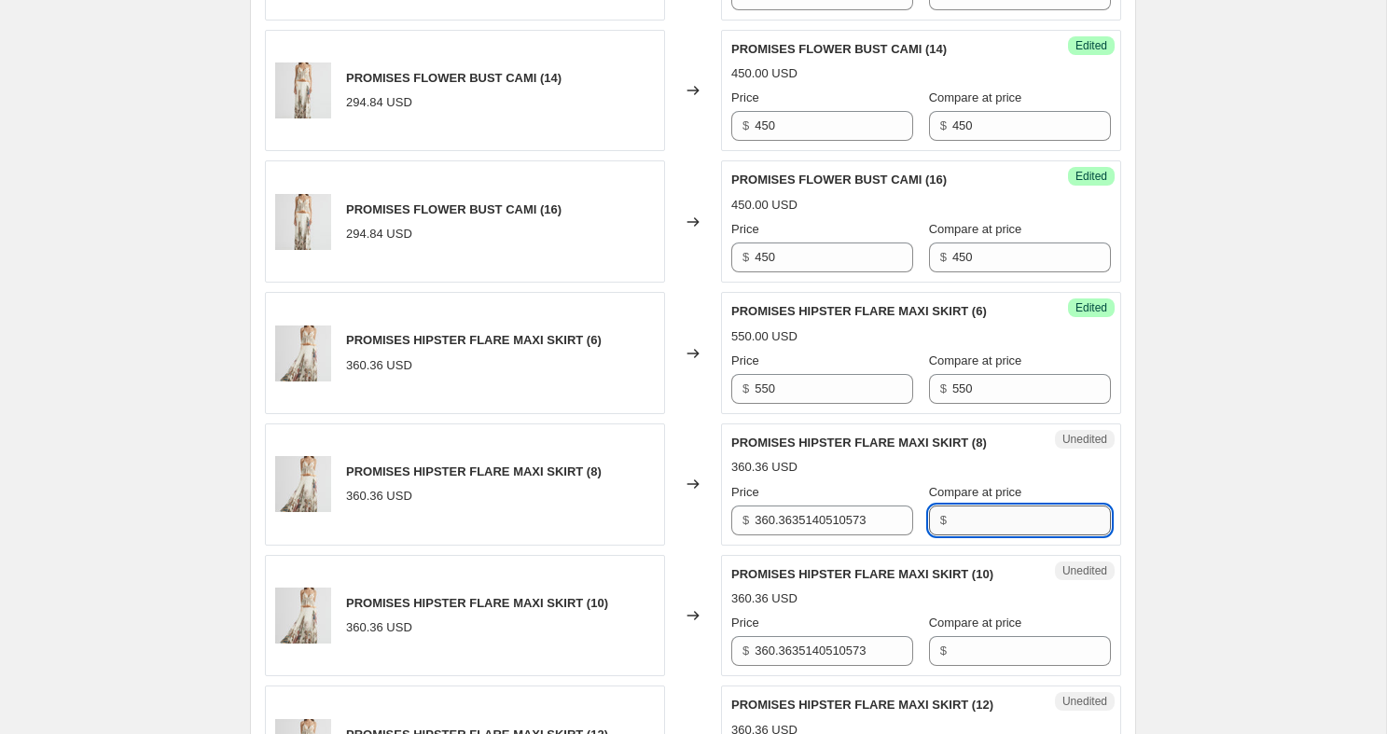
click at [958, 535] on input "Compare at price" at bounding box center [1031, 520] width 159 height 30
paste input "550"
type input "550"
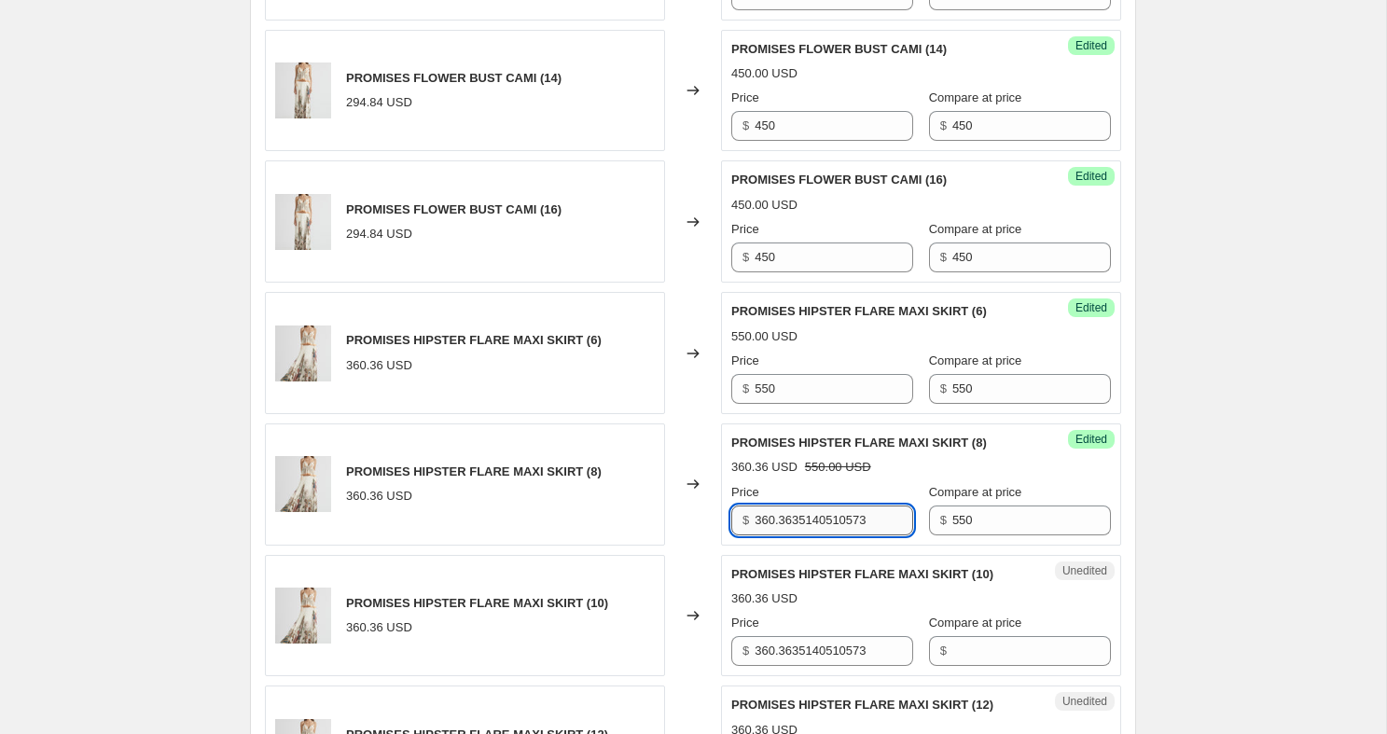
click at [824, 535] on input "360.3635140510573" at bounding box center [833, 520] width 159 height 30
paste input "550"
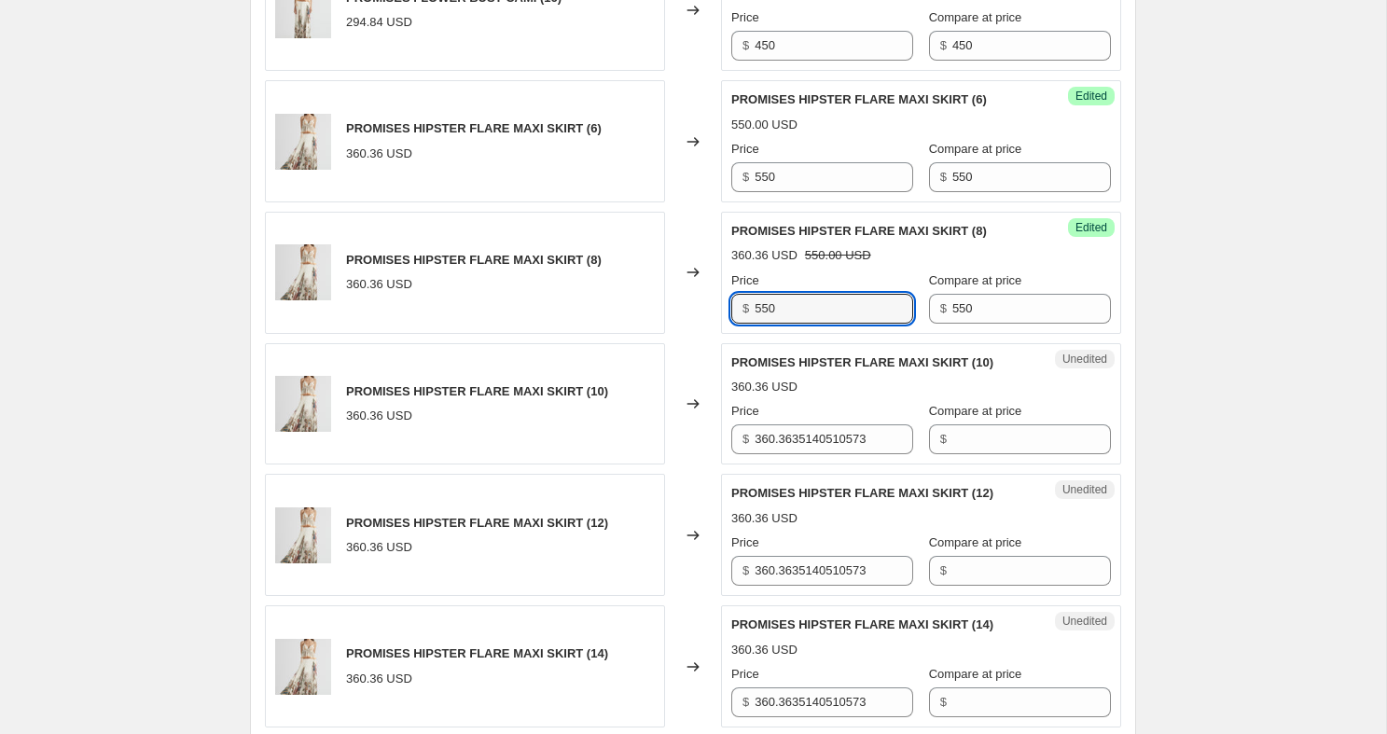
scroll to position [2581, 0]
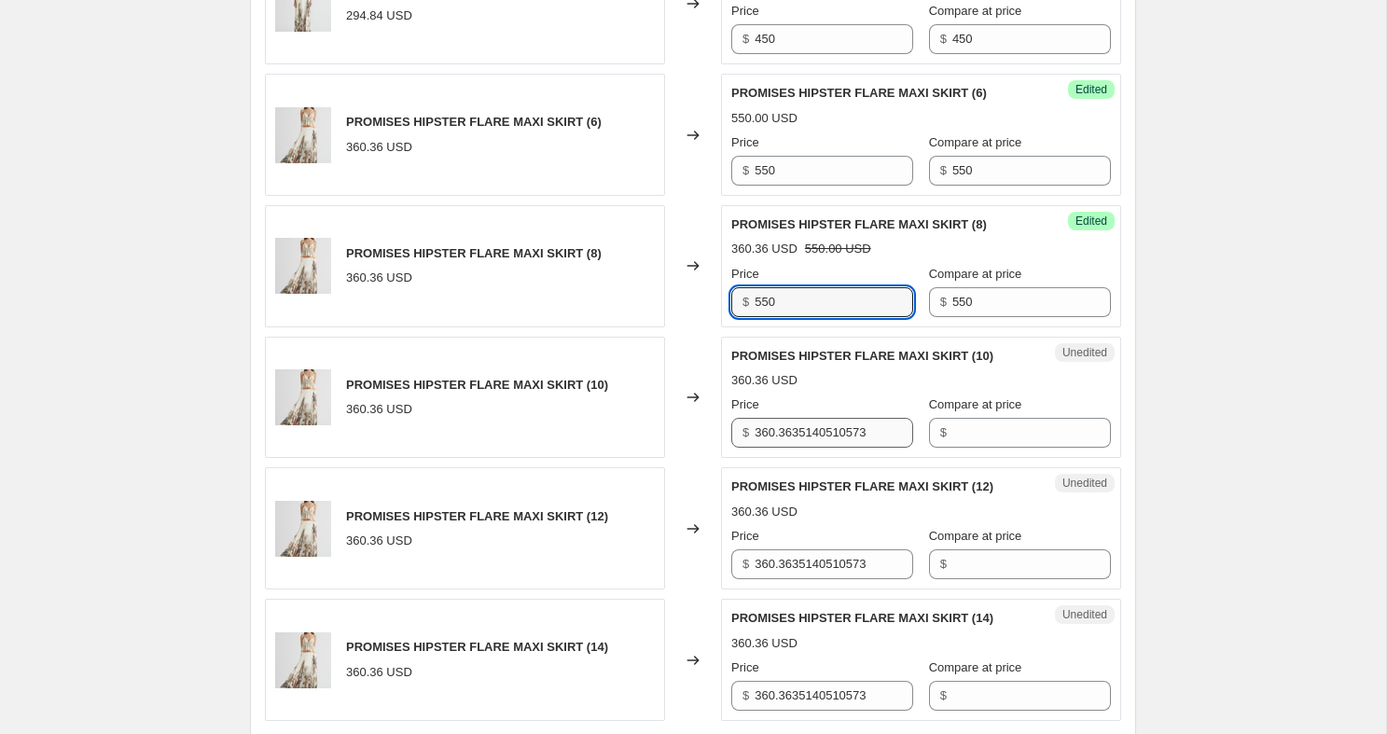
type input "550"
click at [812, 448] on input "360.3635140510573" at bounding box center [833, 433] width 159 height 30
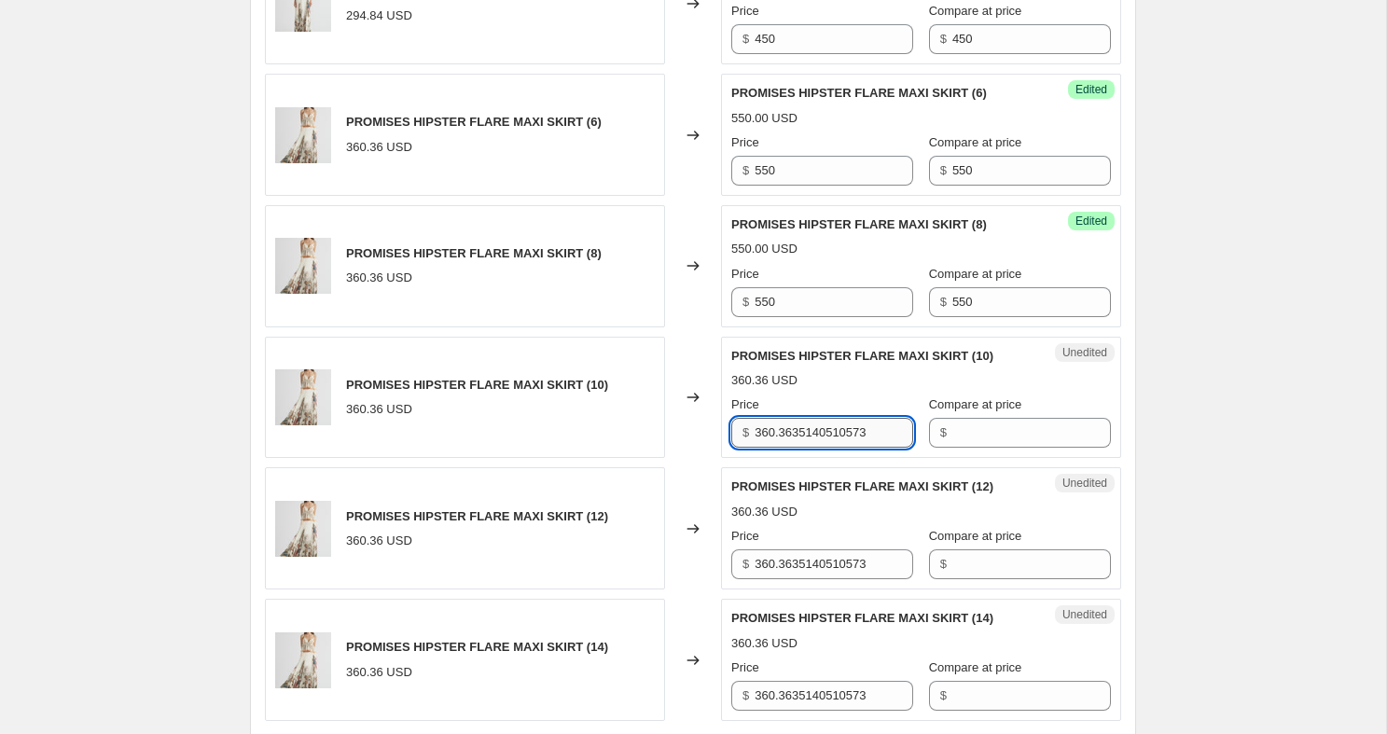
click at [812, 448] on input "360.3635140510573" at bounding box center [833, 433] width 159 height 30
paste input "550"
type input "550"
click at [968, 448] on input "Compare at price" at bounding box center [1031, 433] width 159 height 30
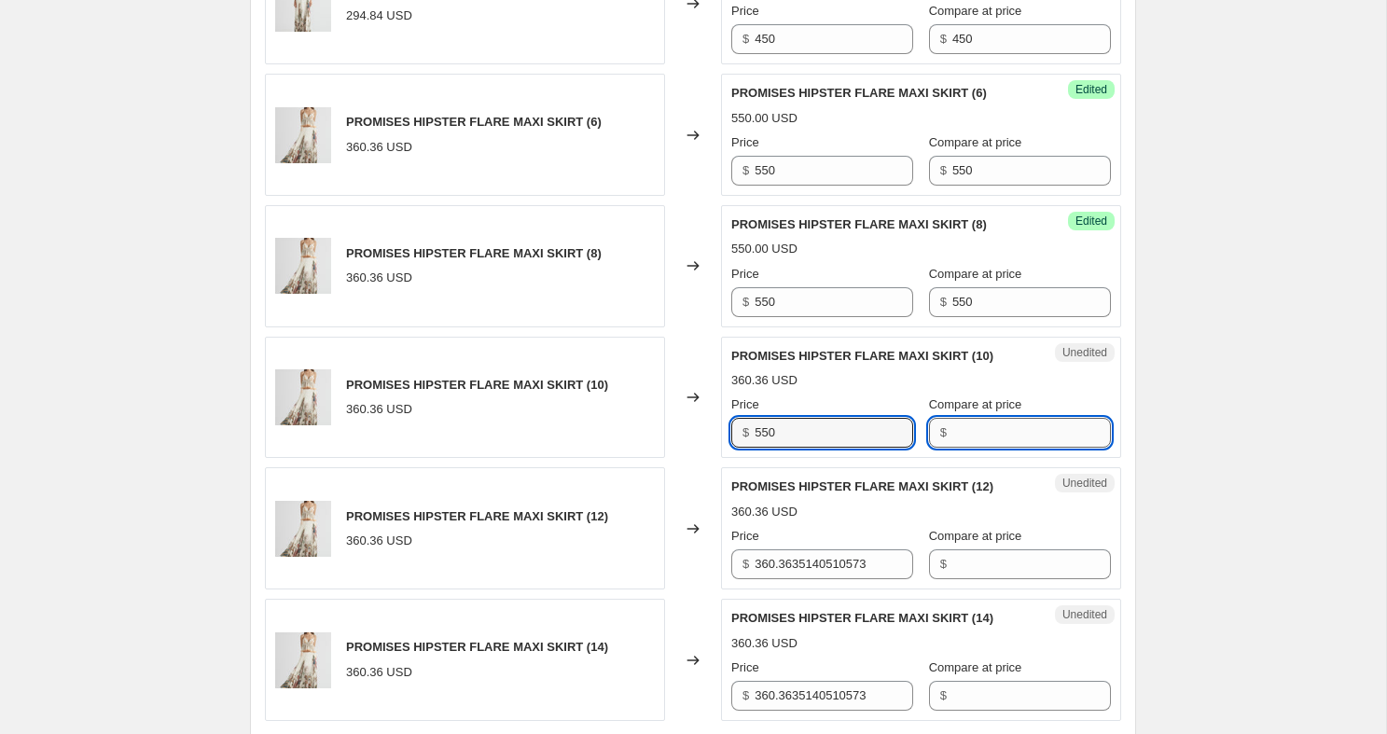
paste input "550"
type input "550"
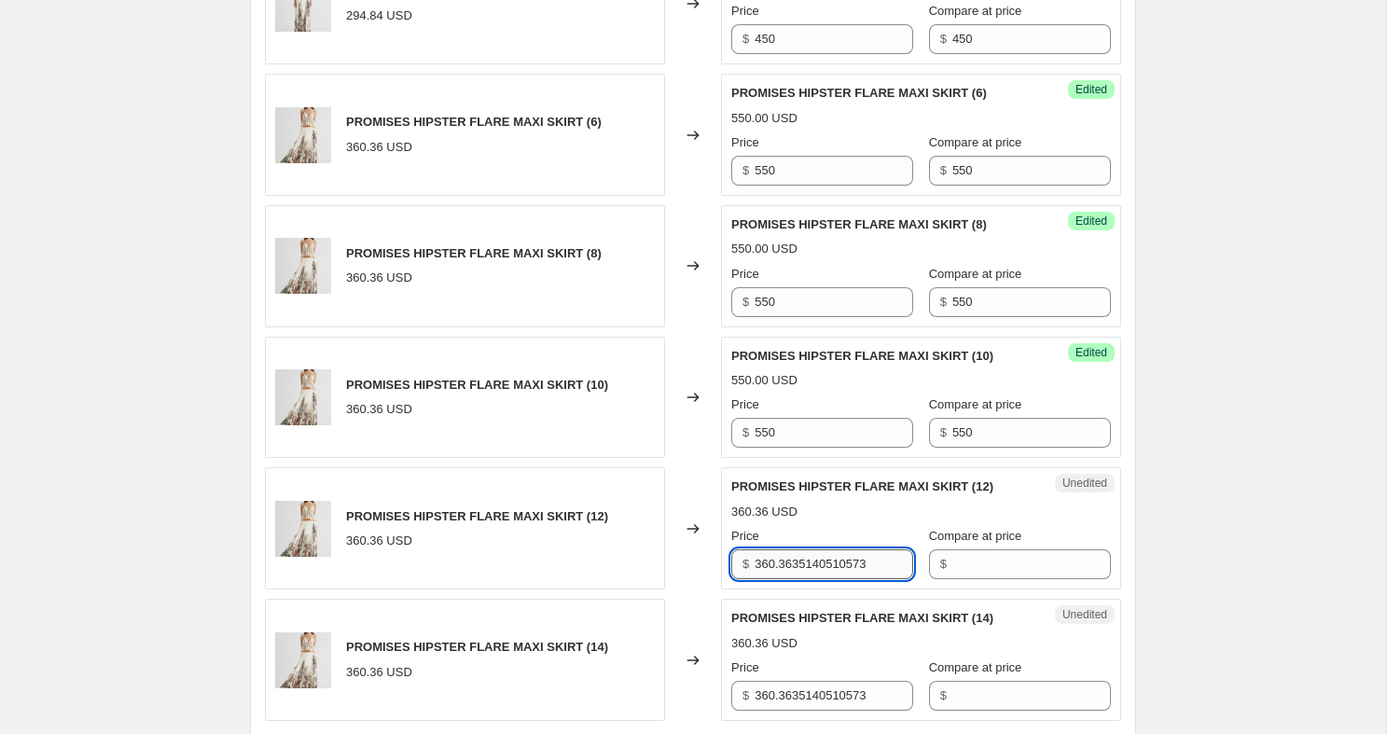
click at [830, 579] on input "360.3635140510573" at bounding box center [833, 564] width 159 height 30
paste input "550"
type input "550"
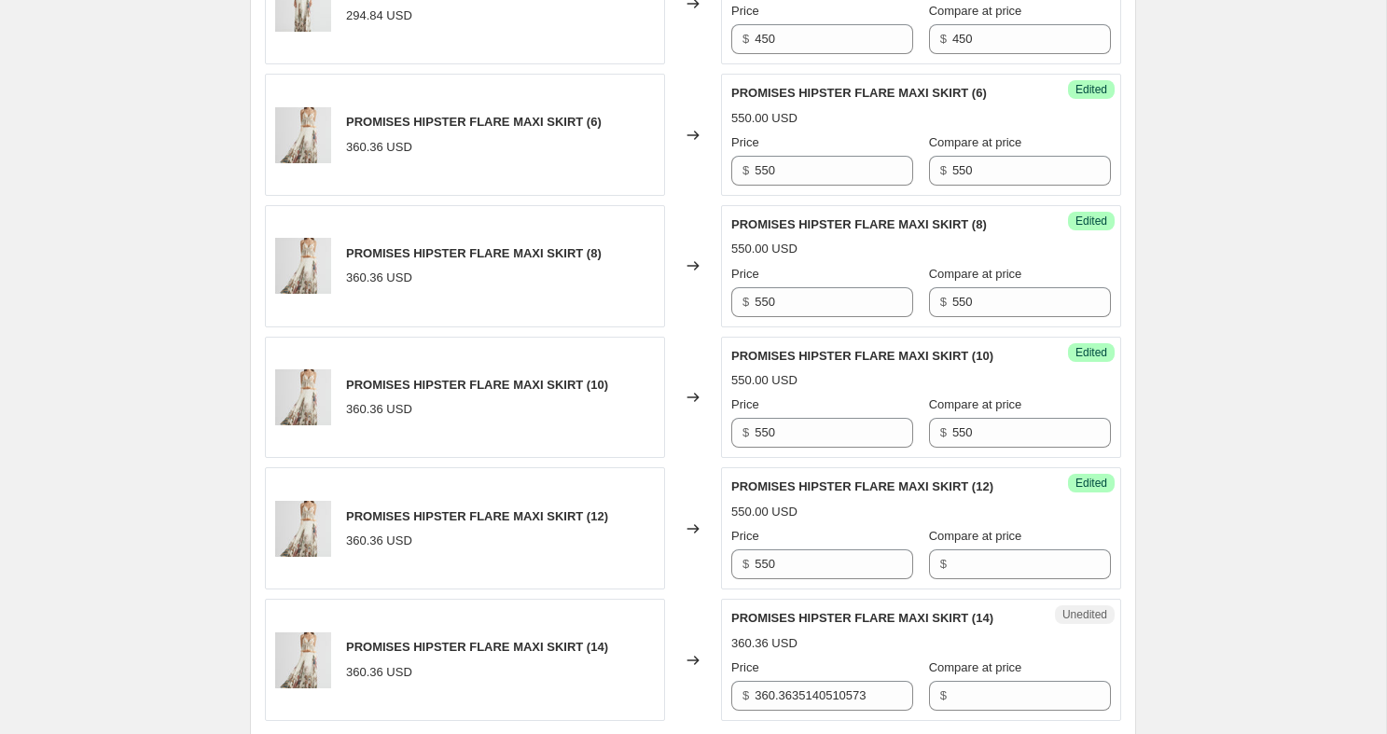
click at [933, 579] on div "$" at bounding box center [1020, 564] width 182 height 30
paste input "550"
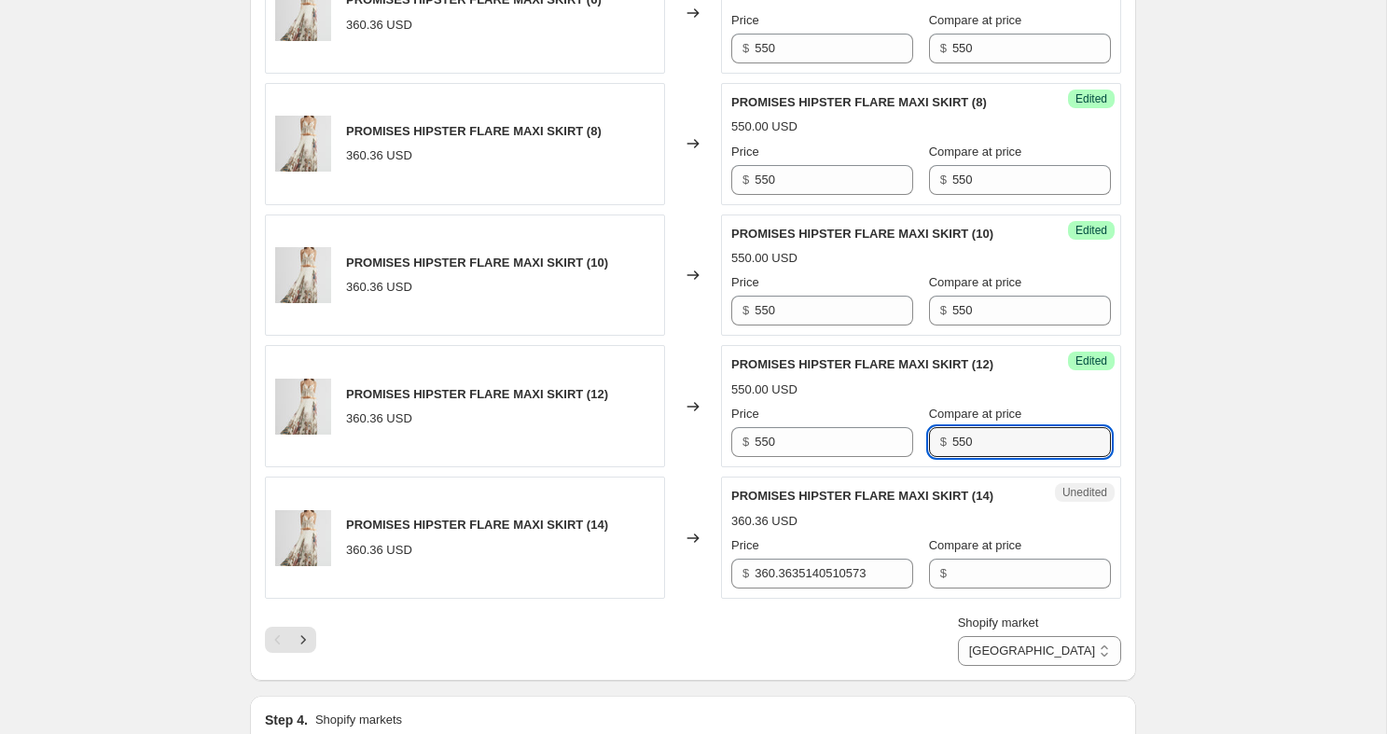
scroll to position [2738, 0]
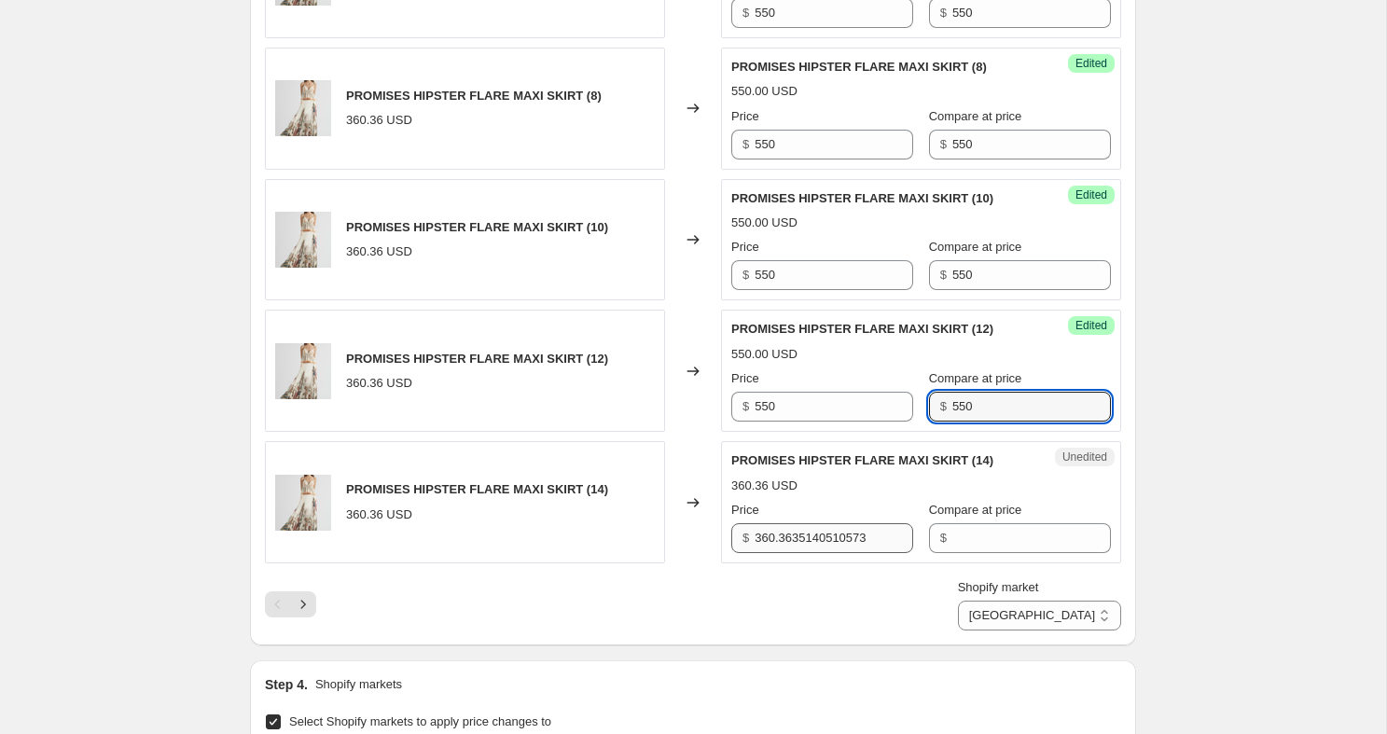
type input "550"
click at [791, 553] on input "360.3635140510573" at bounding box center [833, 538] width 159 height 30
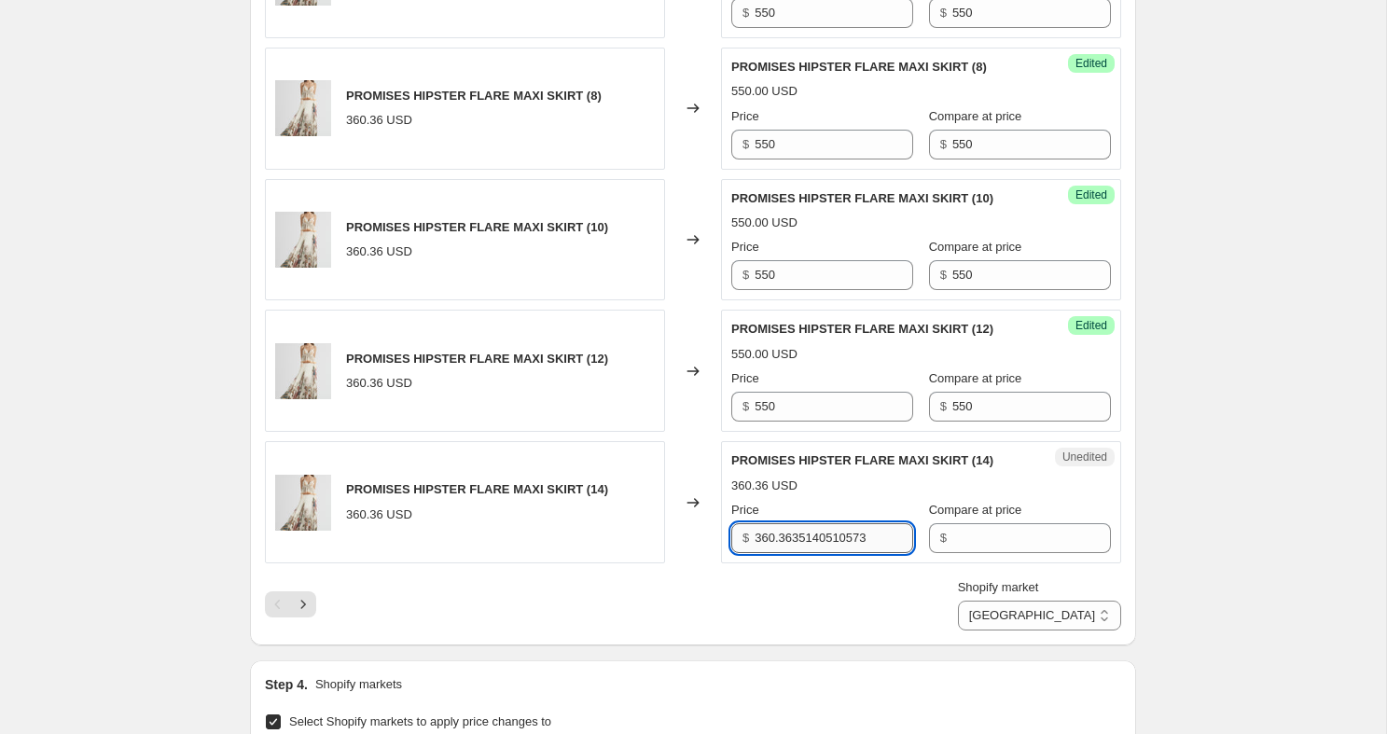
click at [791, 553] on input "360.3635140510573" at bounding box center [833, 538] width 159 height 30
paste input "550"
type input "550"
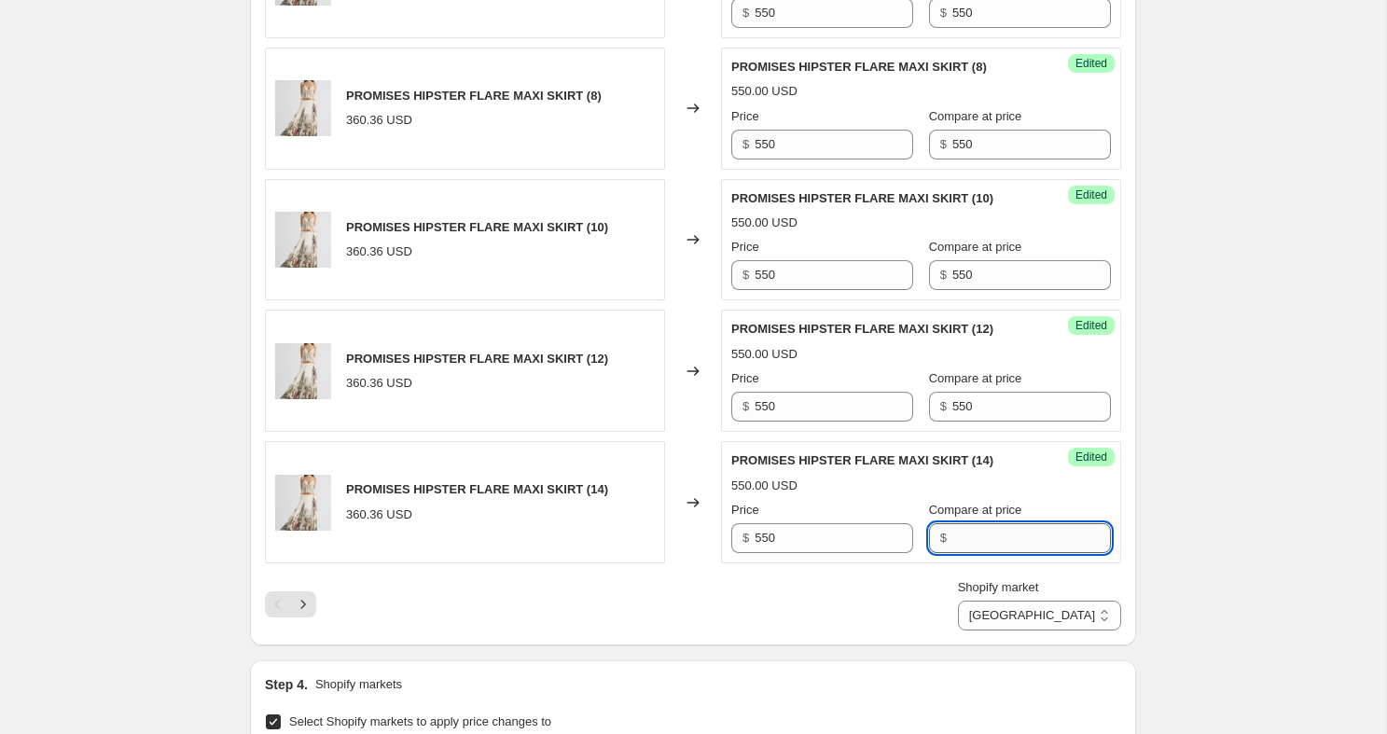
click at [963, 553] on input "Compare at price" at bounding box center [1031, 538] width 159 height 30
paste input "550"
type input "550"
click at [306, 614] on icon "Next" at bounding box center [303, 604] width 19 height 19
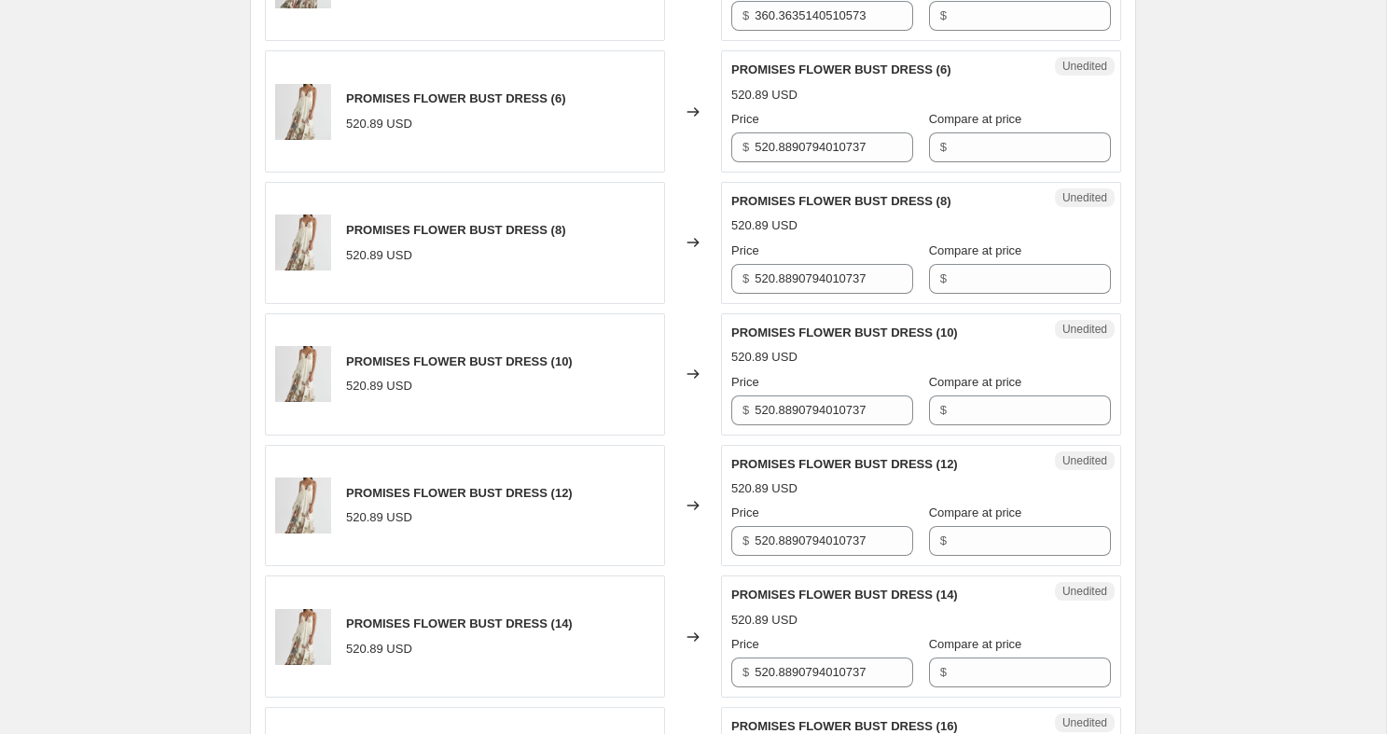
scroll to position [639, 0]
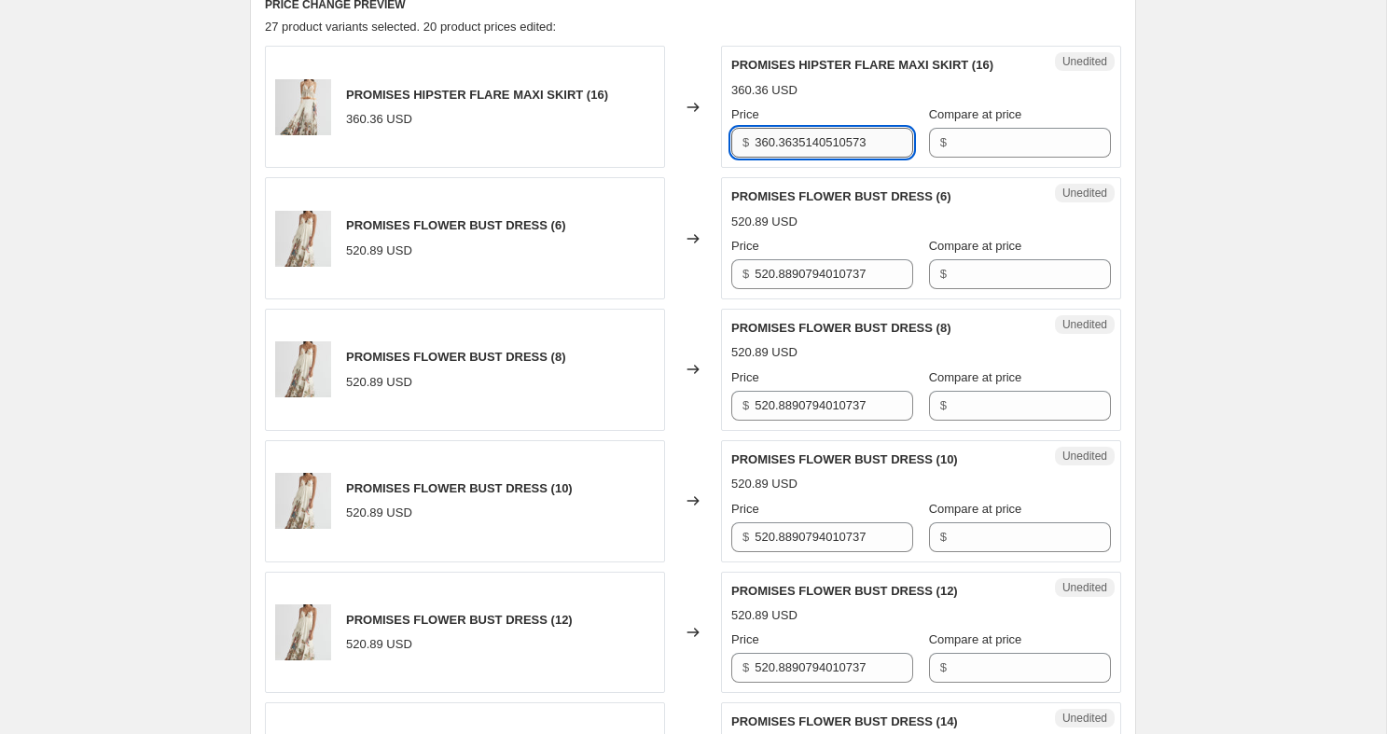
click at [815, 143] on input "360.3635140510573" at bounding box center [833, 143] width 159 height 30
paste input "550"
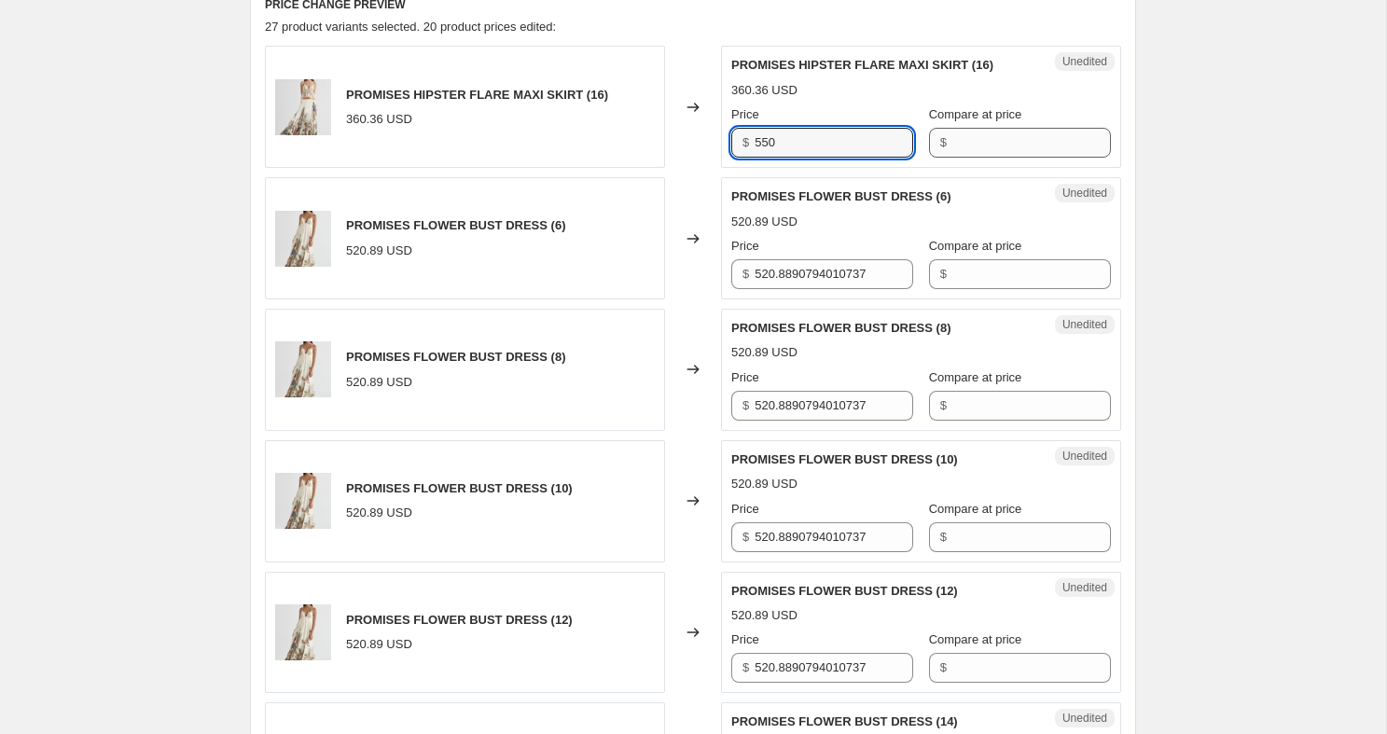
type input "550"
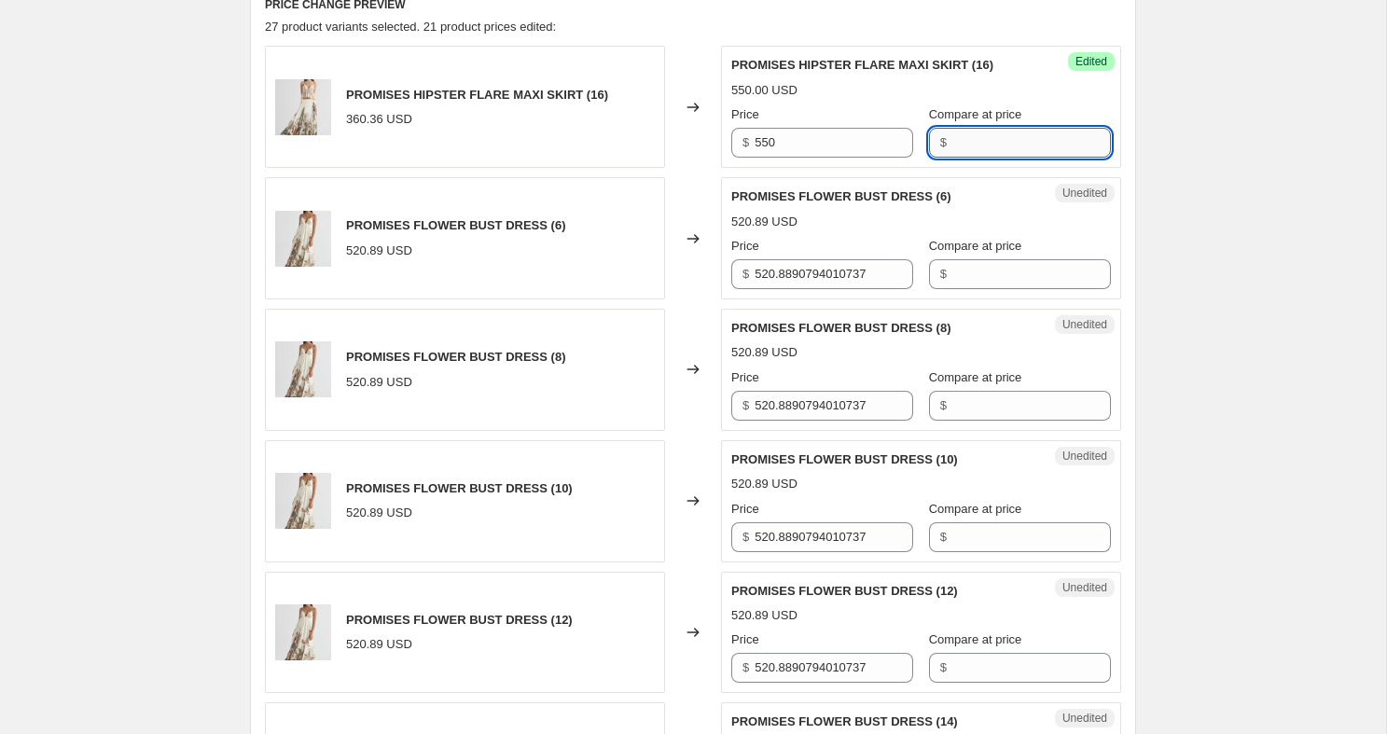
click at [961, 146] on input "Compare at price" at bounding box center [1031, 143] width 159 height 30
paste input "550"
type input "550"
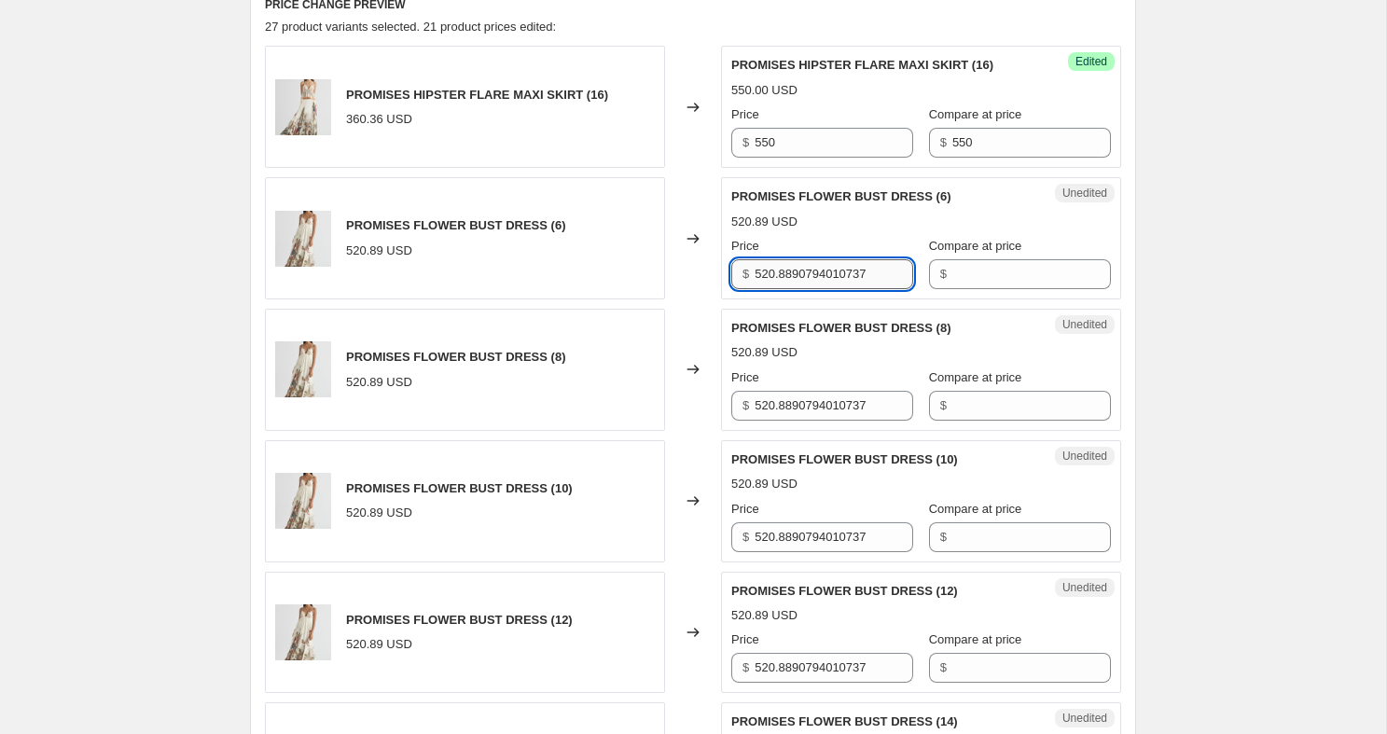
click at [836, 274] on input "520.8890794010737" at bounding box center [833, 274] width 159 height 30
click at [832, 268] on input "795" at bounding box center [833, 274] width 159 height 30
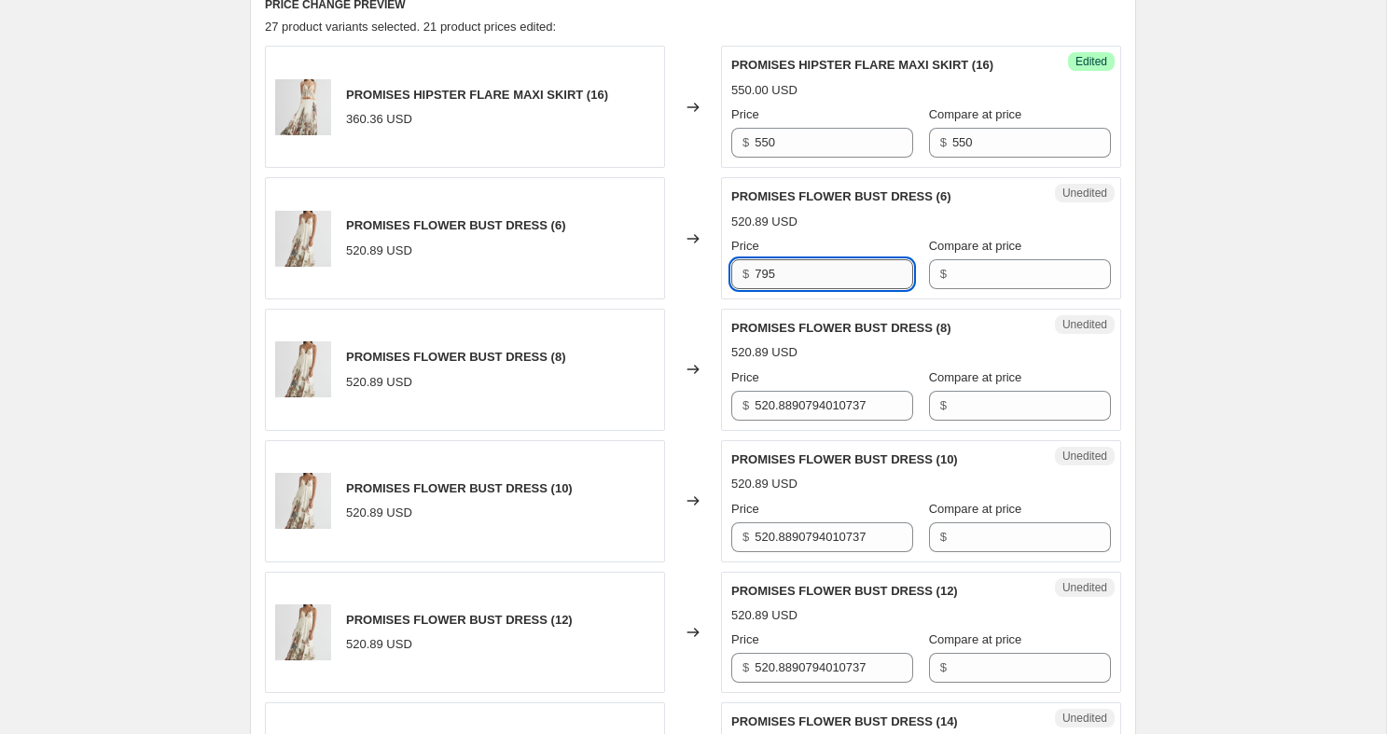
click at [832, 268] on input "795" at bounding box center [833, 274] width 159 height 30
type input "795"
click at [952, 281] on input "Compare at price" at bounding box center [1031, 274] width 159 height 30
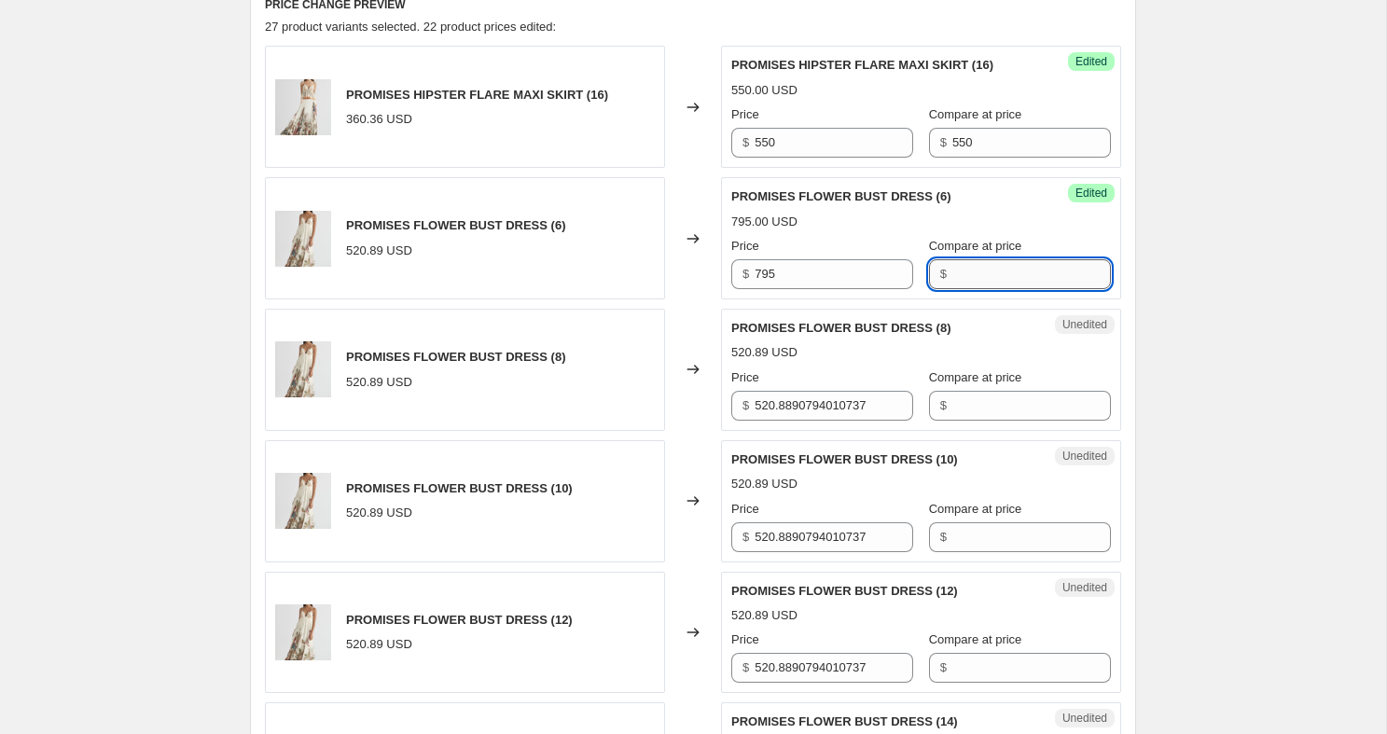
paste input "795"
type input "795"
click at [955, 400] on input "Compare at price" at bounding box center [1031, 406] width 159 height 30
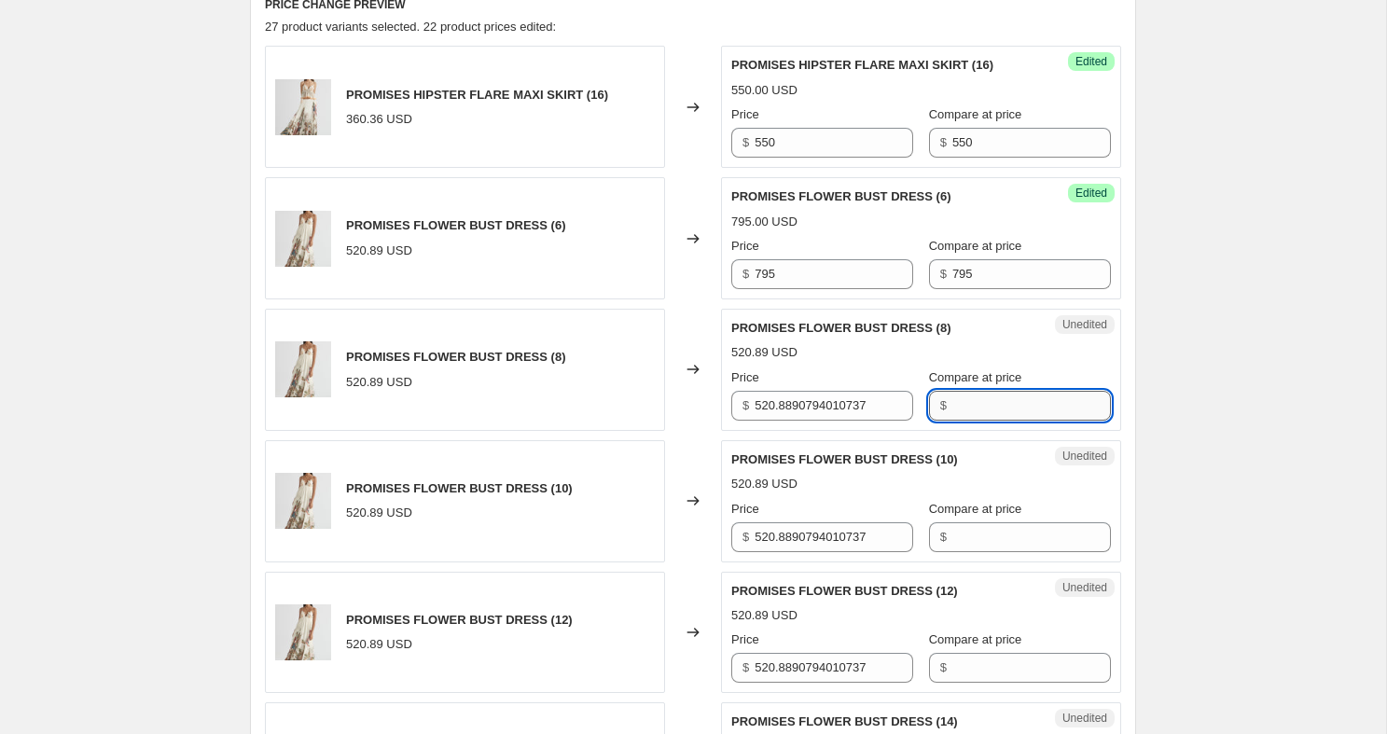
paste input "795"
type input "795"
click at [814, 408] on input "520.8890794010737" at bounding box center [833, 406] width 159 height 30
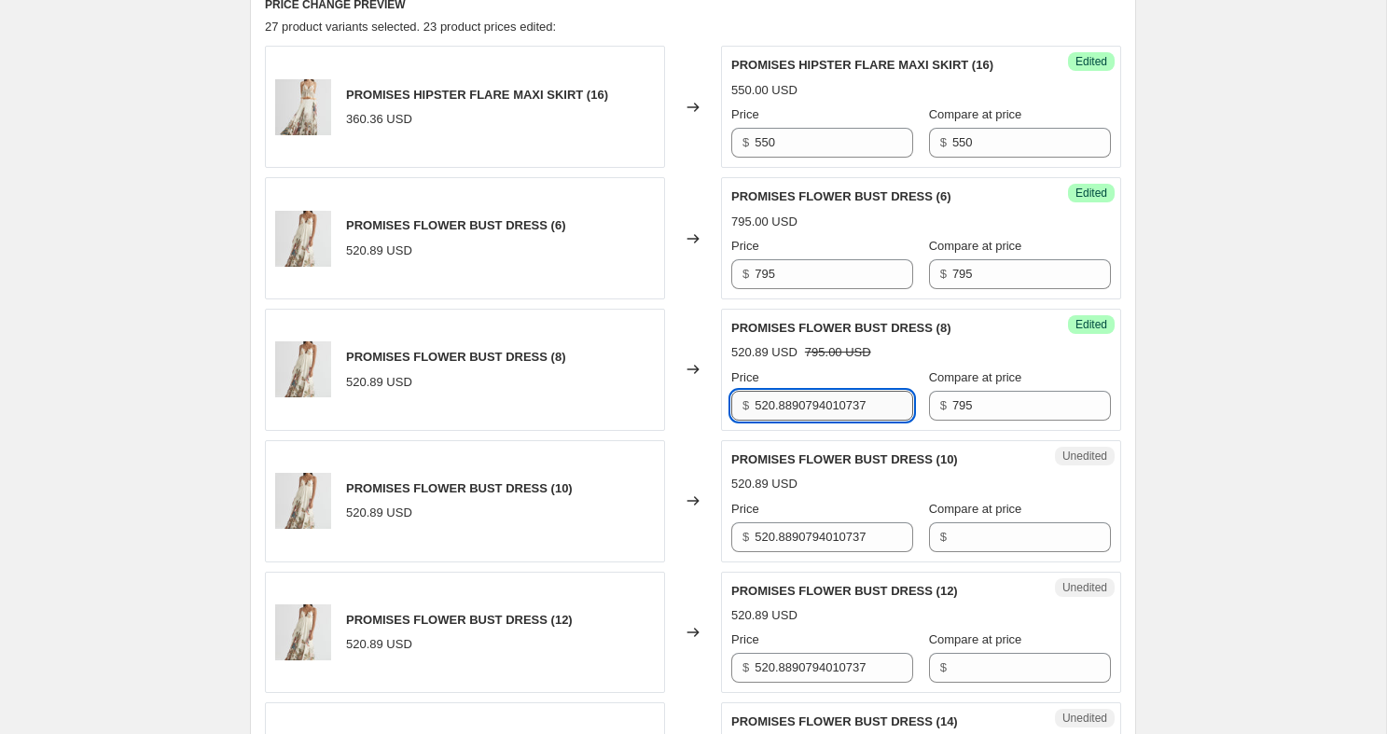
click at [814, 408] on input "520.8890794010737" at bounding box center [833, 406] width 159 height 30
paste input "795"
type input "795"
click at [812, 531] on input "520.8890794010737" at bounding box center [833, 537] width 159 height 30
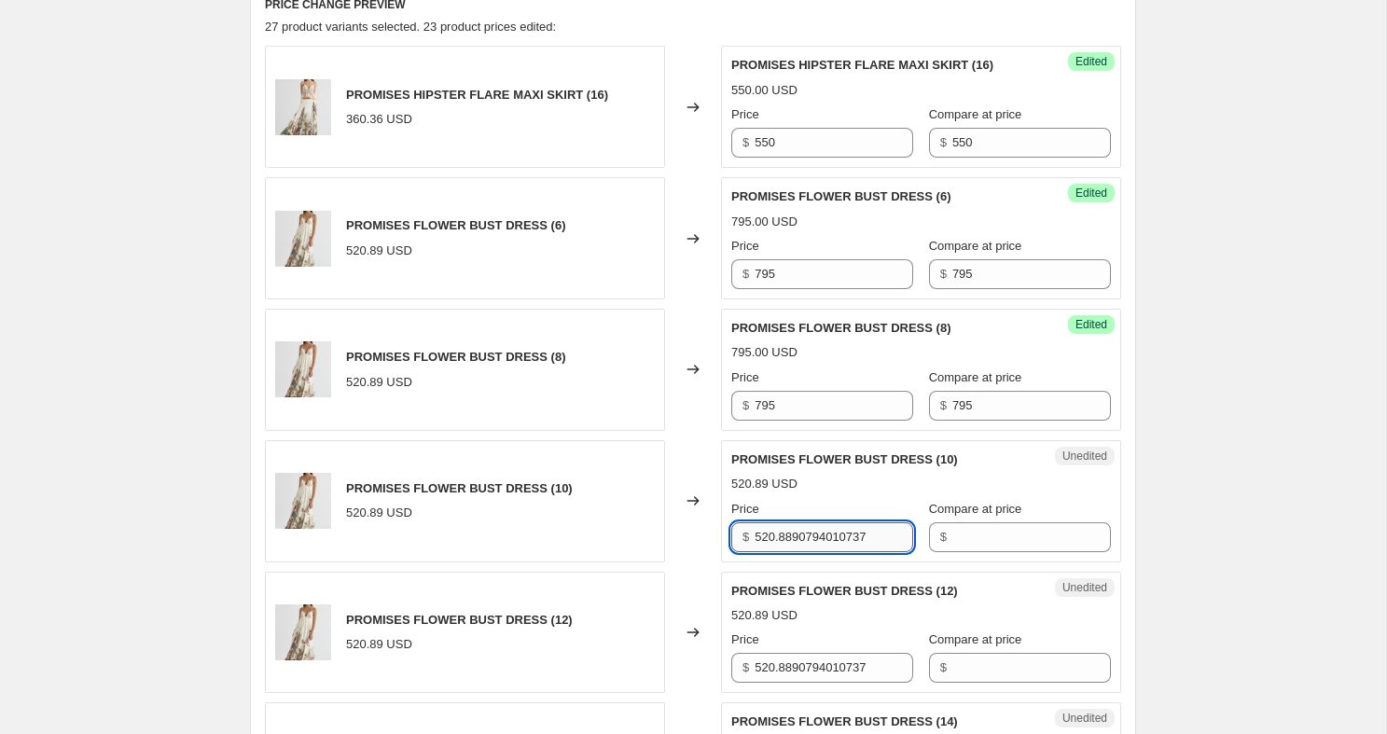
click at [812, 531] on input "520.8890794010737" at bounding box center [833, 537] width 159 height 30
paste input "795"
type input "795"
click at [969, 534] on input "Compare at price" at bounding box center [1031, 537] width 159 height 30
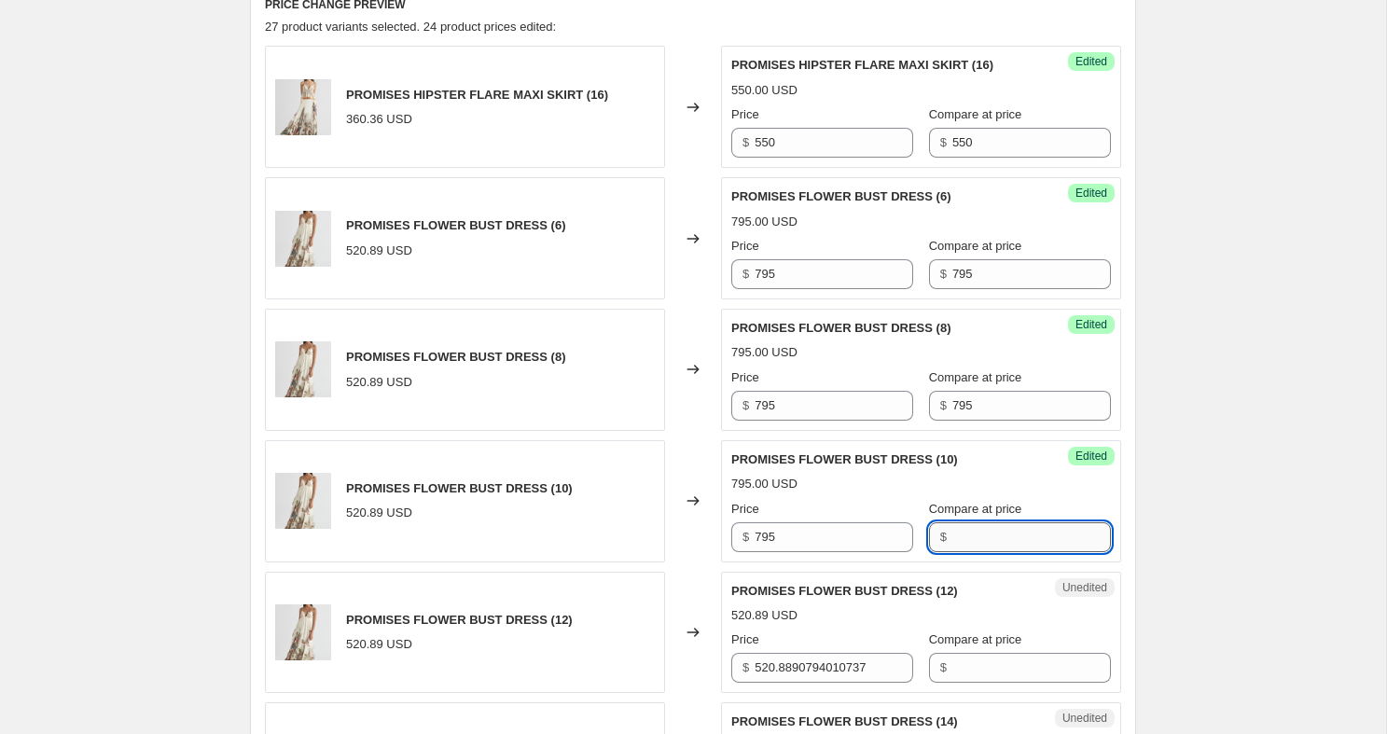
click at [969, 534] on input "Compare at price" at bounding box center [1031, 537] width 159 height 30
paste input "795"
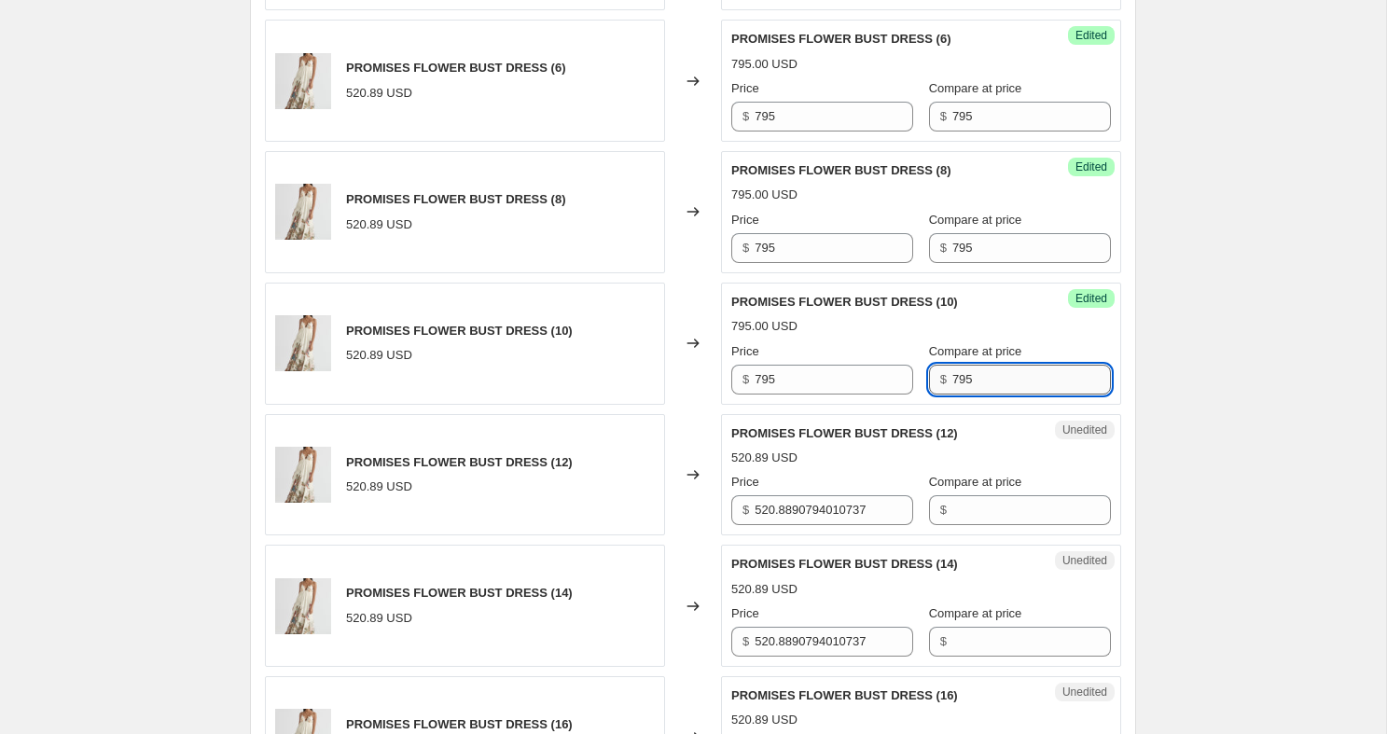
scroll to position [857, 0]
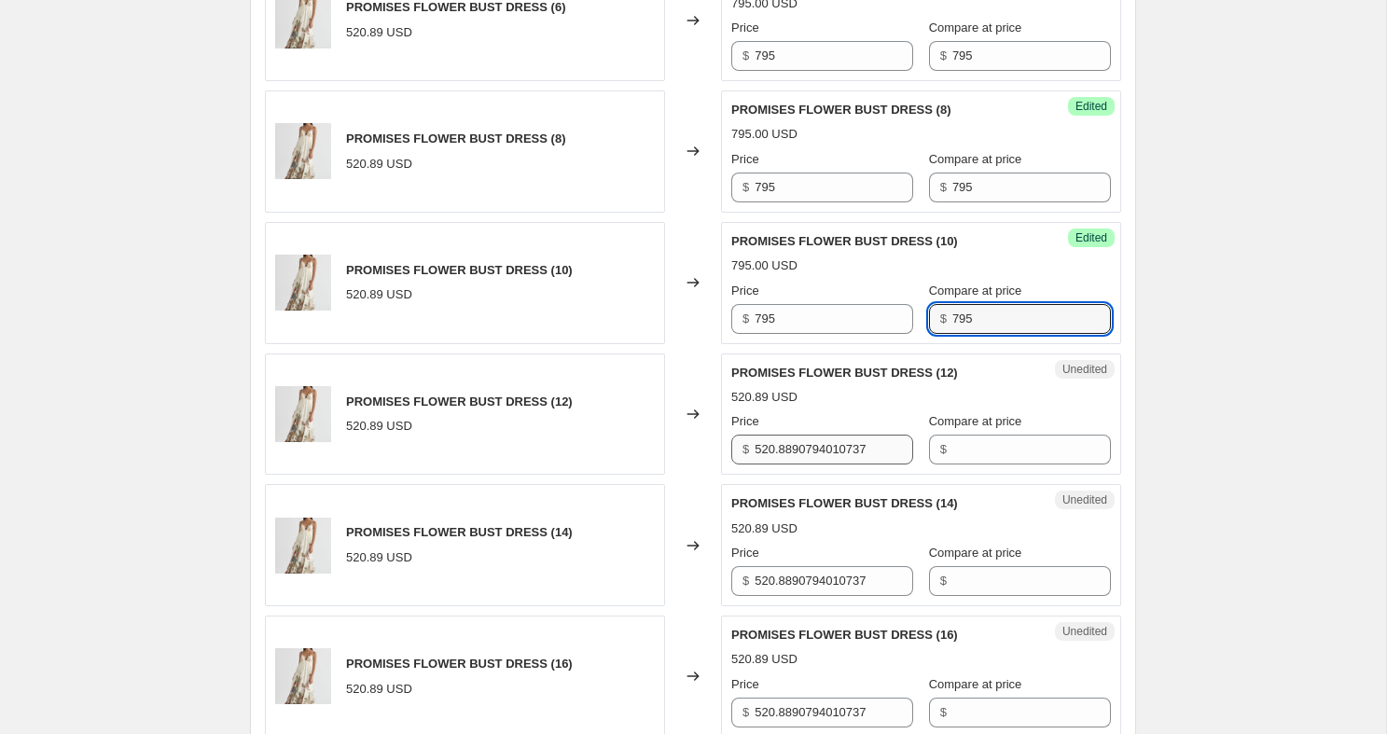
type input "795"
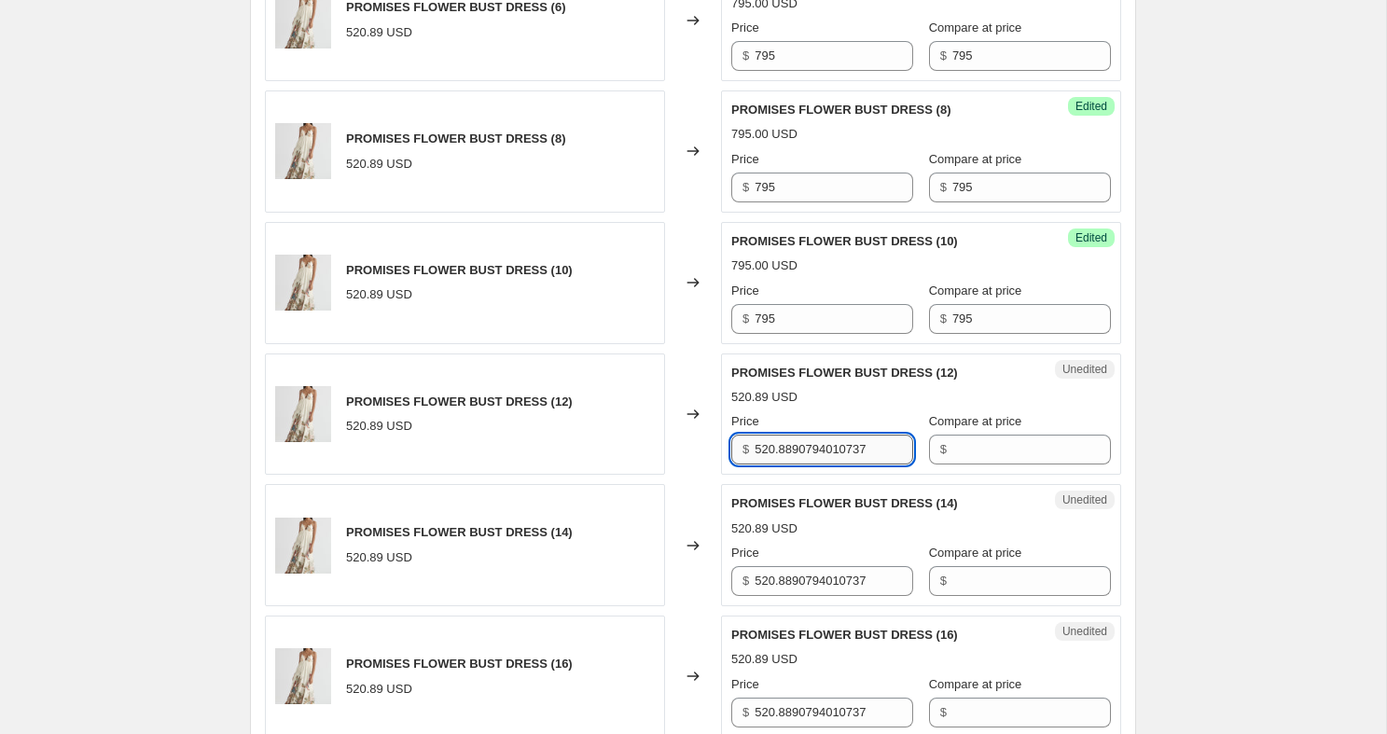
click at [841, 449] on input "520.8890794010737" at bounding box center [833, 450] width 159 height 30
paste input "795"
type input "795"
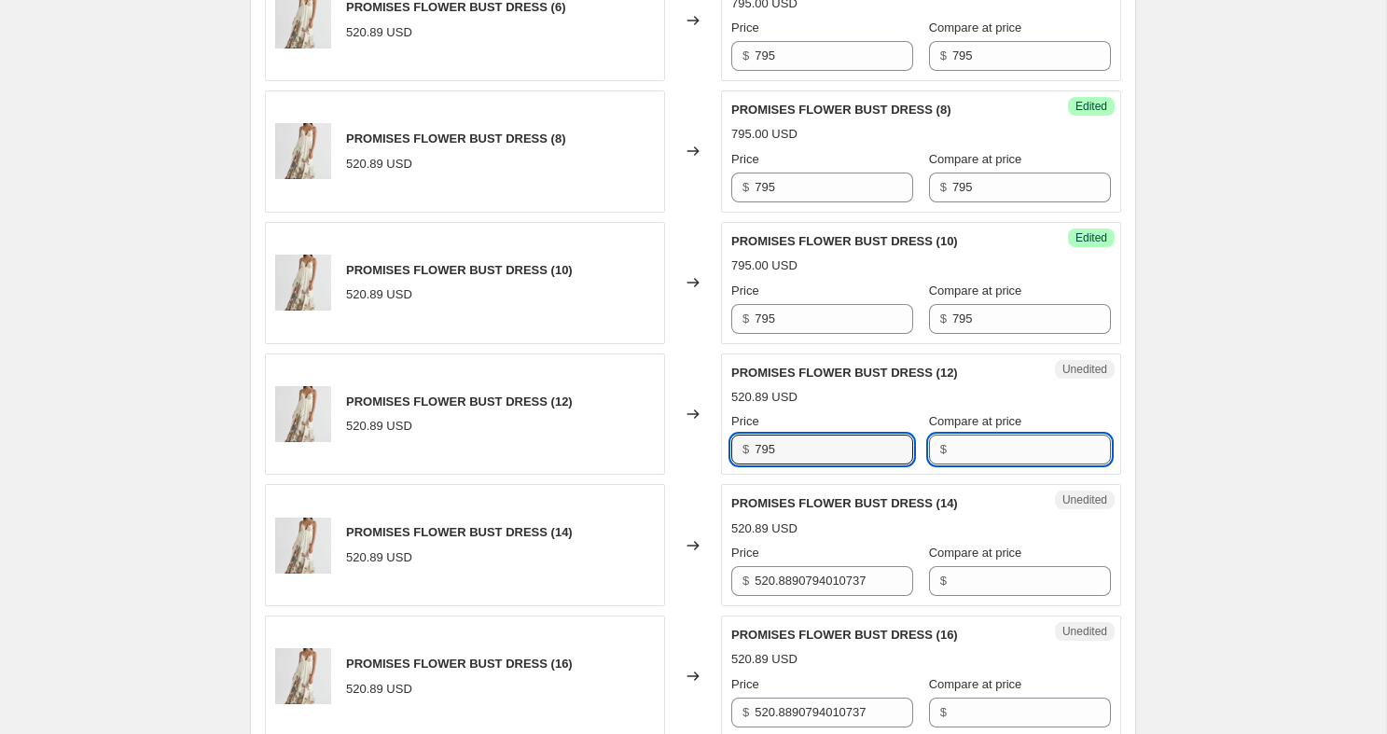
click at [956, 450] on input "Compare at price" at bounding box center [1031, 450] width 159 height 30
paste input "795"
type input "795"
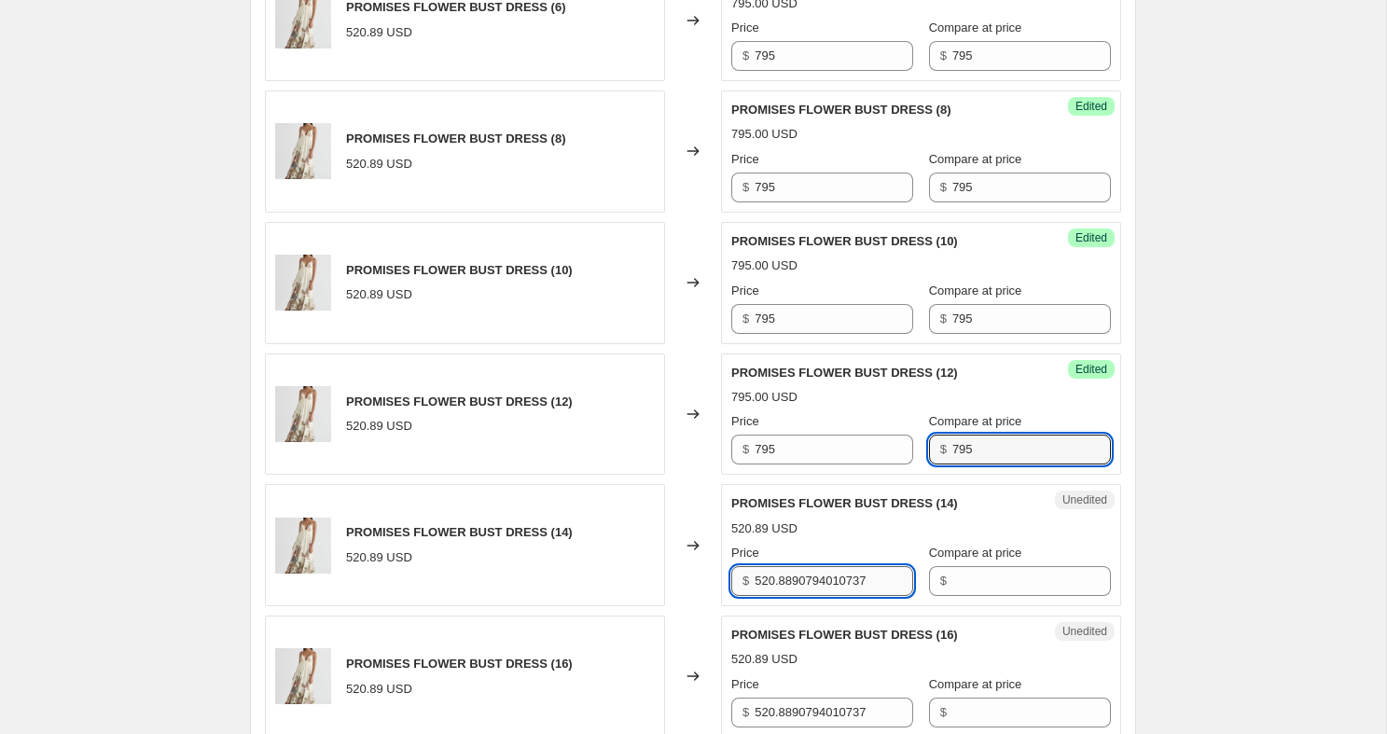
click at [815, 576] on input "520.8890794010737" at bounding box center [833, 581] width 159 height 30
paste input "795"
type input "795"
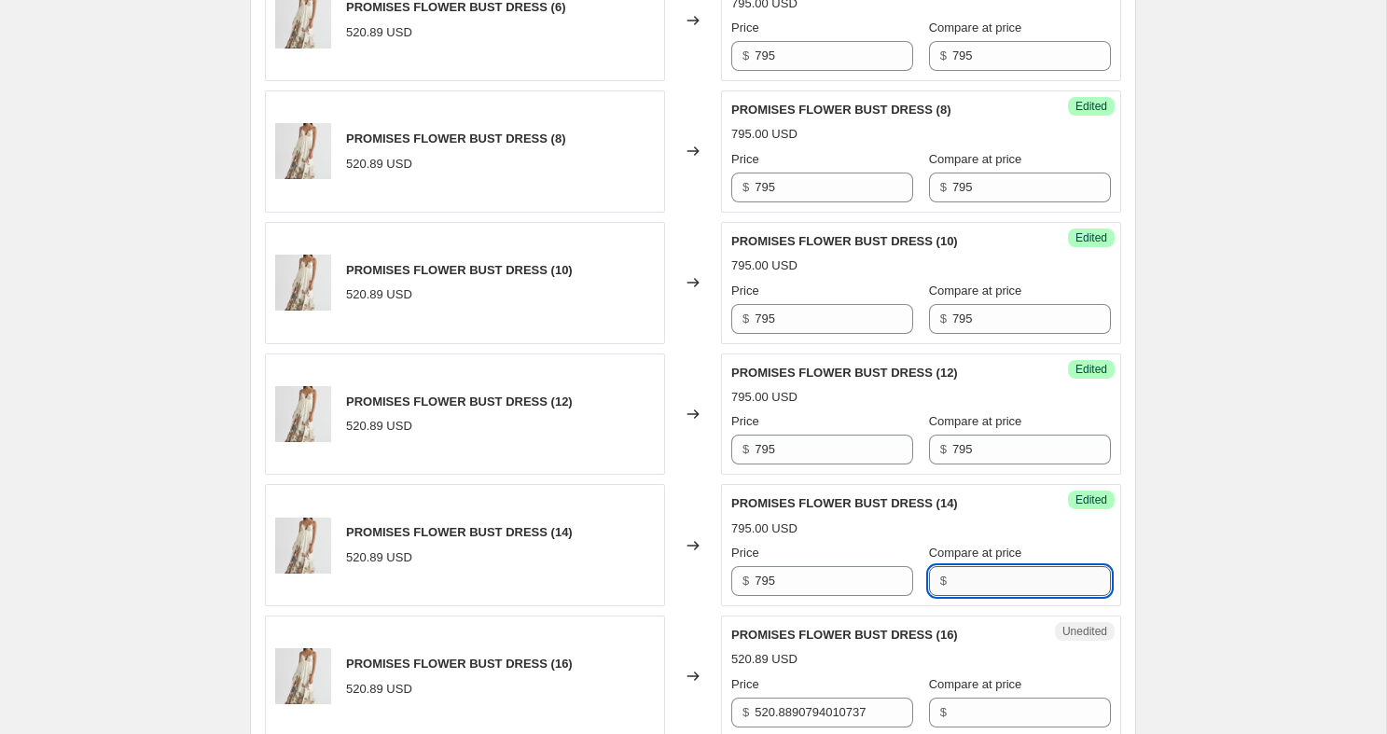
click at [969, 577] on input "Compare at price" at bounding box center [1031, 581] width 159 height 30
paste input "795"
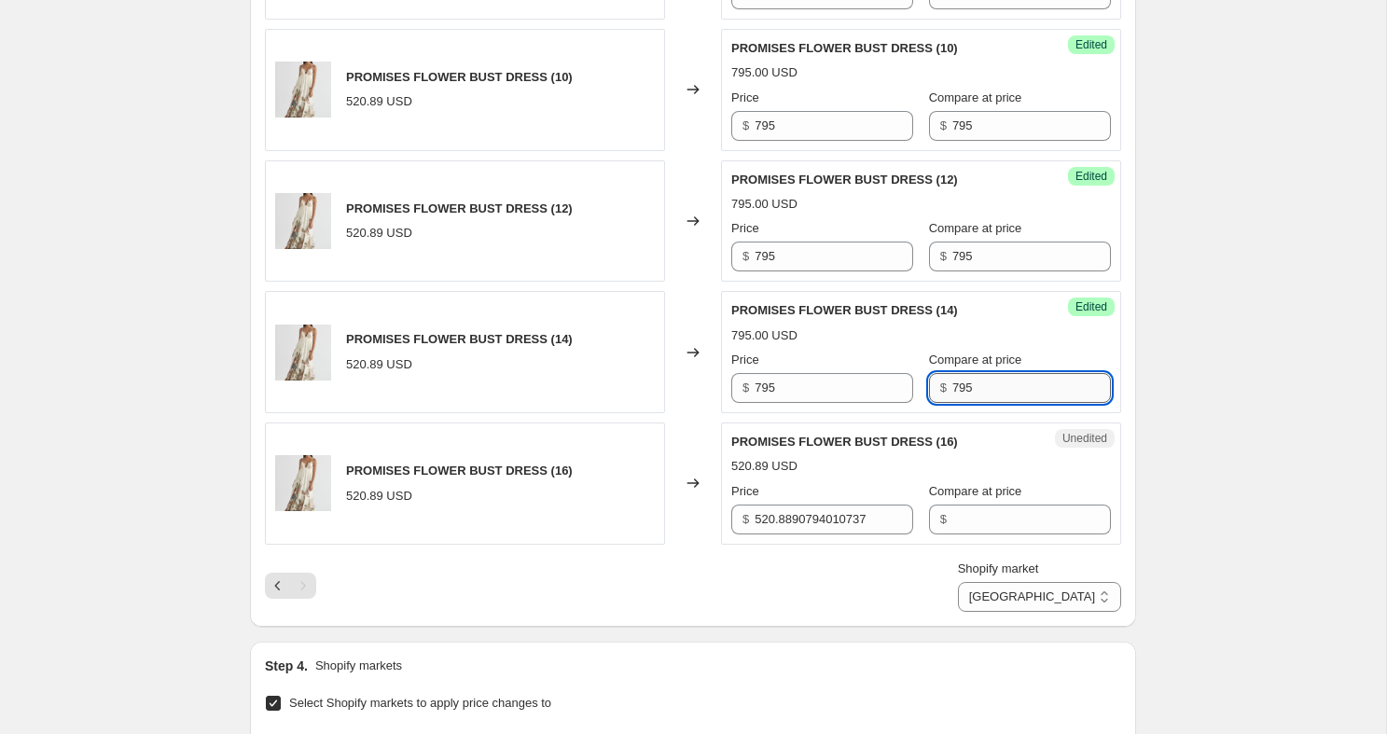
scroll to position [1126, 0]
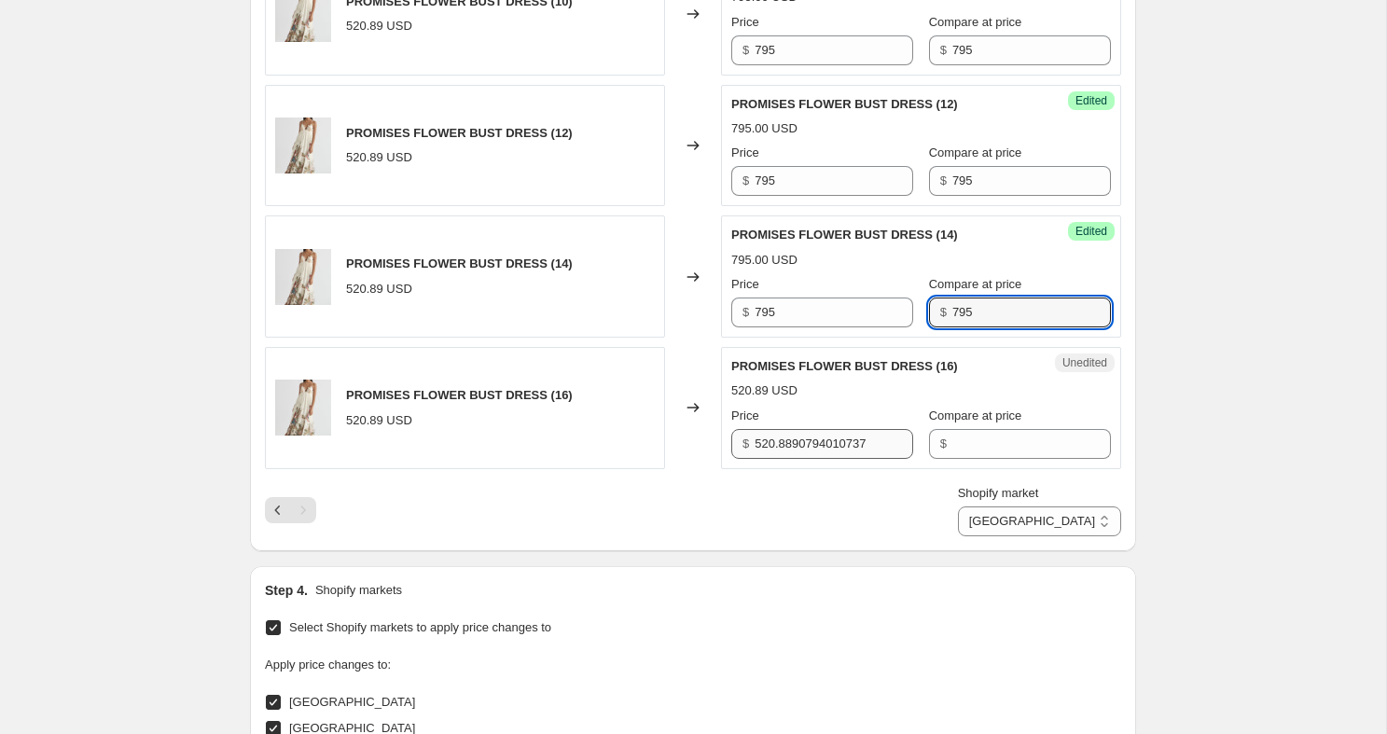
type input "795"
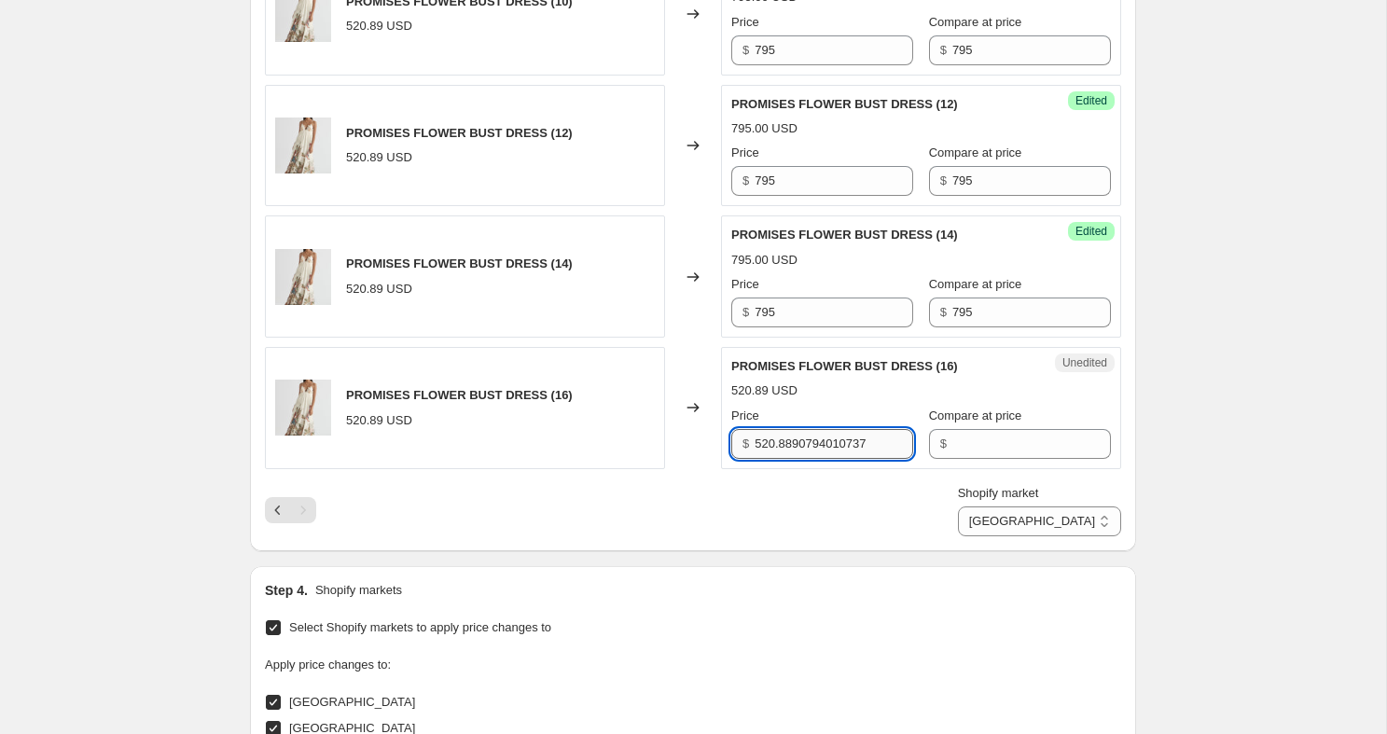
click at [835, 440] on input "520.8890794010737" at bounding box center [833, 444] width 159 height 30
paste input "795"
type input "795"
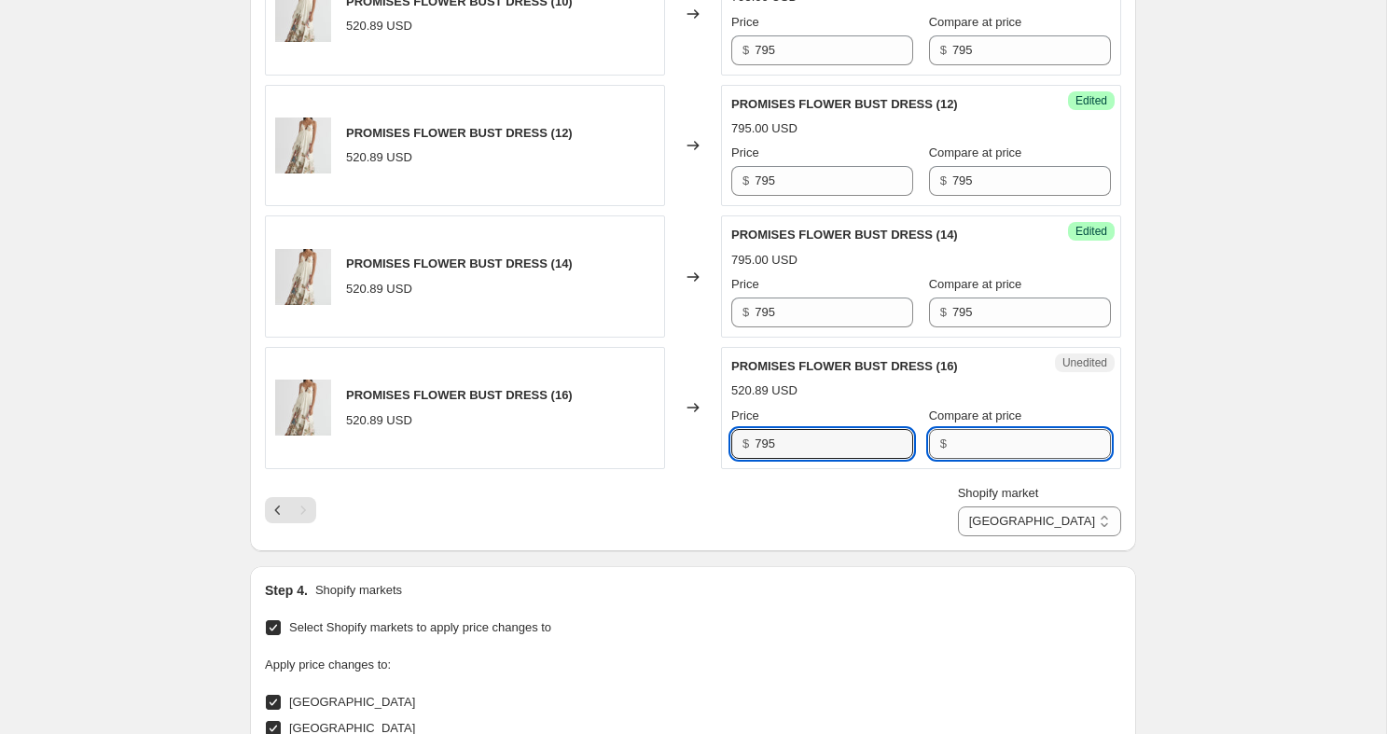
click at [967, 450] on input "Compare at price" at bounding box center [1031, 444] width 159 height 30
paste input "795"
type input "795"
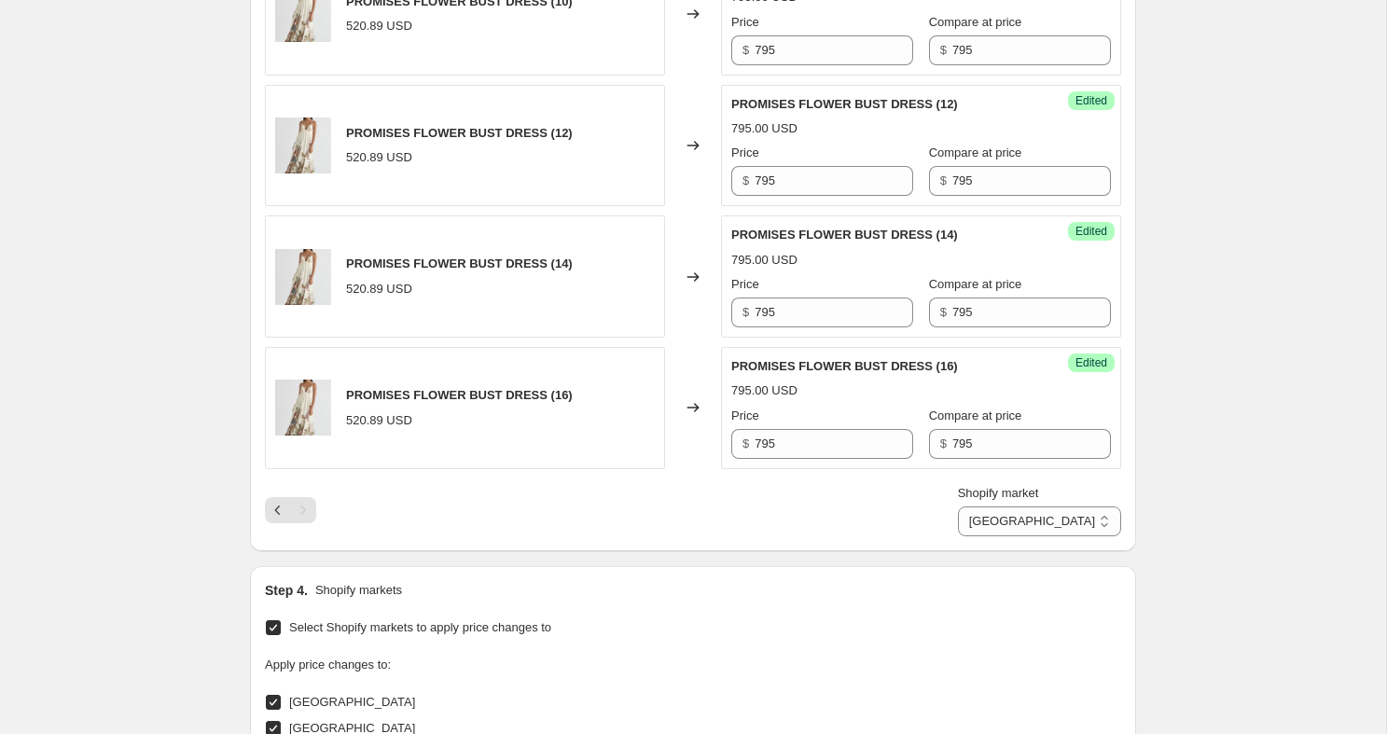
click at [1196, 444] on div "Create new price [MEDICAL_DATA]. This page is ready Create new price [MEDICAL_D…" at bounding box center [693, 54] width 1386 height 2361
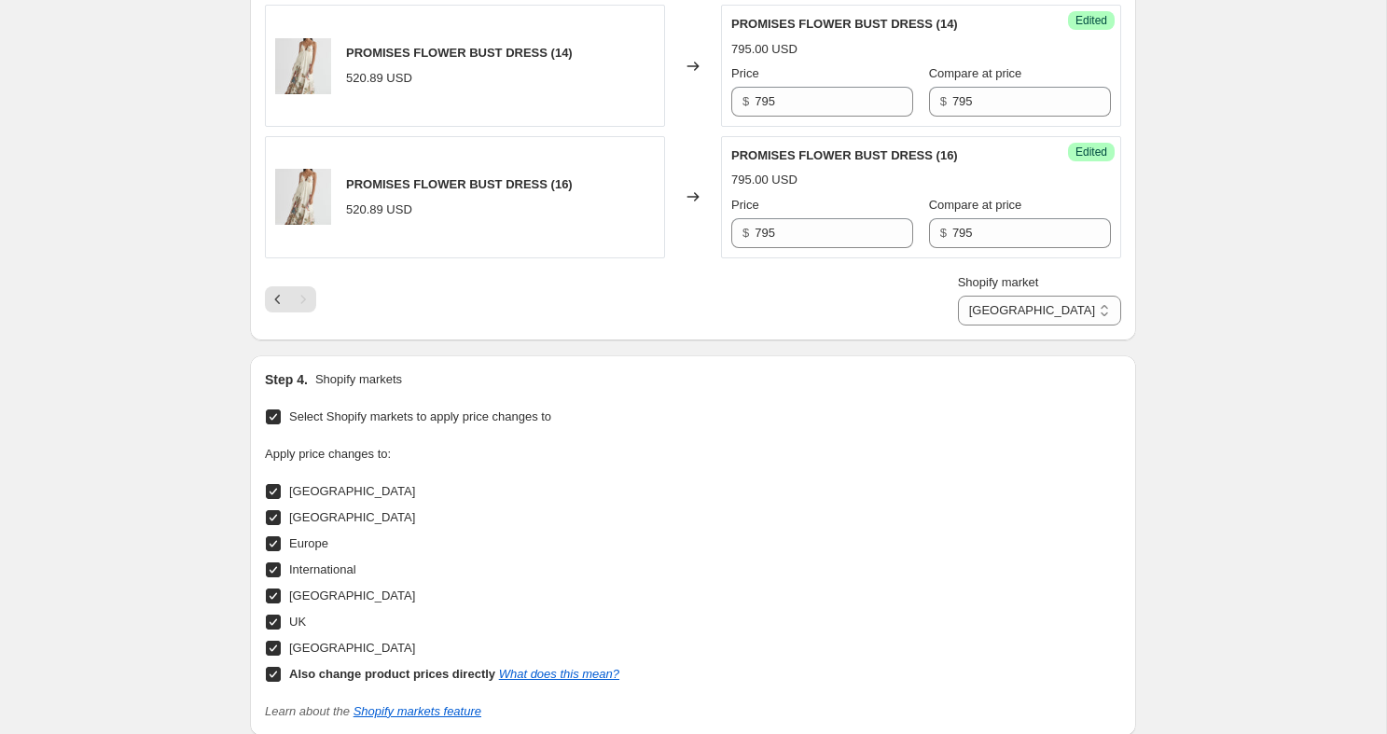
scroll to position [1340, 0]
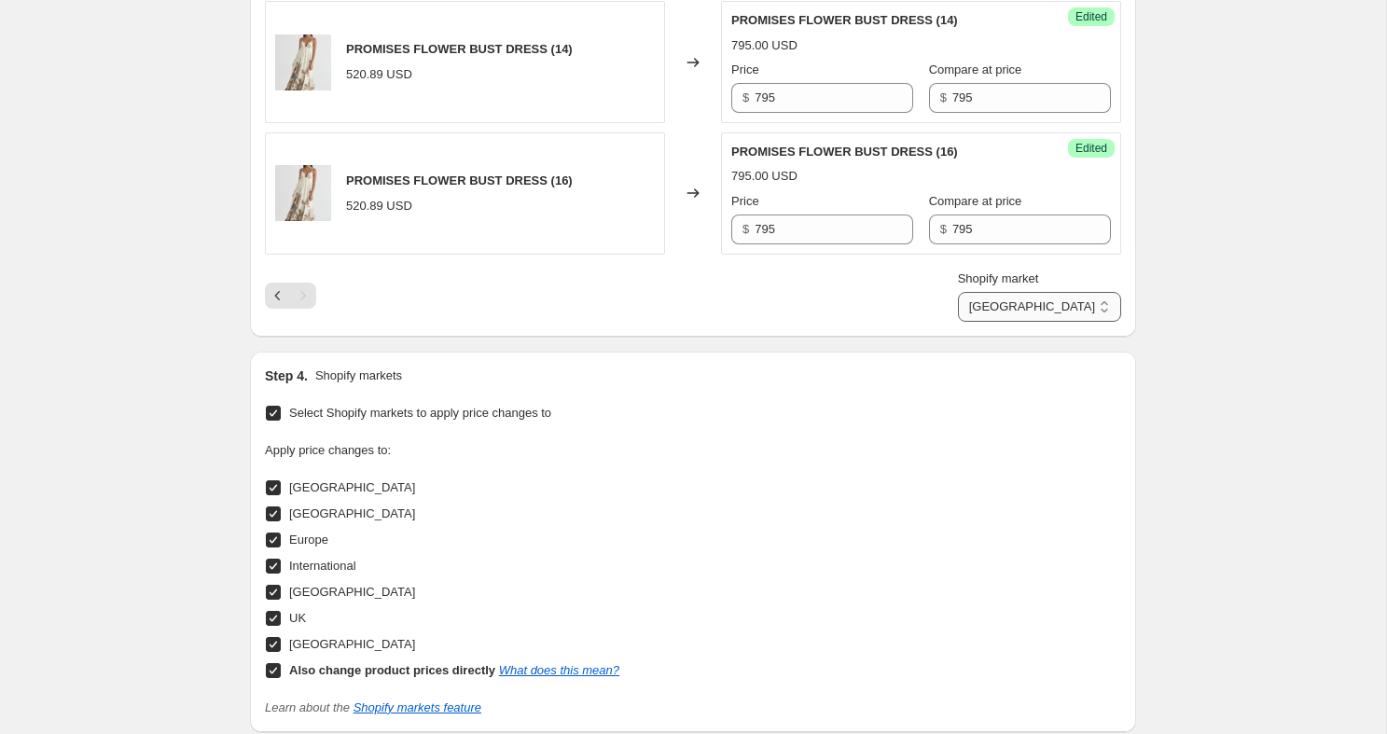
click at [1033, 309] on select "Direct prices [GEOGRAPHIC_DATA] [GEOGRAPHIC_DATA] [GEOGRAPHIC_DATA] Internation…" at bounding box center [1039, 307] width 163 height 30
select select "26989199532"
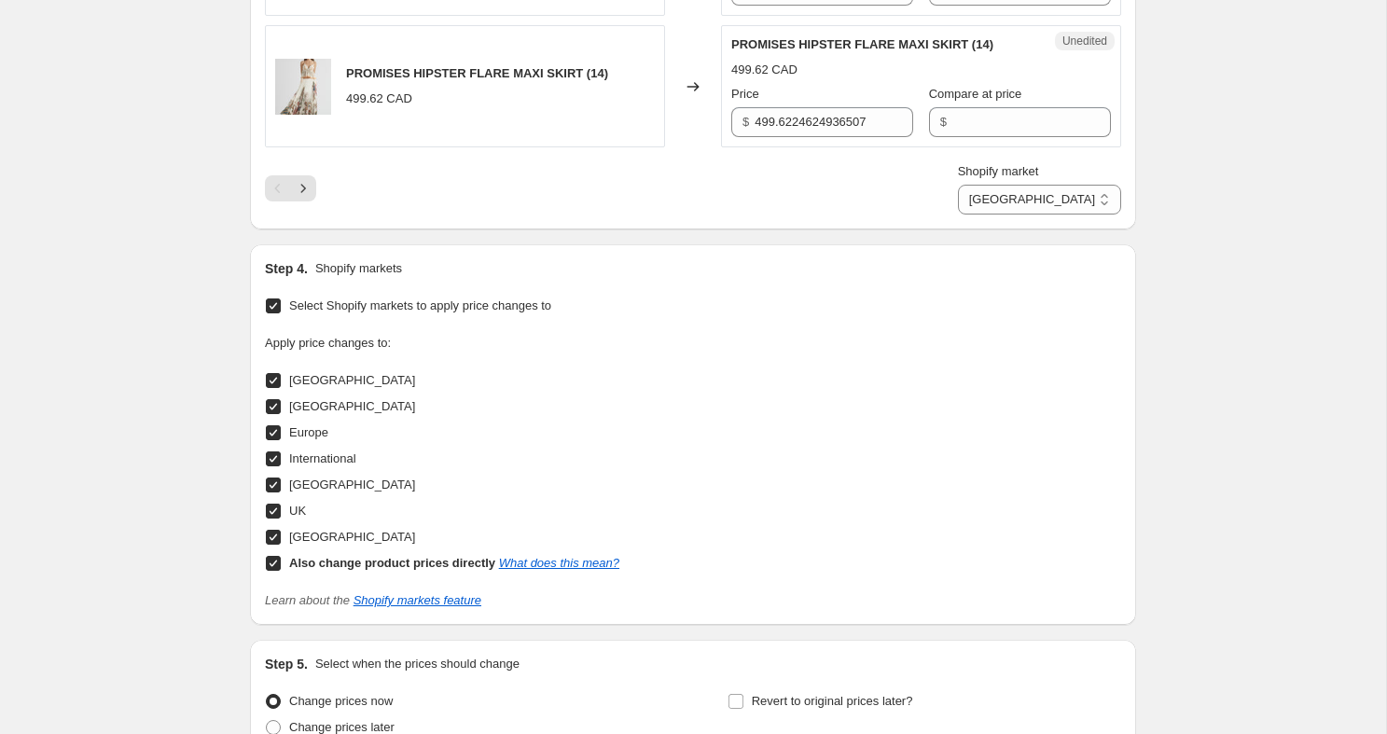
scroll to position [3236, 0]
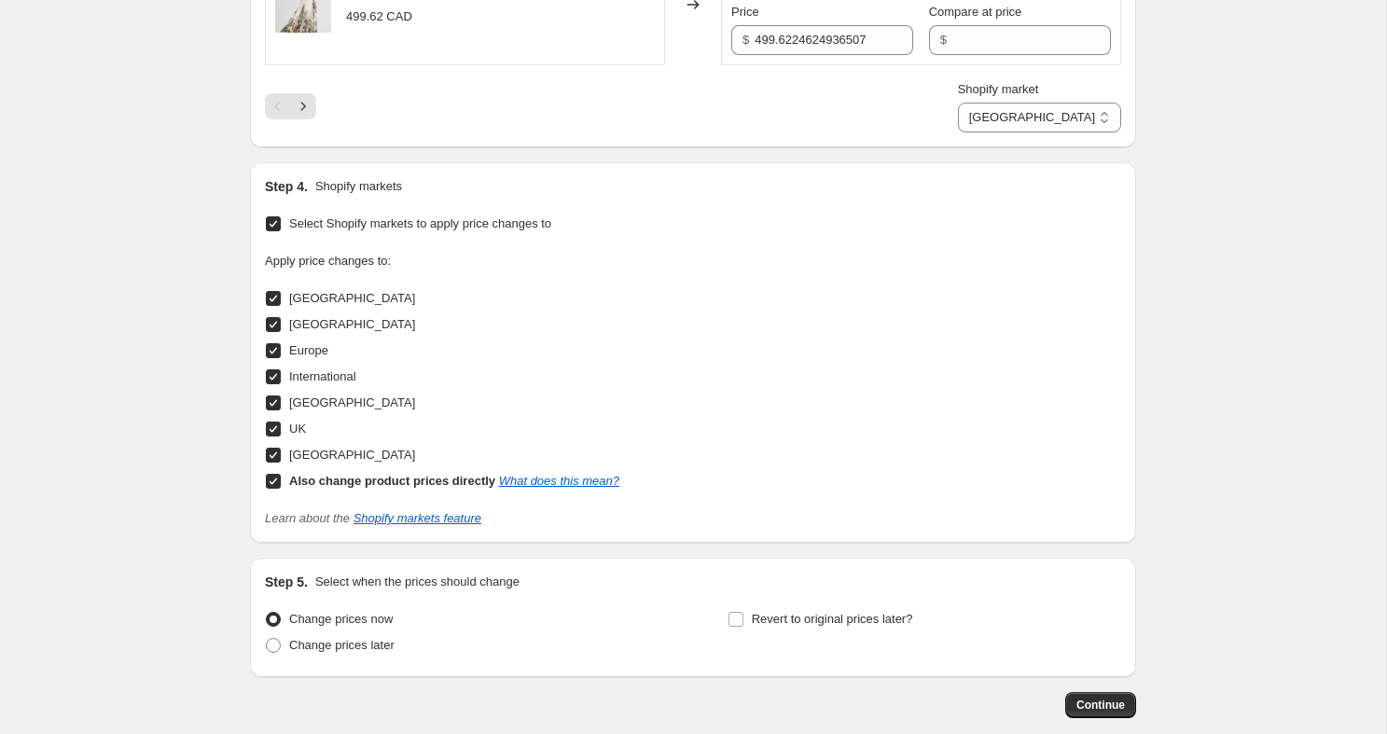
click at [276, 436] on input "UK" at bounding box center [273, 429] width 15 height 15
checkbox input "false"
click at [274, 410] on input "[GEOGRAPHIC_DATA]" at bounding box center [273, 402] width 15 height 15
checkbox input "false"
click at [273, 384] on input "International" at bounding box center [273, 376] width 15 height 15
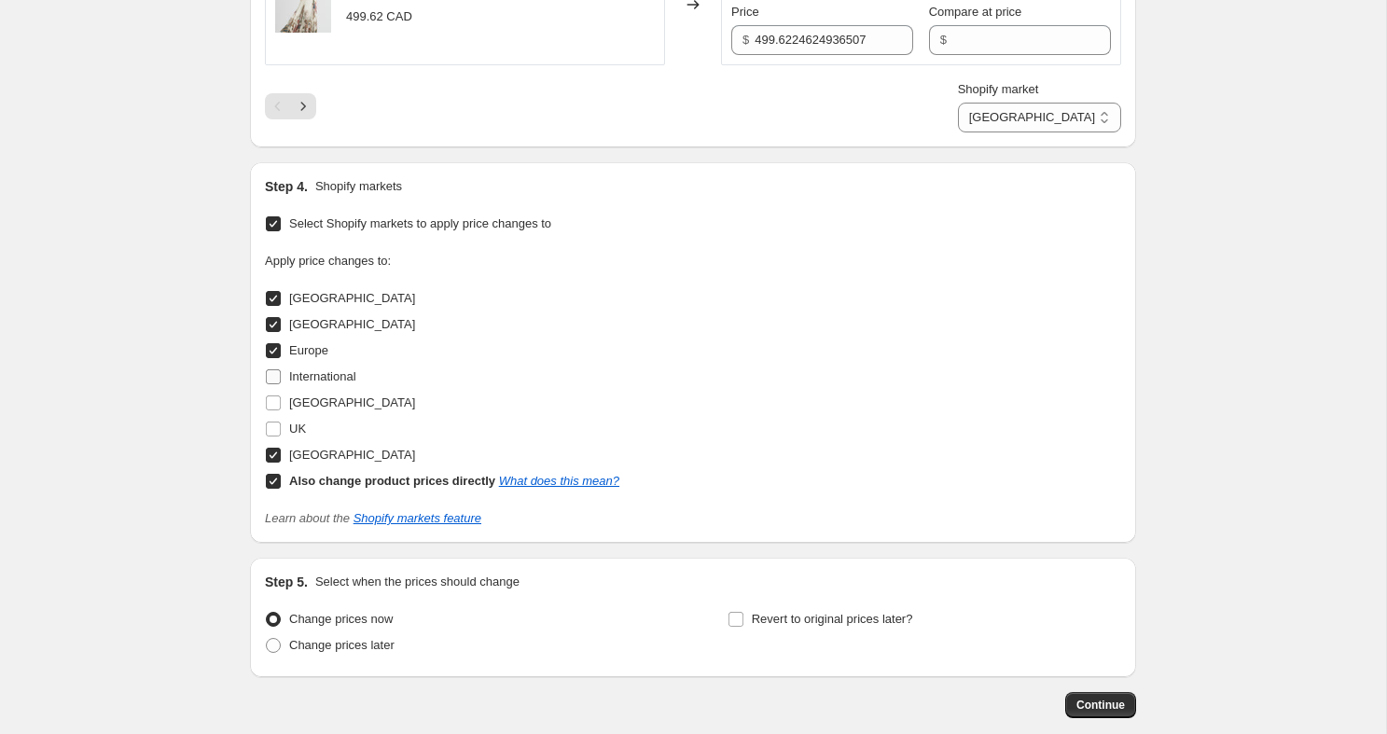
checkbox input "false"
click at [272, 358] on input "Europe" at bounding box center [273, 350] width 15 height 15
checkbox input "false"
click at [273, 332] on input "[GEOGRAPHIC_DATA]" at bounding box center [273, 324] width 15 height 15
checkbox input "false"
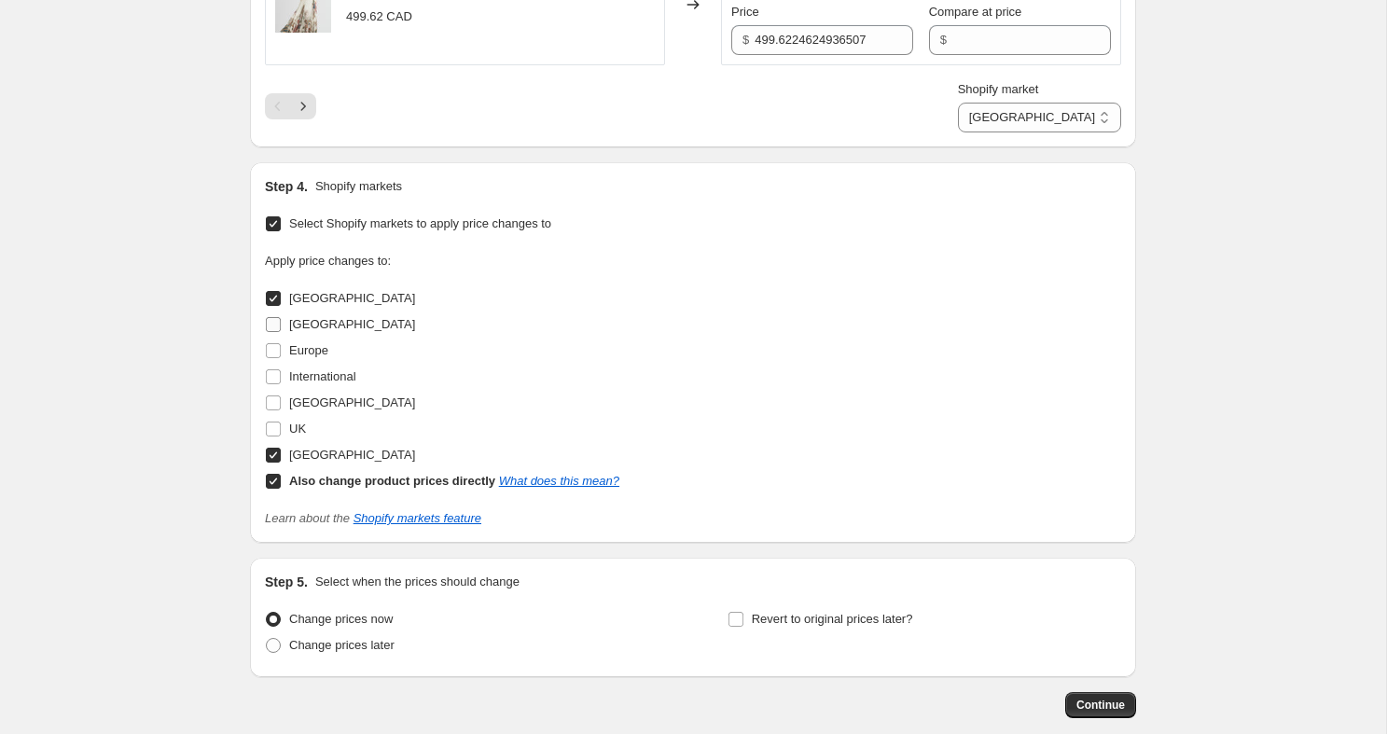
select select "direct"
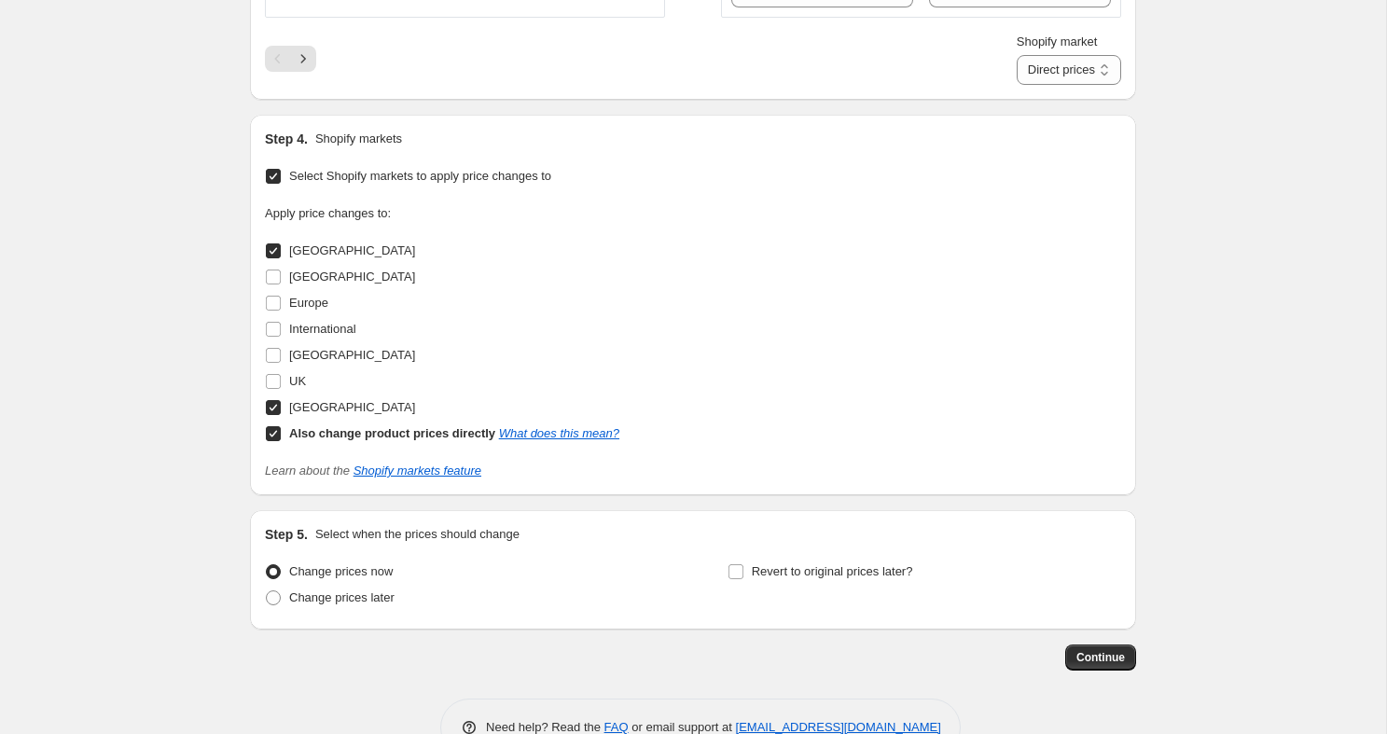
scroll to position [3352, 0]
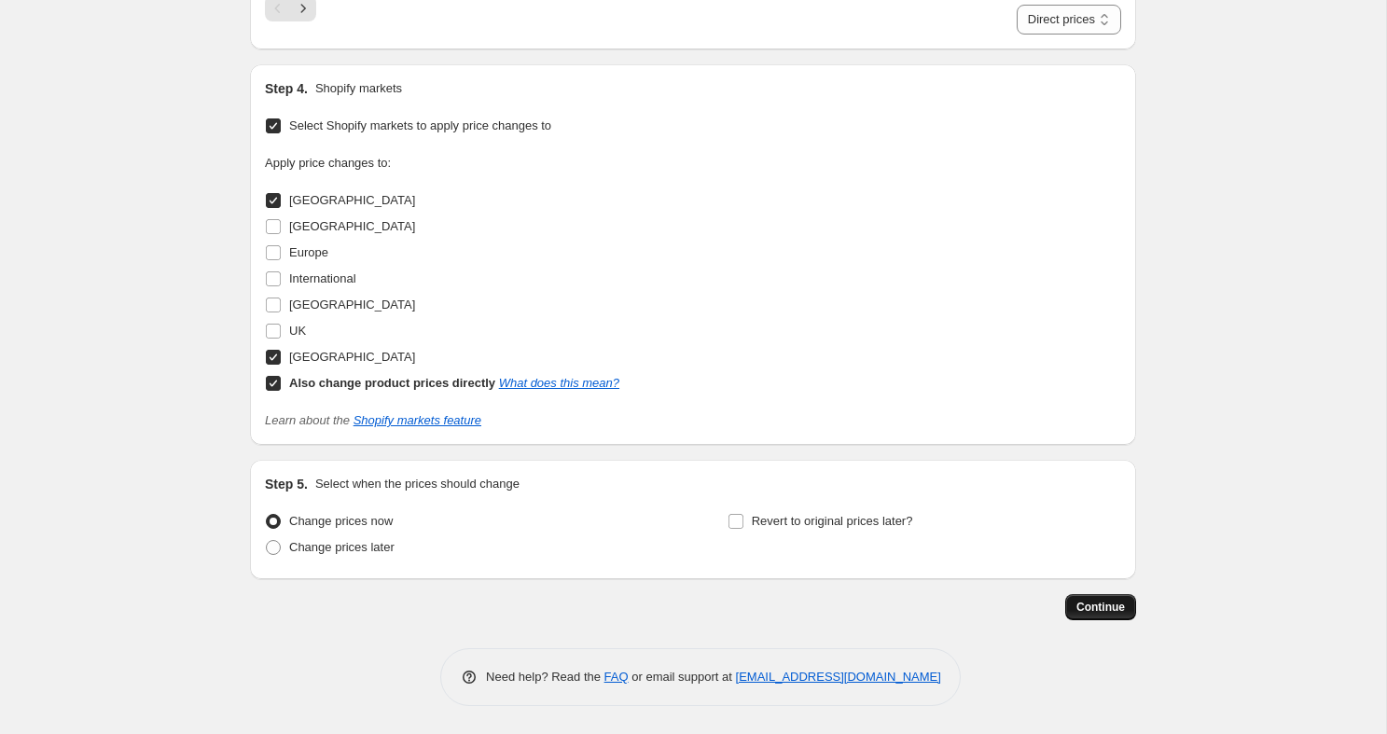
click at [1113, 615] on span "Continue" at bounding box center [1100, 607] width 48 height 15
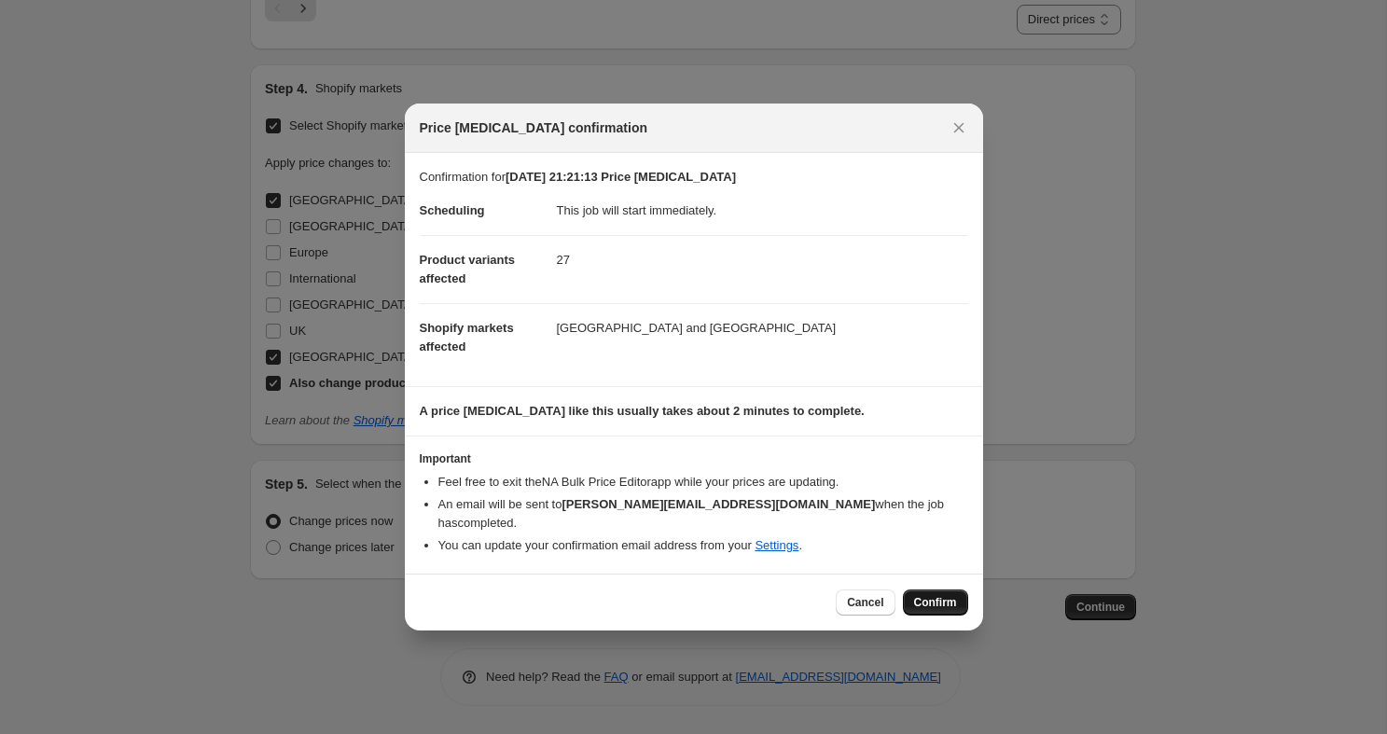
click at [917, 589] on button "Confirm" at bounding box center [935, 602] width 65 height 26
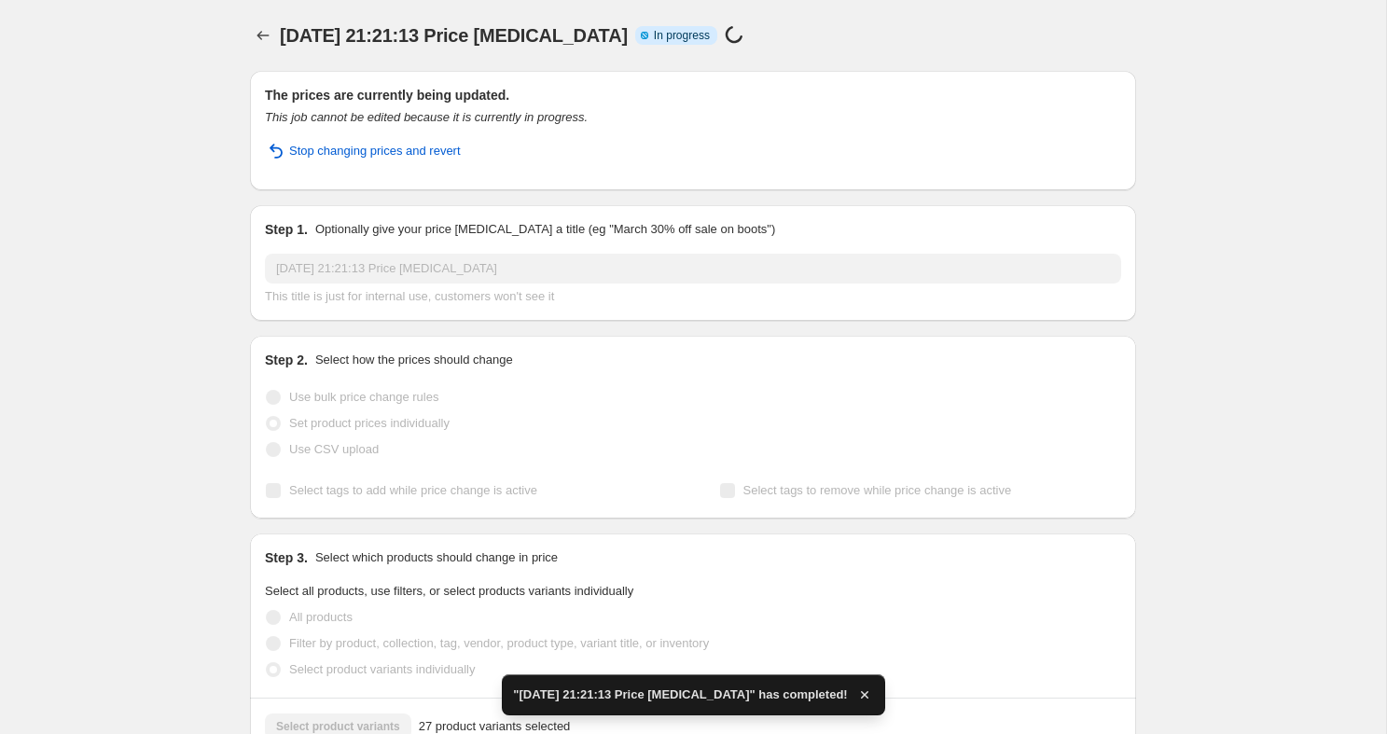
select select "22146941100"
